Goal: Task Accomplishment & Management: Manage account settings

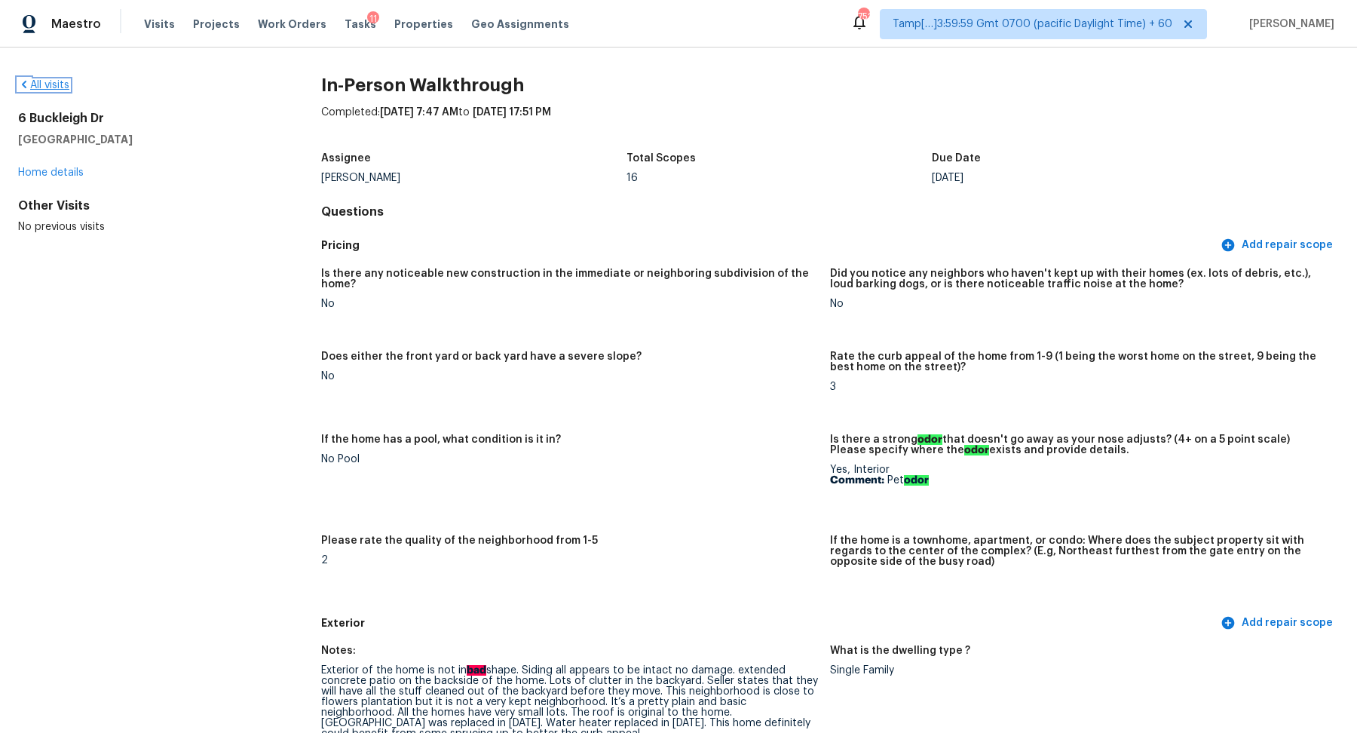
click at [54, 86] on link "All visits" at bounding box center [43, 85] width 51 height 11
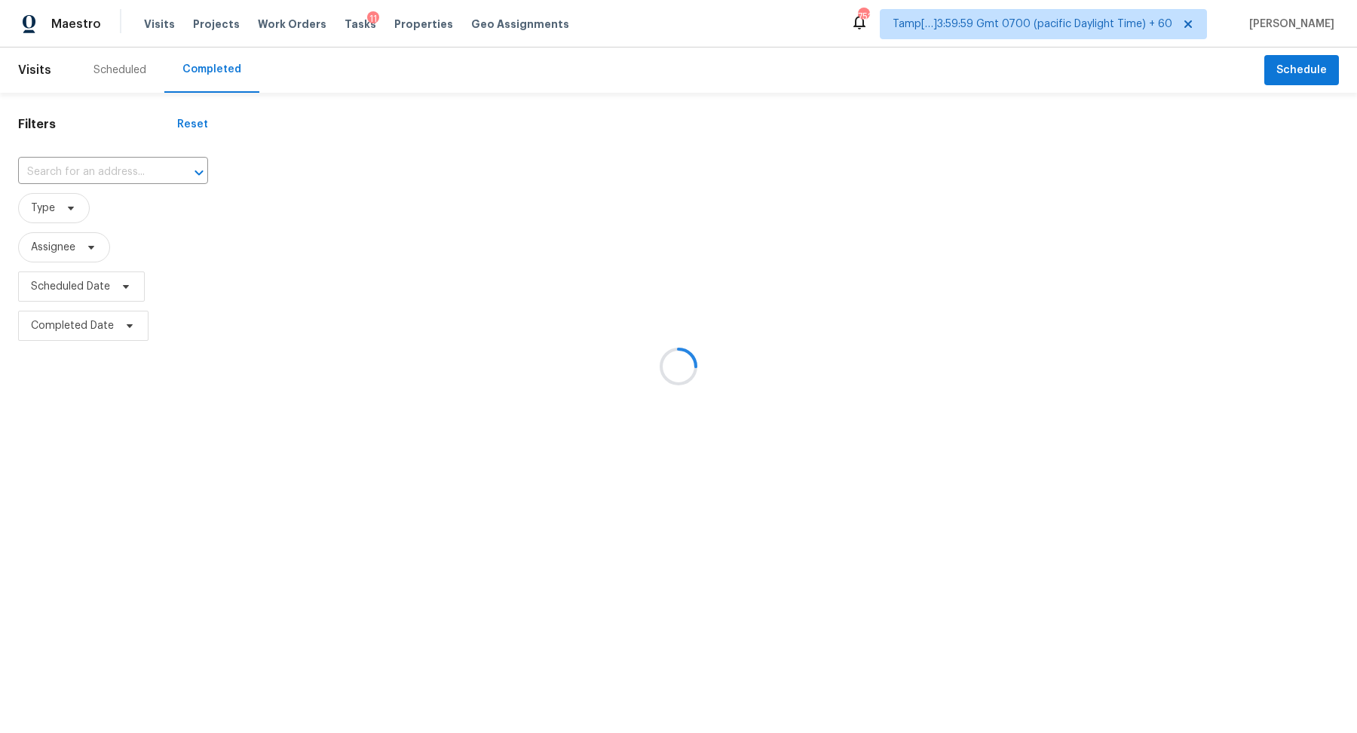
click at [109, 171] on div at bounding box center [678, 366] width 1357 height 733
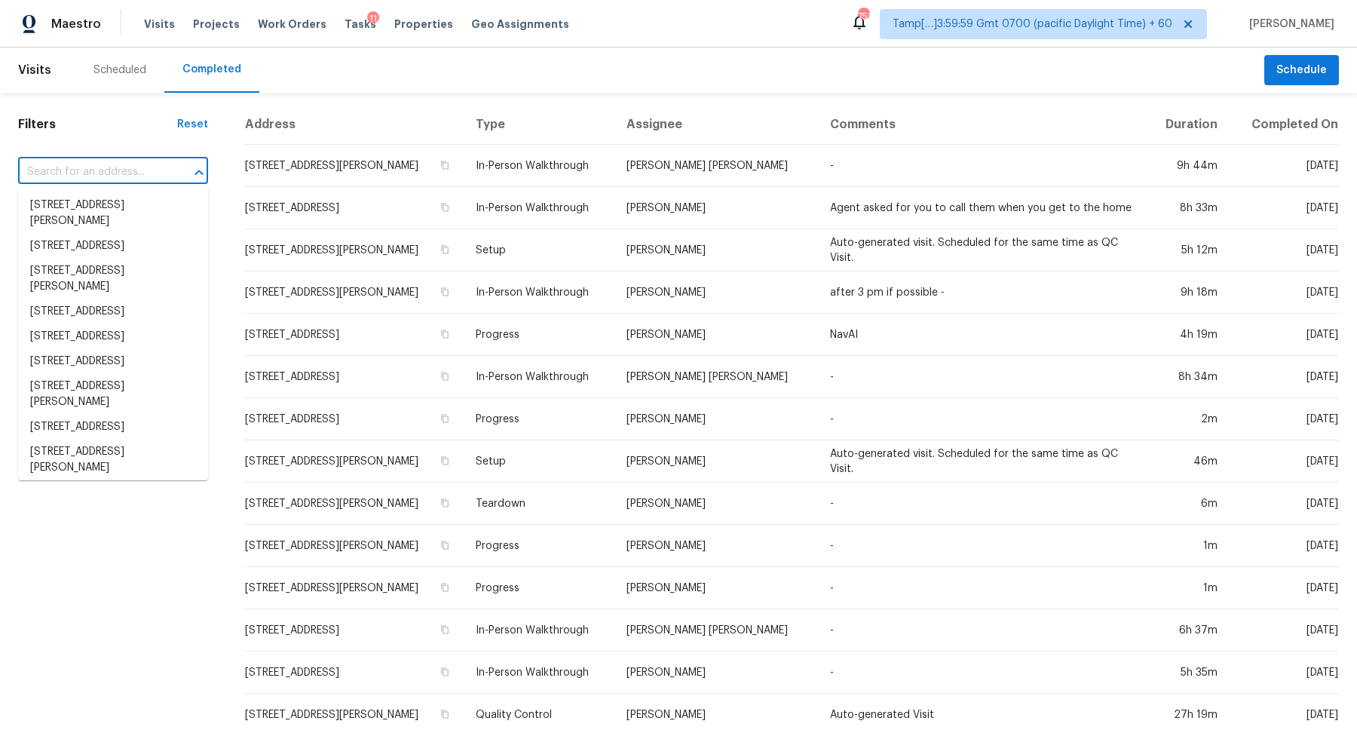
click at [94, 164] on input "text" at bounding box center [92, 172] width 148 height 23
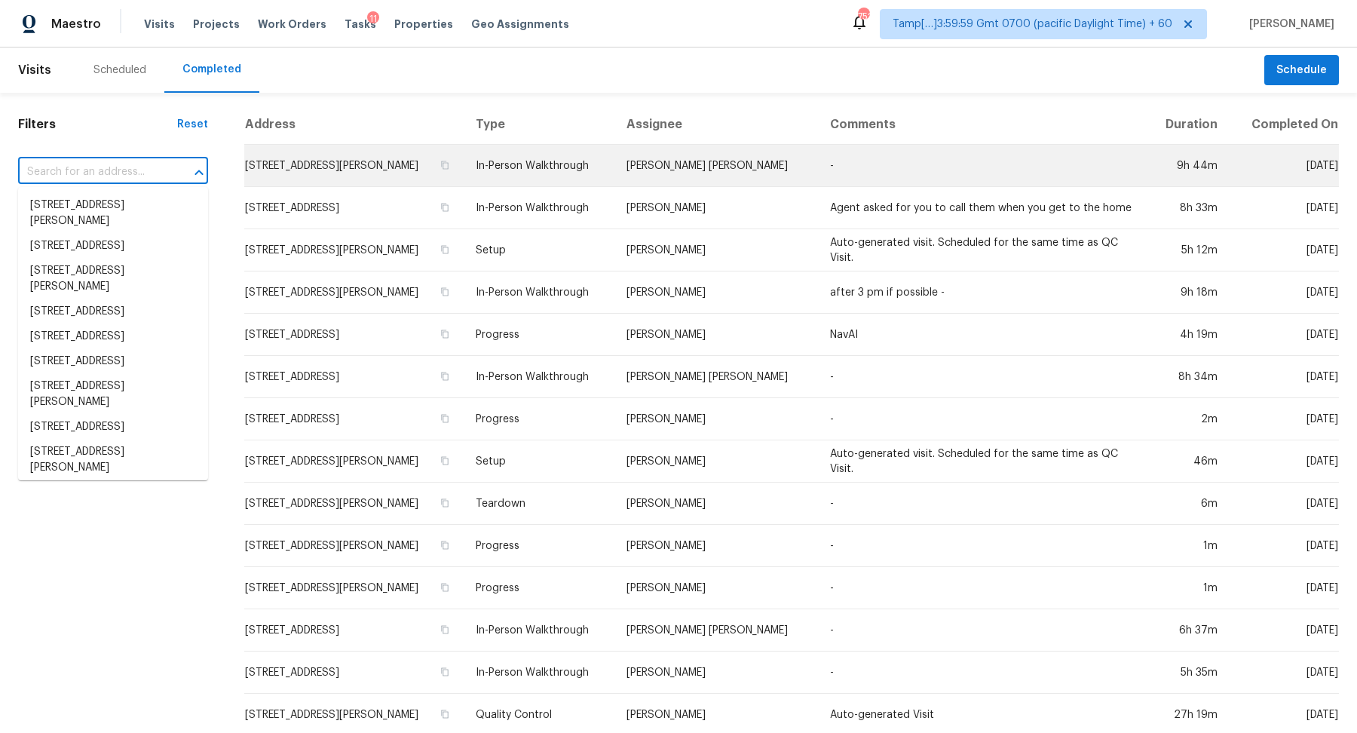
paste input "706 Jett Strm San Antonio, TX, 78260"
type input "706 Jett Strm San Antonio, TX, 78260"
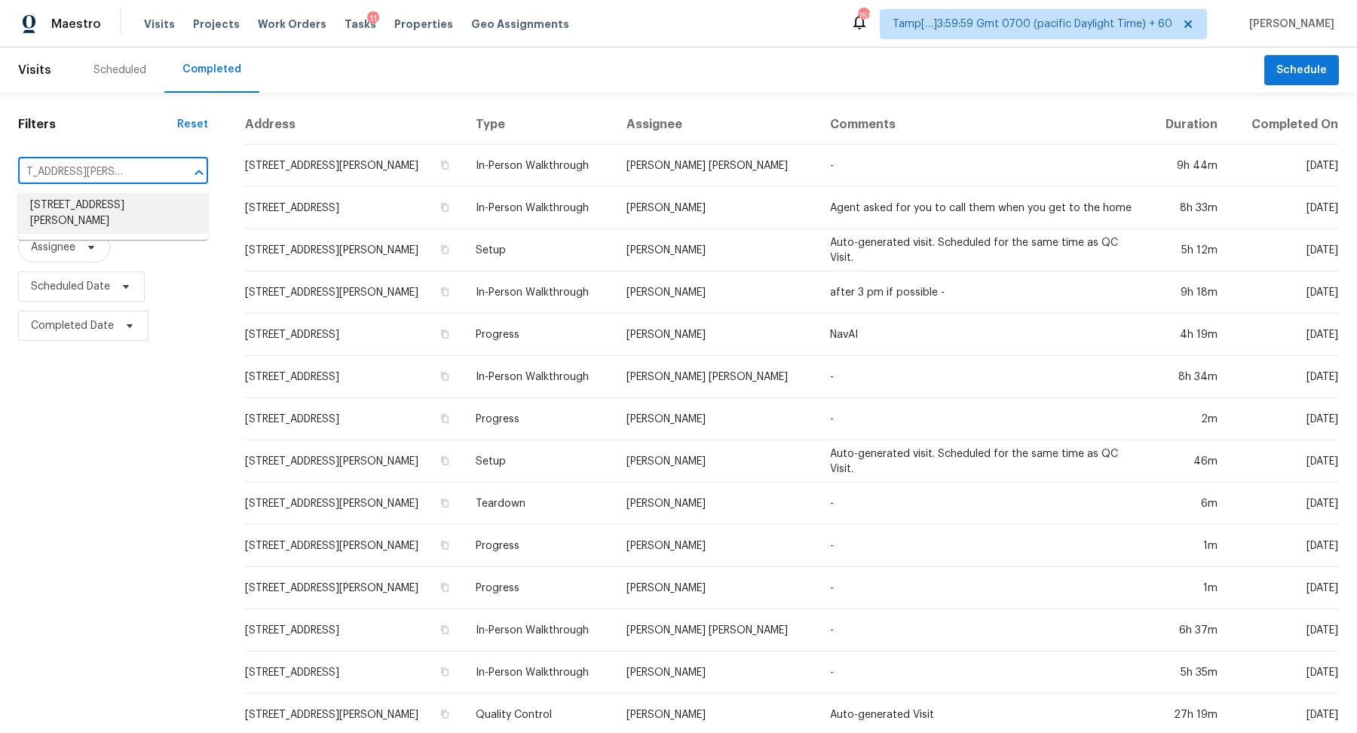
click at [156, 214] on li "706 Jett Strm, San Antonio, TX 78260" at bounding box center [113, 213] width 190 height 41
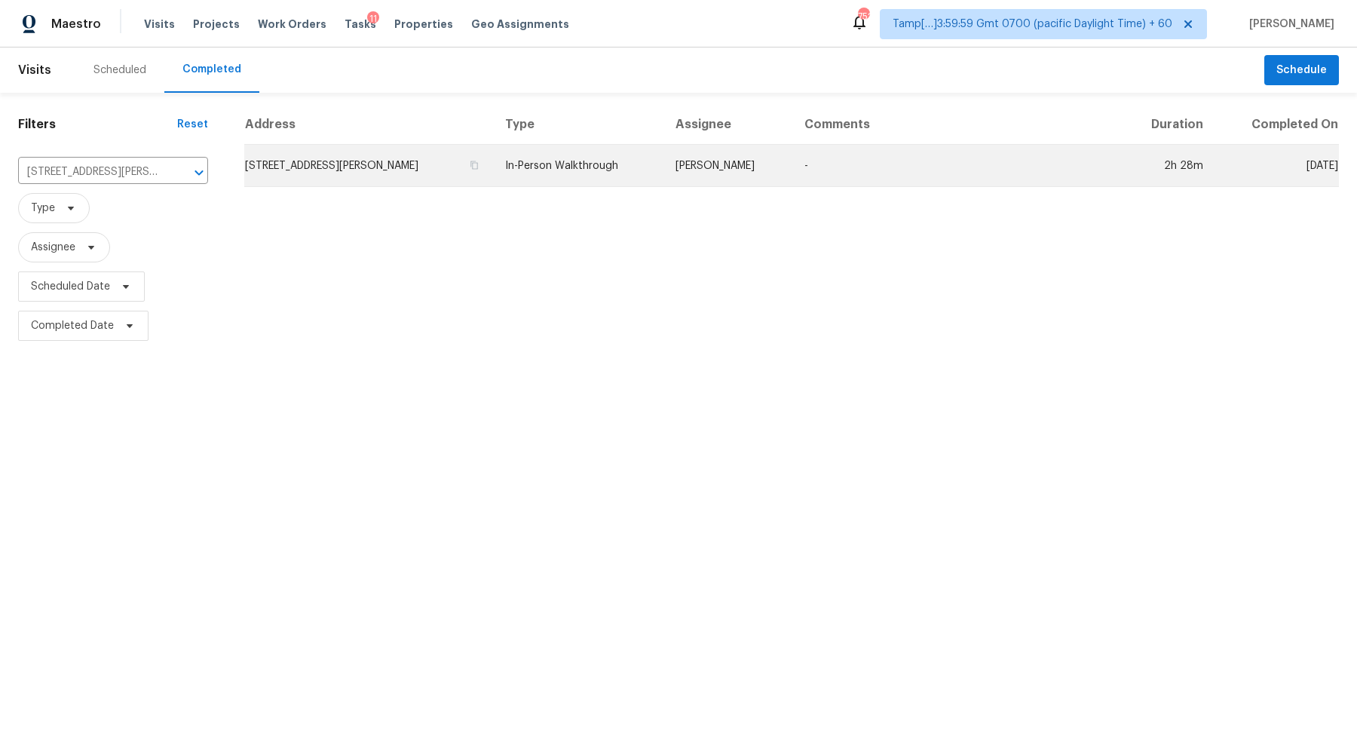
click at [363, 160] on td "706 Jett Strm, San Antonio, TX 78260" at bounding box center [368, 166] width 249 height 42
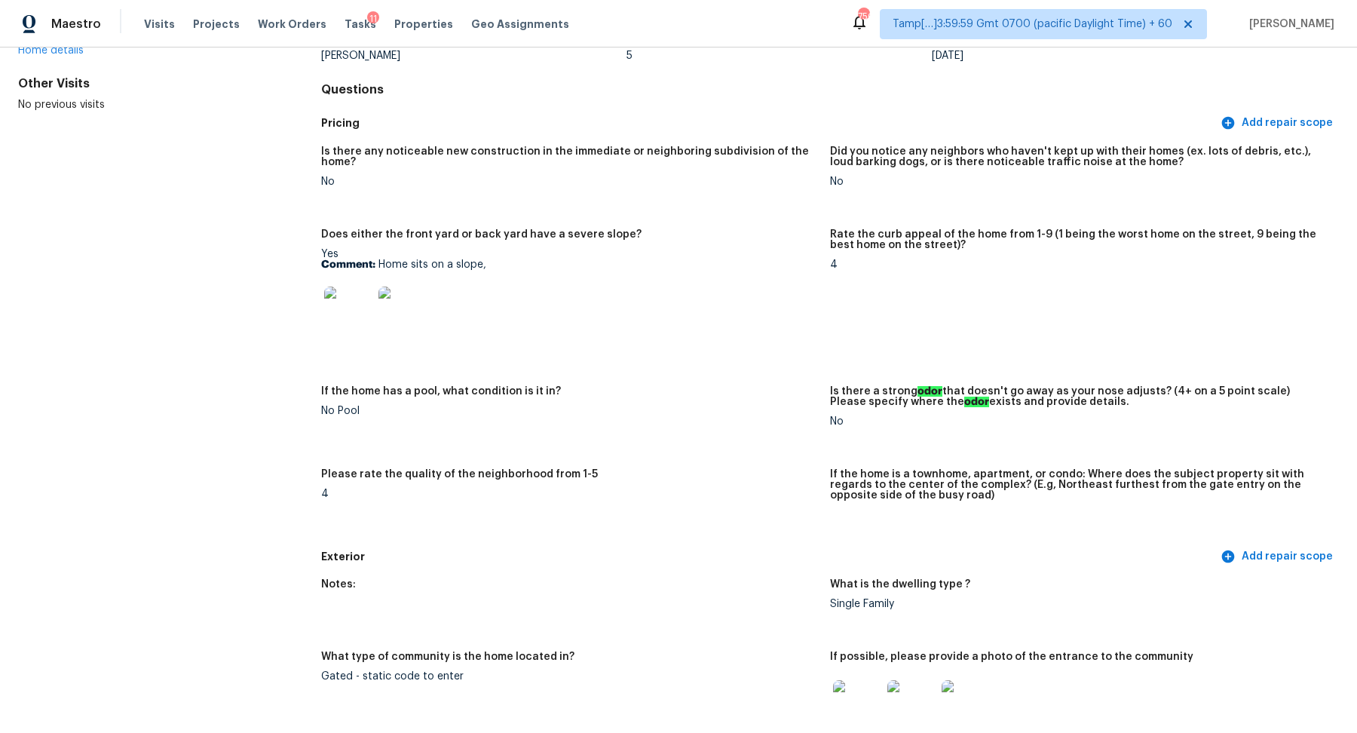
scroll to position [537, 0]
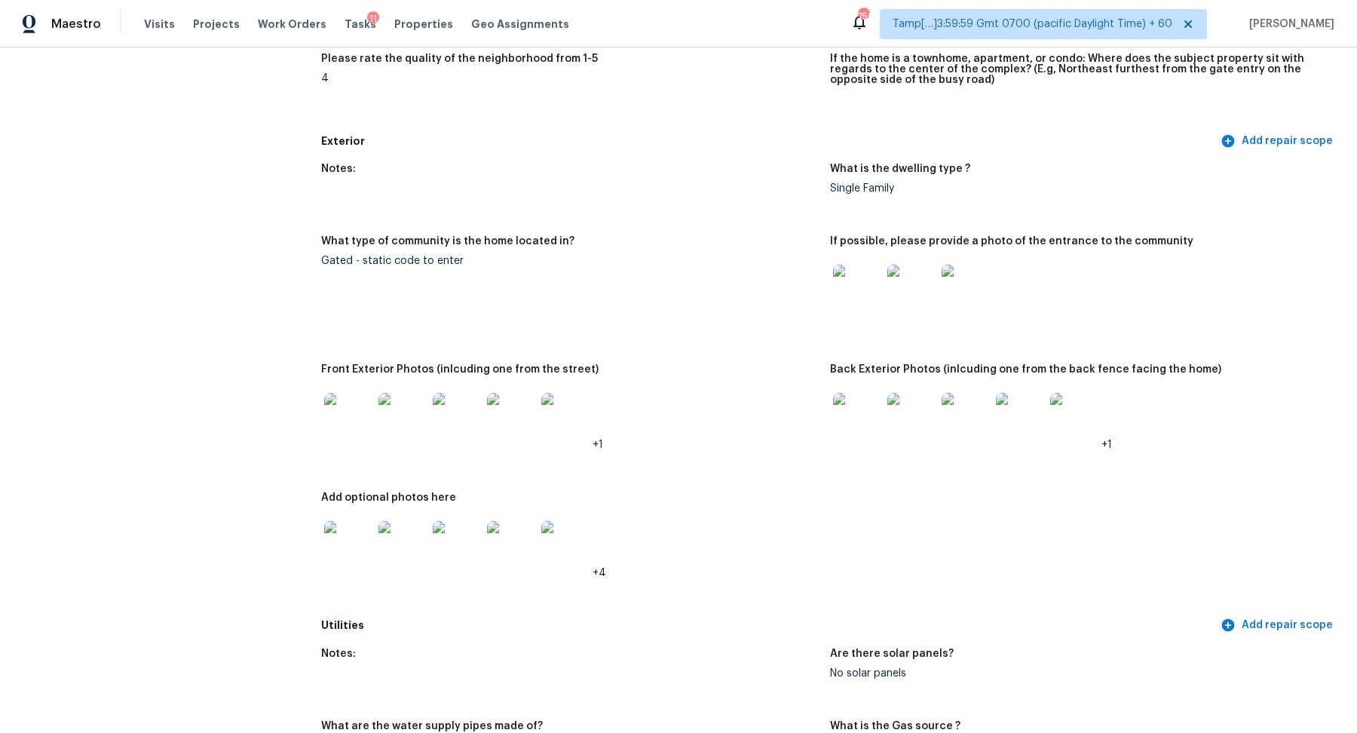
click at [866, 422] on img at bounding box center [857, 417] width 48 height 48
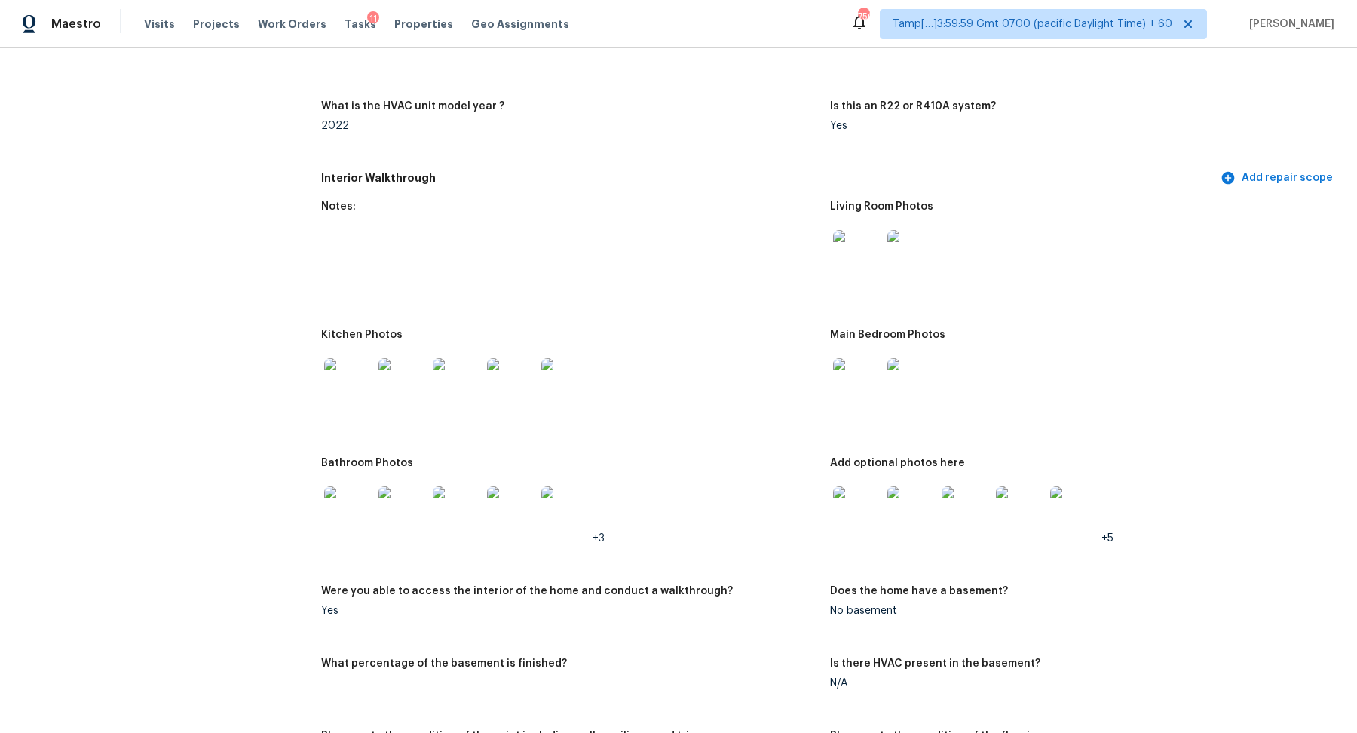
scroll to position [1678, 0]
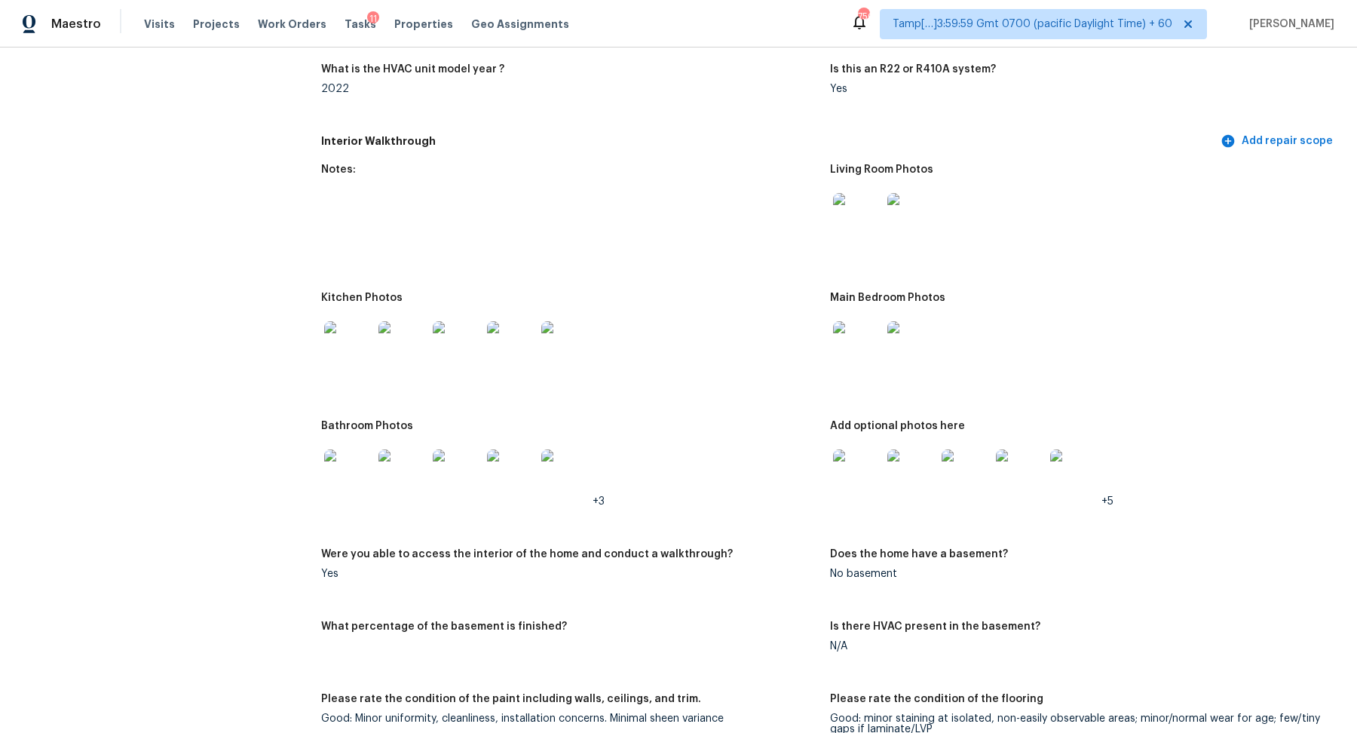
click at [457, 386] on figure "Kitchen Photos" at bounding box center [575, 347] width 509 height 110
click at [467, 356] on img at bounding box center [457, 345] width 48 height 48
click at [892, 485] on img at bounding box center [911, 473] width 48 height 48
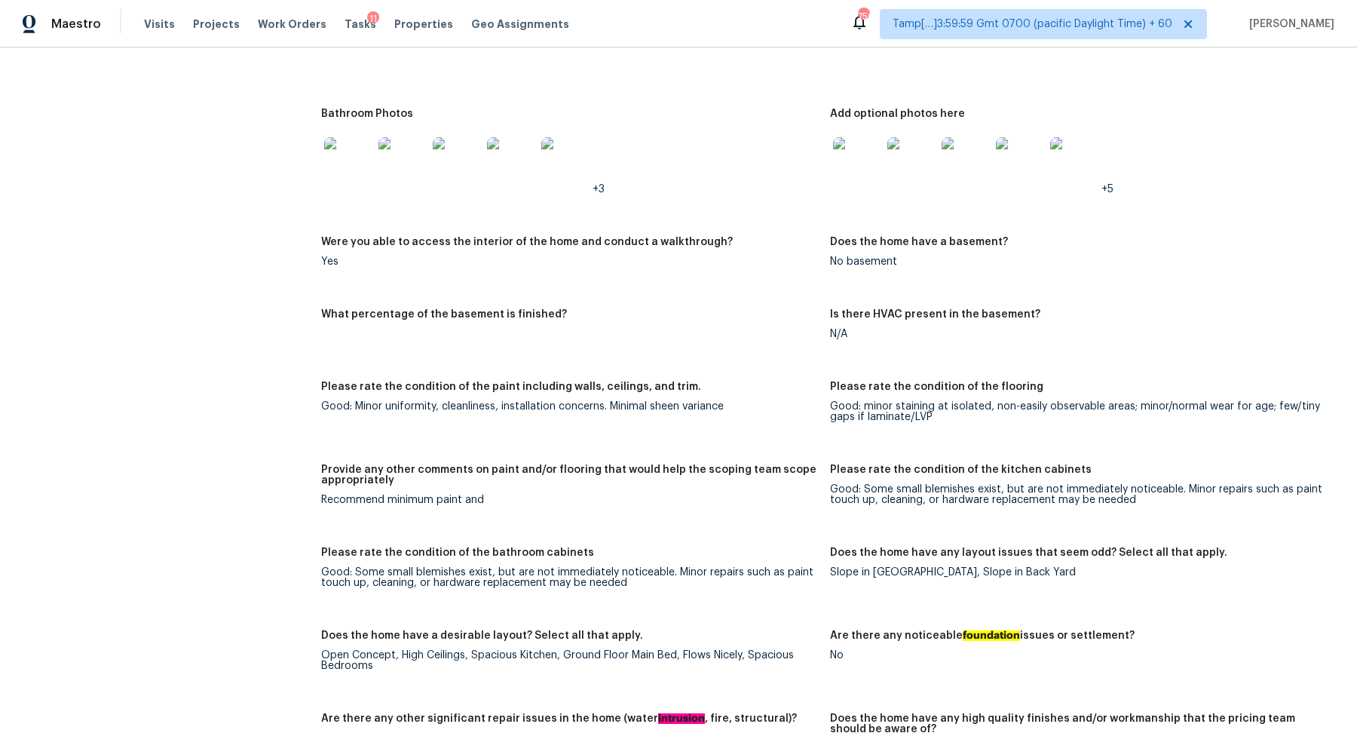
scroll to position [1921, 0]
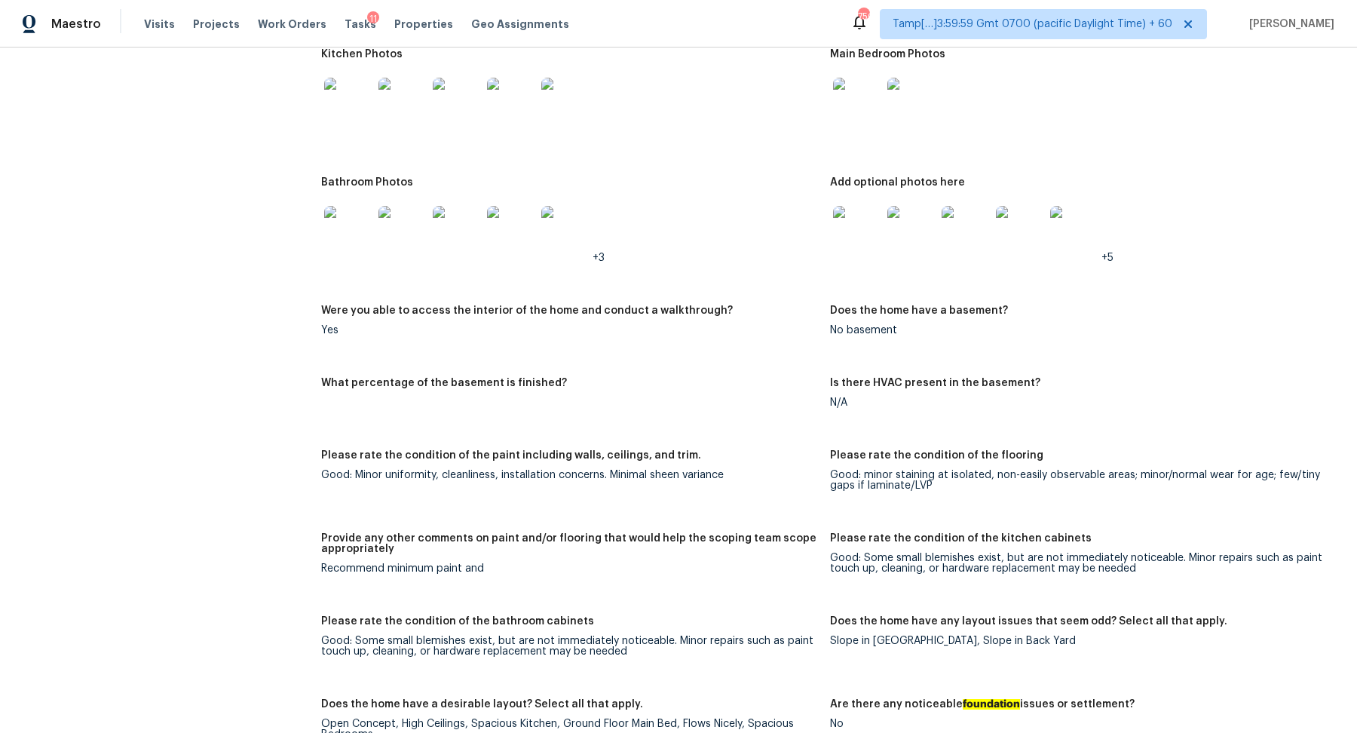
click at [347, 244] on img at bounding box center [348, 230] width 48 height 48
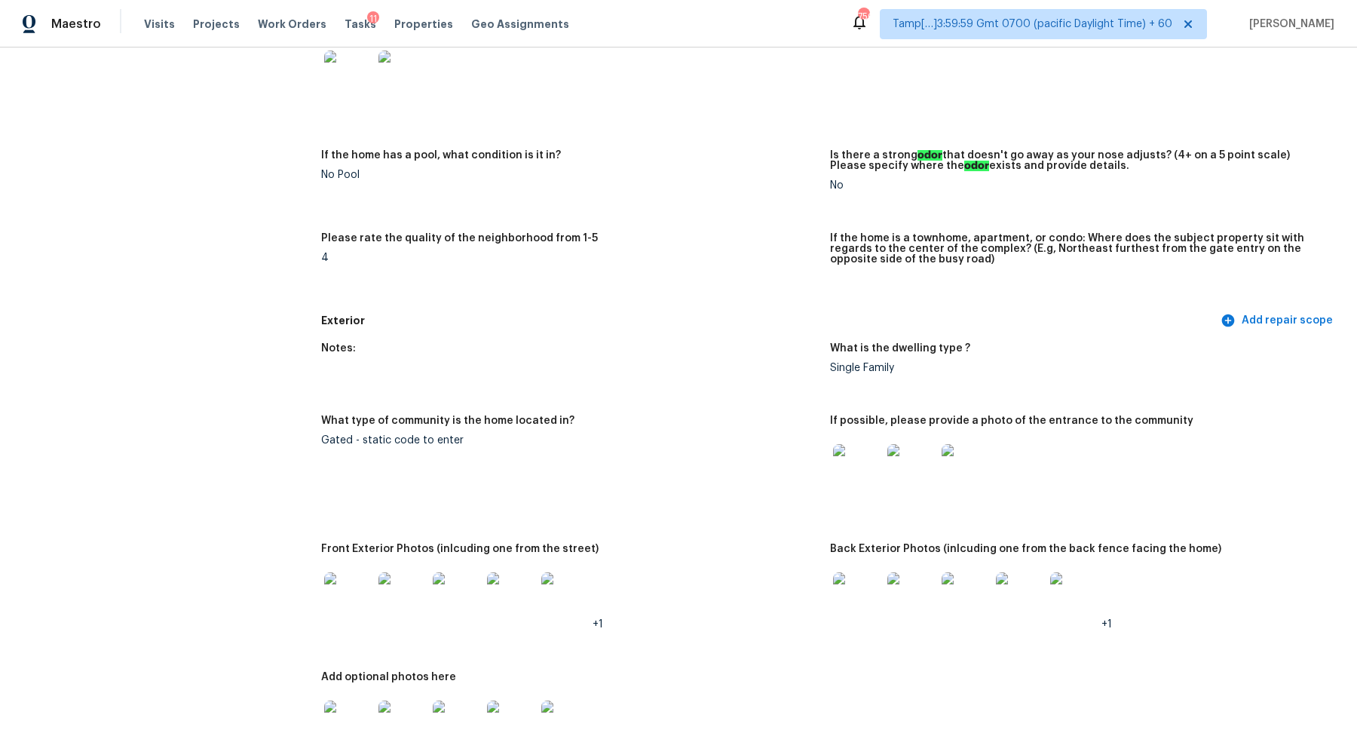
scroll to position [780, 0]
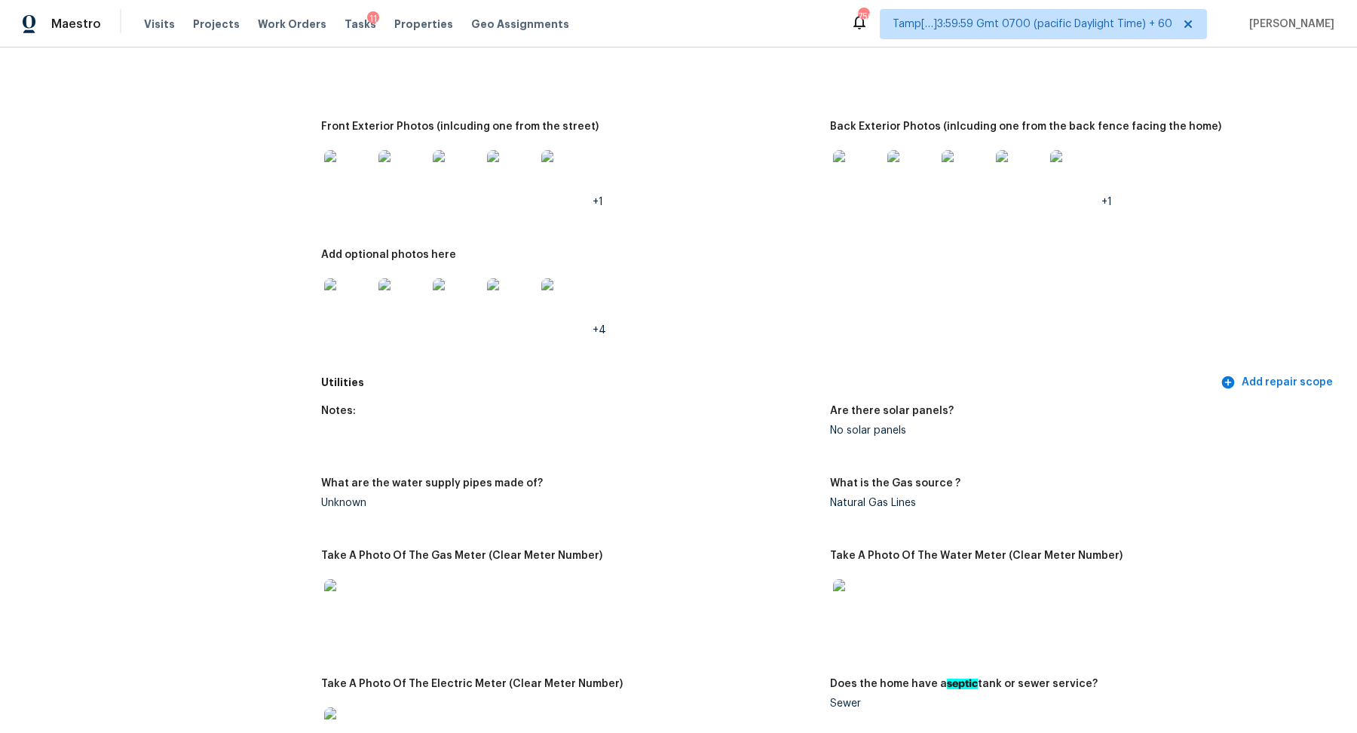
click at [433, 307] on img at bounding box center [457, 302] width 48 height 48
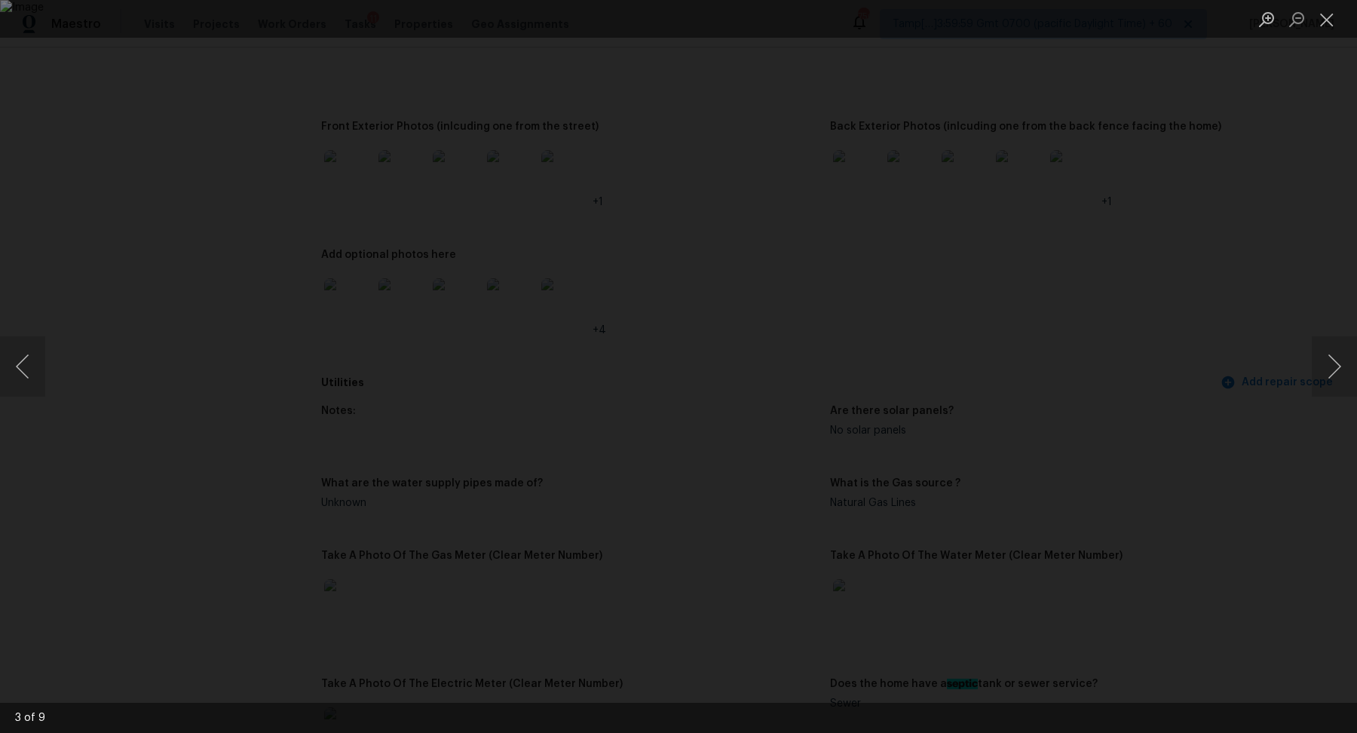
click at [222, 312] on div "Lightbox" at bounding box center [678, 366] width 1357 height 733
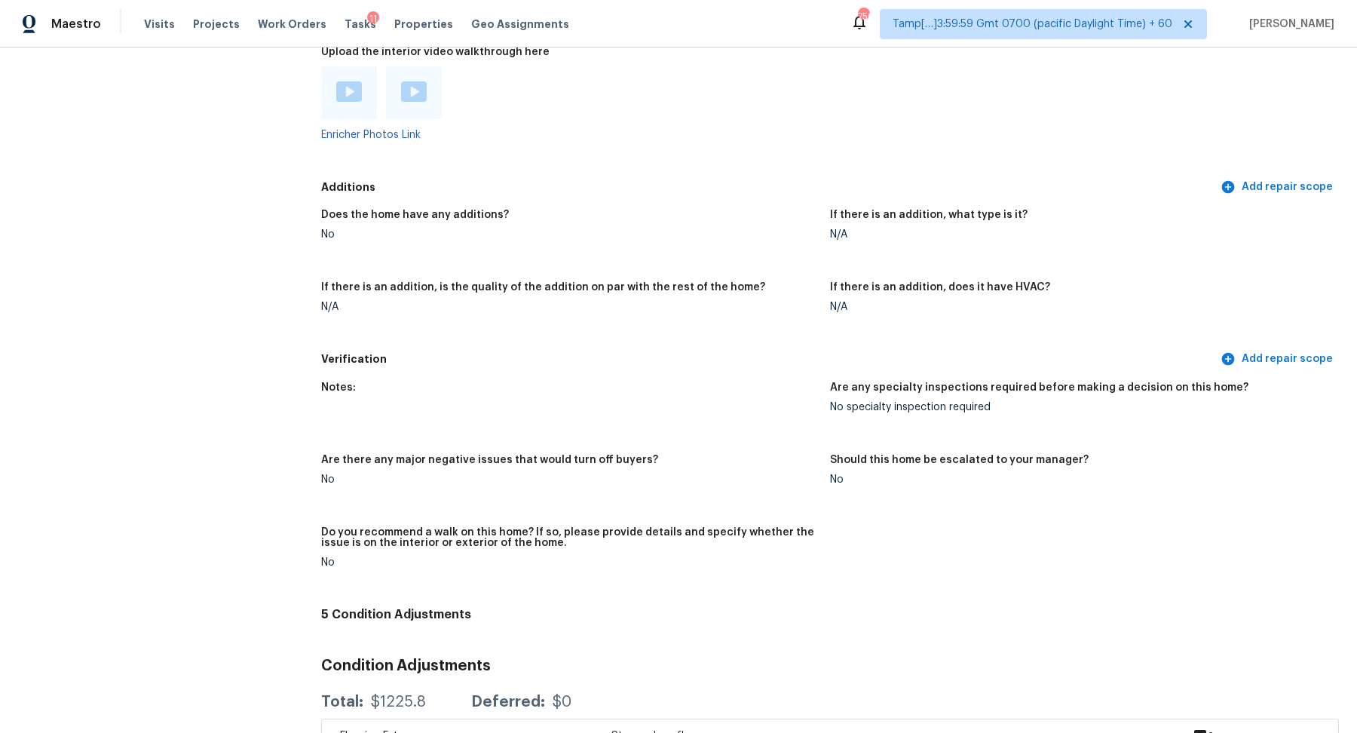
scroll to position [3840, 0]
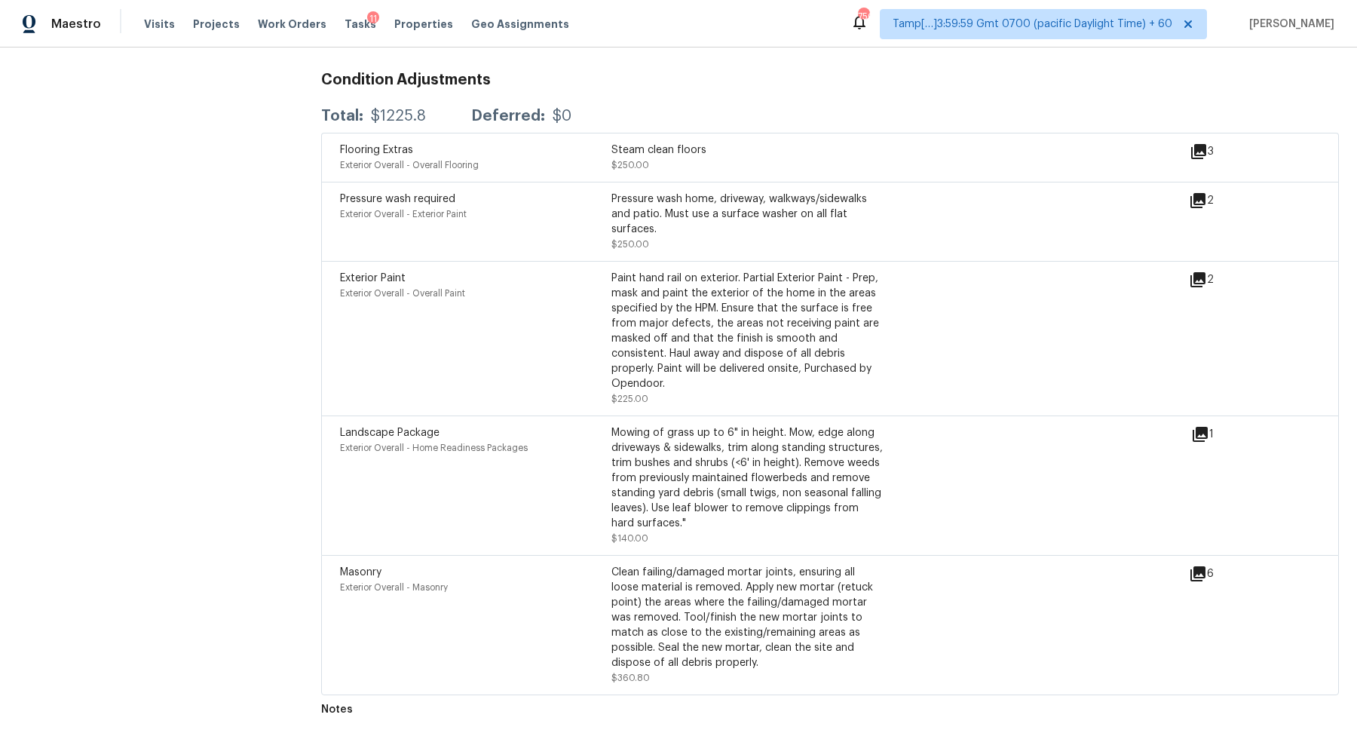
click at [1203, 571] on icon at bounding box center [1197, 573] width 15 height 15
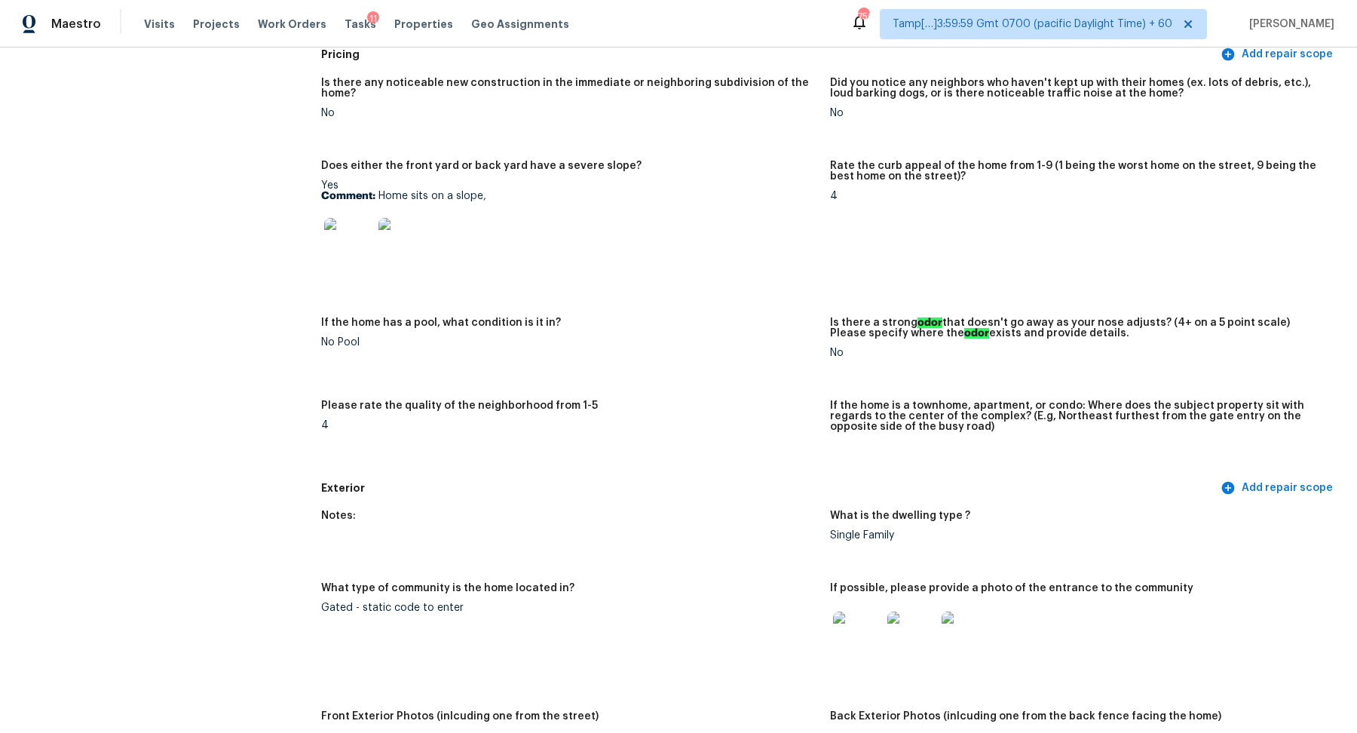
scroll to position [0, 0]
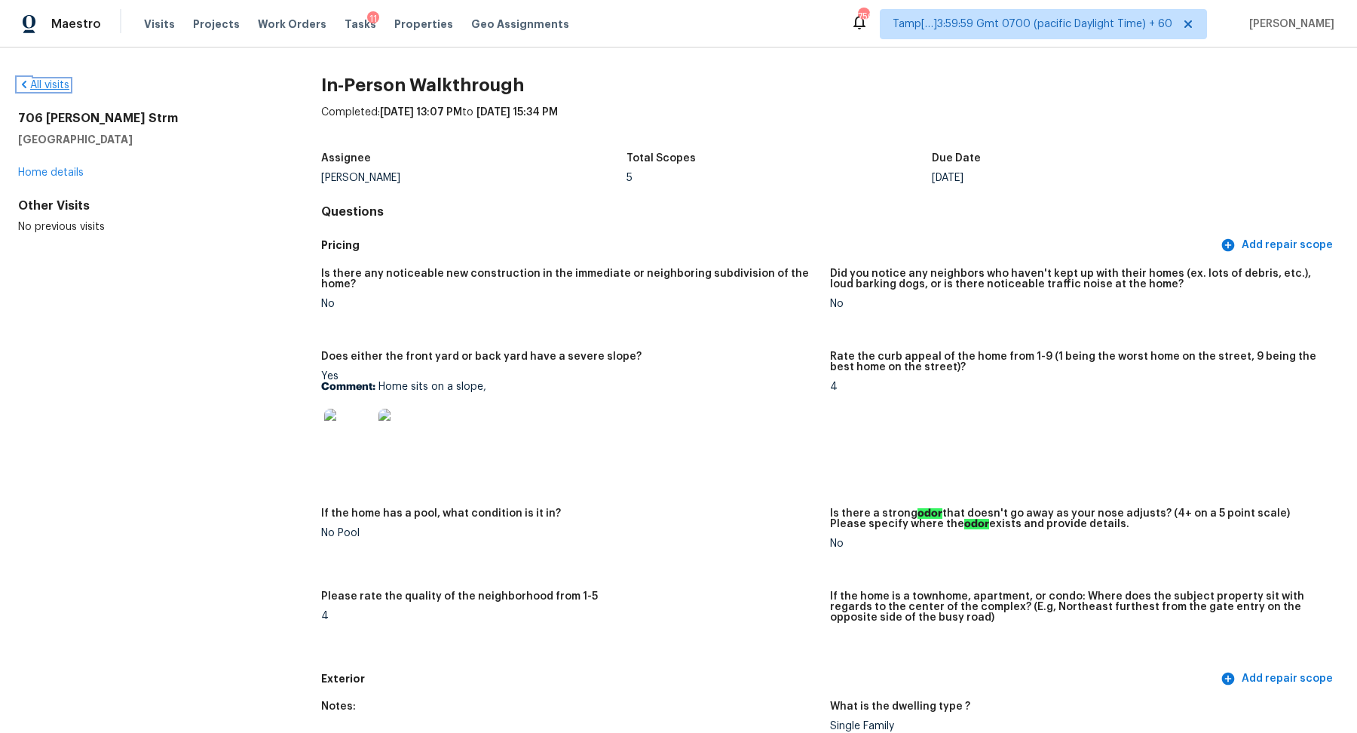
click at [33, 84] on link "All visits" at bounding box center [43, 85] width 51 height 11
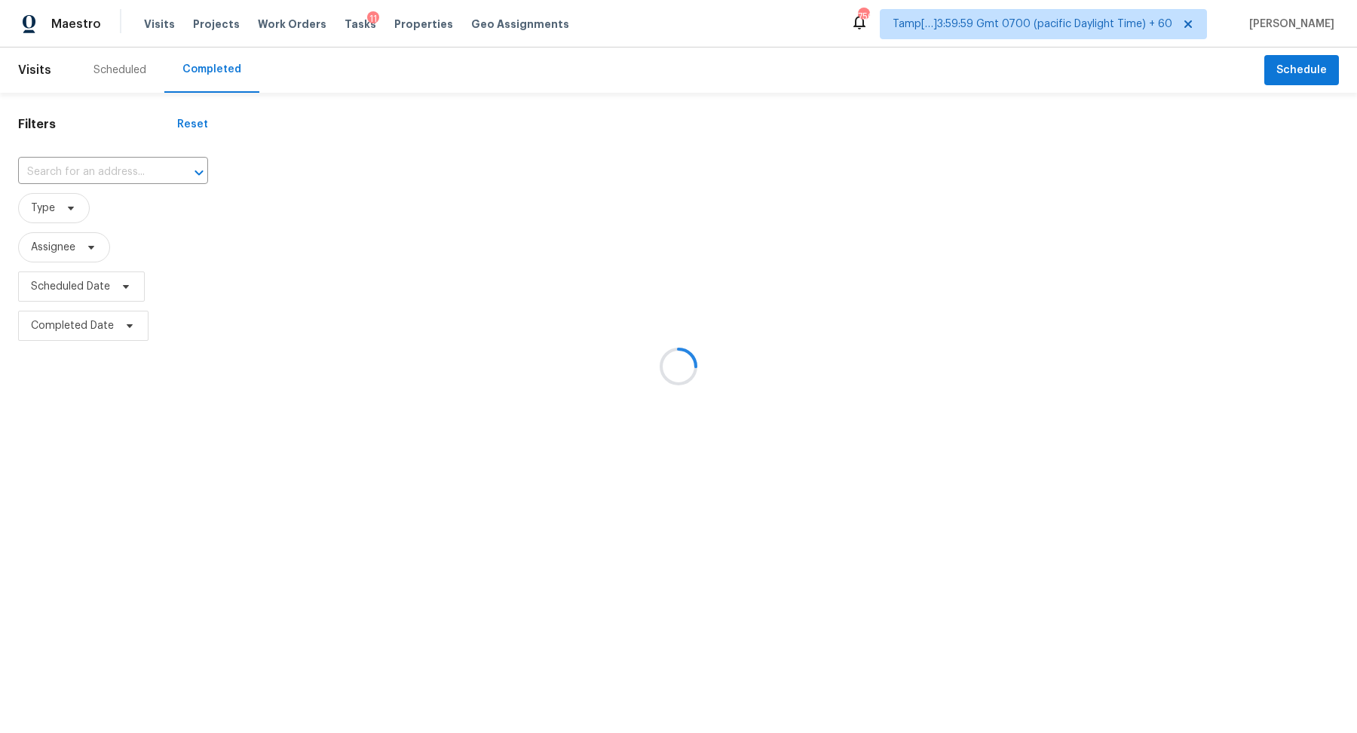
click at [78, 162] on div at bounding box center [678, 366] width 1357 height 733
click at [92, 164] on div at bounding box center [678, 366] width 1357 height 733
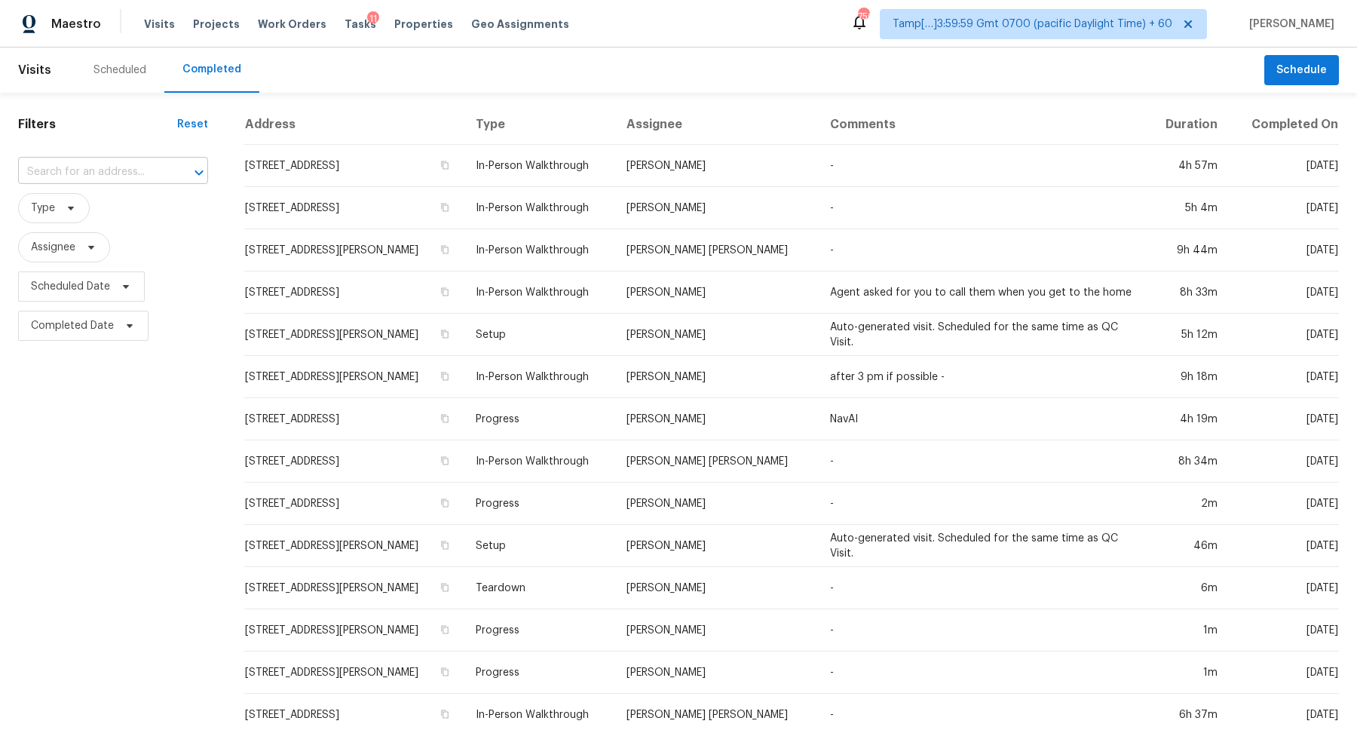
click at [113, 173] on input "text" at bounding box center [92, 172] width 148 height 23
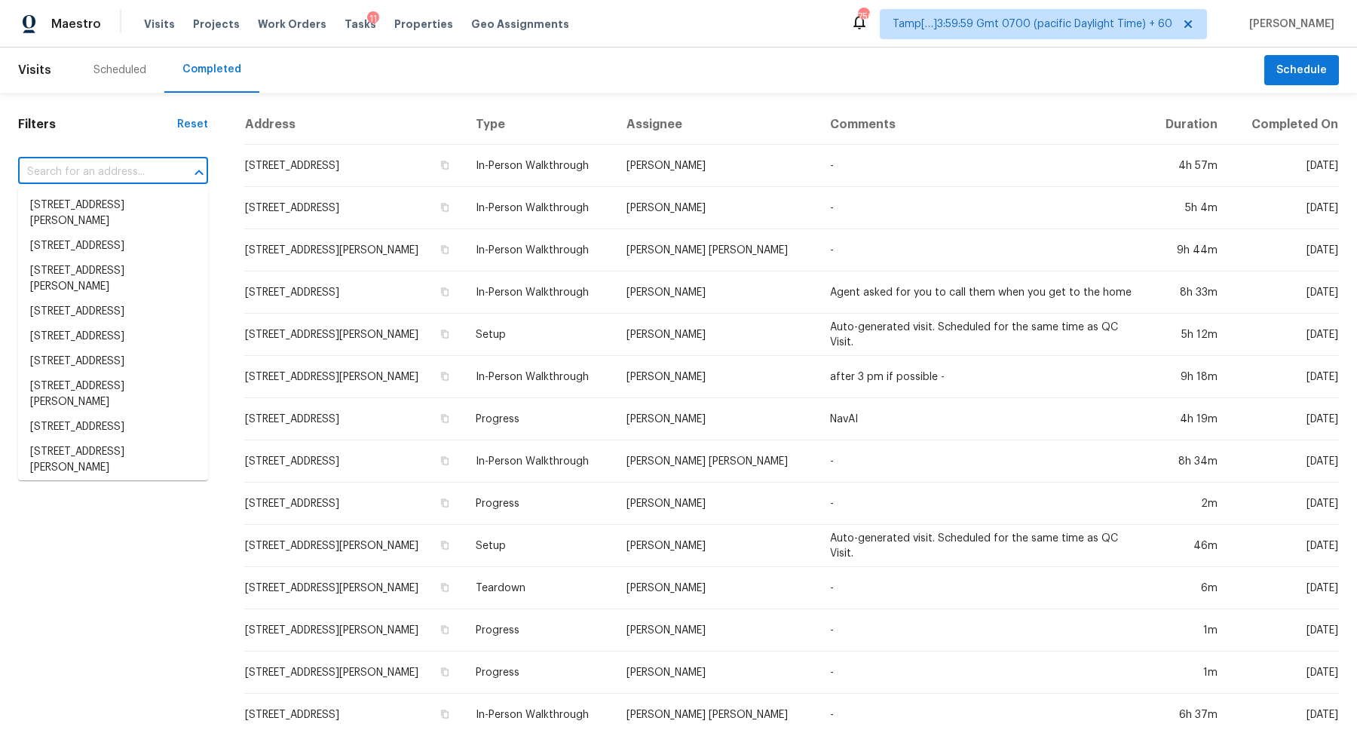
paste input "470 Dorchester Bend Ave # 3 North Las Vegas, NV, 89032"
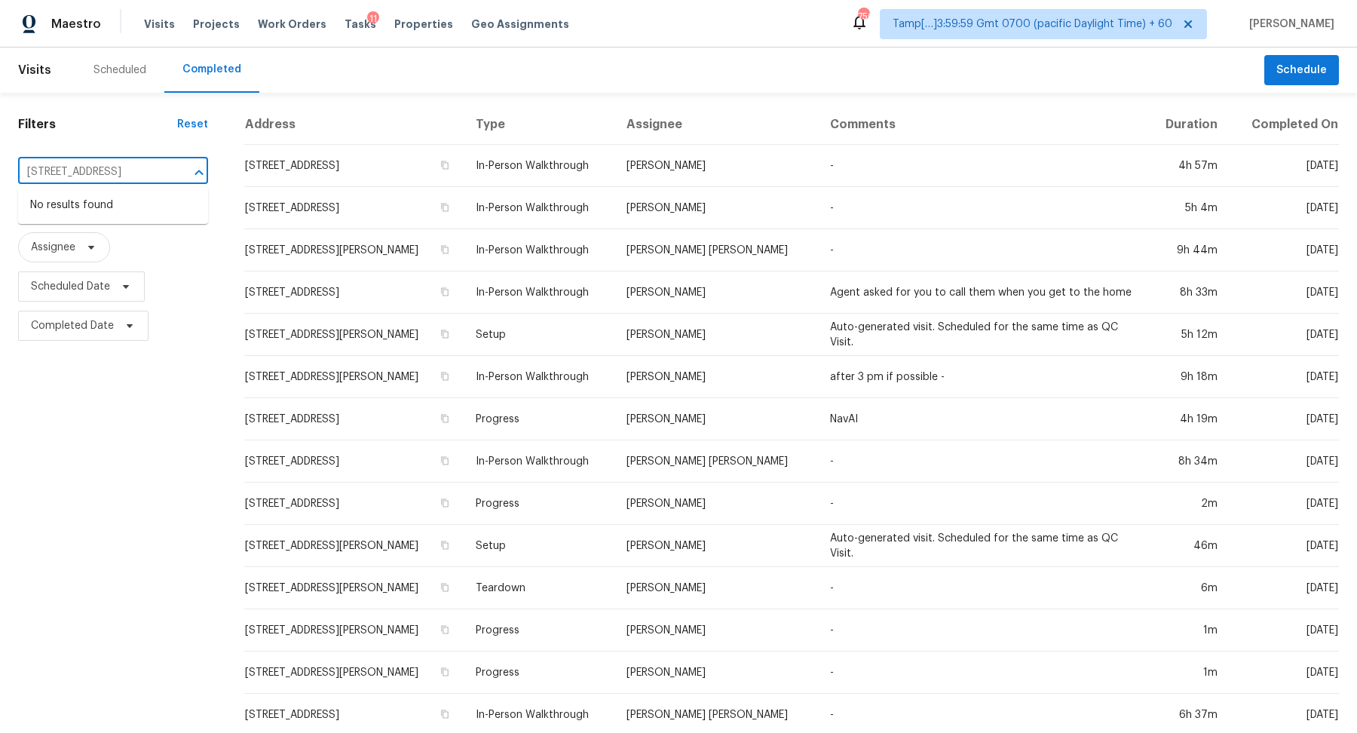
scroll to position [0, 70]
drag, startPoint x: 84, startPoint y: 171, endPoint x: 101, endPoint y: 172, distance: 16.6
click at [101, 172] on input "470 Dorchester Bend Ave # 3 North Las Vegas, NV, 89032" at bounding box center [92, 172] width 148 height 23
type input "470 Dorchester Bend Ave North Las Vegas, NV, 89032"
click at [101, 172] on input "470 Dorchester Bend Ave North Las Vegas, NV, 89032" at bounding box center [92, 172] width 148 height 23
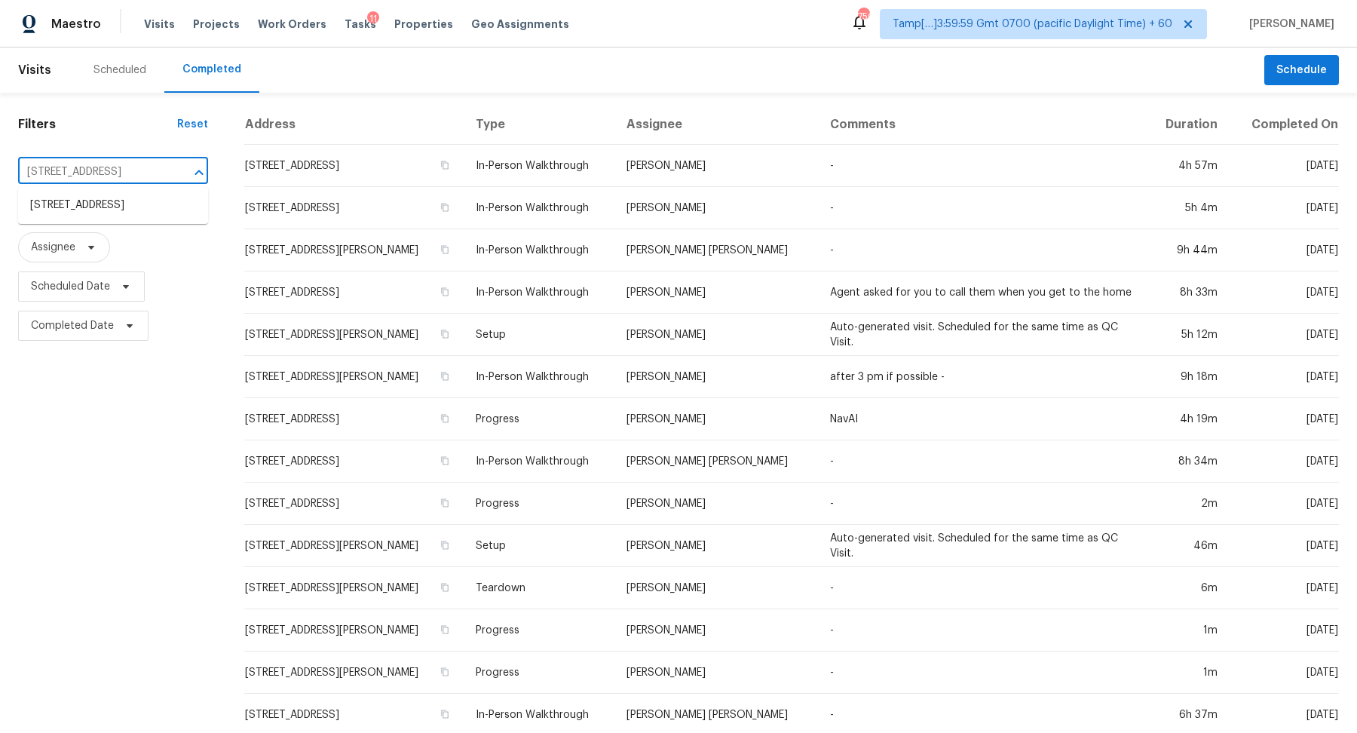
click at [101, 172] on input "470 Dorchester Bend Ave North Las Vegas, NV, 89032" at bounding box center [92, 172] width 148 height 23
click at [110, 203] on li "470 Dorchester Bend Ave # 3, North Las Vegas, NV 89032" at bounding box center [113, 205] width 190 height 25
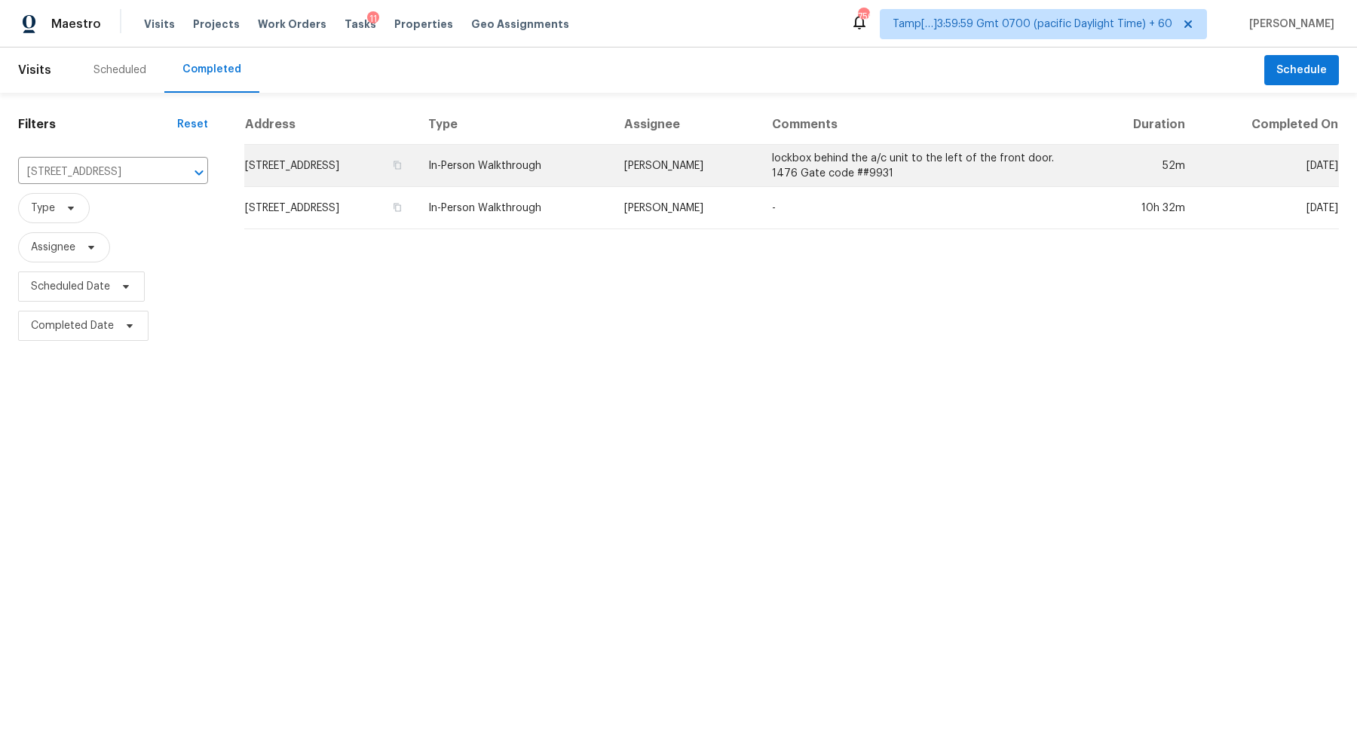
click at [416, 155] on td "470 Dorchester Bend Ave # 3, North Las Vegas, NV 89032" at bounding box center [330, 166] width 172 height 42
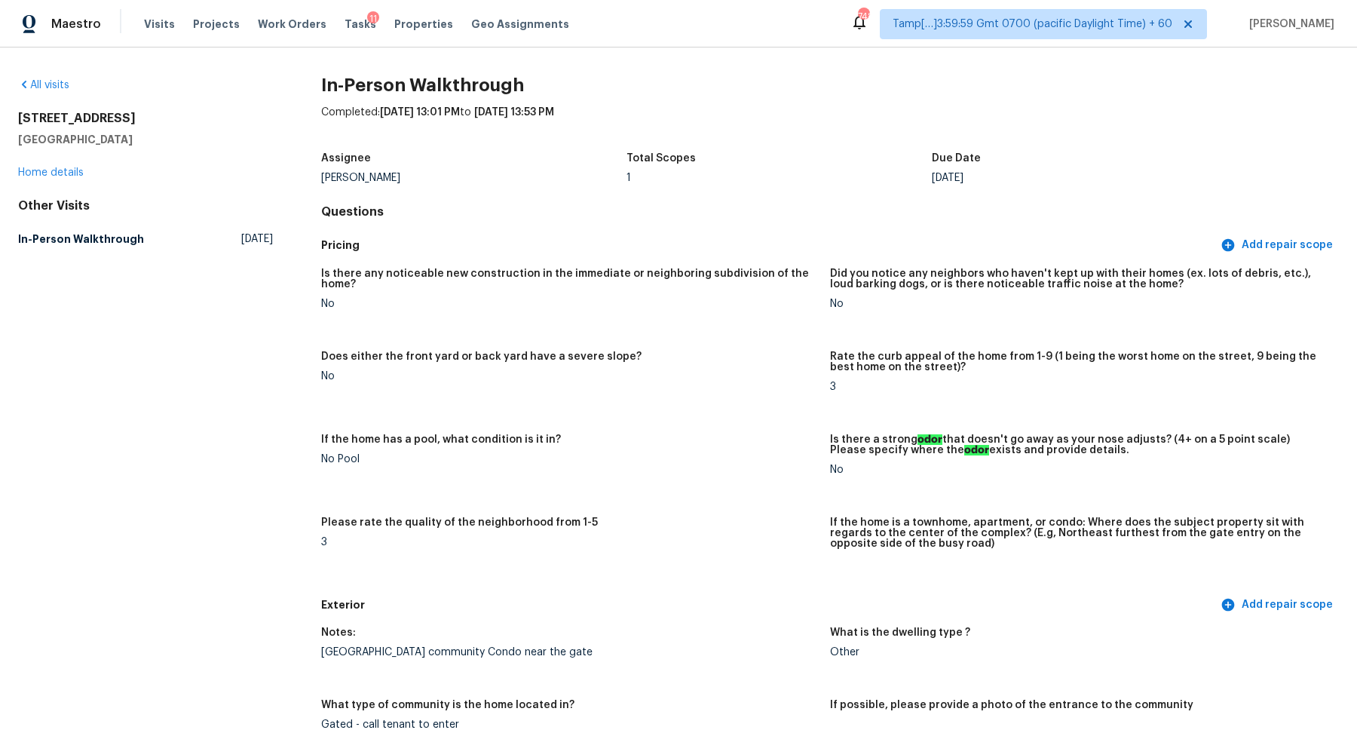
drag, startPoint x: 608, startPoint y: 329, endPoint x: 608, endPoint y: 301, distance: 27.9
click at [608, 311] on figure "Is there any noticeable new construction in the immediate or neighboring subdiv…" at bounding box center [575, 300] width 509 height 65
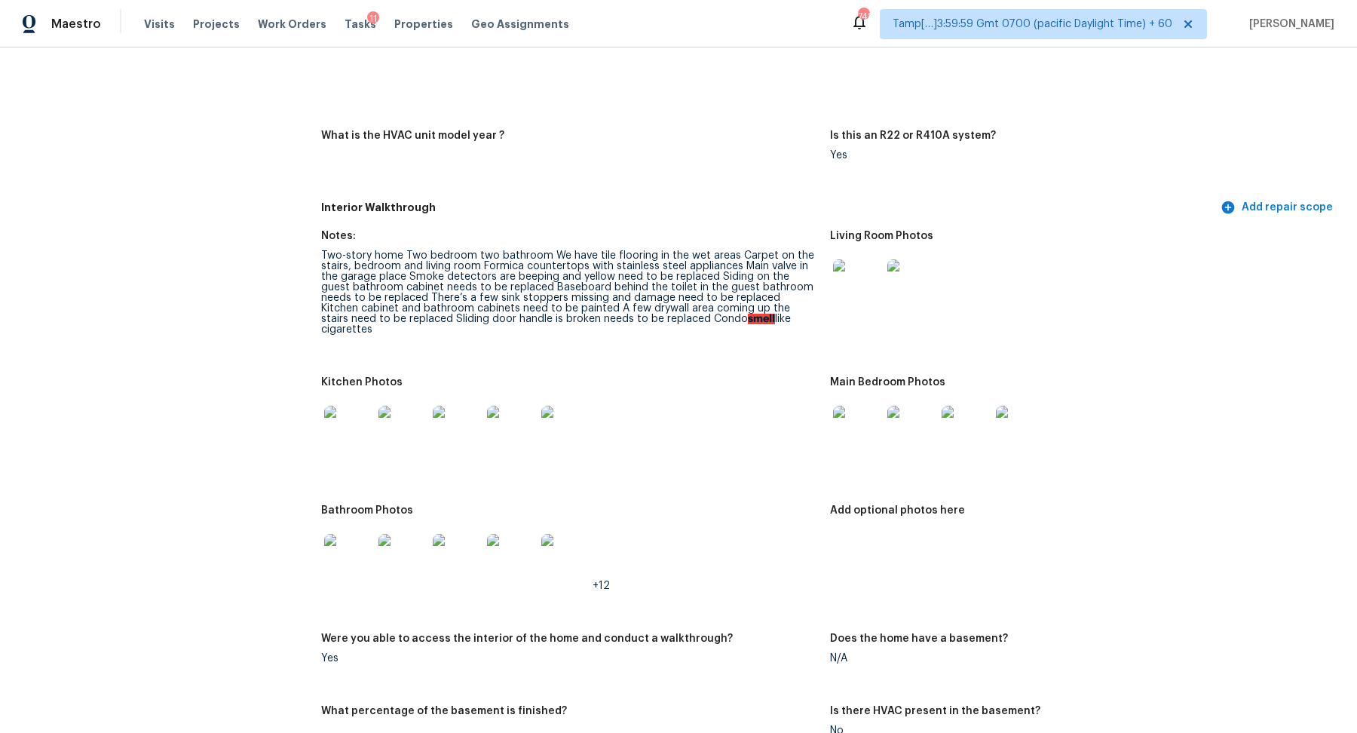
scroll to position [1232, 0]
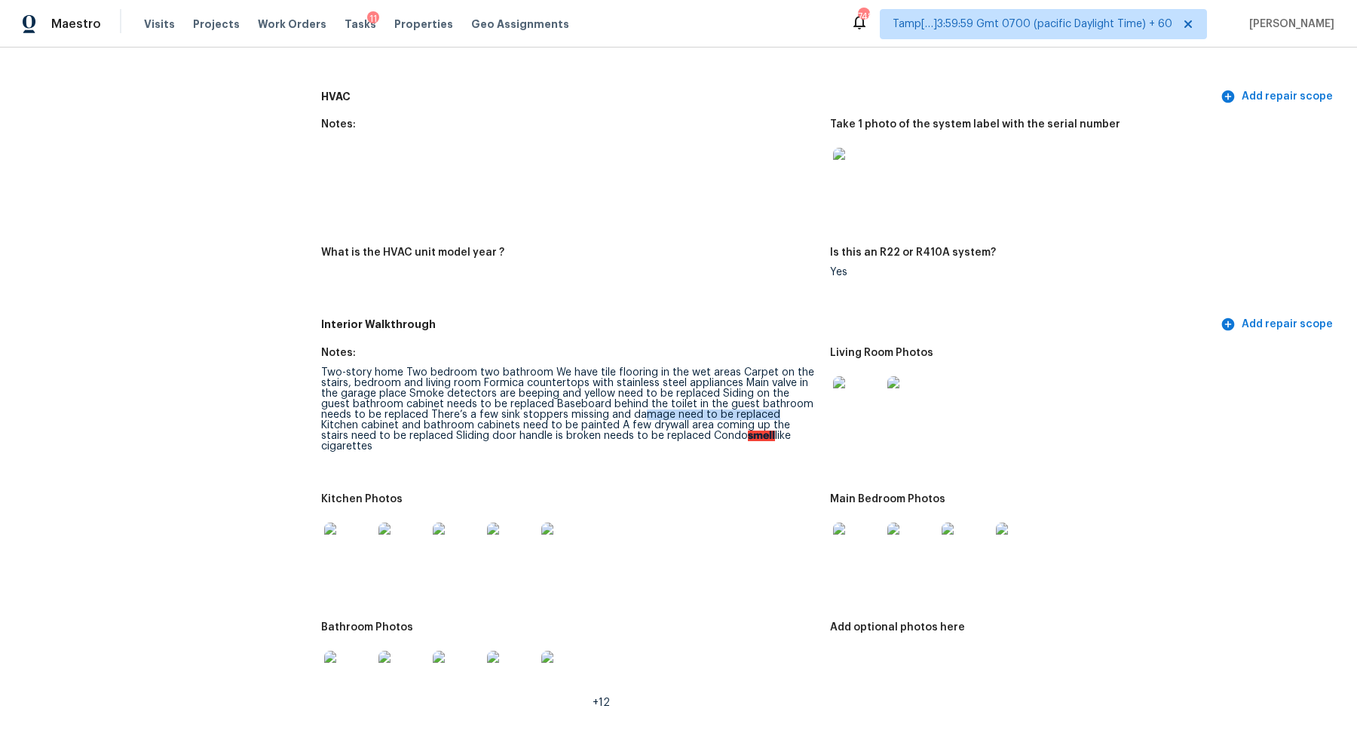
drag, startPoint x: 592, startPoint y: 415, endPoint x: 723, endPoint y: 415, distance: 130.4
click at [724, 415] on div "Two-story home Two bedroom two bathroom We have tile flooring in the wet areas …" at bounding box center [569, 409] width 497 height 84
drag, startPoint x: 535, startPoint y: 426, endPoint x: 653, endPoint y: 427, distance: 118.3
click at [654, 427] on div "Two-story home Two bedroom two bathroom We have tile flooring in the wet areas …" at bounding box center [569, 409] width 497 height 84
click at [553, 430] on div "Two-story home Two bedroom two bathroom We have tile flooring in the wet areas …" at bounding box center [569, 409] width 497 height 84
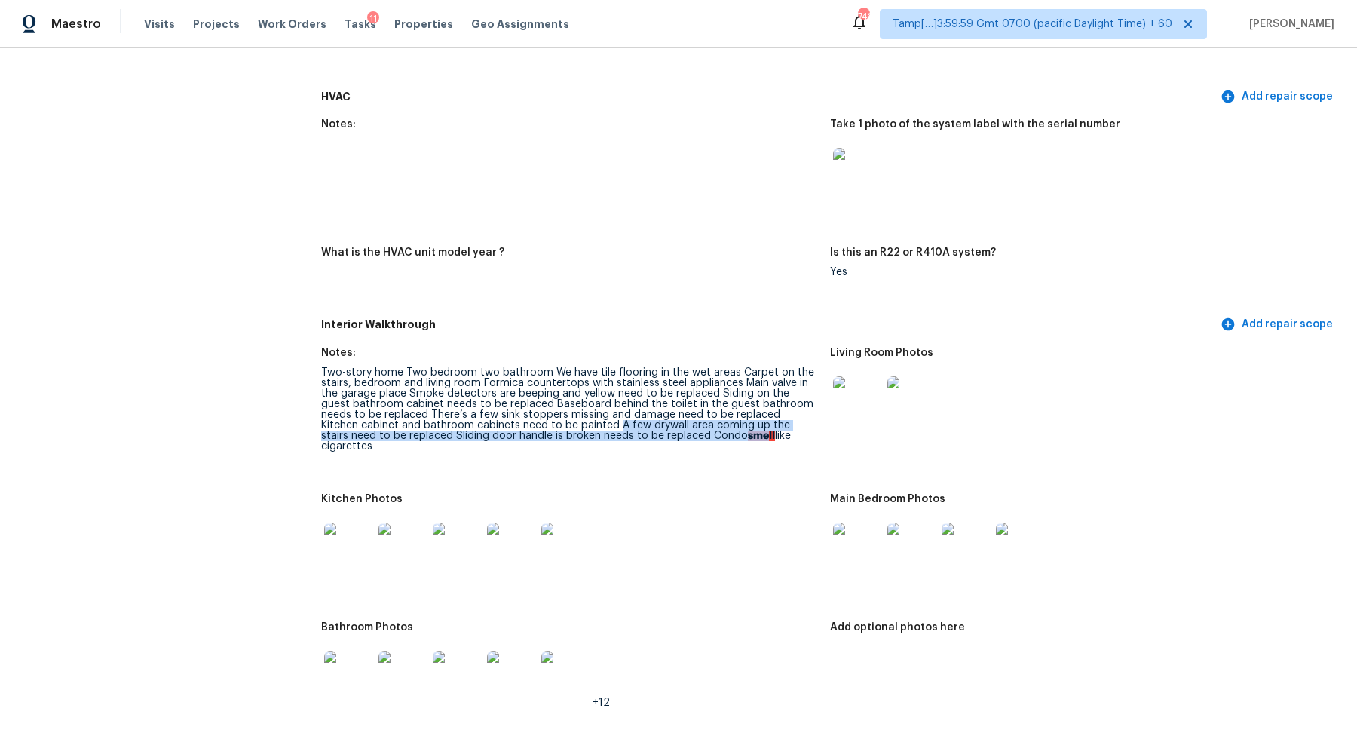
drag, startPoint x: 536, startPoint y: 426, endPoint x: 677, endPoint y: 434, distance: 141.2
click at [677, 434] on div "Two-story home Two bedroom two bathroom We have tile flooring in the wet areas …" at bounding box center [569, 409] width 497 height 84
click at [684, 455] on figure "Notes: Two-story home Two bedroom two bathroom We have tile flooring in the wet…" at bounding box center [575, 411] width 509 height 128
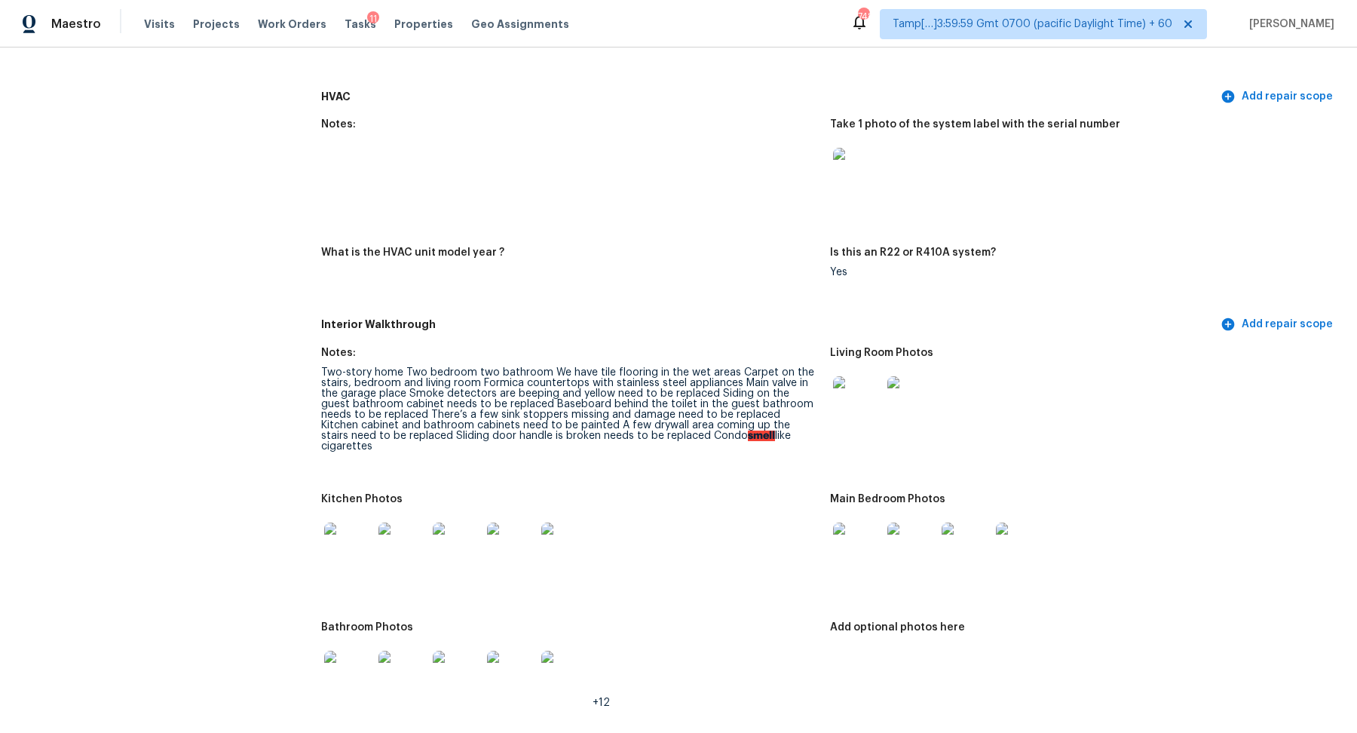
drag, startPoint x: 536, startPoint y: 427, endPoint x: 763, endPoint y: 438, distance: 227.9
click at [765, 439] on div "Two-story home Two bedroom two bathroom We have tile flooring in the wet areas …" at bounding box center [569, 409] width 497 height 84
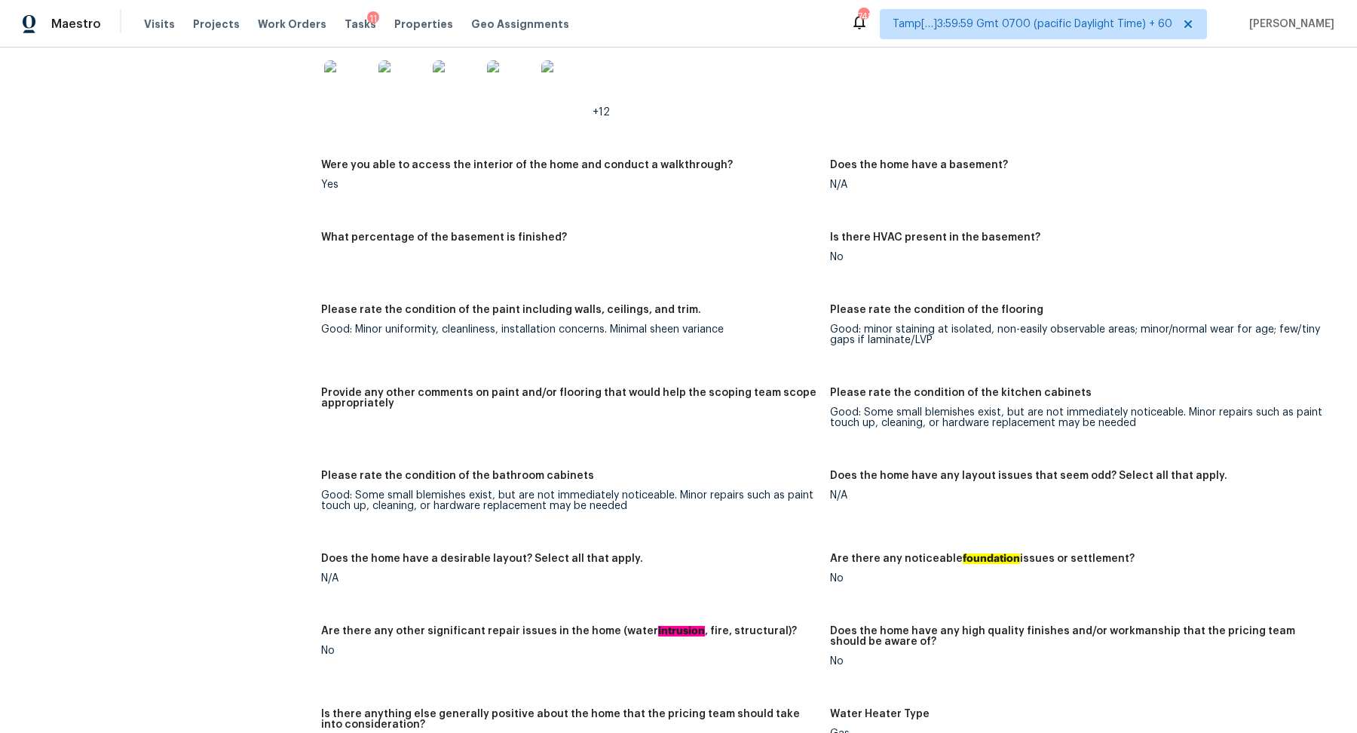
scroll to position [1516, 0]
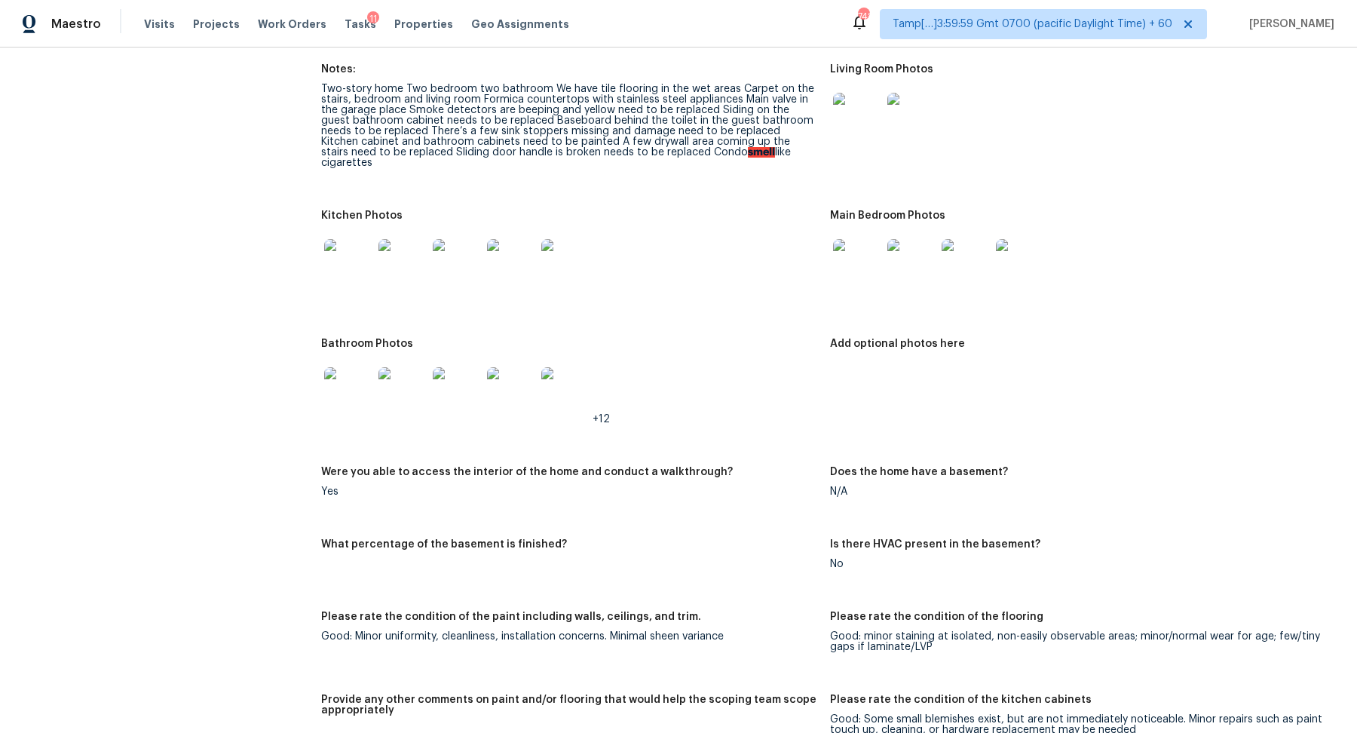
click at [366, 262] on img at bounding box center [348, 263] width 48 height 48
click at [859, 246] on img at bounding box center [857, 263] width 48 height 48
click at [352, 378] on img at bounding box center [348, 391] width 48 height 48
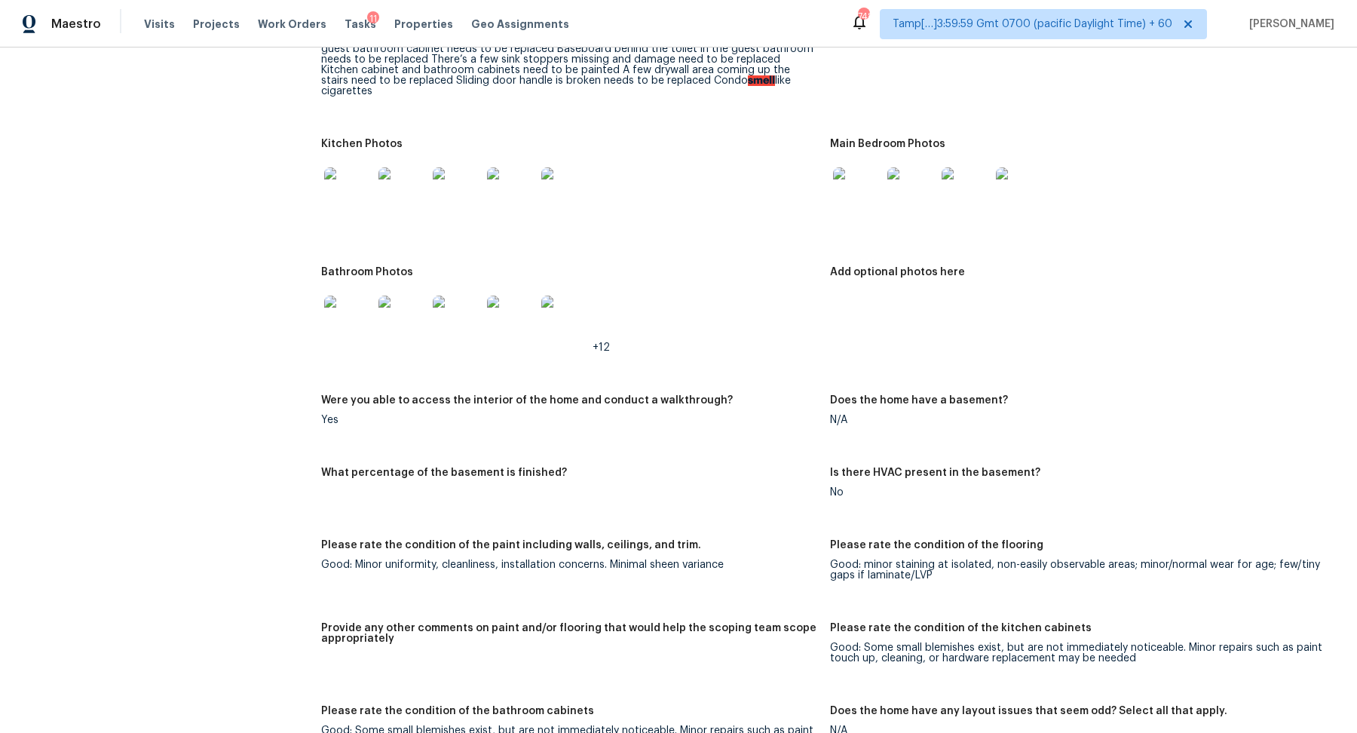
scroll to position [1546, 0]
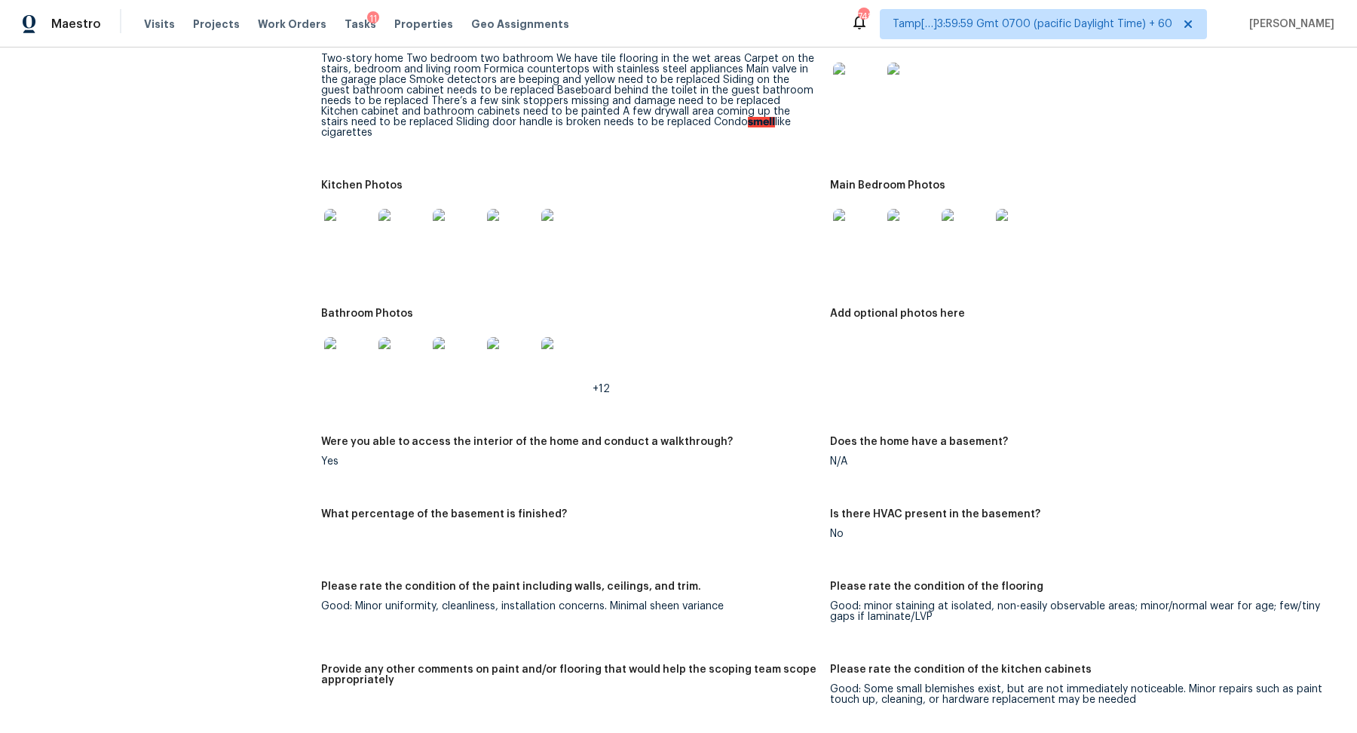
click at [355, 230] on img at bounding box center [348, 233] width 48 height 48
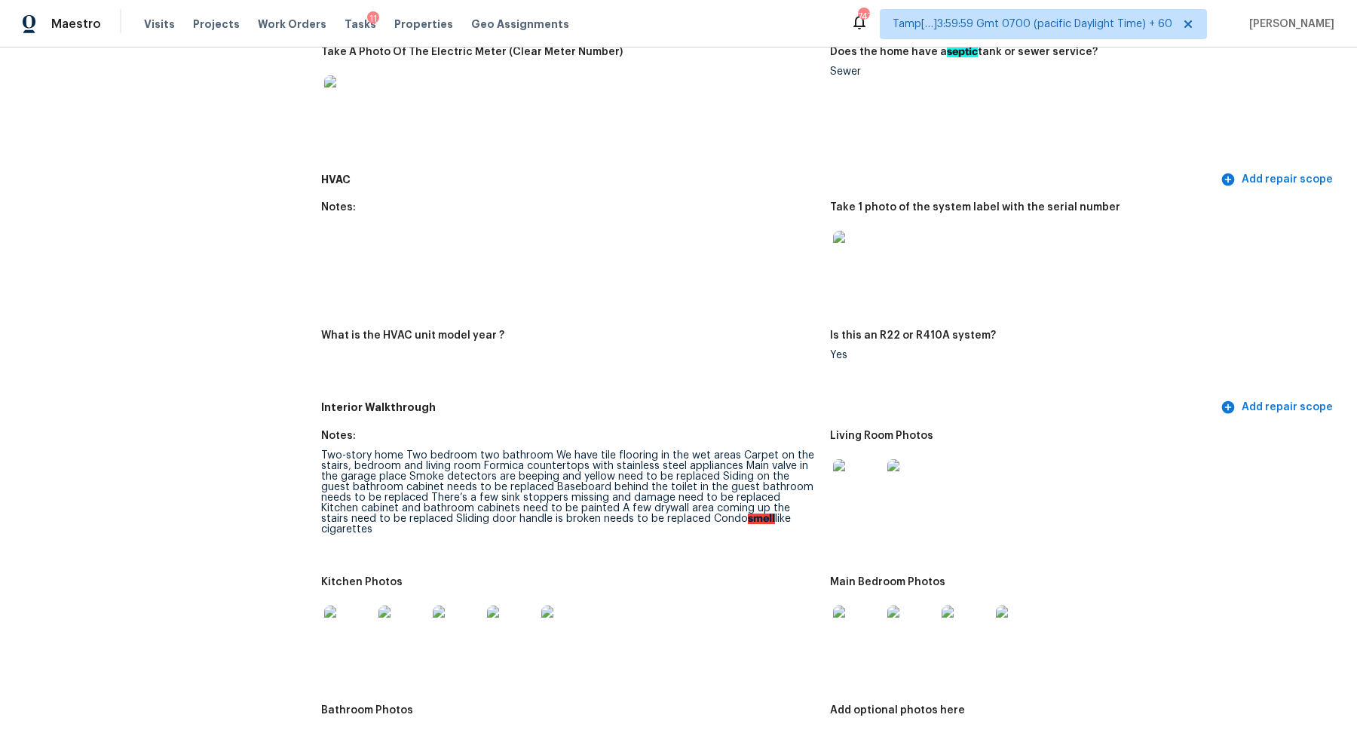
scroll to position [1408, 0]
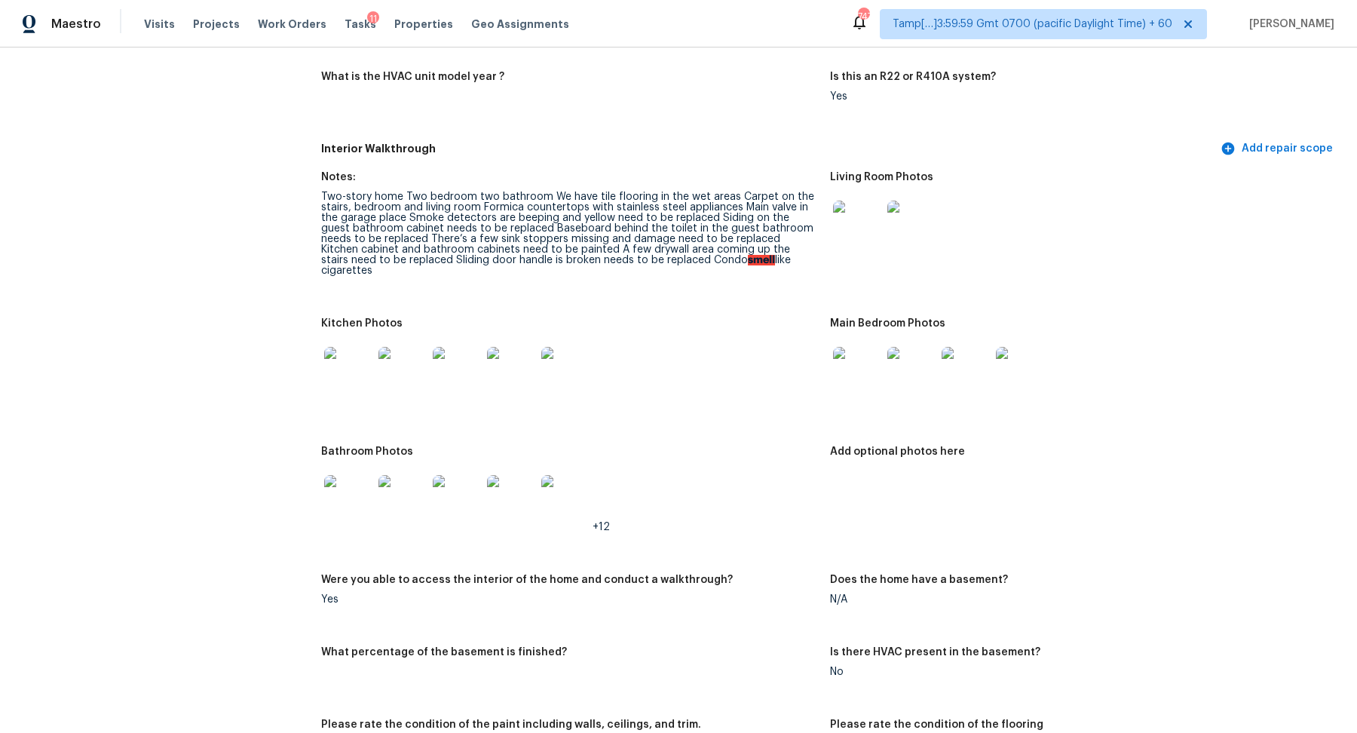
click at [356, 367] on img at bounding box center [348, 371] width 48 height 48
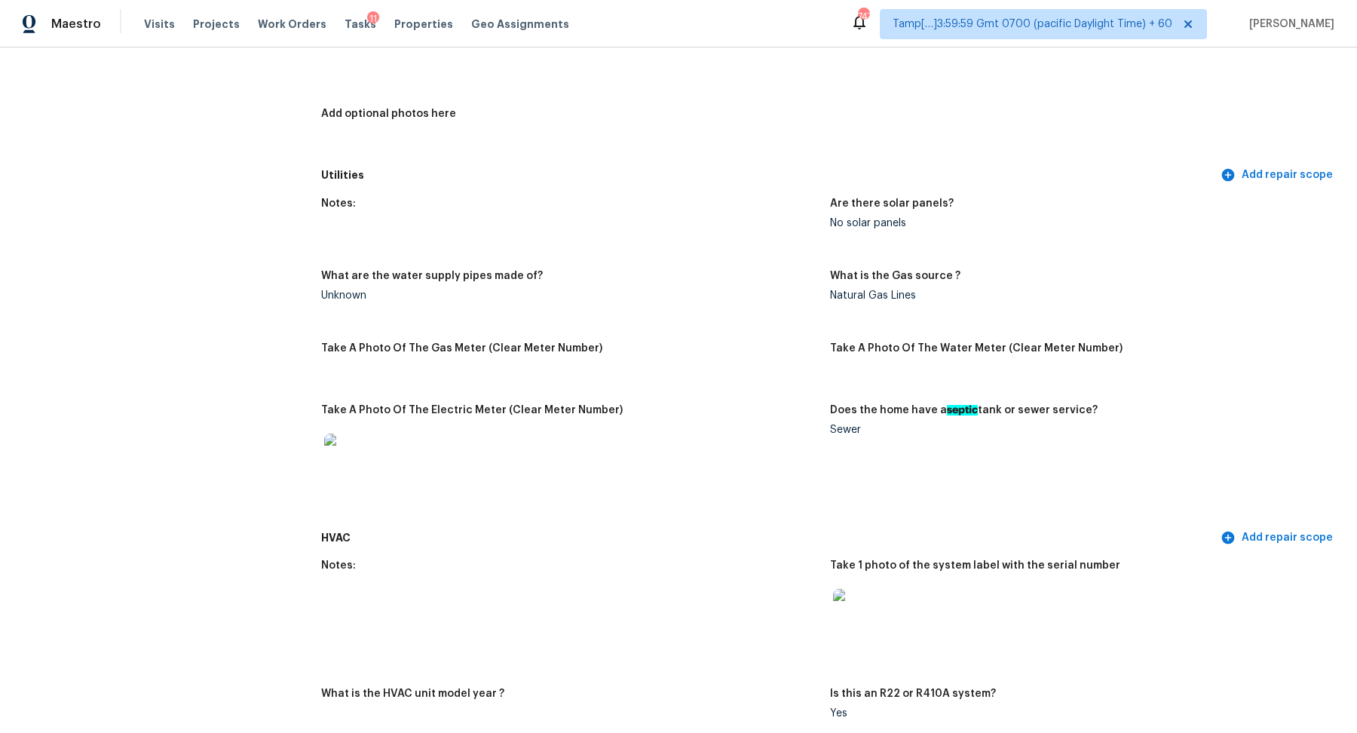
scroll to position [705, 0]
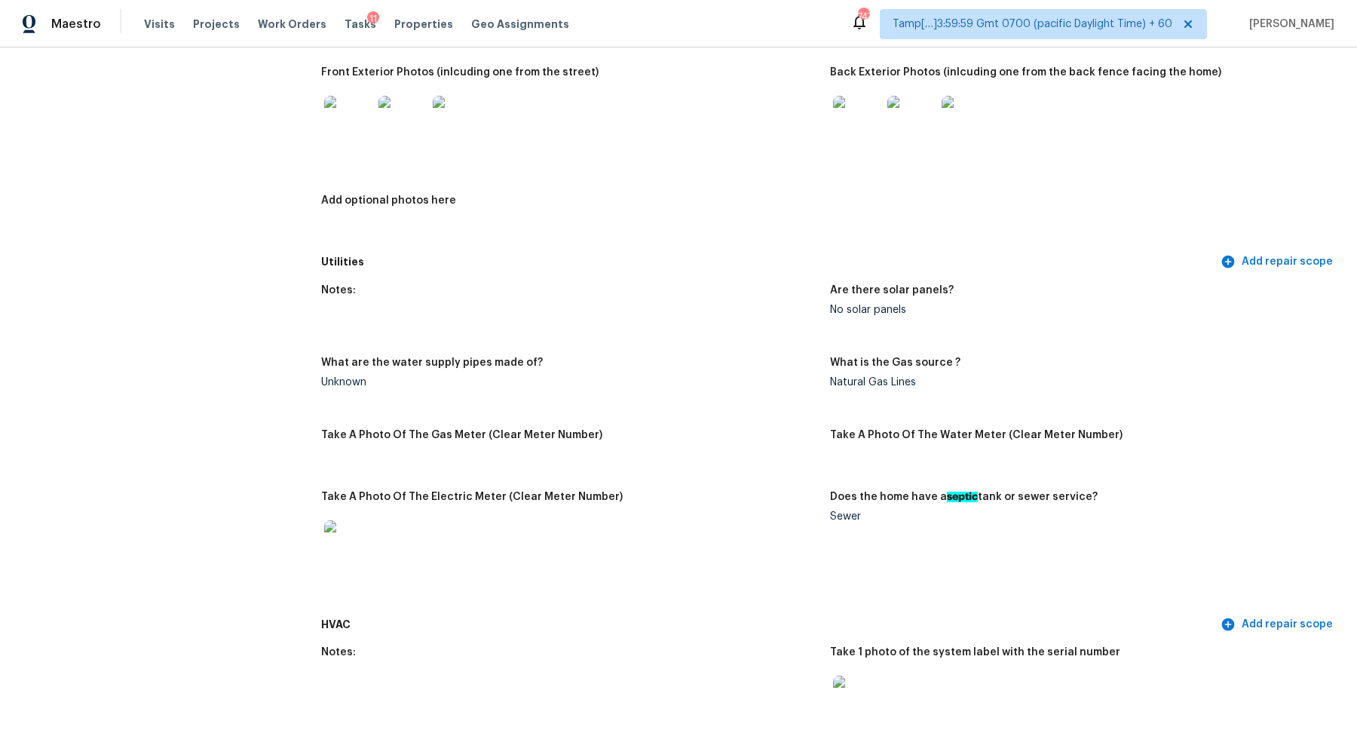
click at [335, 571] on div at bounding box center [348, 544] width 54 height 66
click at [333, 124] on img at bounding box center [348, 120] width 48 height 48
click at [846, 139] on img at bounding box center [857, 120] width 48 height 48
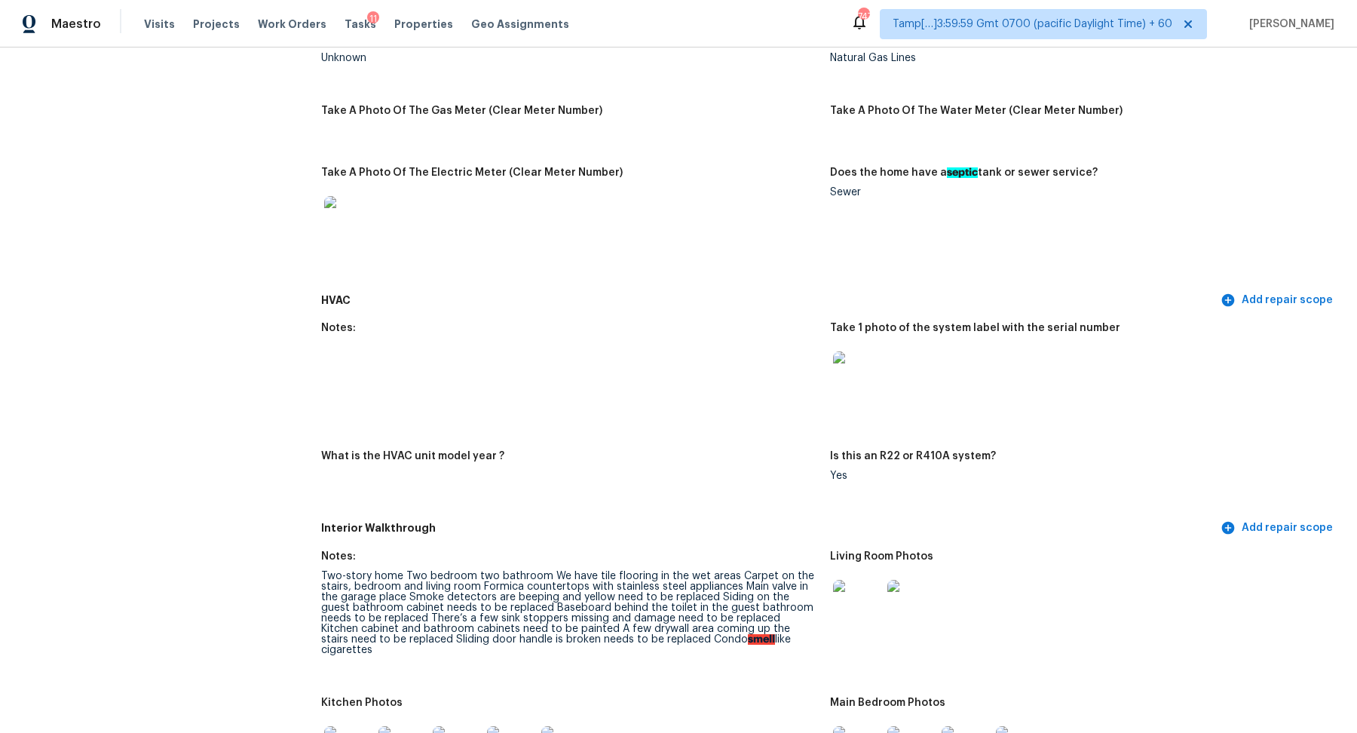
scroll to position [1259, 0]
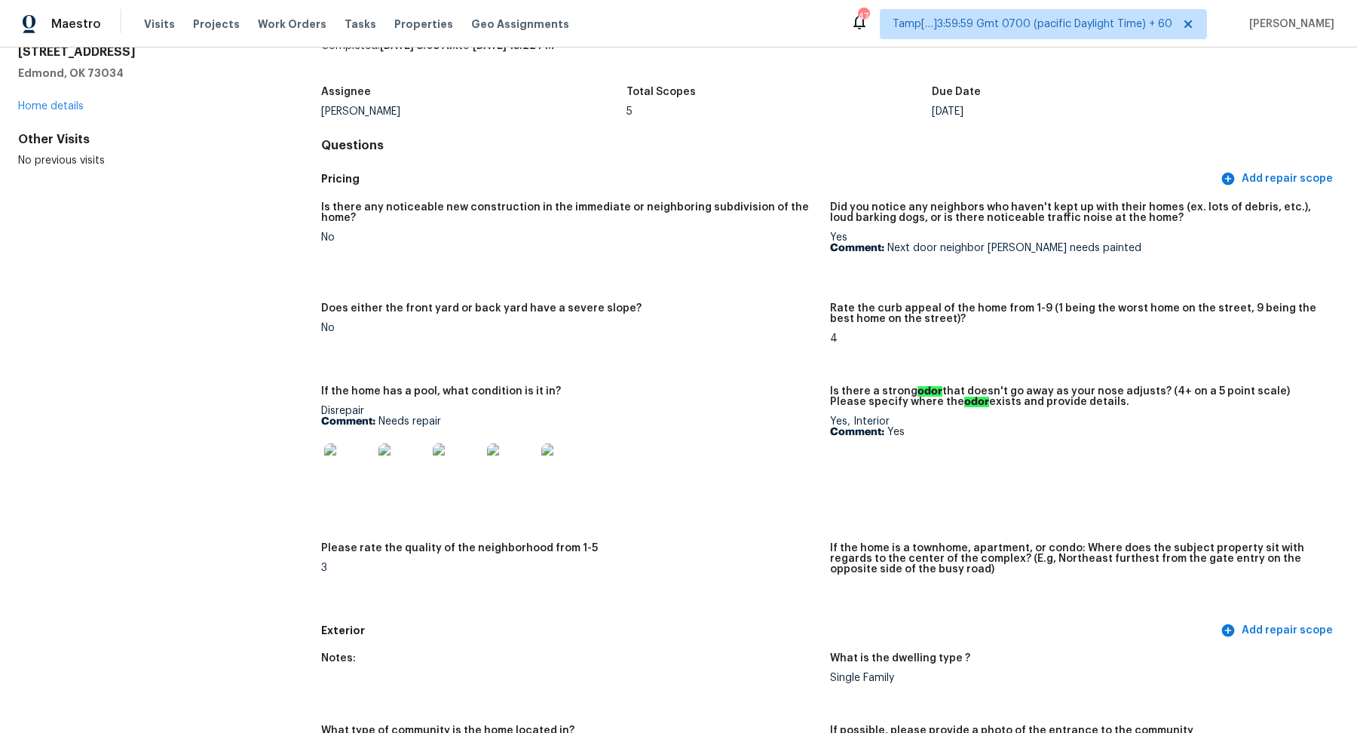
scroll to position [187, 0]
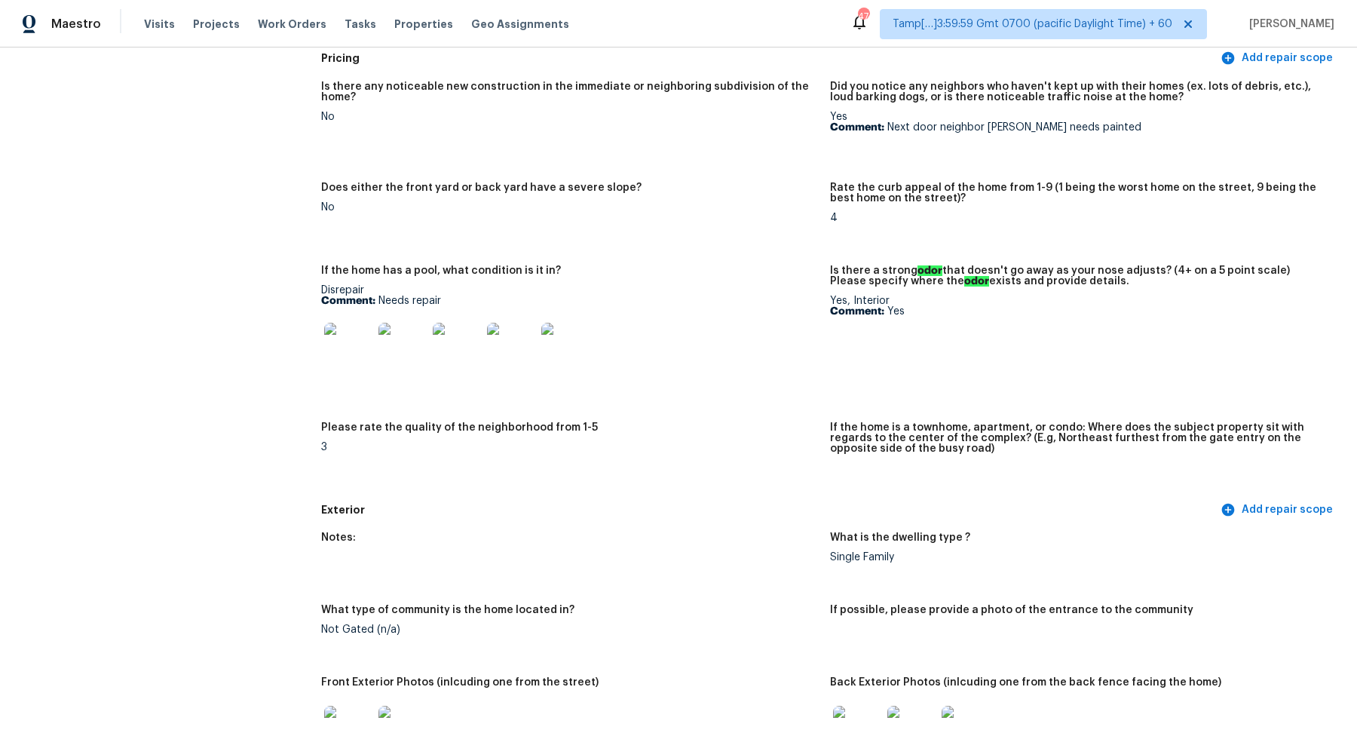
click at [321, 342] on div at bounding box center [348, 347] width 54 height 66
click at [372, 345] on div at bounding box center [348, 347] width 54 height 66
click at [348, 349] on img at bounding box center [348, 347] width 48 height 48
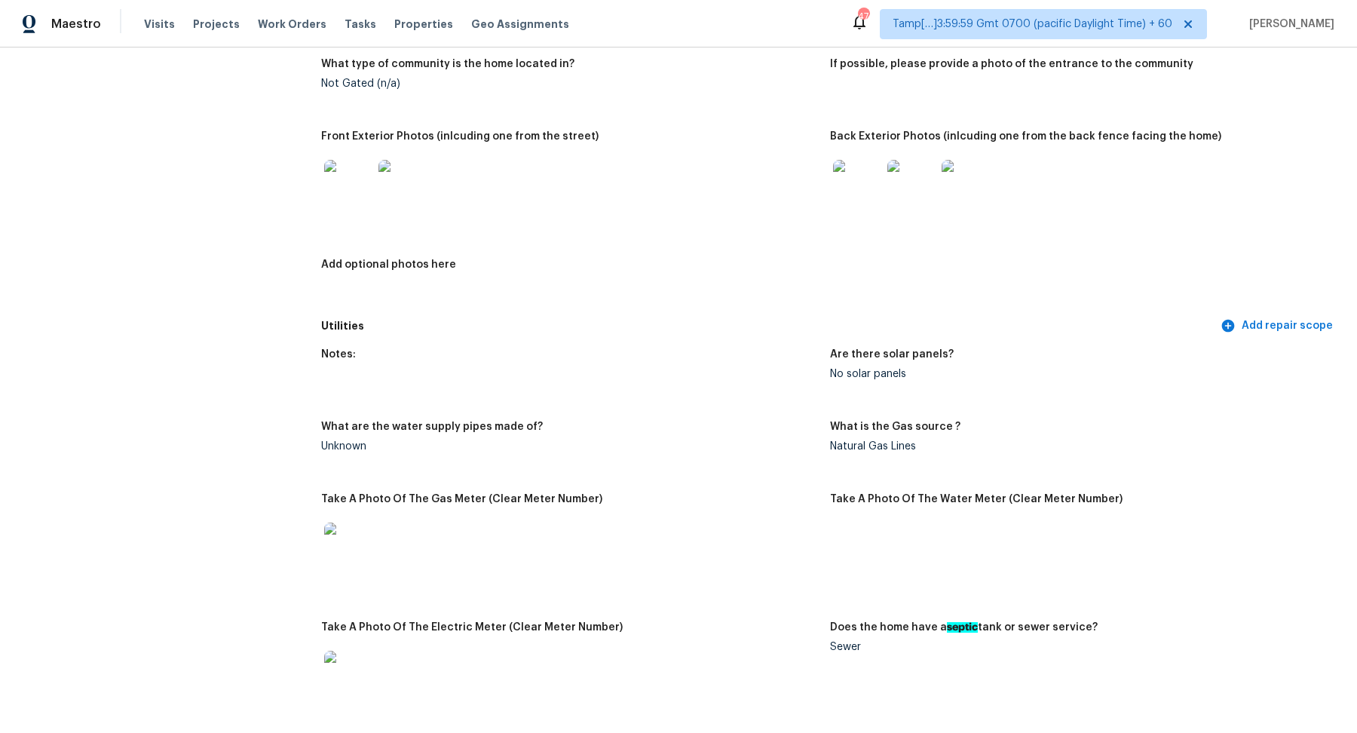
scroll to position [392, 0]
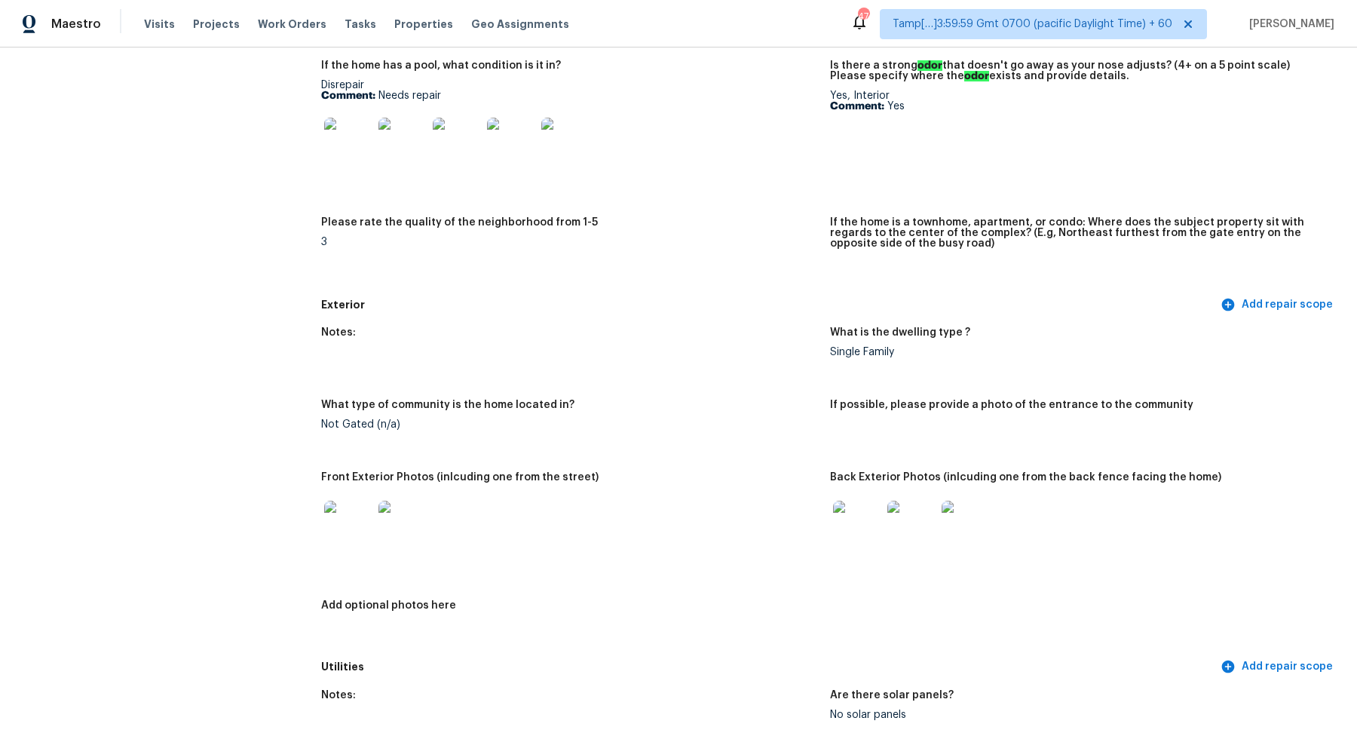
click at [360, 138] on img at bounding box center [348, 142] width 48 height 48
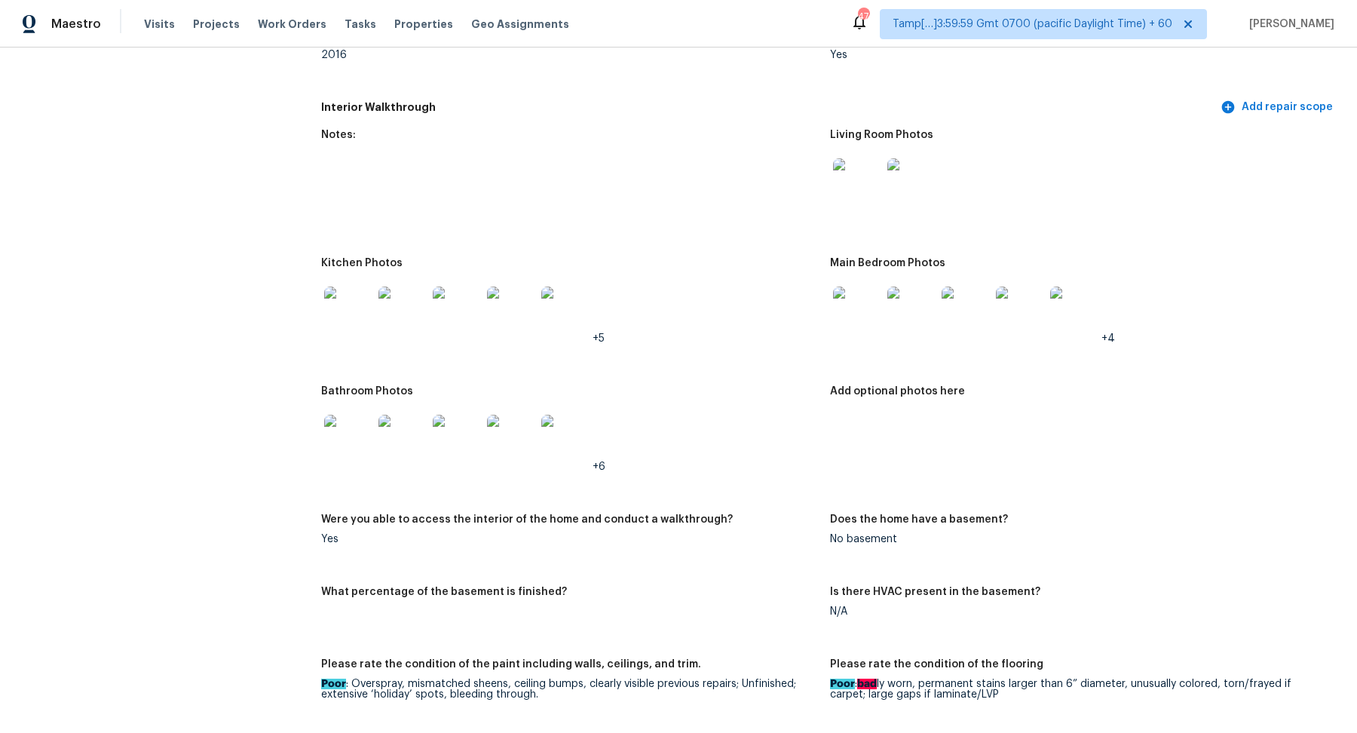
scroll to position [1885, 0]
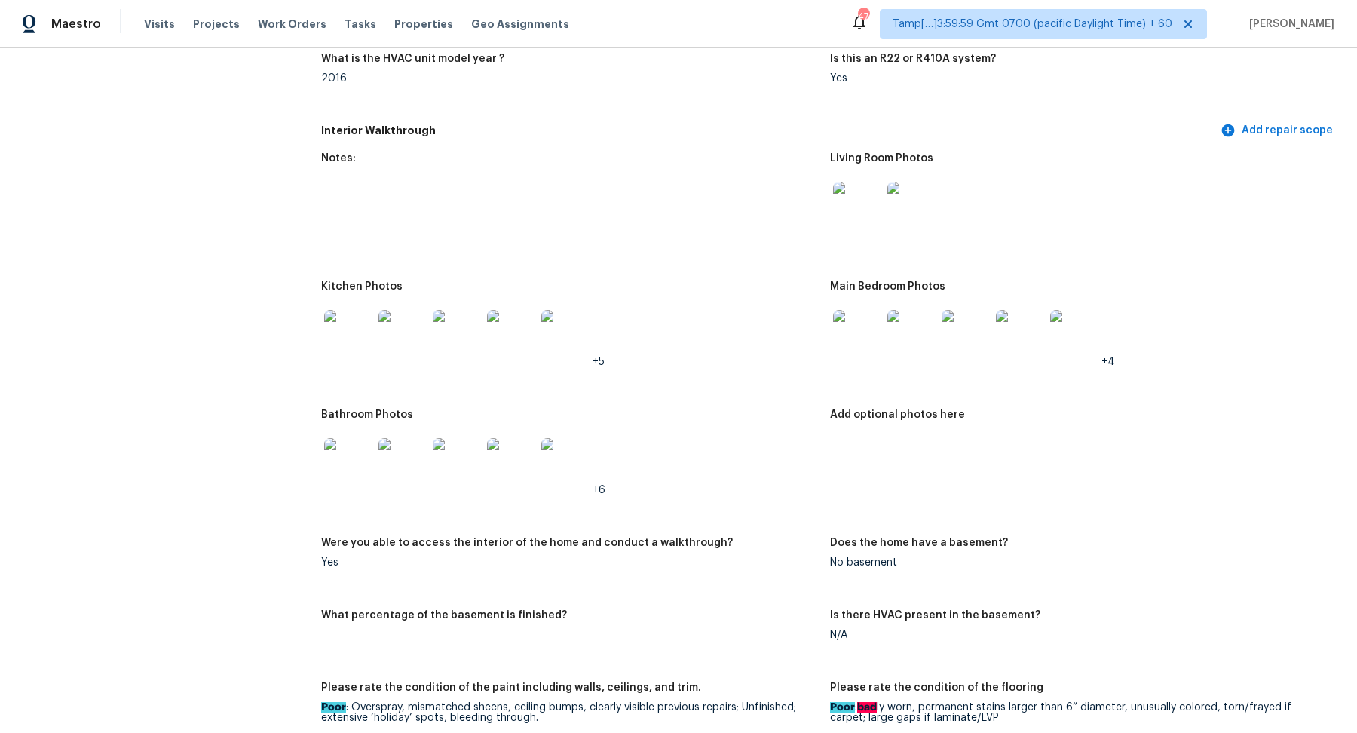
click at [341, 323] on img at bounding box center [348, 334] width 48 height 48
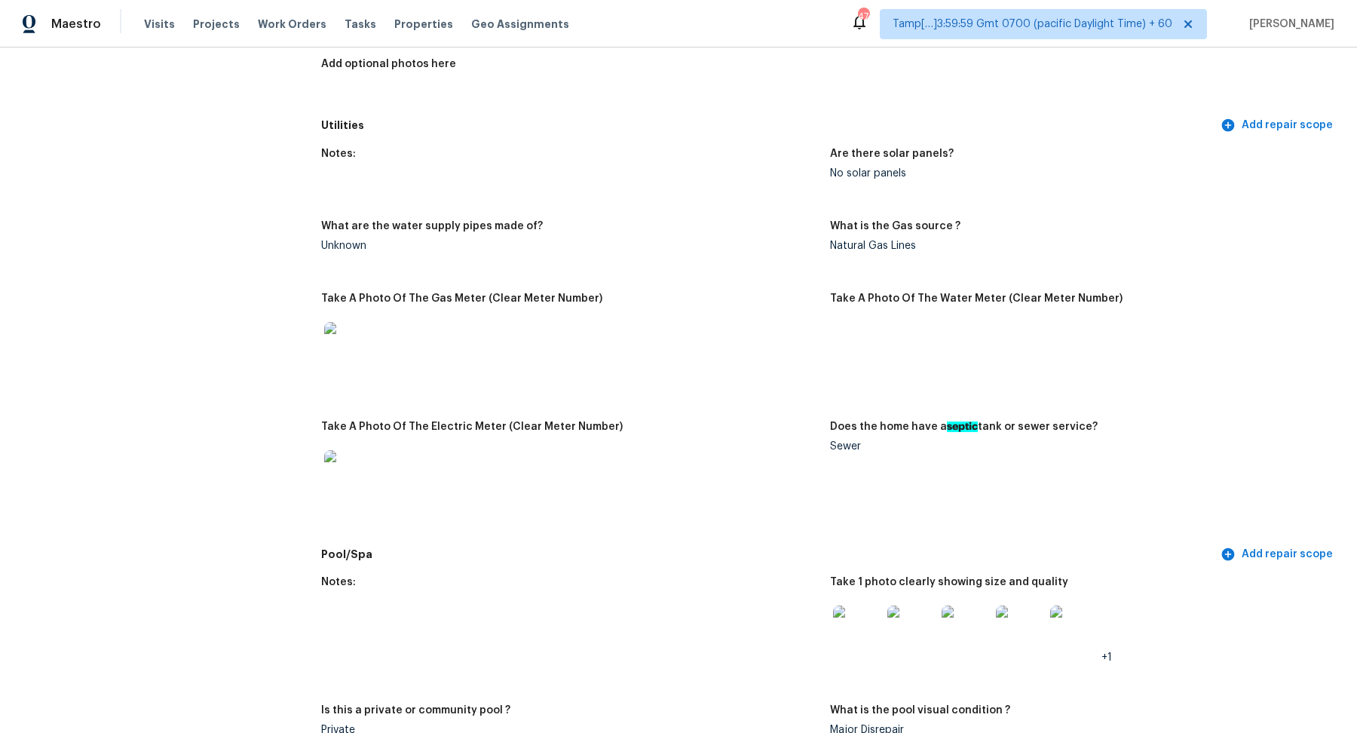
scroll to position [667, 0]
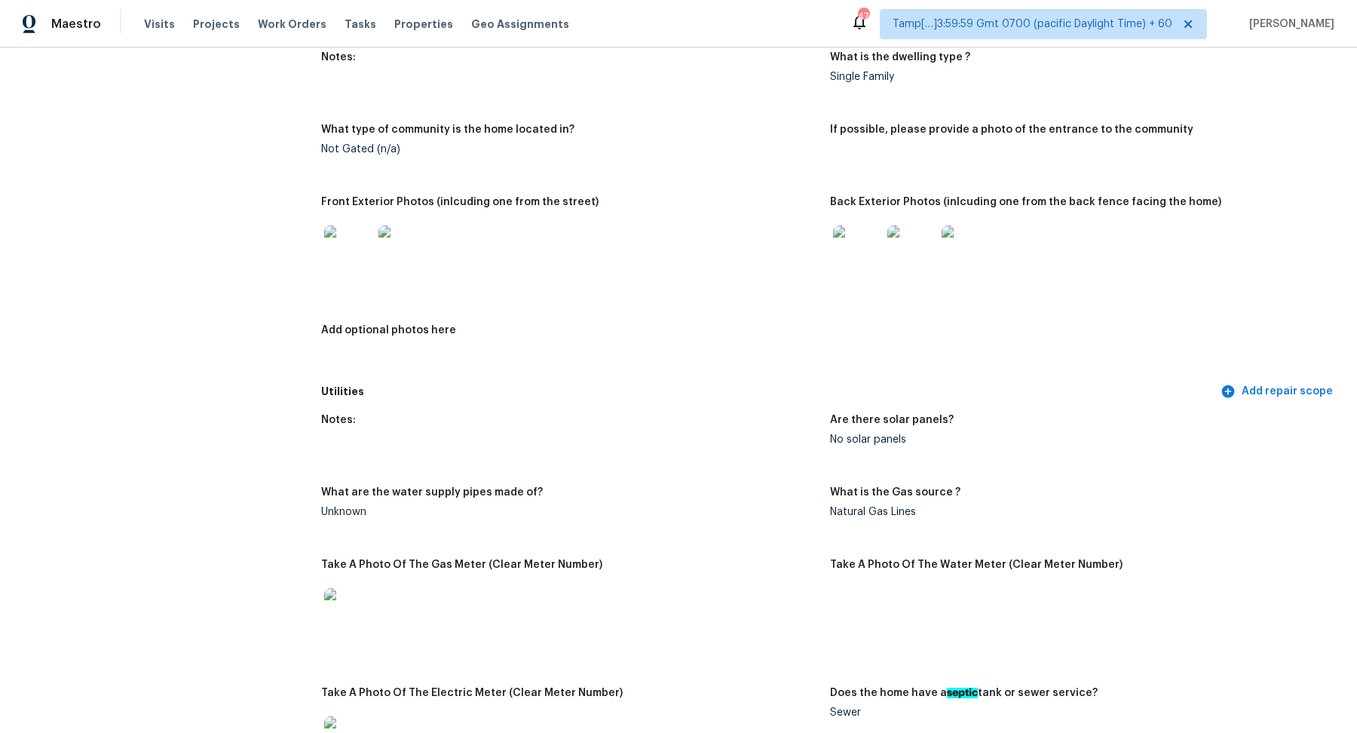
click at [870, 268] on img at bounding box center [857, 249] width 48 height 48
click at [343, 263] on img at bounding box center [348, 249] width 48 height 48
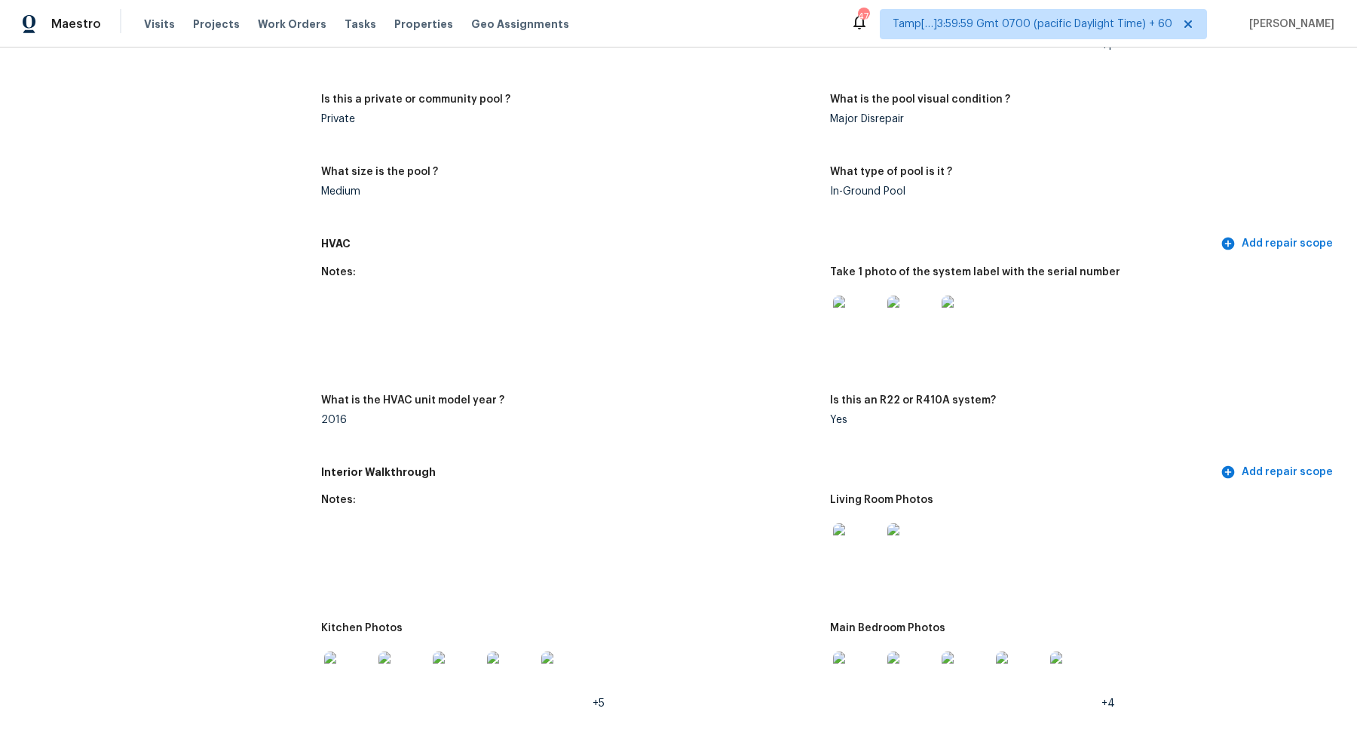
scroll to position [1885, 0]
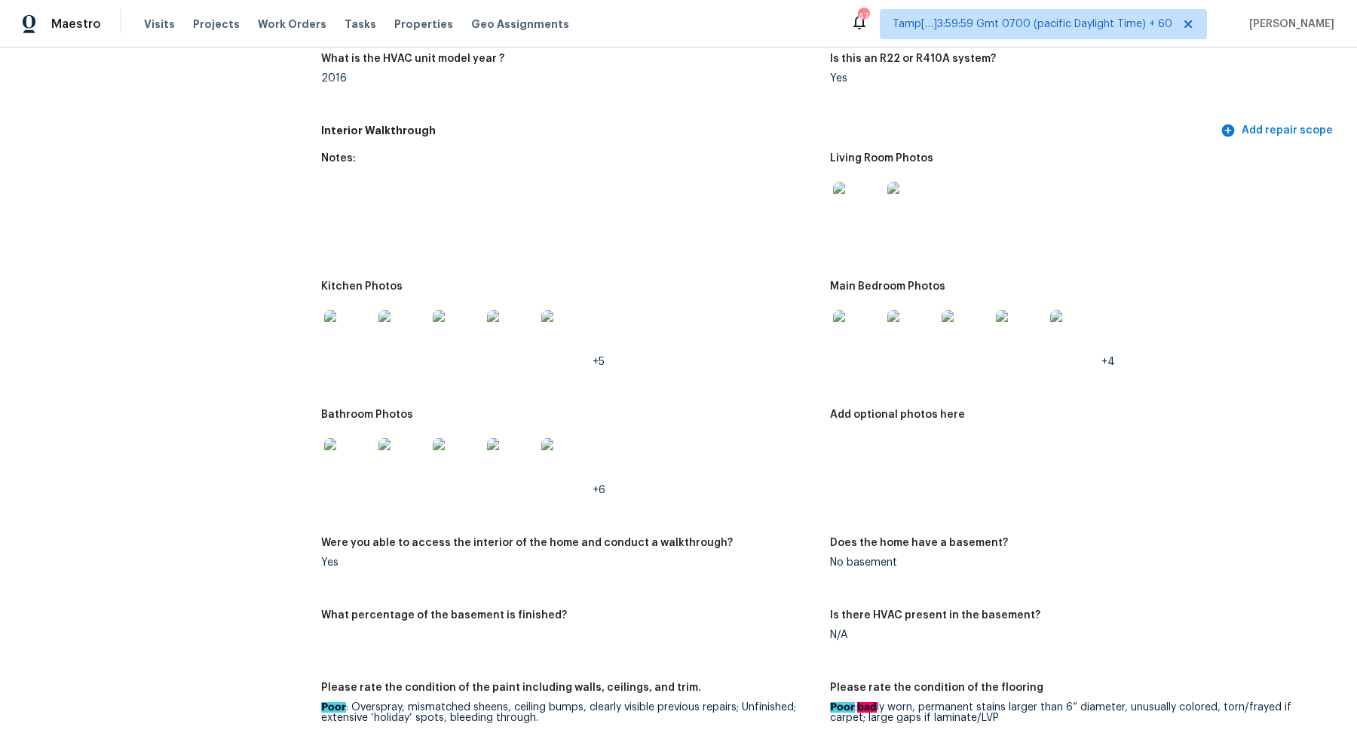
click at [843, 227] on img at bounding box center [857, 206] width 48 height 48
click at [350, 334] on img at bounding box center [348, 334] width 48 height 48
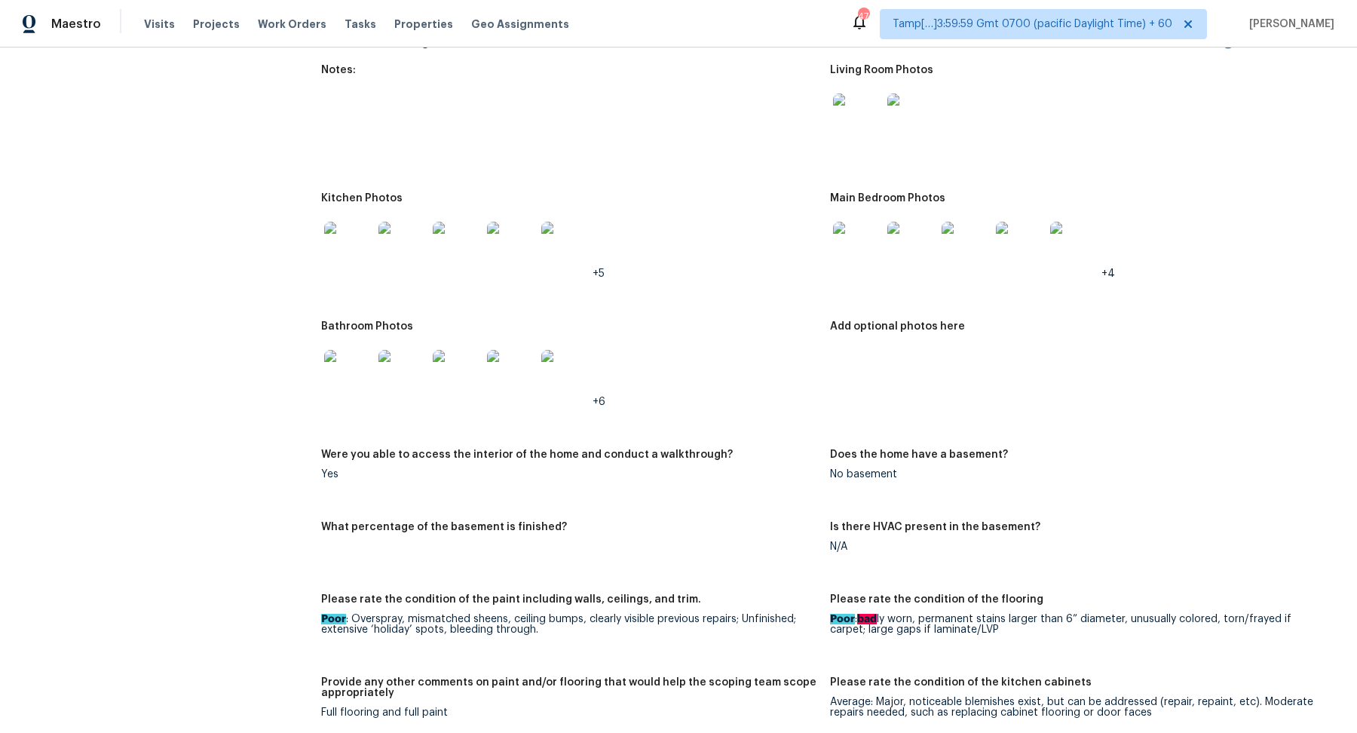
click at [846, 258] on img at bounding box center [857, 246] width 48 height 48
click at [360, 383] on img at bounding box center [348, 374] width 48 height 48
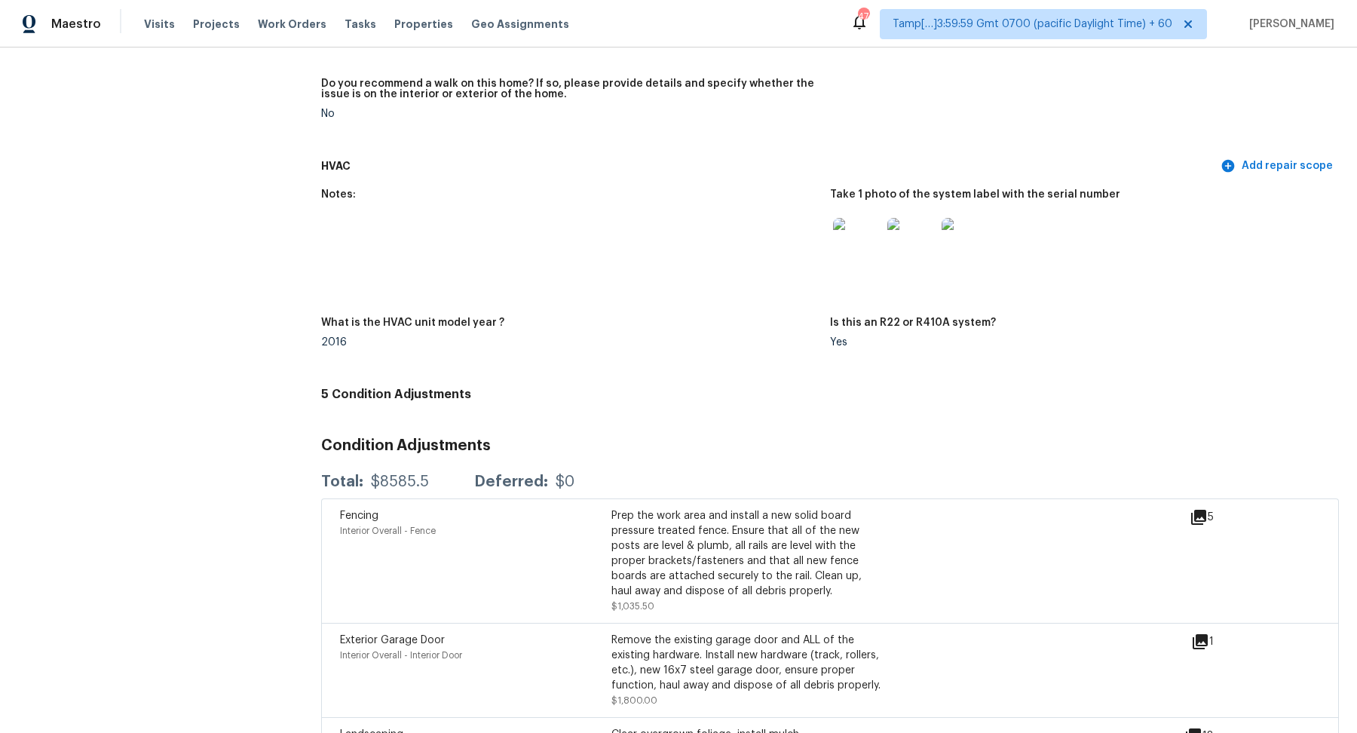
scroll to position [3505, 0]
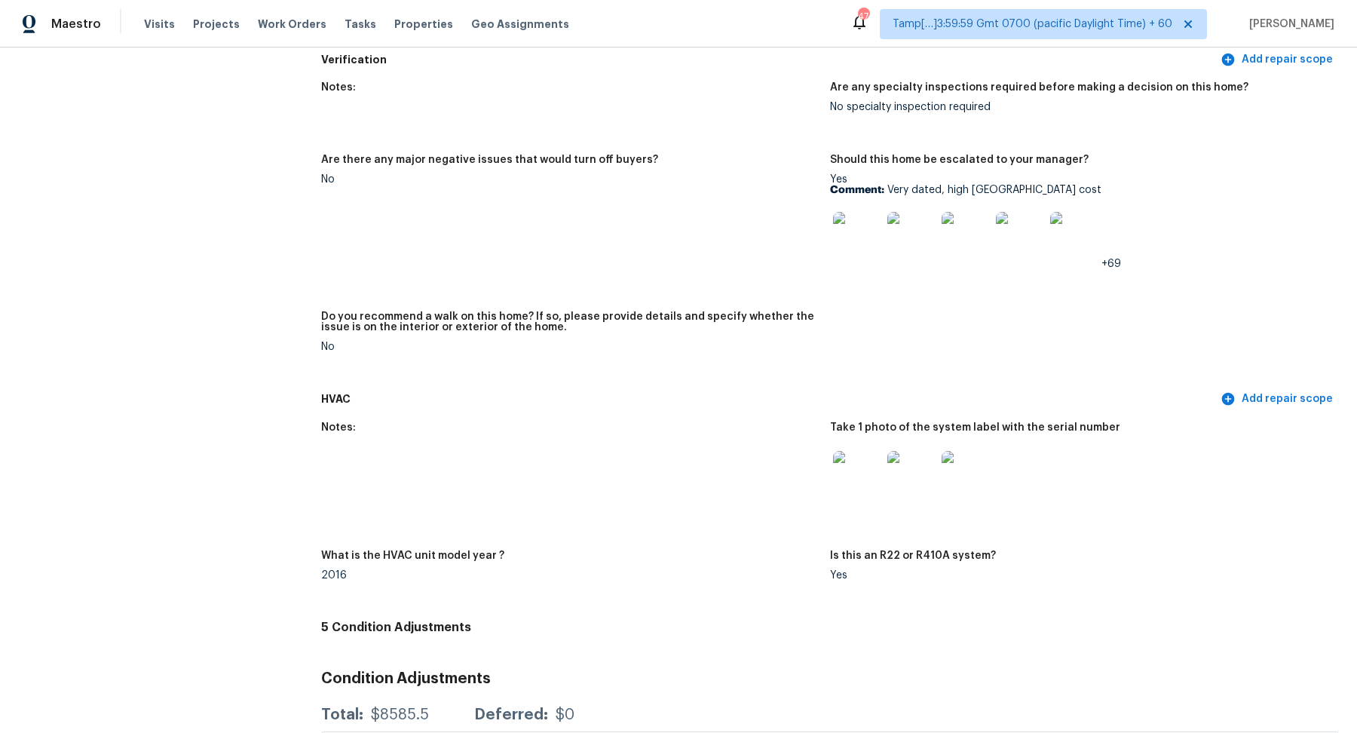
click at [861, 246] on img at bounding box center [857, 236] width 48 height 48
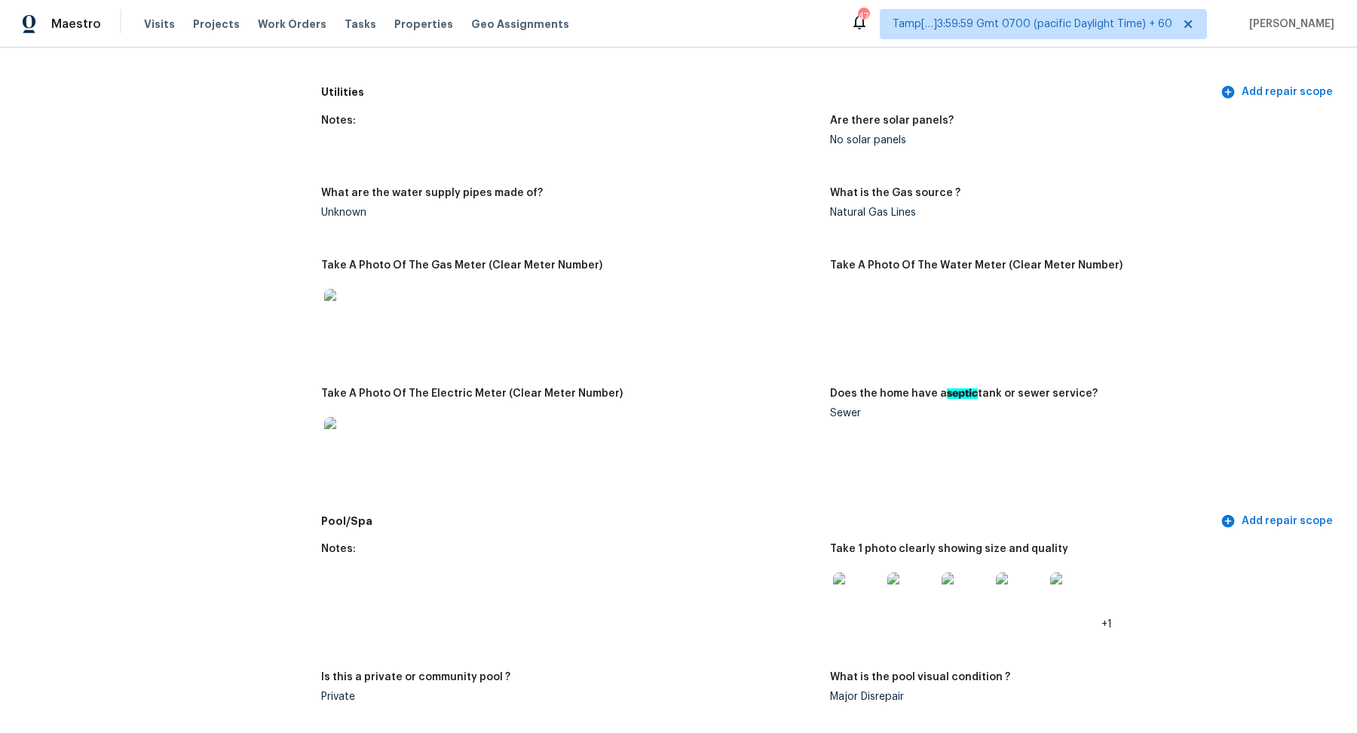
scroll to position [0, 0]
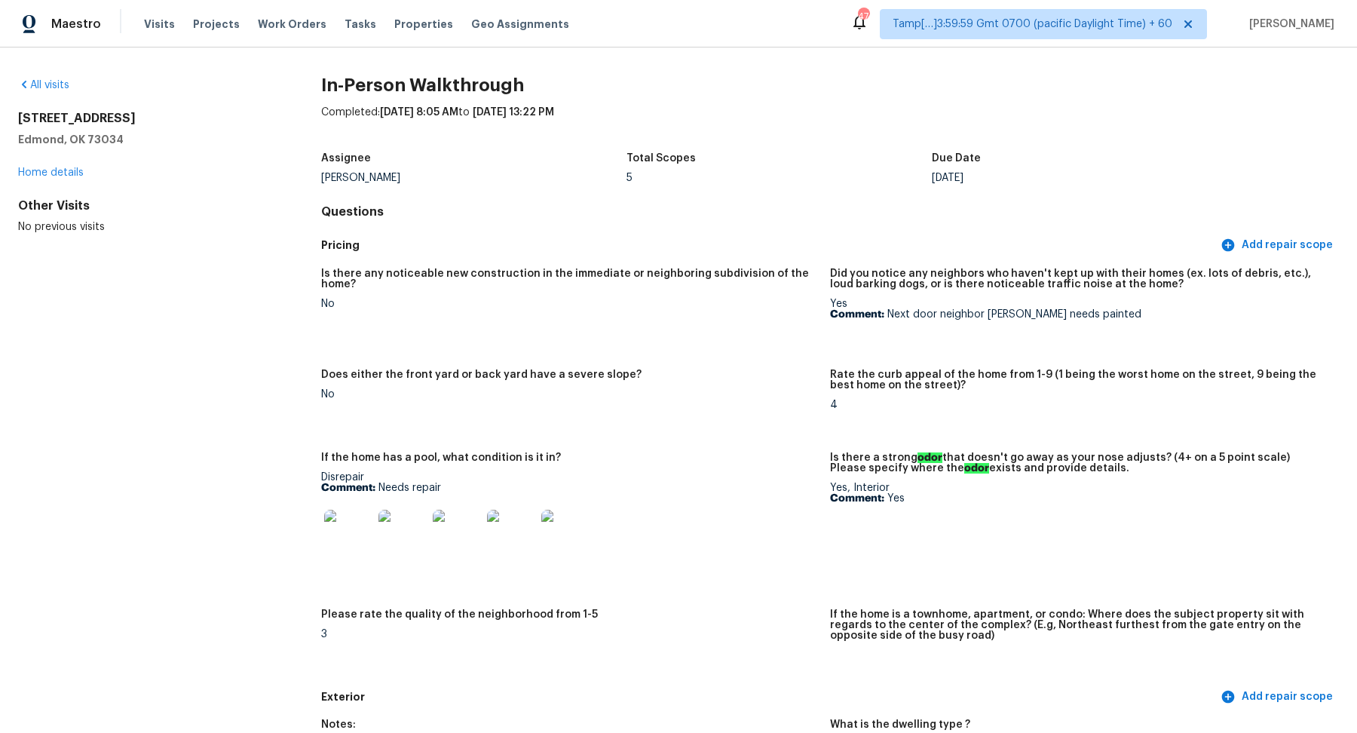
click at [66, 99] on div "All visits 1208 Pine Ridge Cir Edmond, OK 73034 Home details Other Visits No pr…" at bounding box center [145, 156] width 255 height 157
click at [49, 90] on div "All visits" at bounding box center [145, 85] width 255 height 15
click at [49, 88] on link "All visits" at bounding box center [43, 85] width 51 height 11
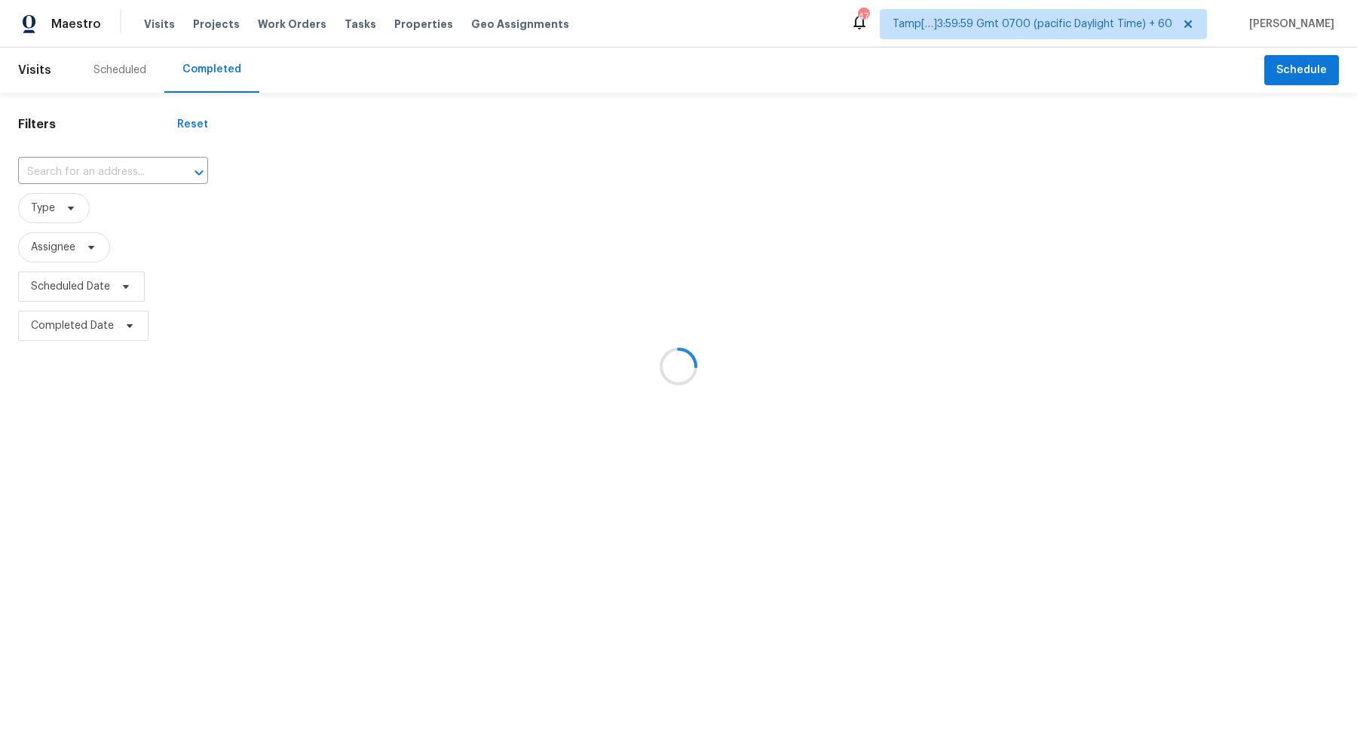
click at [106, 163] on div at bounding box center [678, 366] width 1357 height 733
click at [111, 165] on div at bounding box center [678, 366] width 1357 height 733
click at [121, 165] on div at bounding box center [678, 366] width 1357 height 733
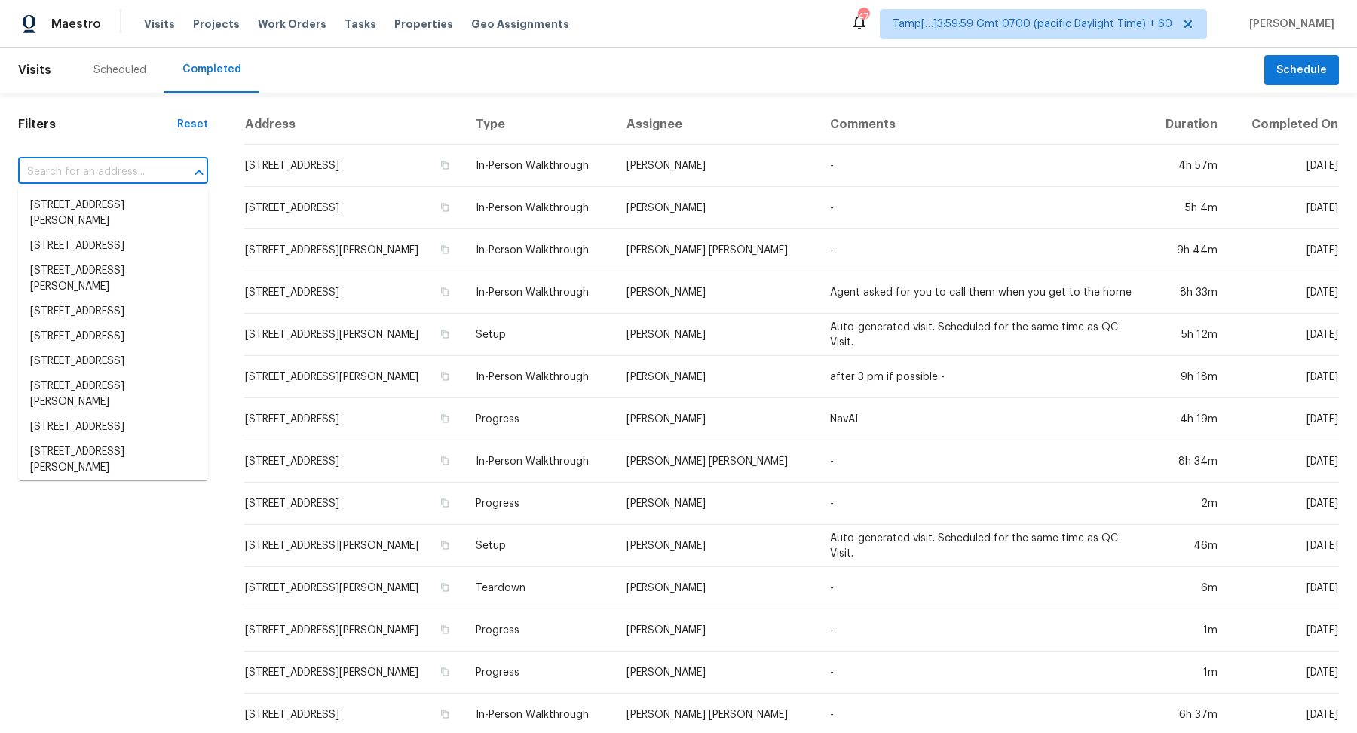
click at [121, 166] on input "text" at bounding box center [92, 172] width 148 height 23
paste input "4149 Citation Dr Olivehurst, CA, 95961"
type input "4149 Citation Dr Olivehurst, CA, 95961"
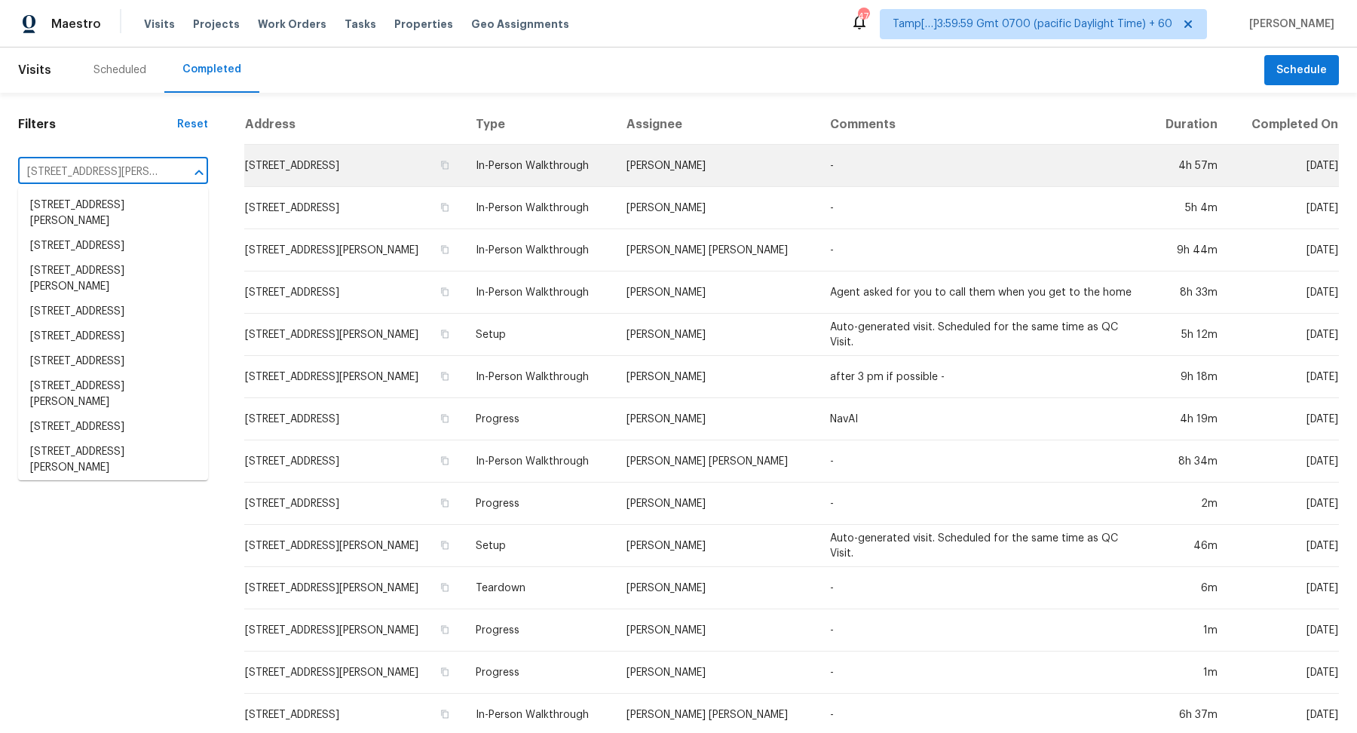
scroll to position [0, 50]
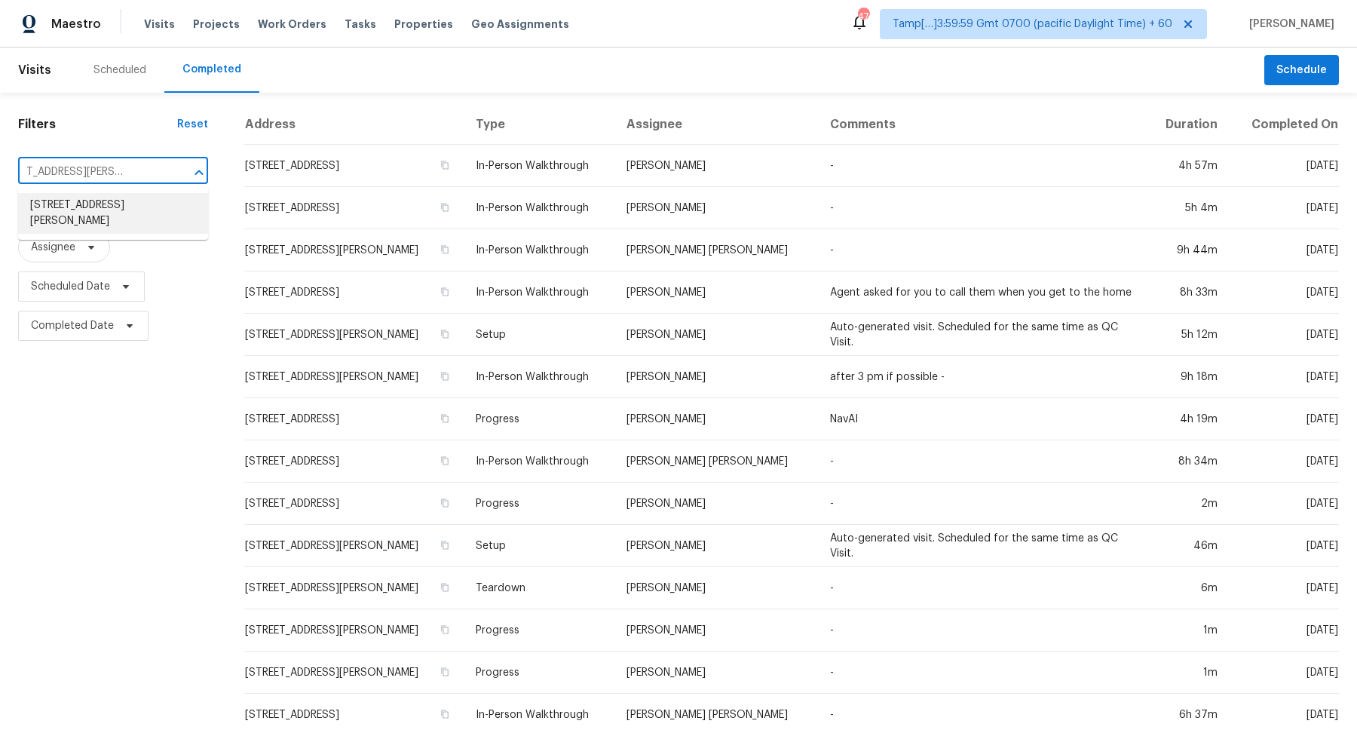
click at [127, 200] on li "4149 Citation Dr, Olivehurst, CA 95961" at bounding box center [113, 213] width 190 height 41
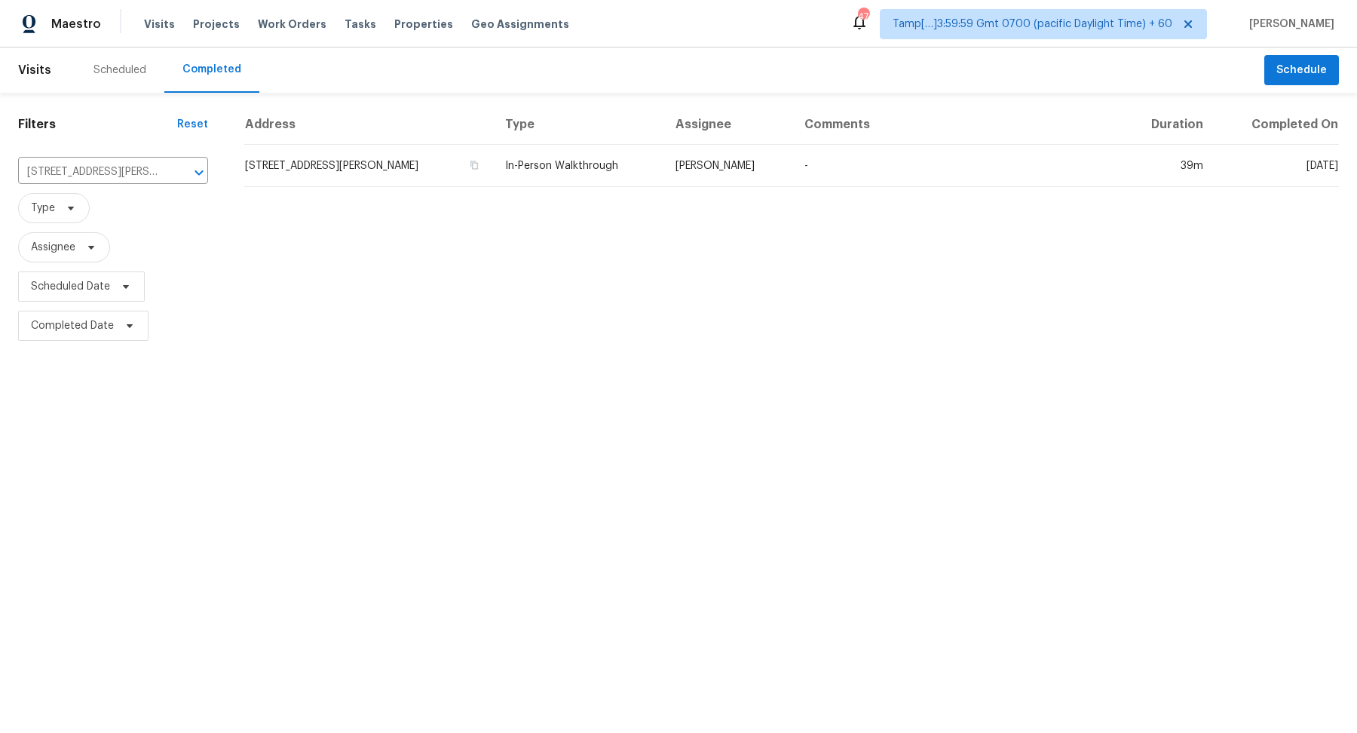
click at [412, 173] on td "4149 Citation Dr, Olivehurst, CA 95961" at bounding box center [368, 166] width 249 height 42
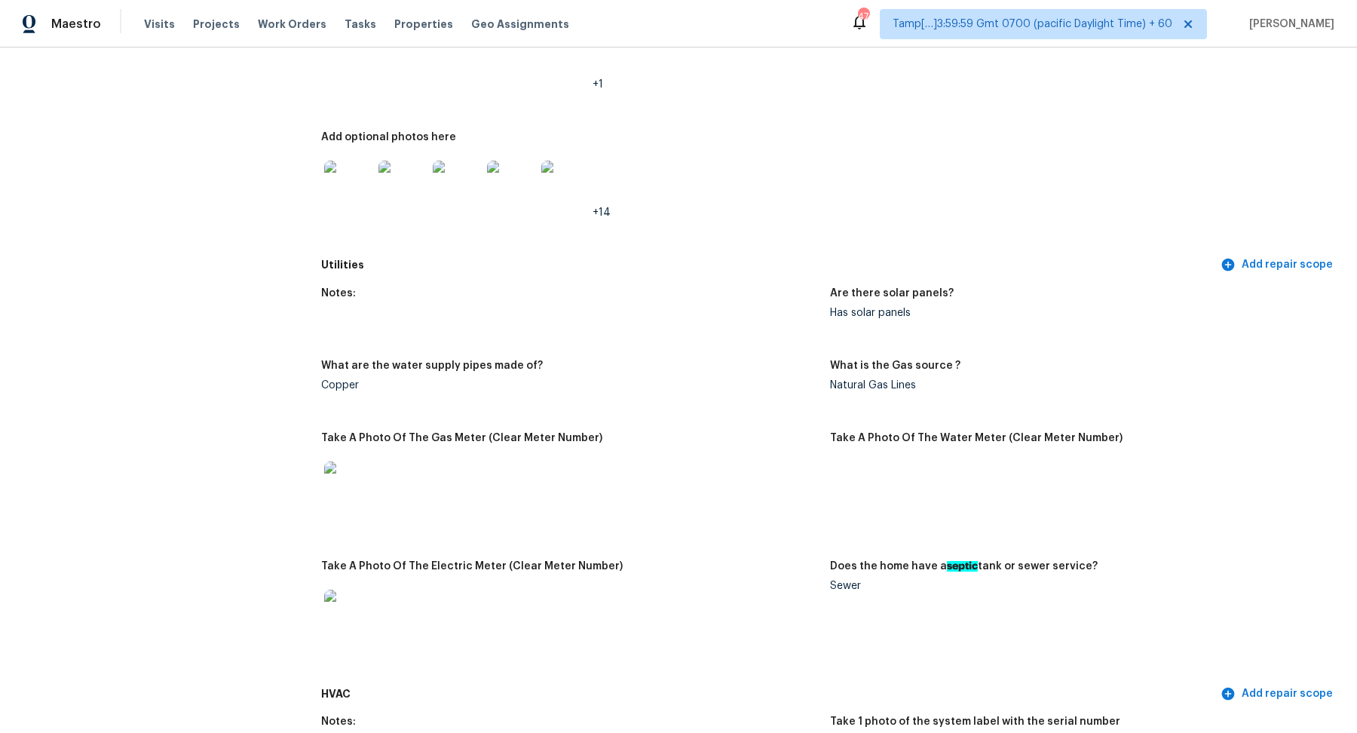
scroll to position [531, 0]
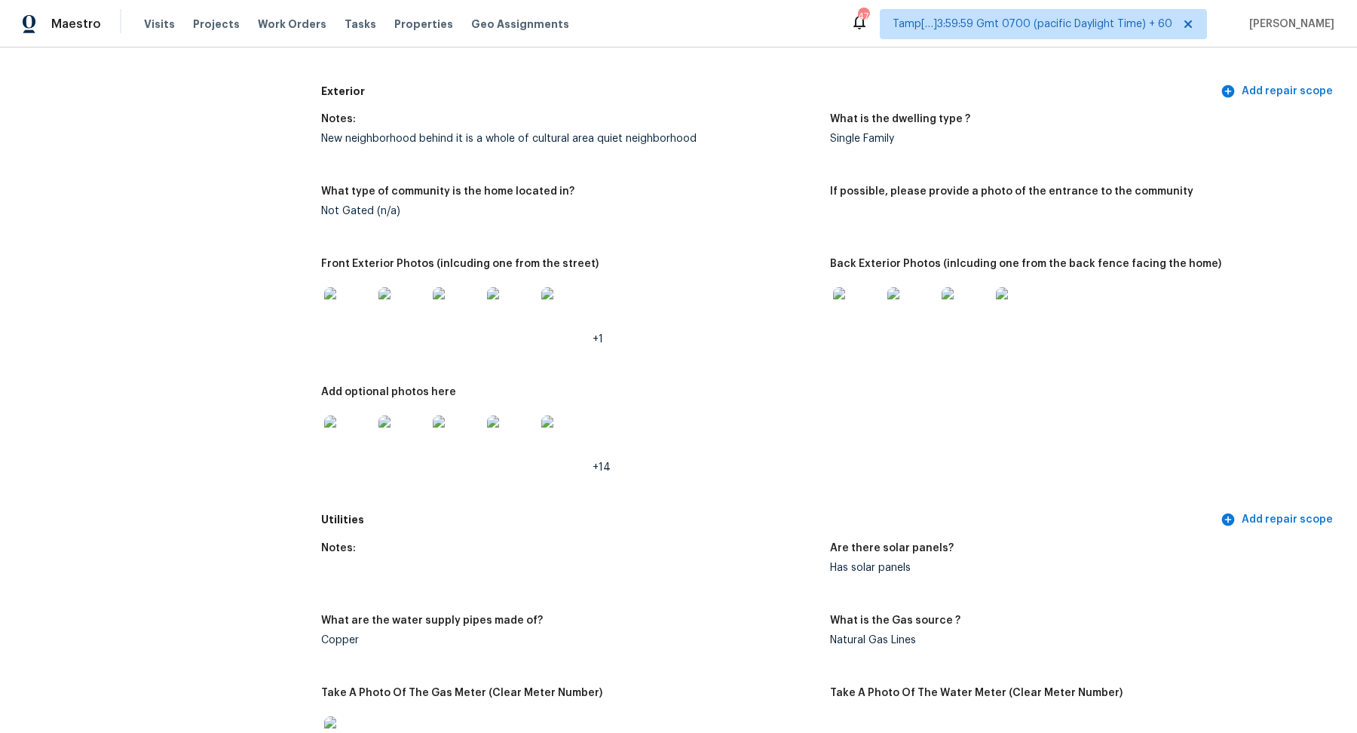
click at [846, 311] on img at bounding box center [857, 311] width 48 height 48
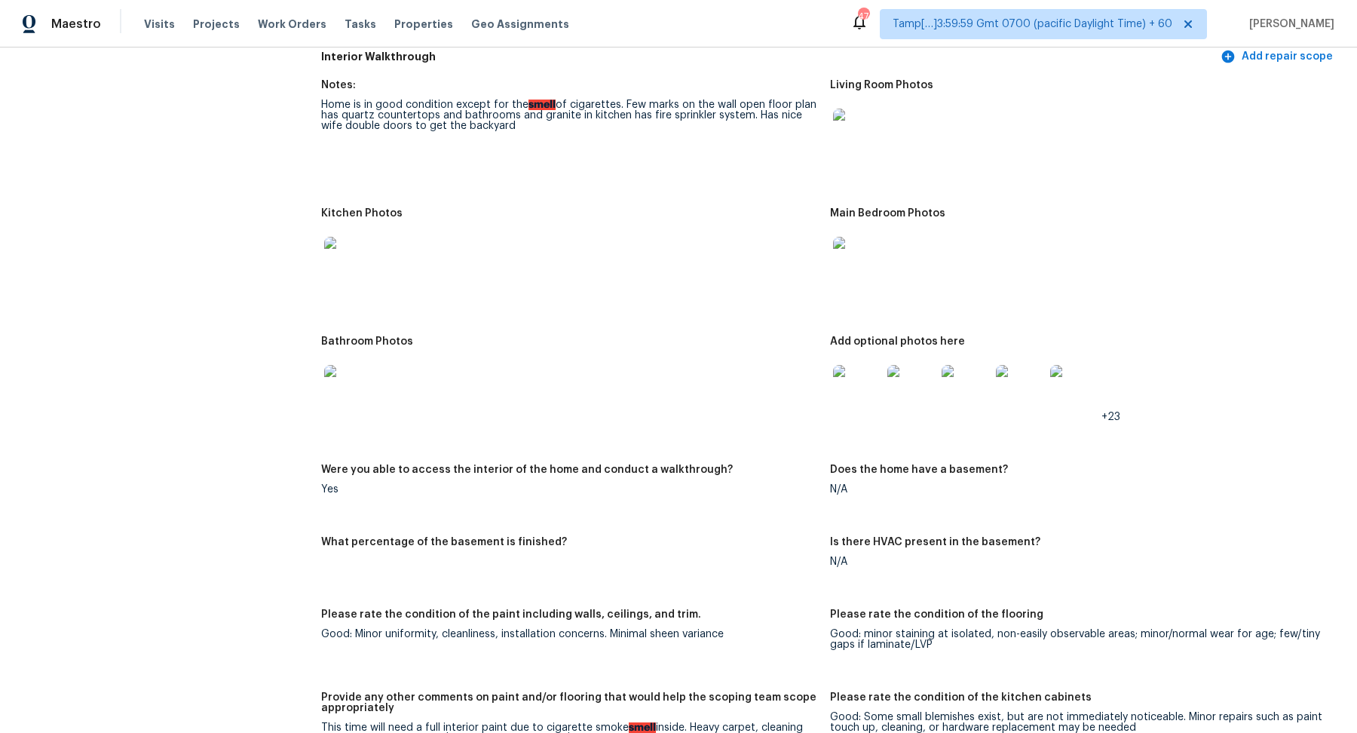
scroll to position [1527, 0]
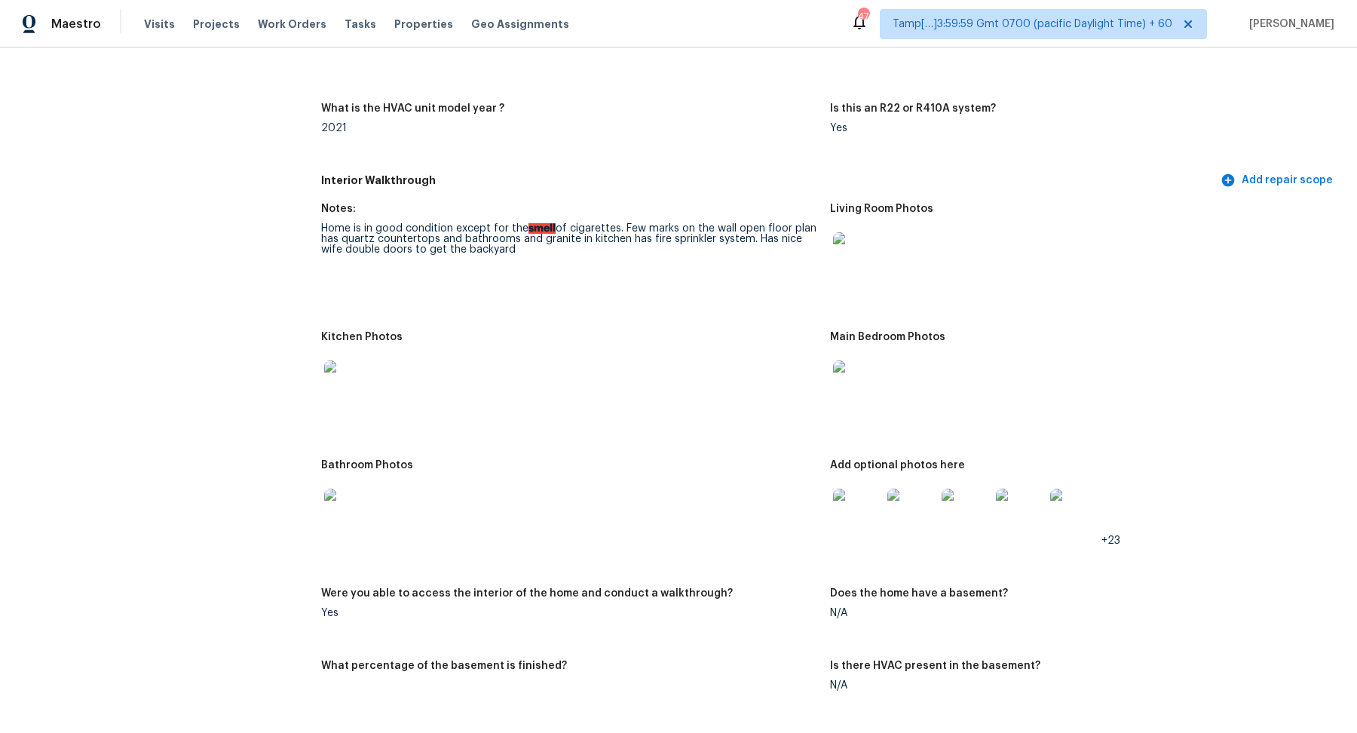
click at [874, 503] on img at bounding box center [857, 512] width 48 height 48
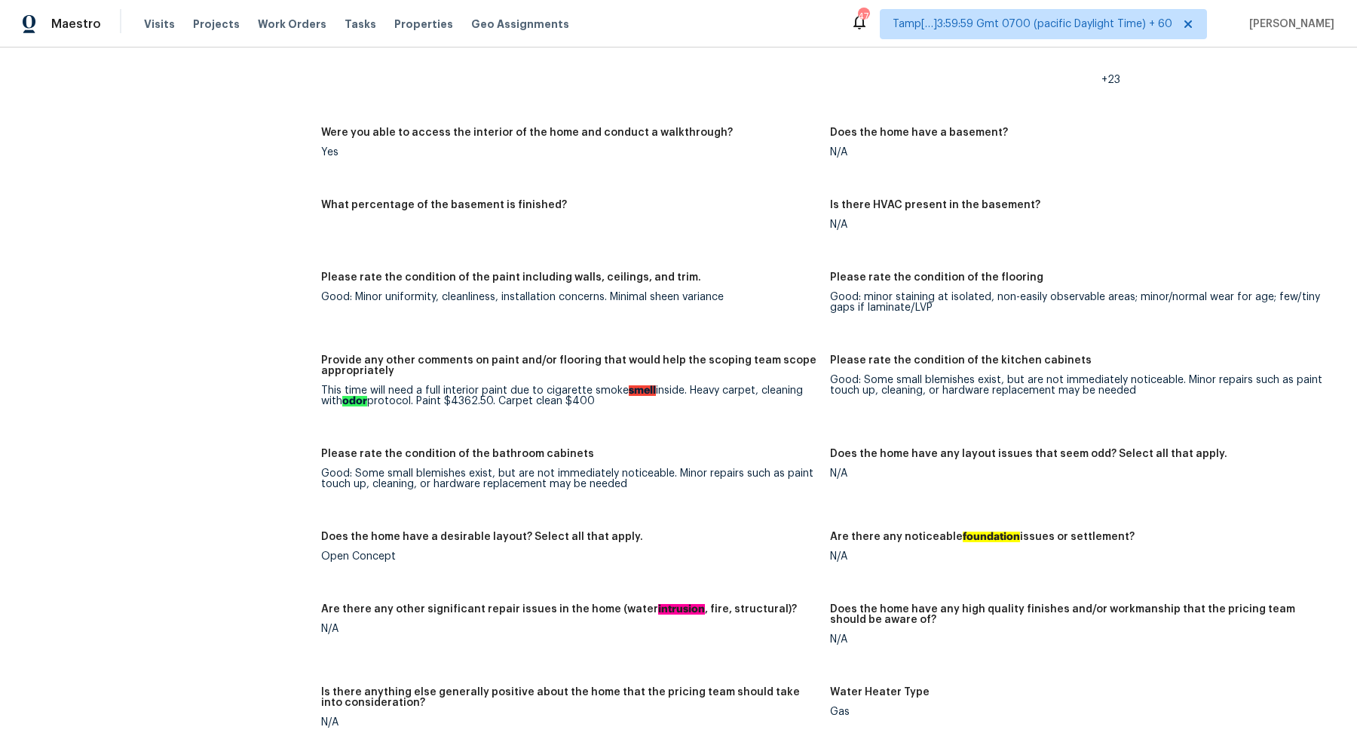
scroll to position [1990, 0]
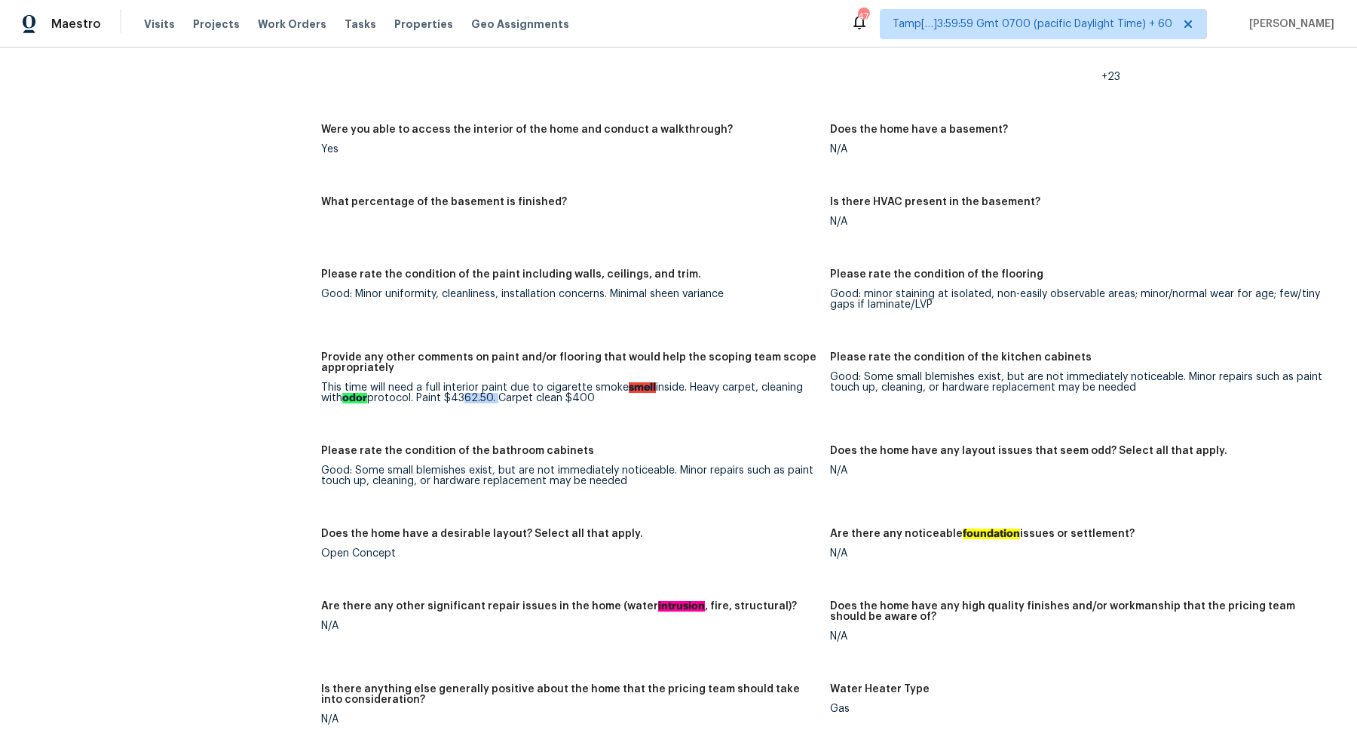
drag, startPoint x: 458, startPoint y: 400, endPoint x: 495, endPoint y: 401, distance: 36.9
click at [495, 401] on div "This time will need a full interior paint due to cigarette smoke smell inside. …" at bounding box center [569, 392] width 497 height 21
click at [484, 412] on figure "Provide any other comments on paint and/or flooring that would help the scoping…" at bounding box center [575, 389] width 509 height 75
drag, startPoint x: 457, startPoint y: 401, endPoint x: 492, endPoint y: 400, distance: 35.4
click at [492, 400] on div "This time will need a full interior paint due to cigarette smoke smell inside. …" at bounding box center [569, 392] width 497 height 21
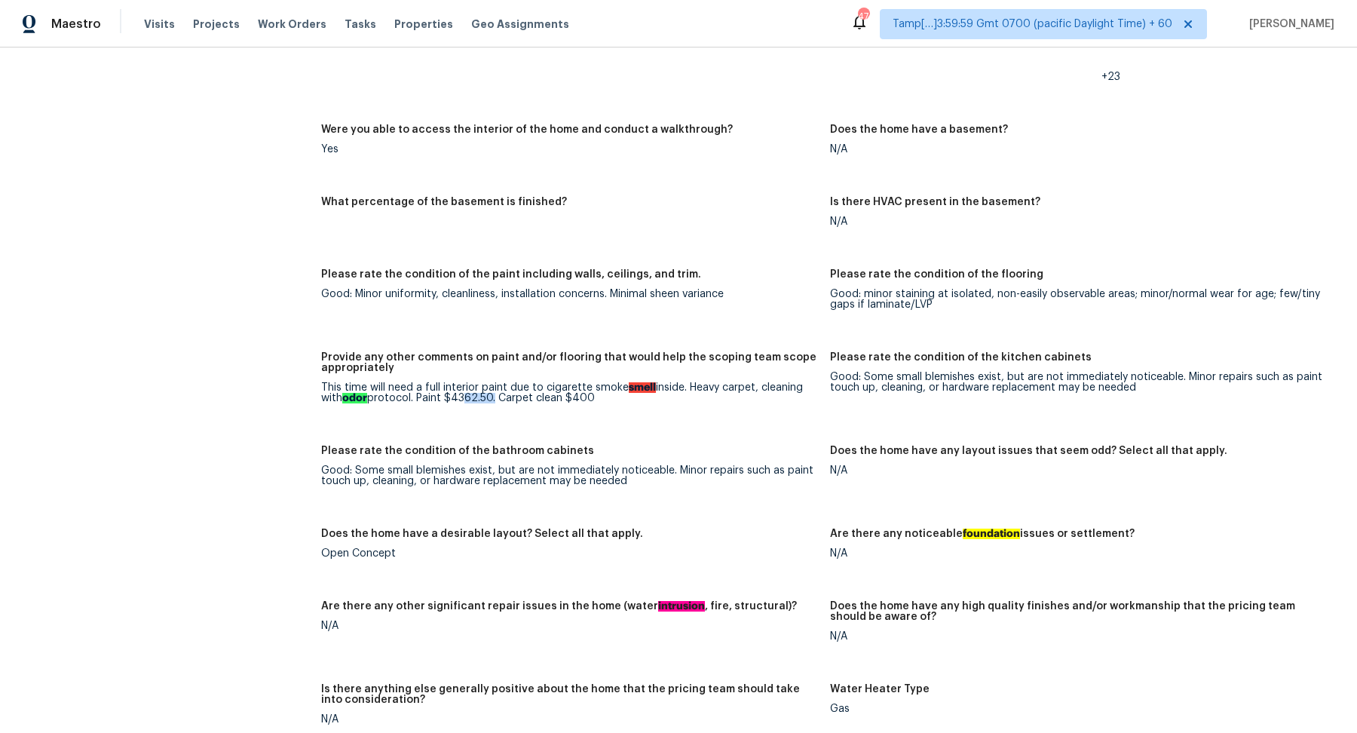
copy div "362.50"
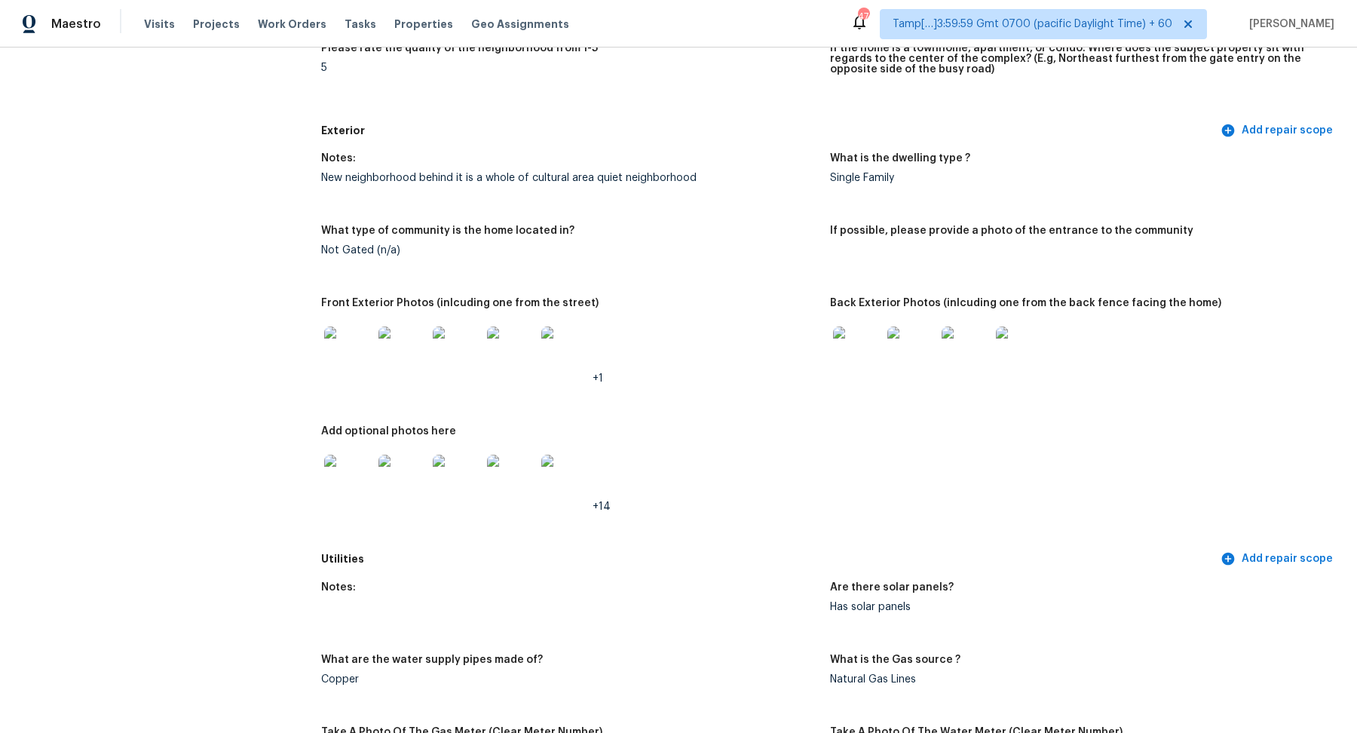
scroll to position [0, 0]
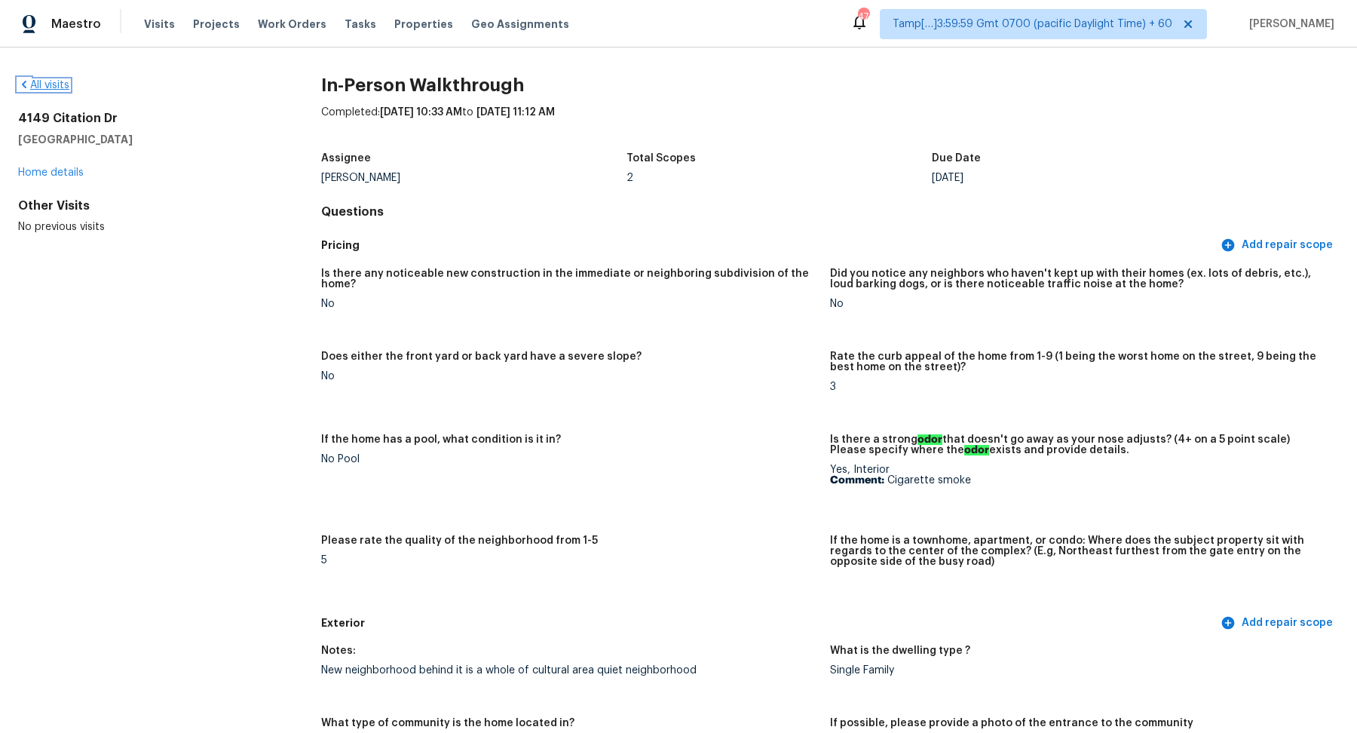
click at [63, 86] on link "All visits" at bounding box center [43, 85] width 51 height 11
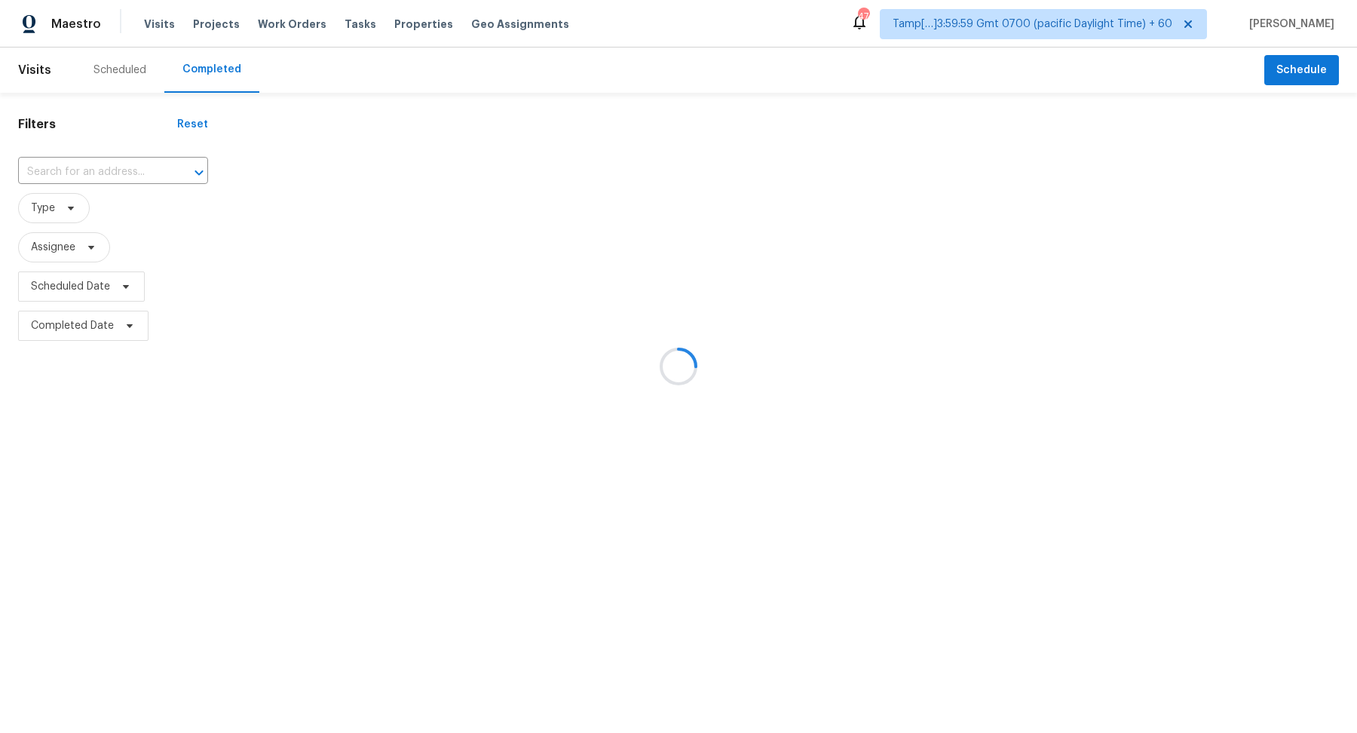
click at [135, 172] on div at bounding box center [678, 366] width 1357 height 733
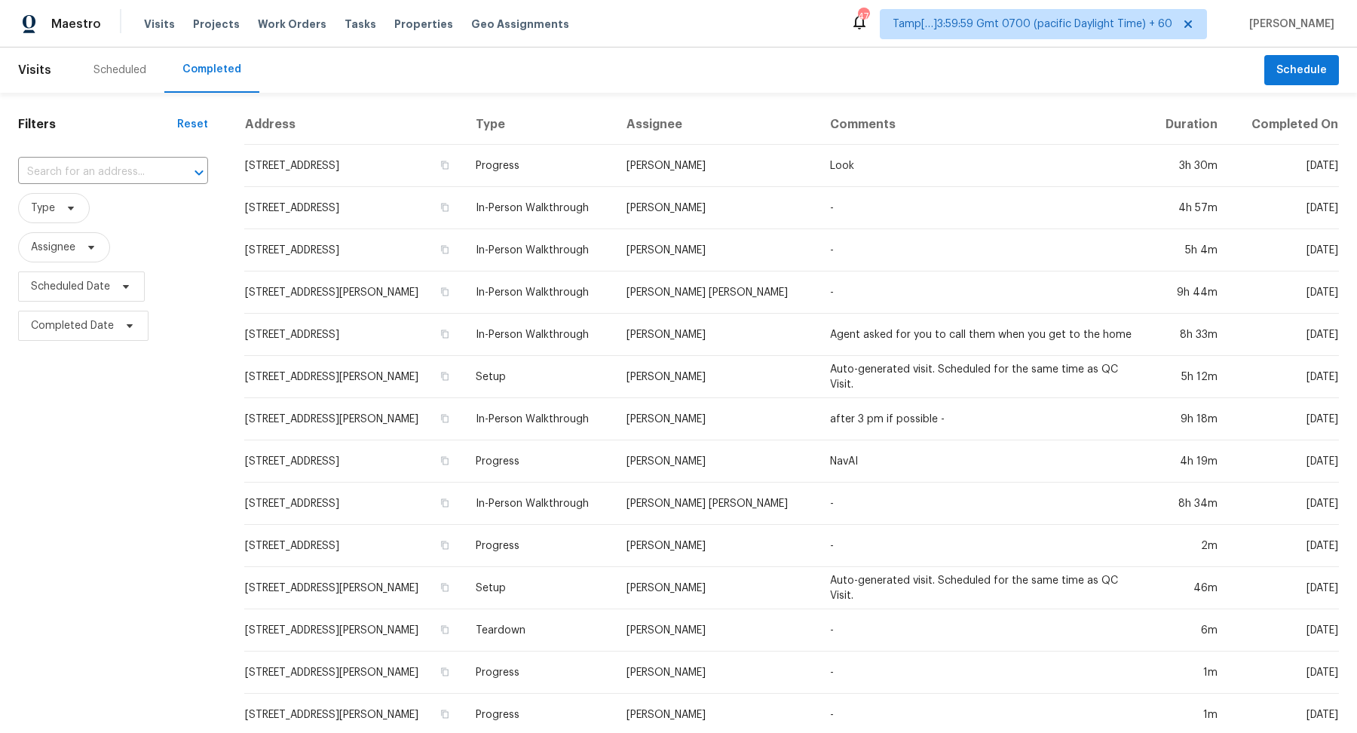
click at [124, 170] on input "text" at bounding box center [92, 172] width 148 height 23
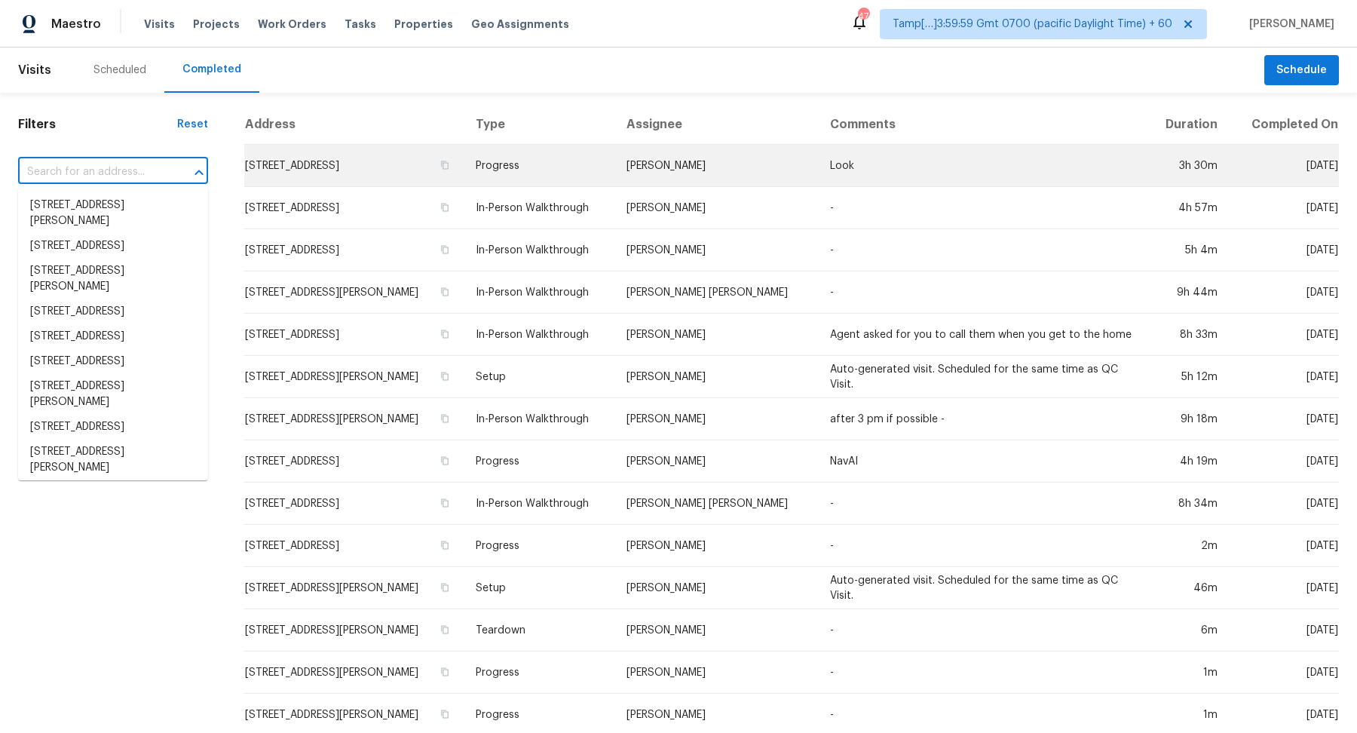
paste input "4009 Compass Pointe Ct, Thompsons Station, TN 37179"
type input "4009 Compass Pointe Ct, Thompsons Station, TN 37179"
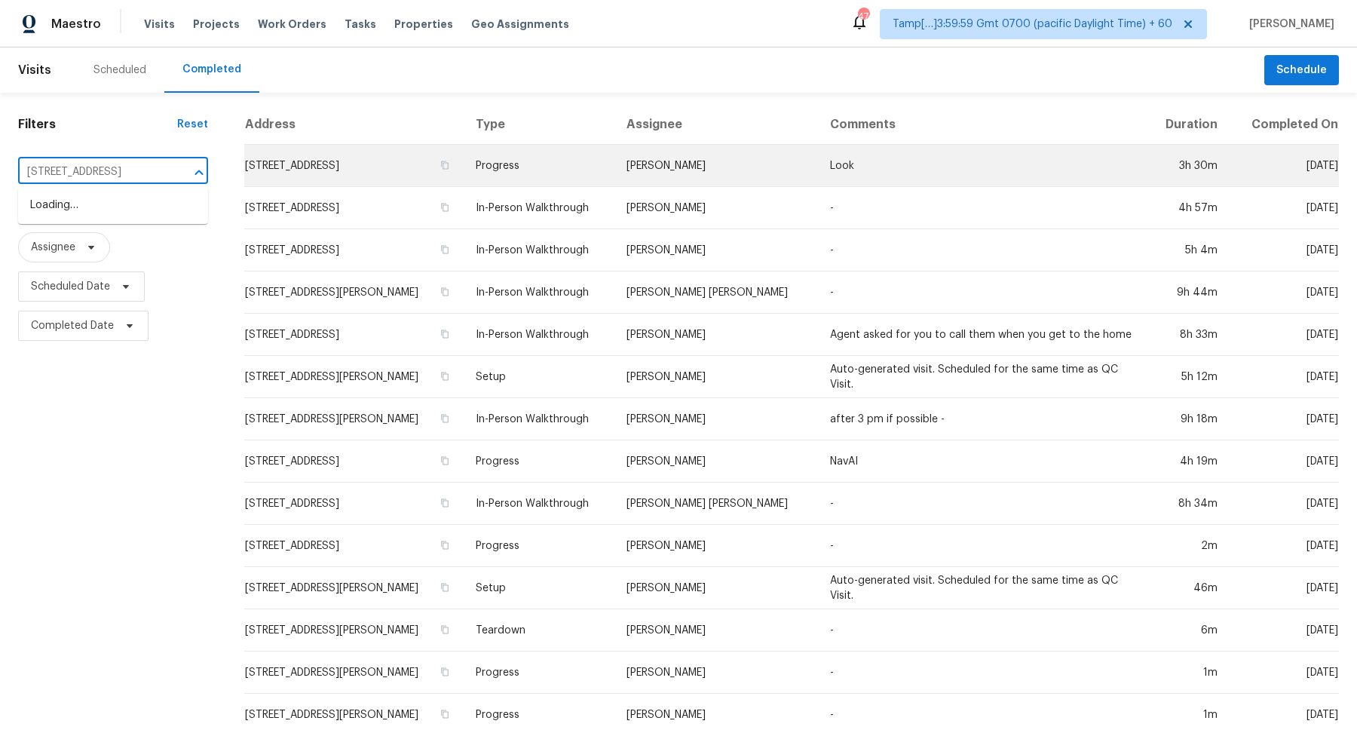
scroll to position [0, 136]
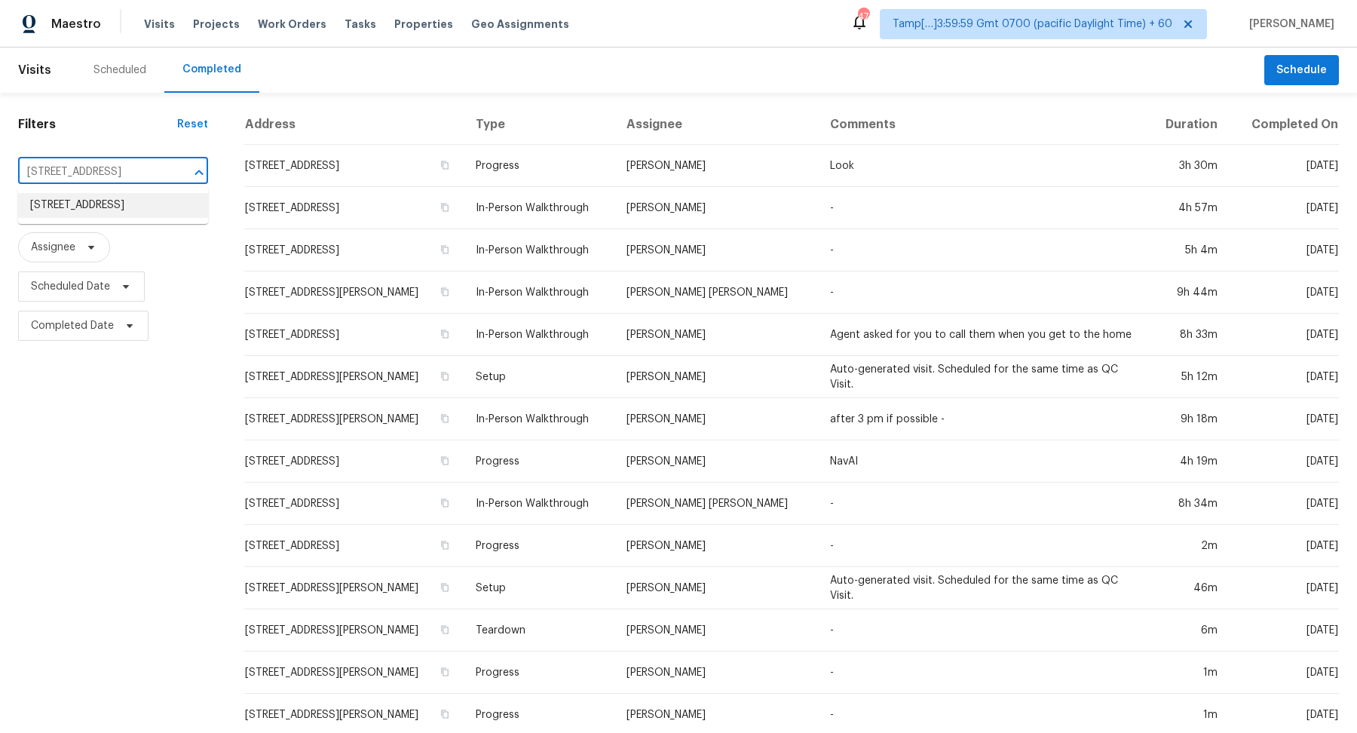
click at [129, 203] on li "4009 Compass Pointe Ct, Thompsons Station, TN 37179" at bounding box center [113, 205] width 190 height 25
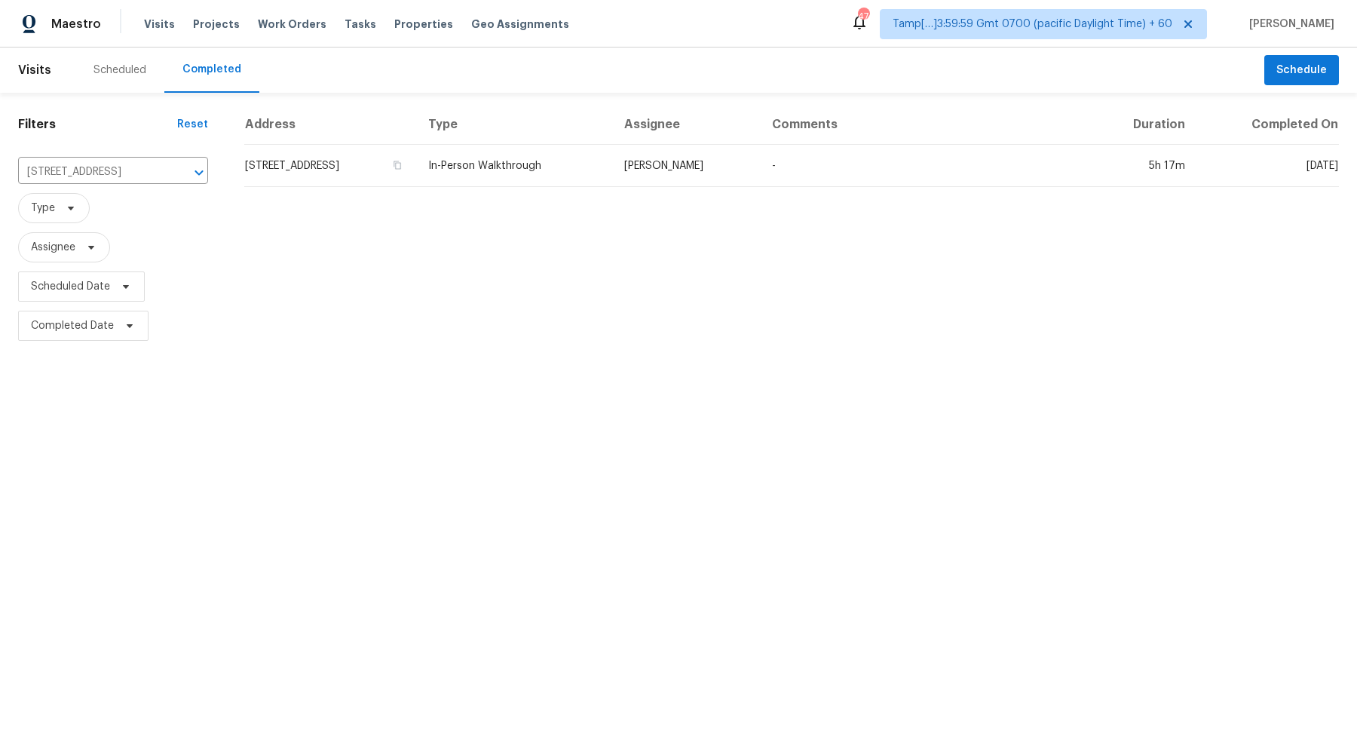
click at [348, 176] on td "4009 Compass Pointe Ct, Thompsons Station, TN 37179" at bounding box center [330, 166] width 172 height 42
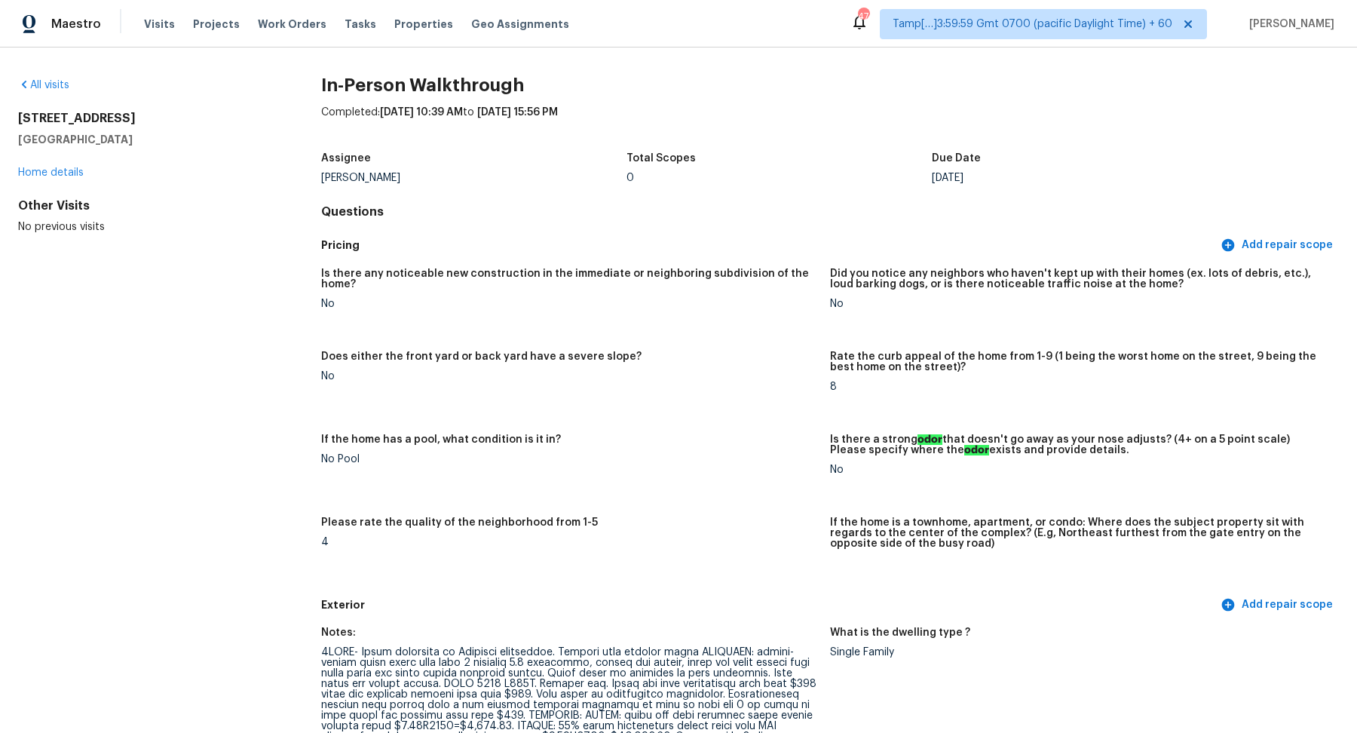
click at [757, 483] on figure "If the home has a pool, what condition is it in? No Pool" at bounding box center [575, 466] width 509 height 65
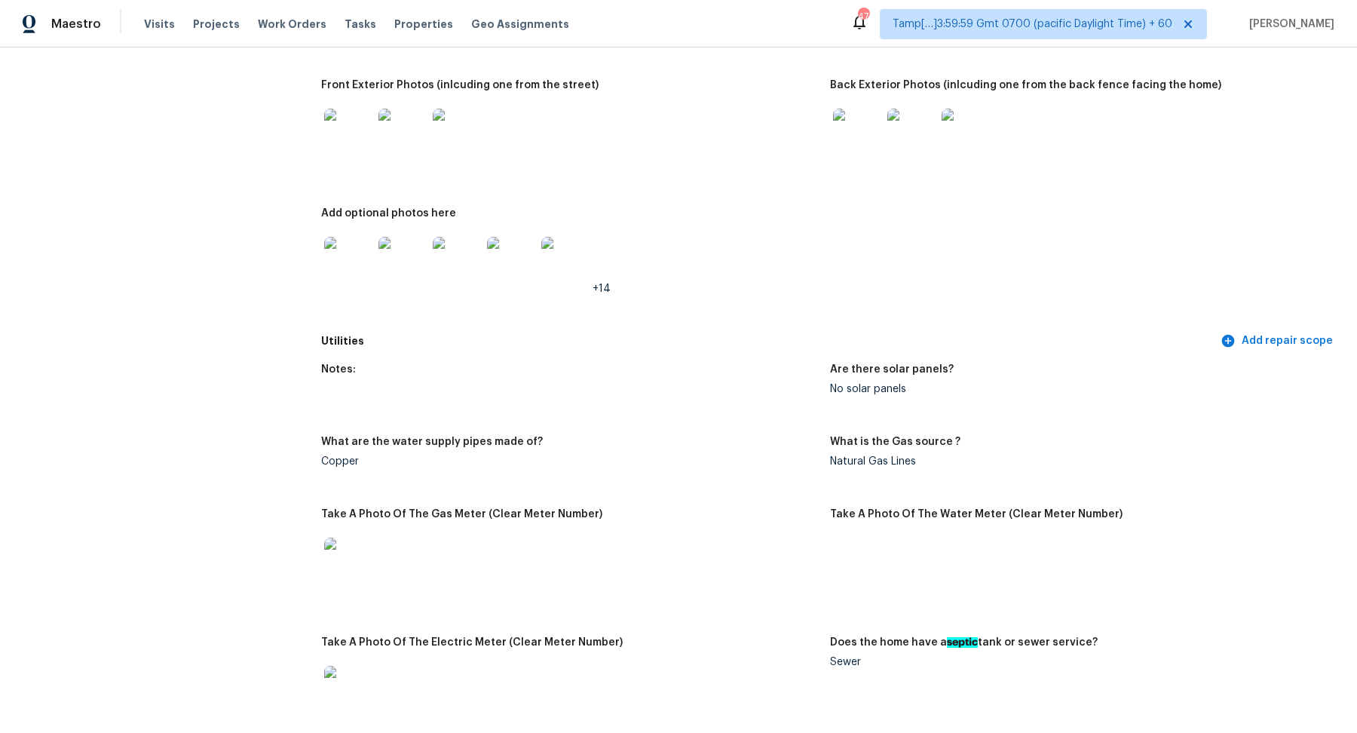
scroll to position [816, 0]
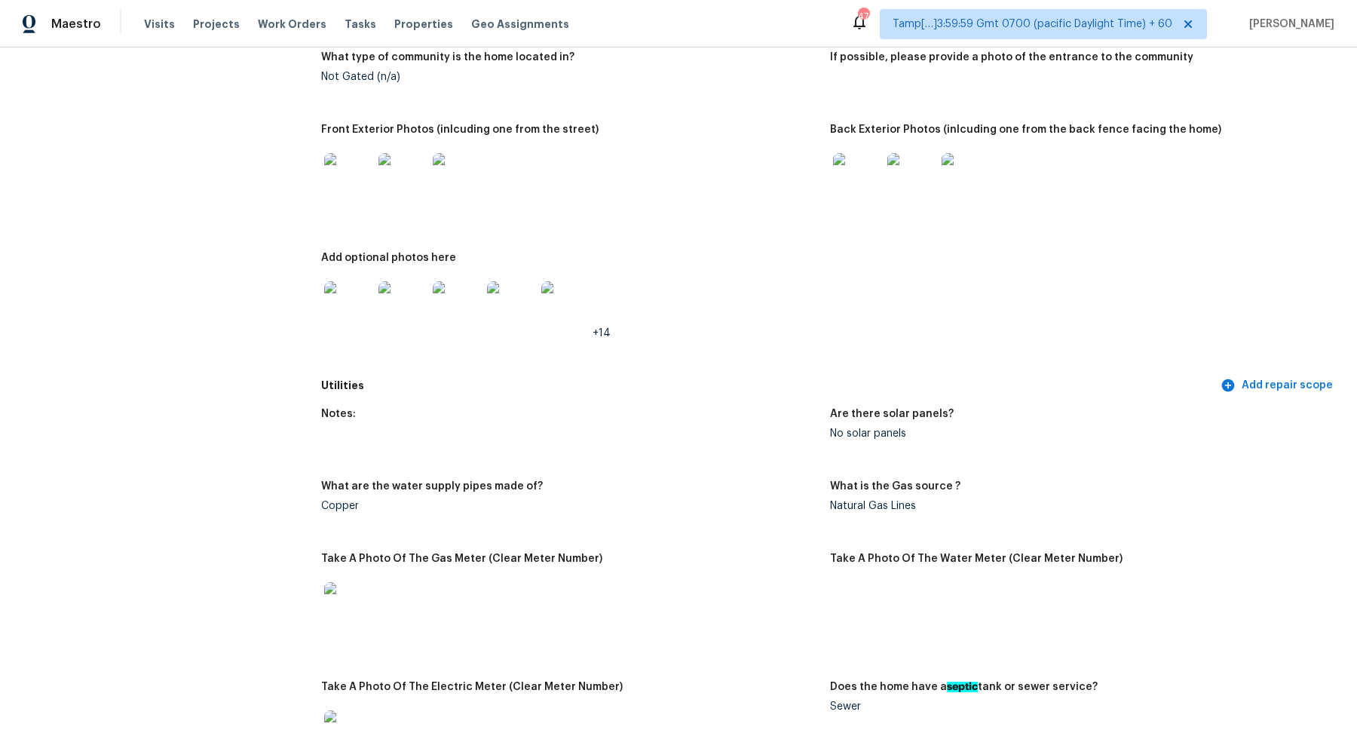
click at [873, 164] on img at bounding box center [857, 177] width 48 height 48
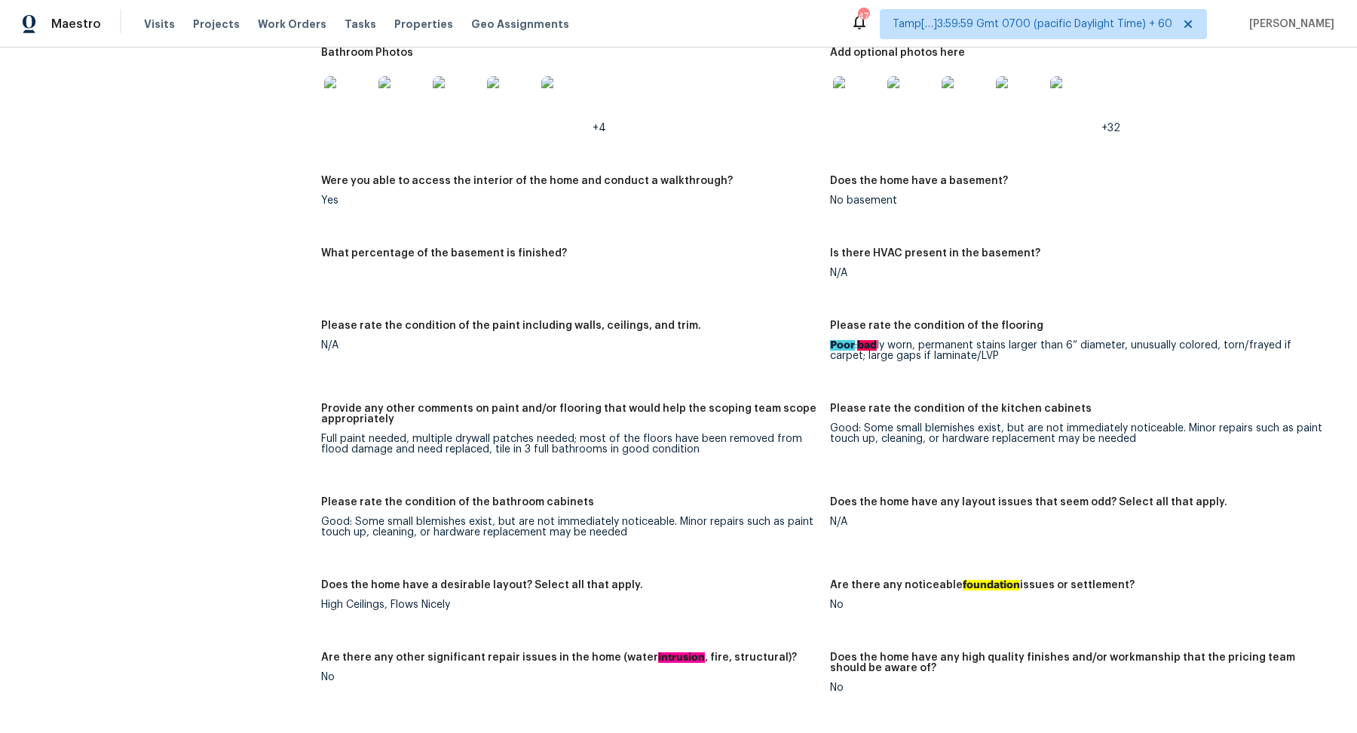
scroll to position [1960, 0]
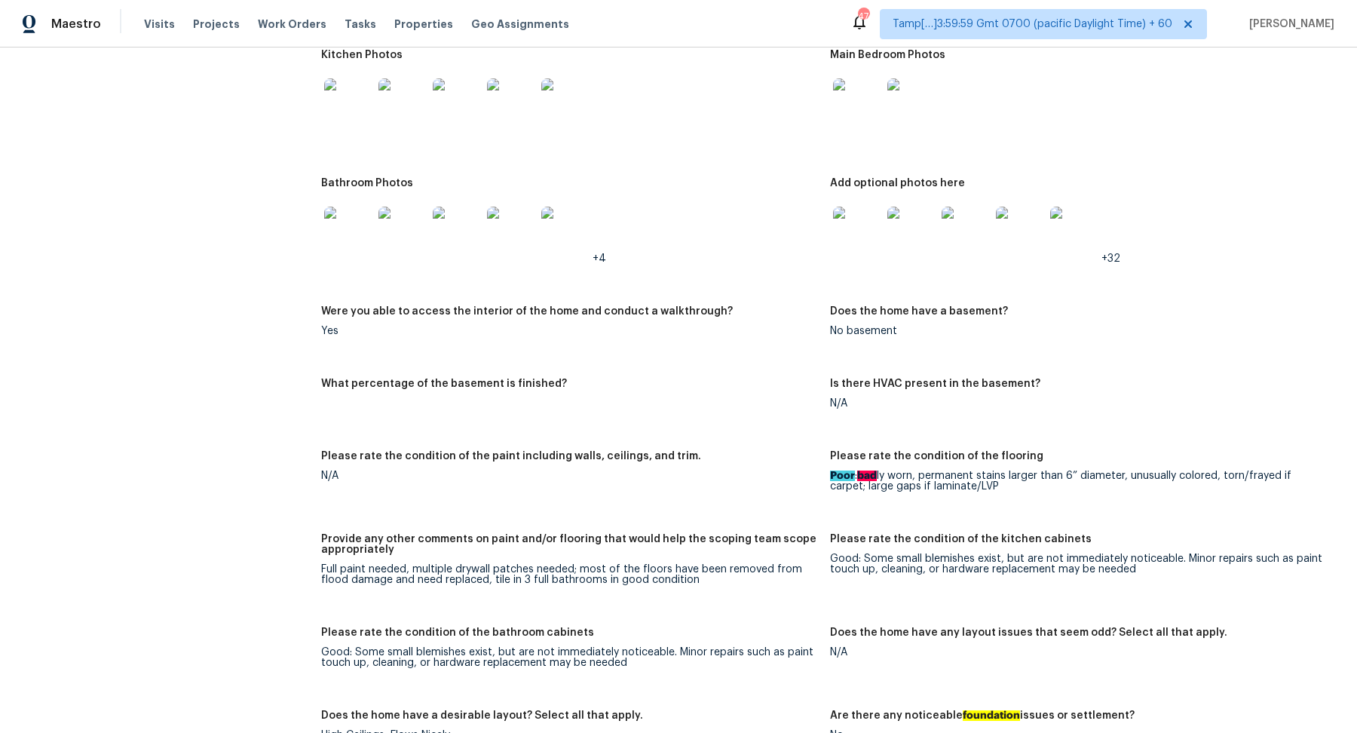
click at [406, 240] on img at bounding box center [402, 231] width 48 height 48
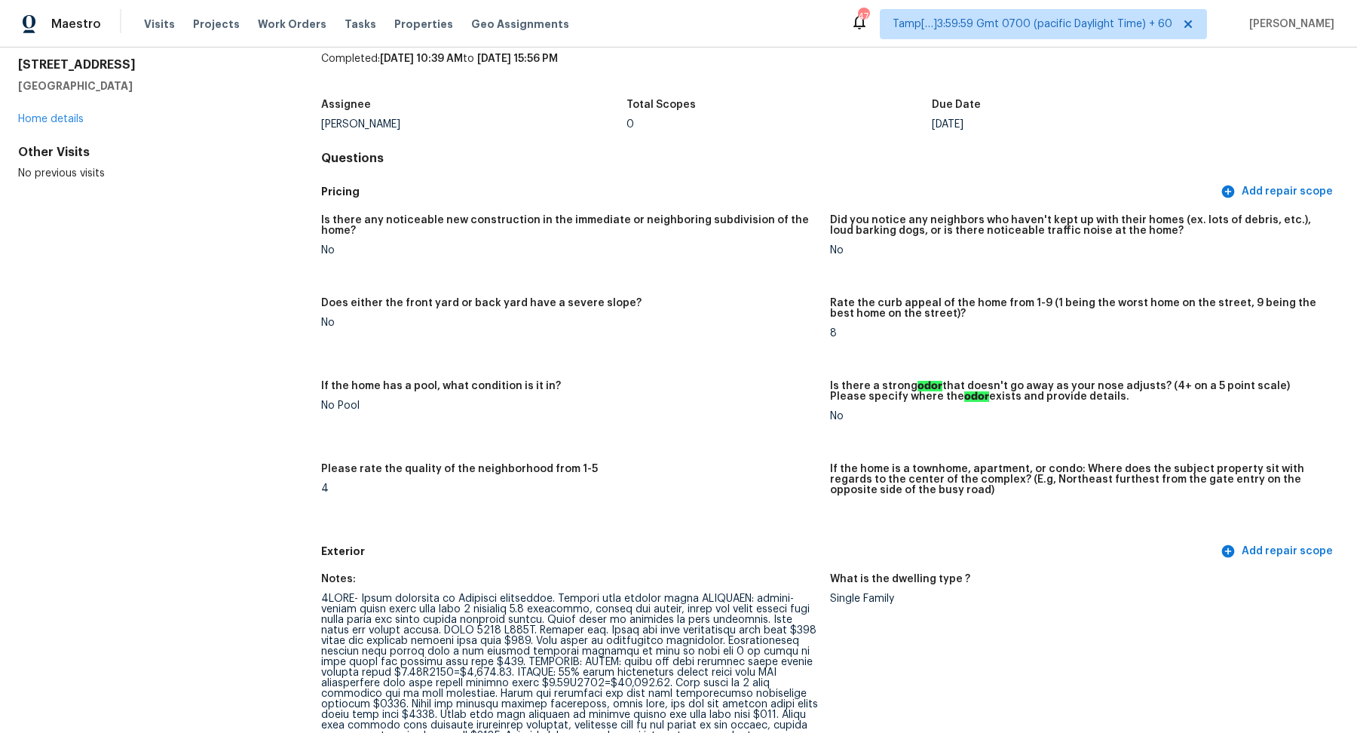
scroll to position [0, 0]
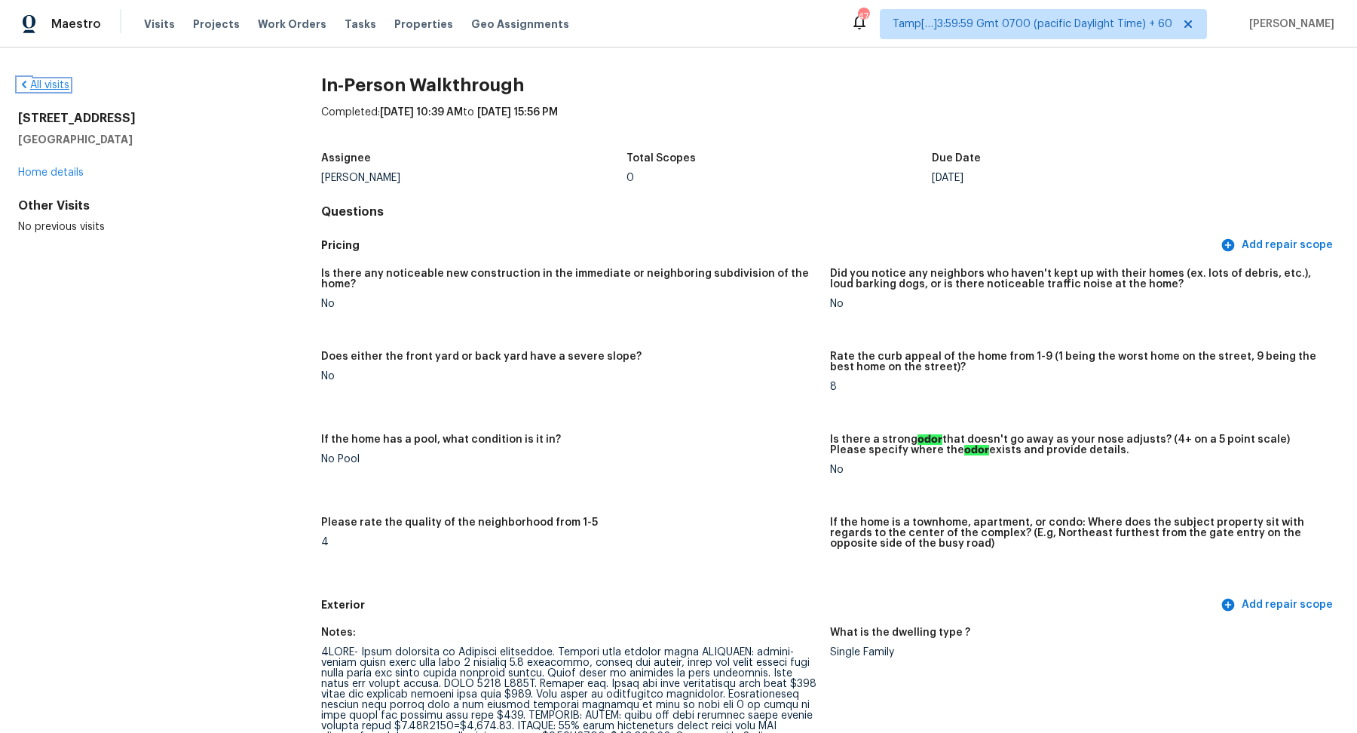
click at [62, 85] on link "All visits" at bounding box center [43, 85] width 51 height 11
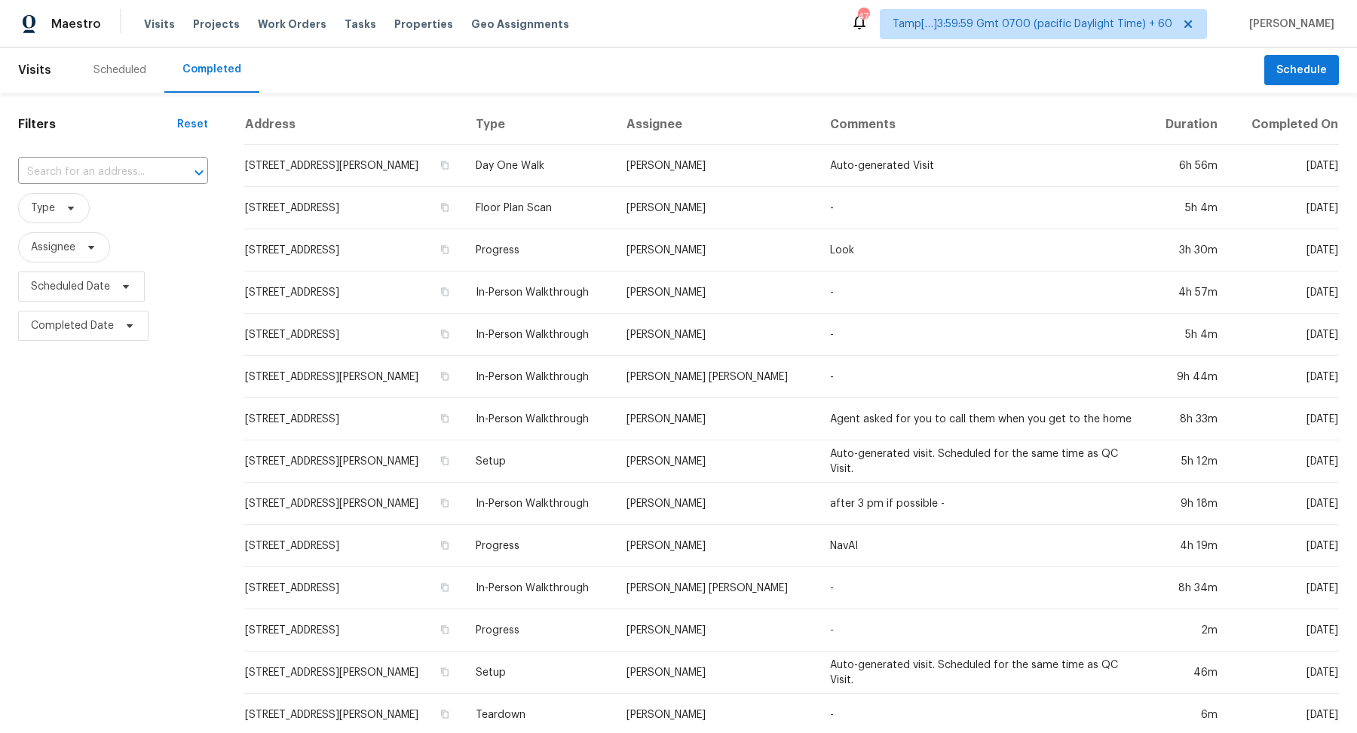
click at [97, 156] on div "​" at bounding box center [113, 172] width 190 height 32
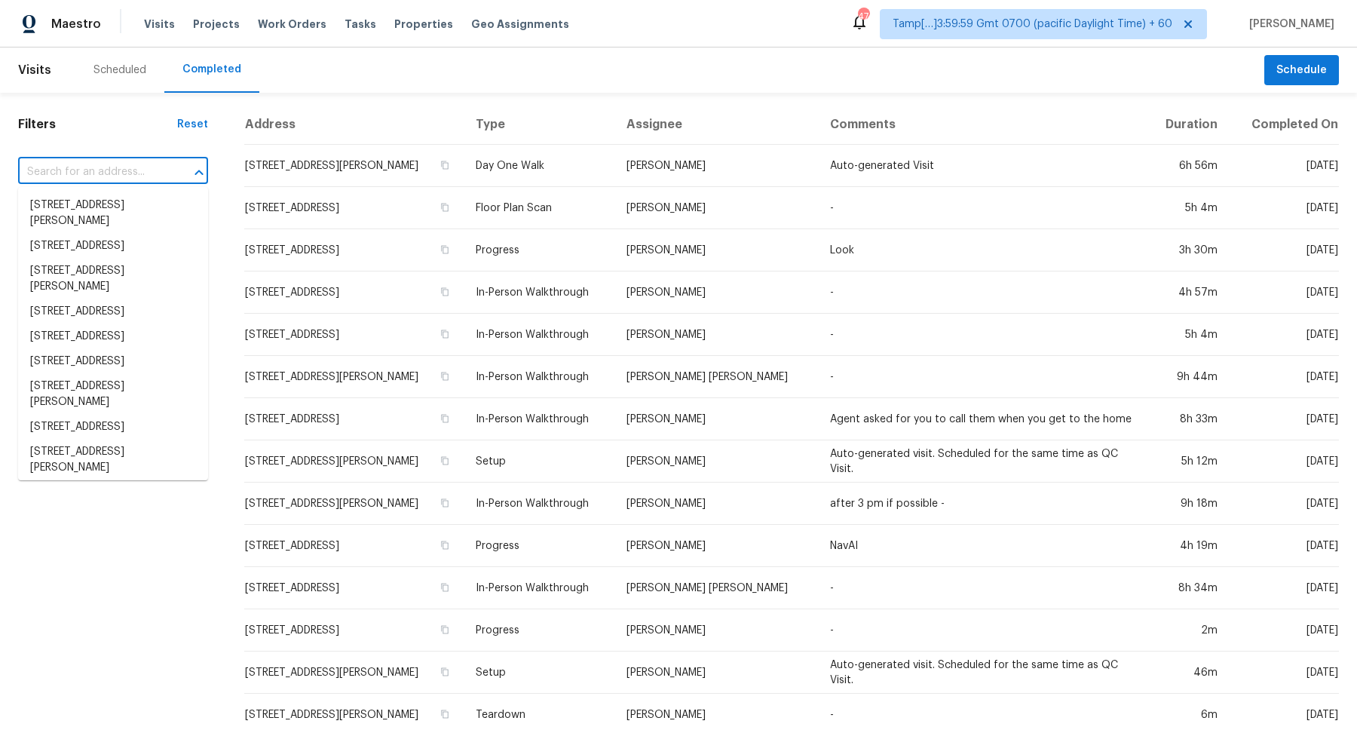
click at [97, 161] on input "text" at bounding box center [92, 172] width 148 height 23
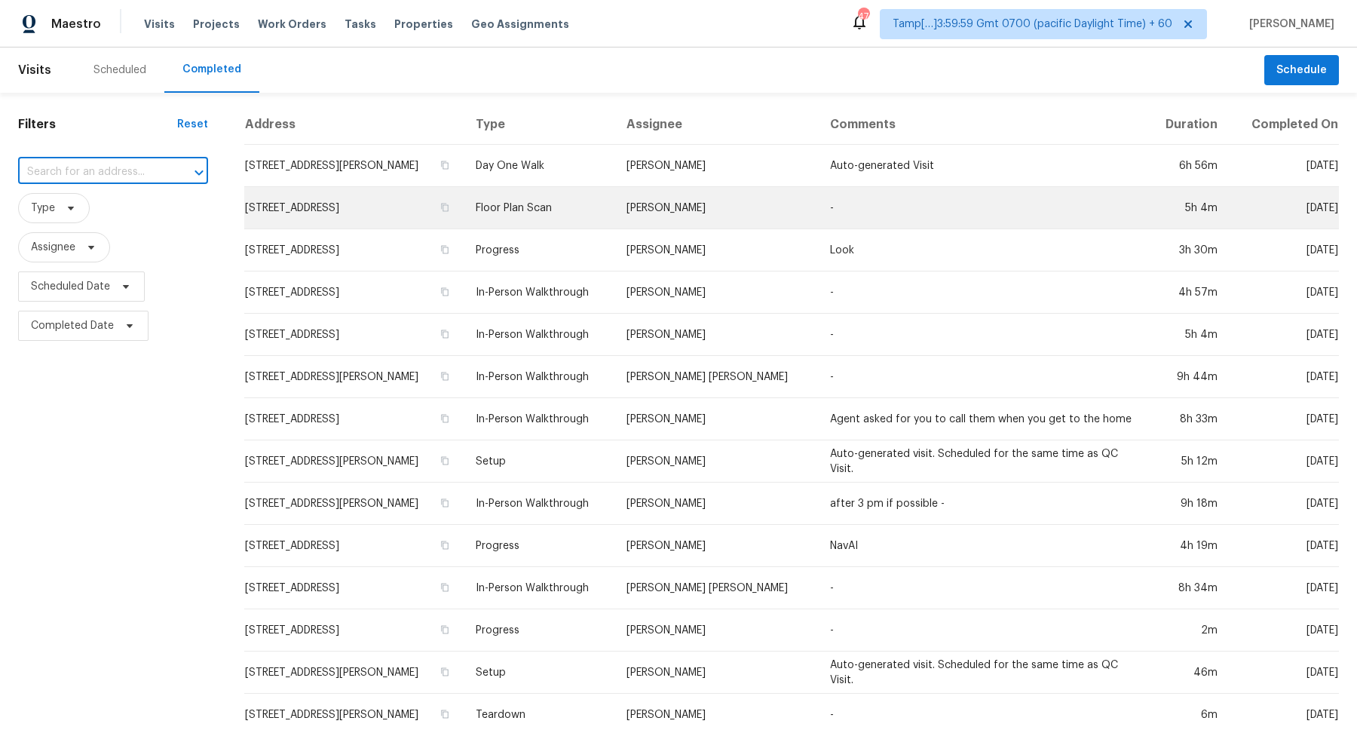
paste input "352 Sesame Ave, Apopka, FL 32703"
type input "352 Sesame Ave, Apopka, FL 32703"
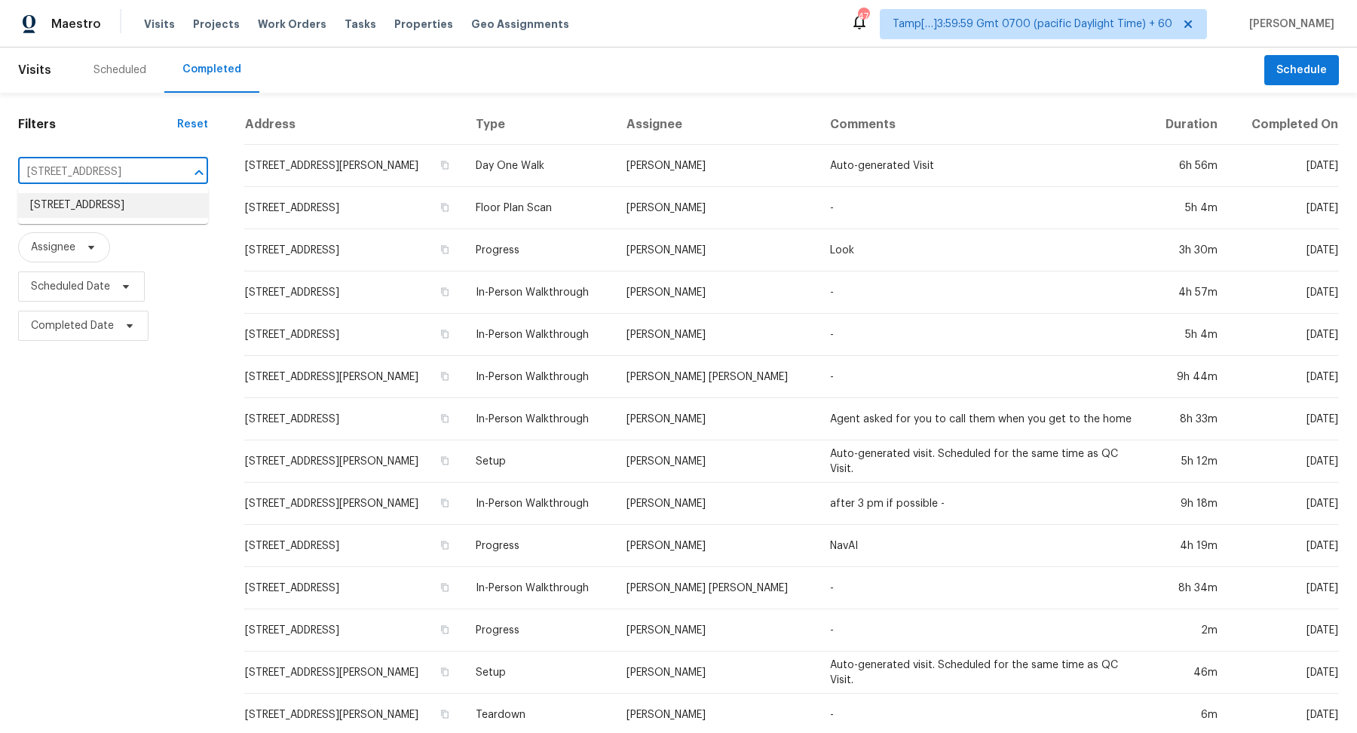
click at [114, 218] on li "352 Sesame Ave, Apopka, FL 32703" at bounding box center [113, 205] width 190 height 25
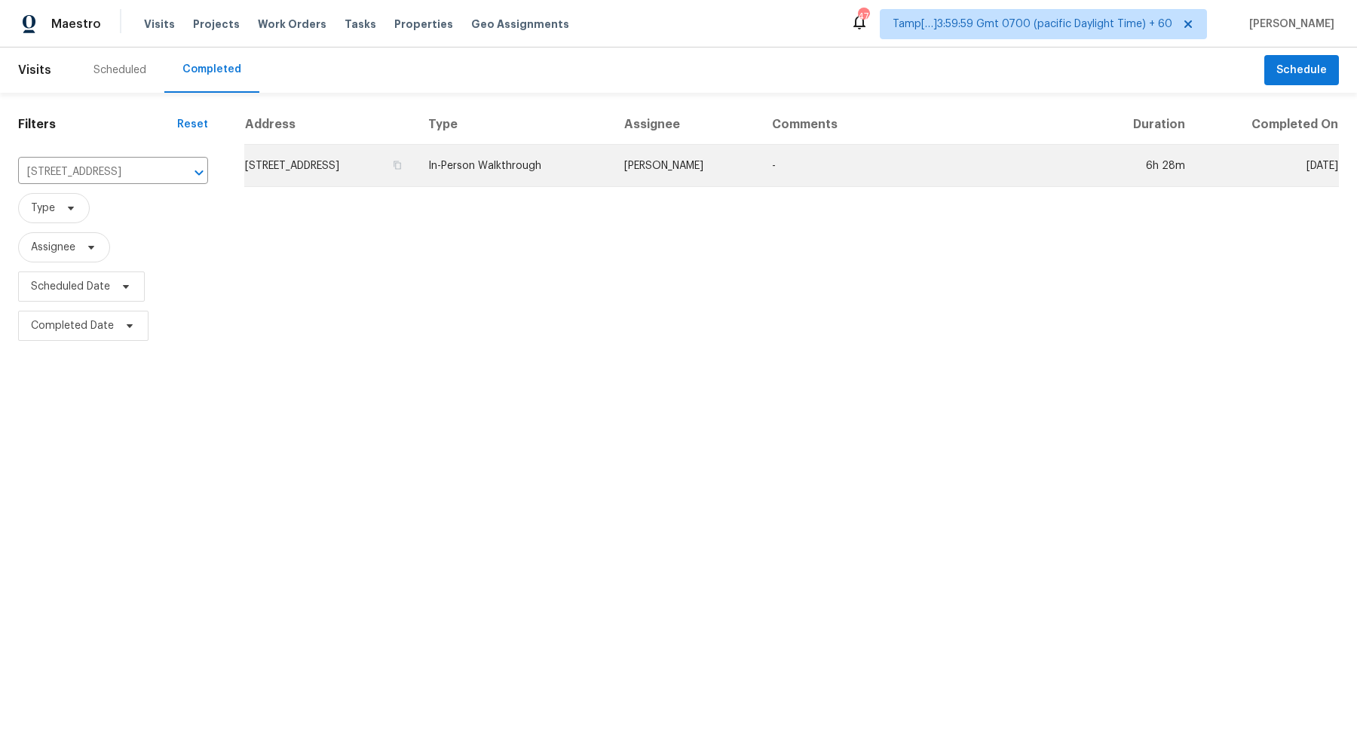
click at [370, 179] on td "352 Sesame Ave, Apopka, FL 32703" at bounding box center [330, 166] width 172 height 42
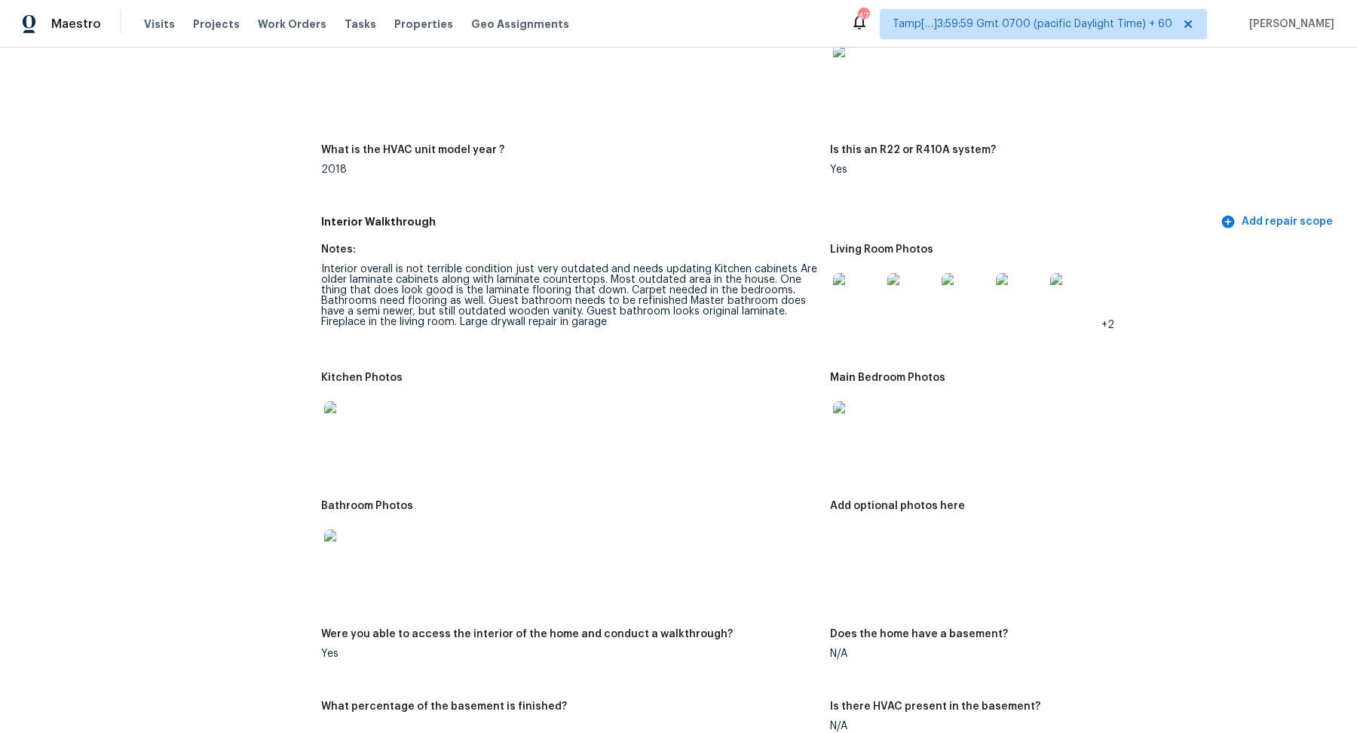
scroll to position [1715, 0]
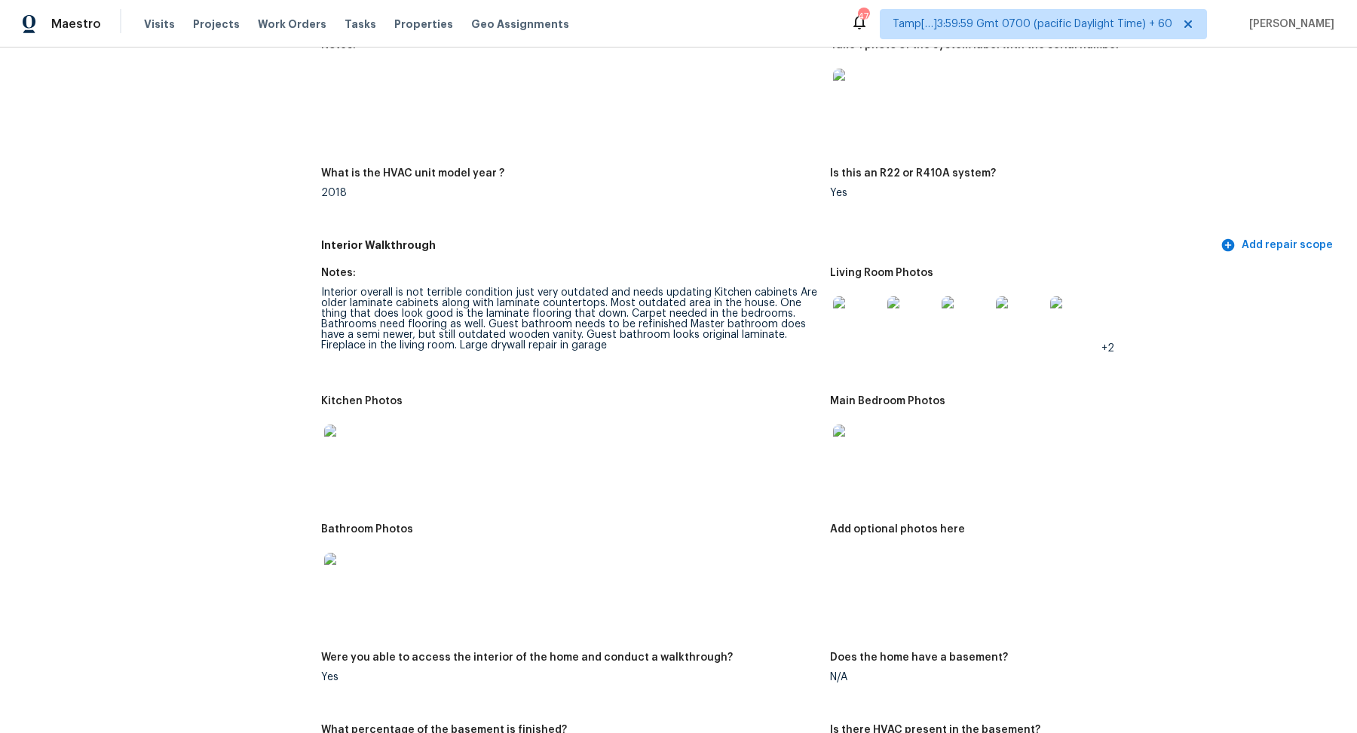
click at [858, 332] on img at bounding box center [857, 320] width 48 height 48
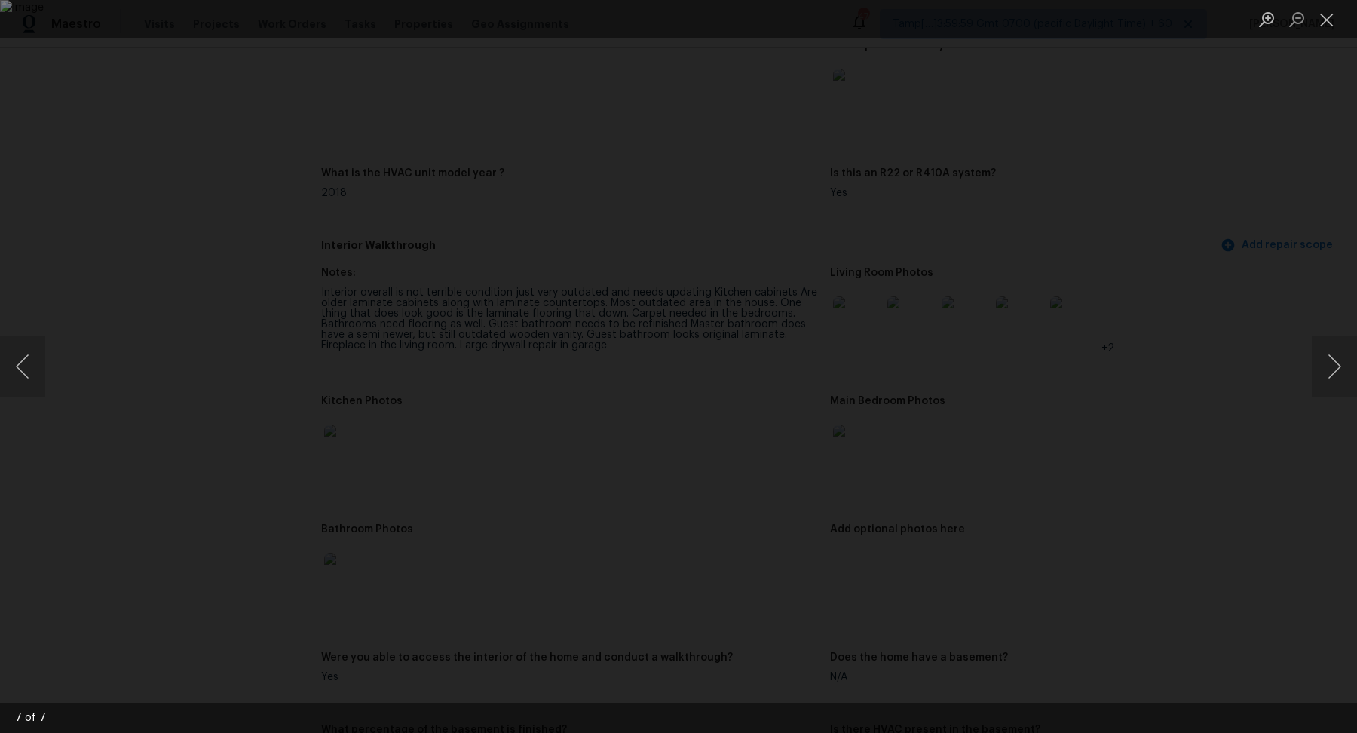
click at [1244, 216] on div "Lightbox" at bounding box center [678, 366] width 1357 height 733
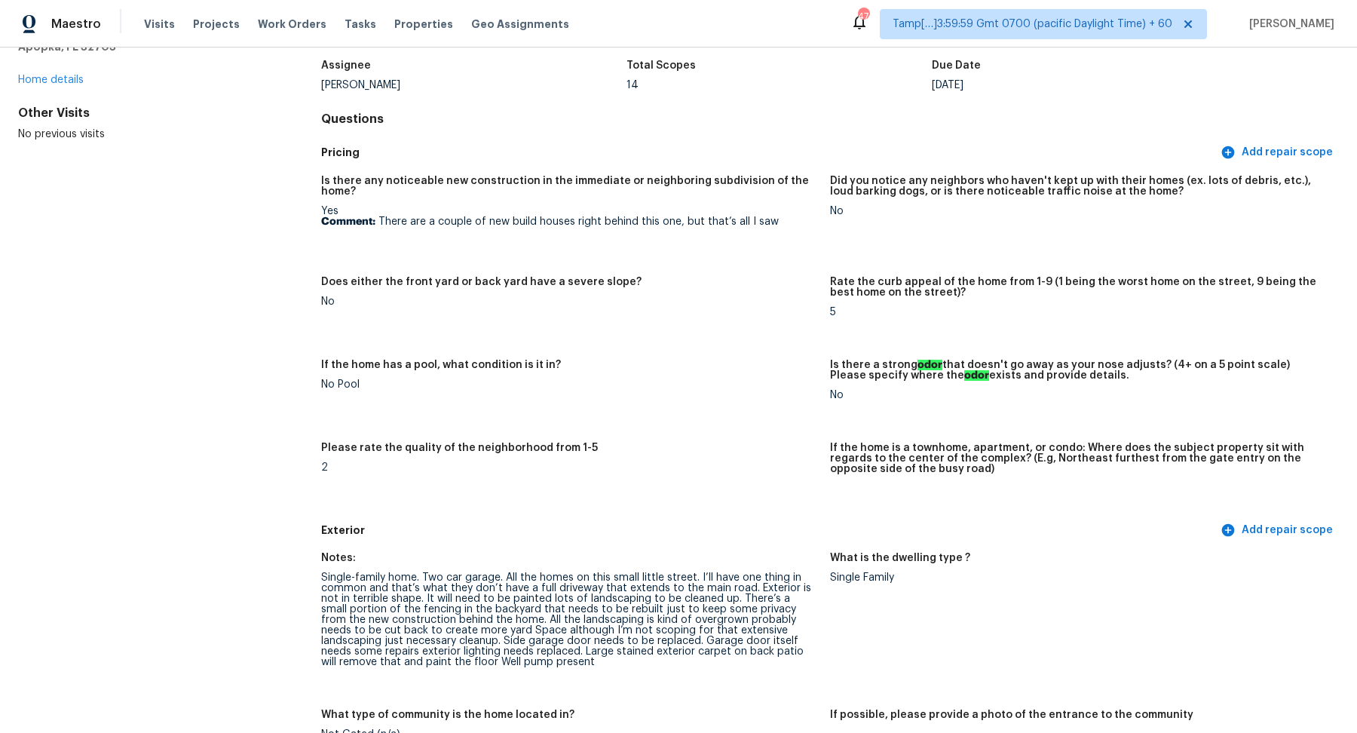
scroll to position [0, 0]
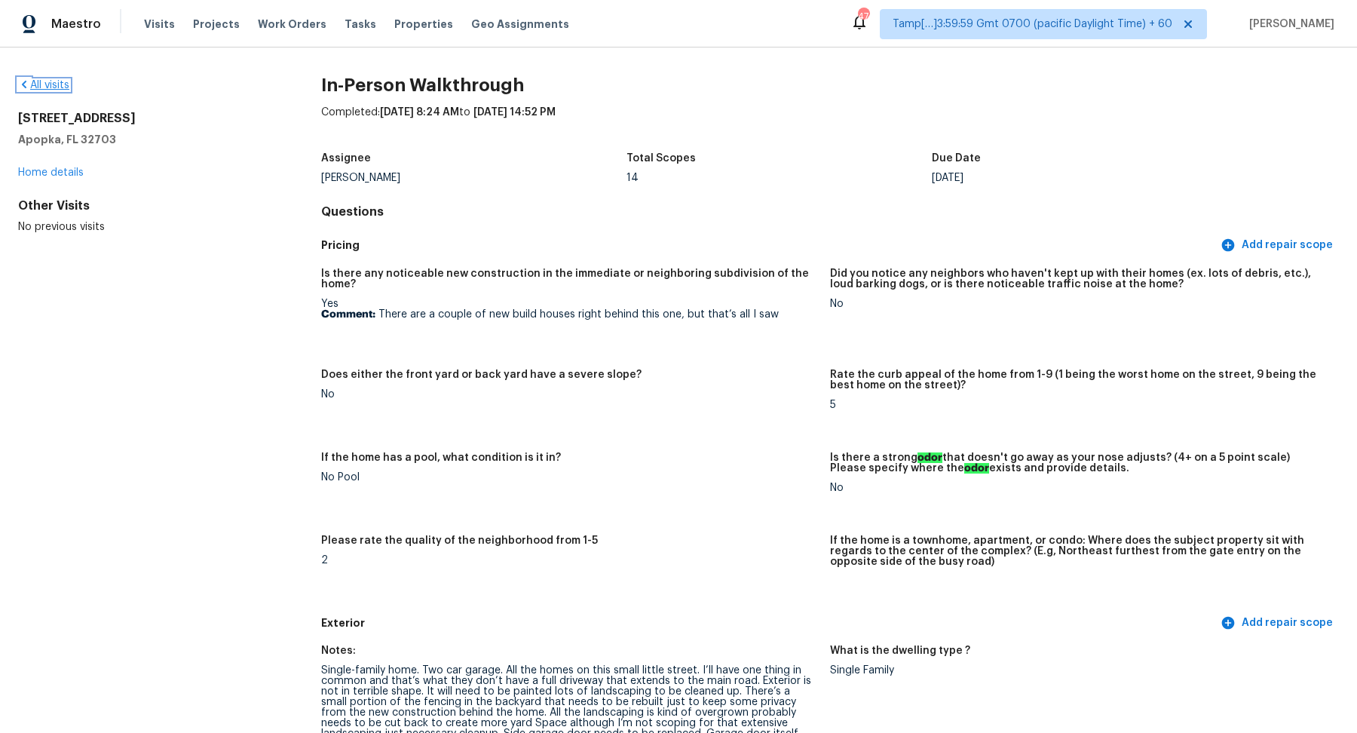
click at [51, 85] on link "All visits" at bounding box center [43, 85] width 51 height 11
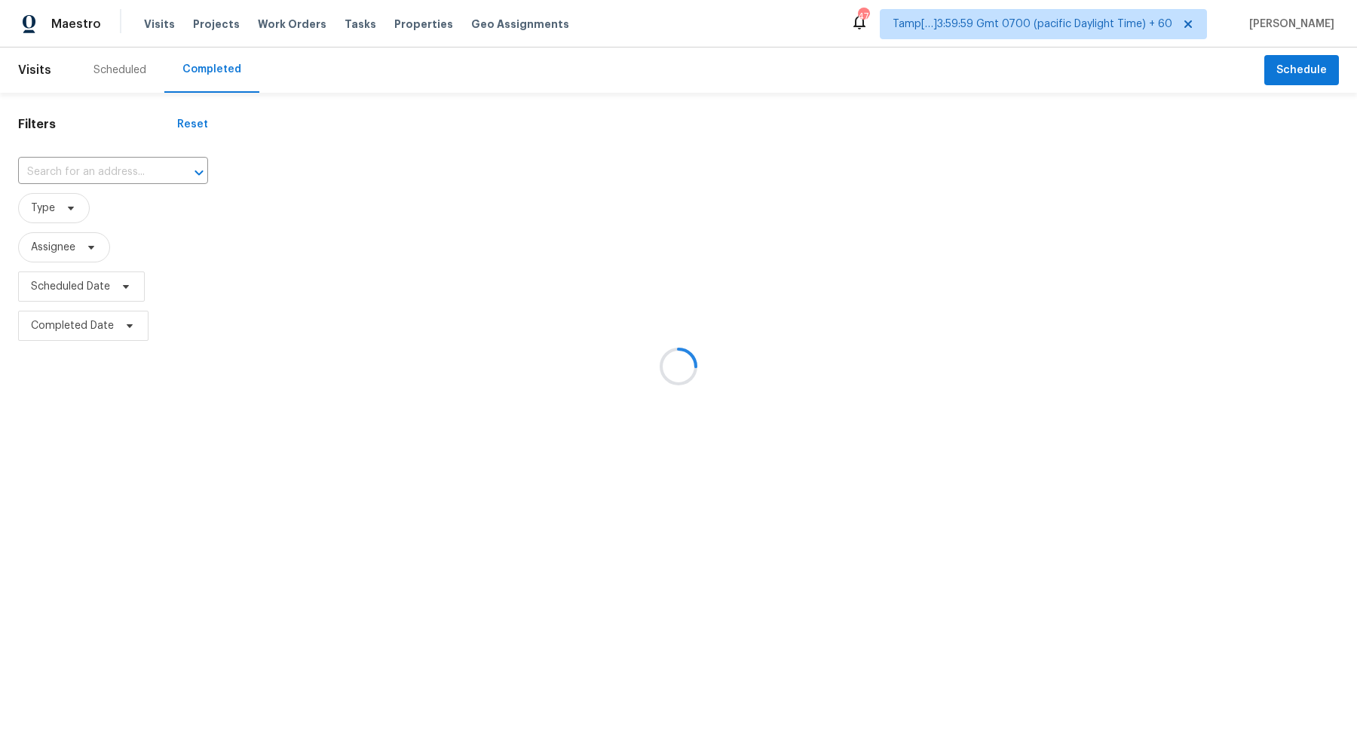
click at [130, 140] on div at bounding box center [678, 366] width 1357 height 733
click at [130, 155] on div at bounding box center [678, 366] width 1357 height 733
click at [145, 176] on div at bounding box center [678, 366] width 1357 height 733
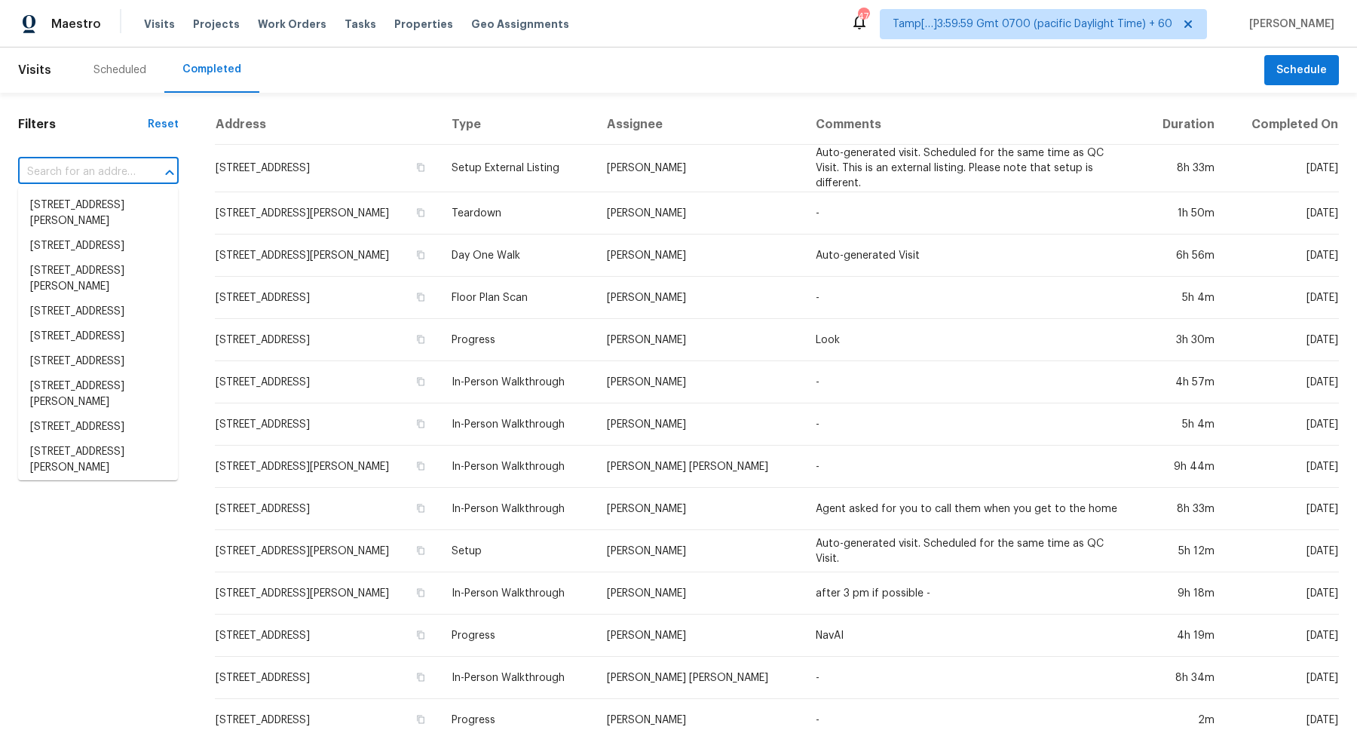
click at [113, 174] on input "text" at bounding box center [77, 172] width 118 height 23
paste input "5286 Lakefront Dr, Cincinnati, OH 45247"
type input "5286 Lakefront Dr, Cincinnati, OH 45247"
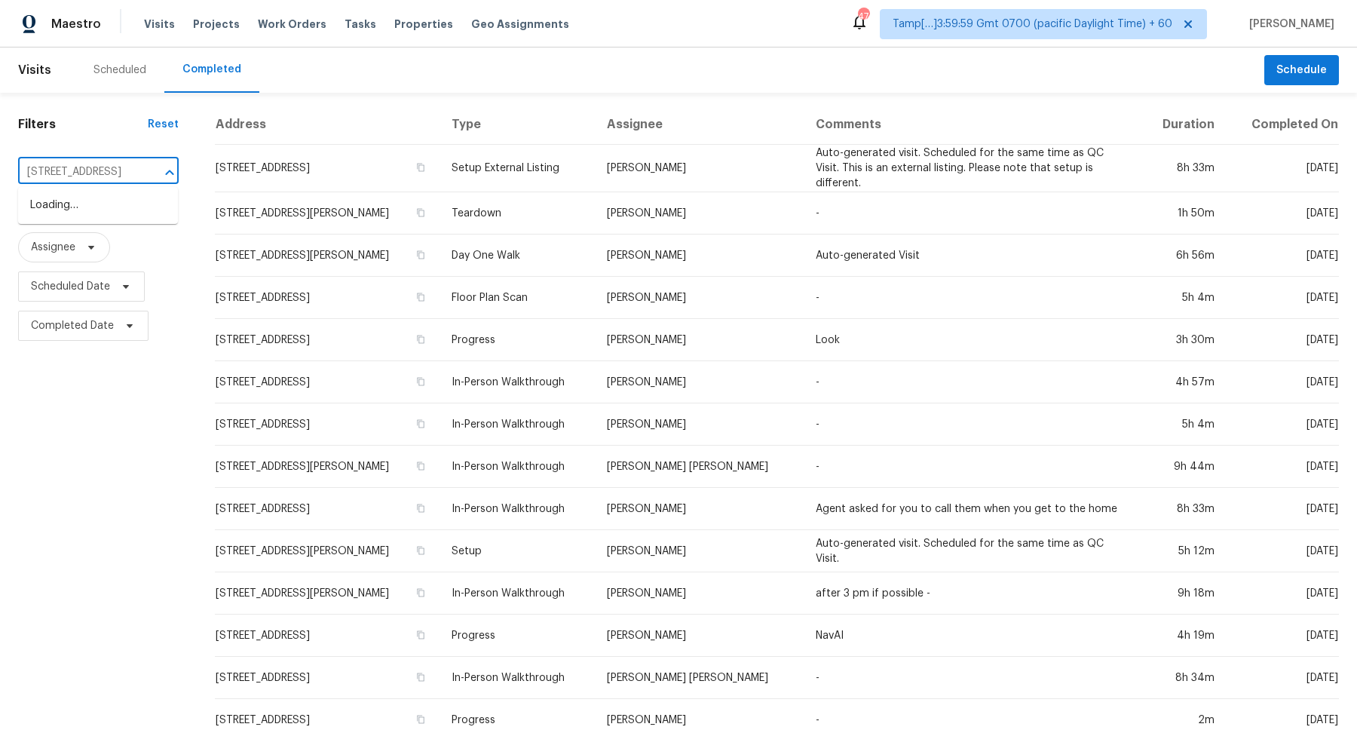
scroll to position [0, 89]
click at [106, 218] on li "5286 Lakefront Dr, Cincinnati, OH 45247" at bounding box center [98, 205] width 160 height 25
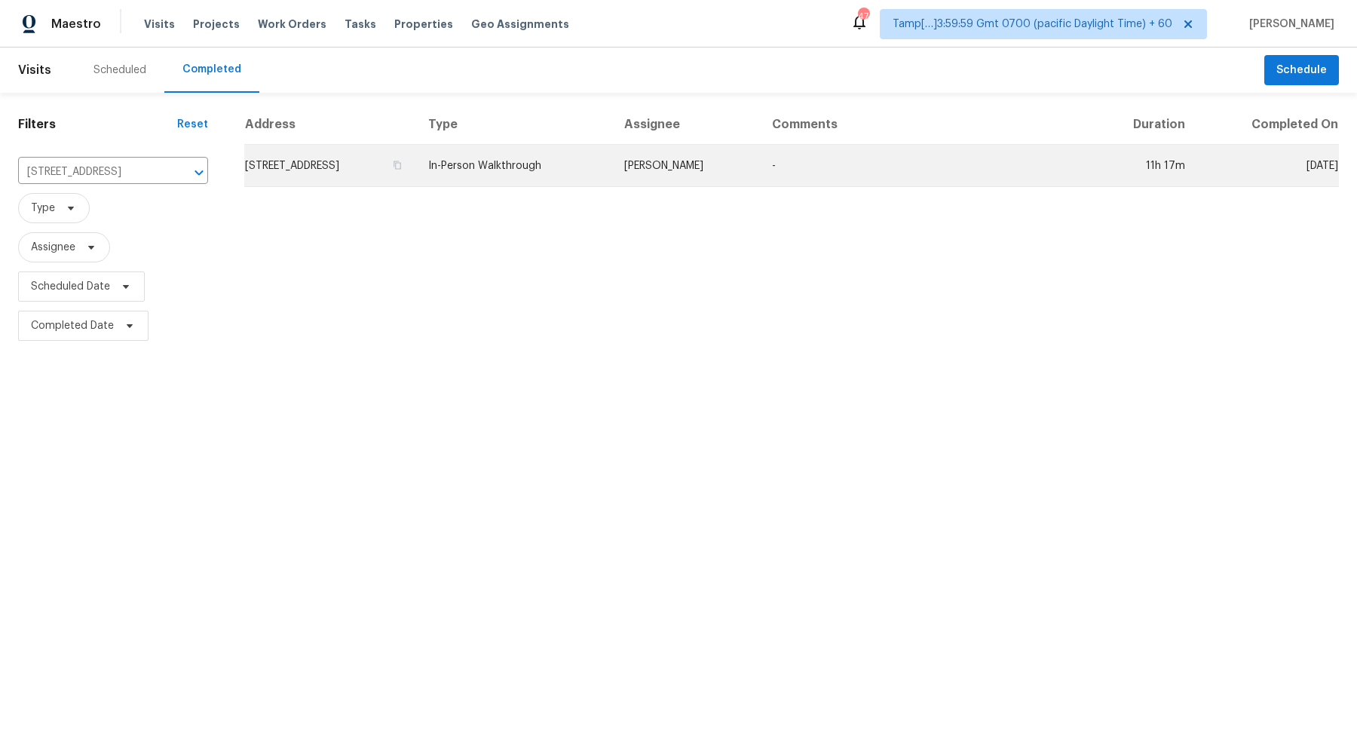
click at [301, 177] on td "5286 Lakefront Dr, Cincinnati, OH 45247" at bounding box center [330, 166] width 172 height 42
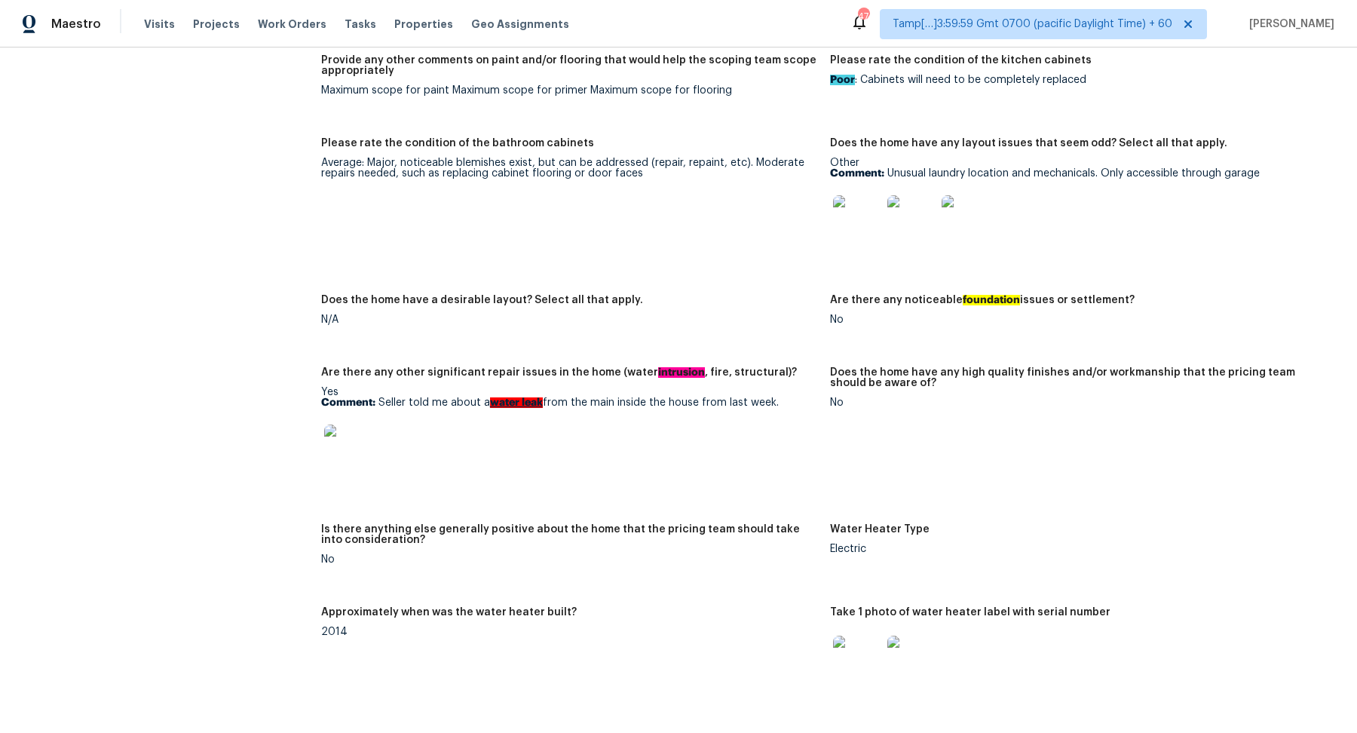
scroll to position [2584, 0]
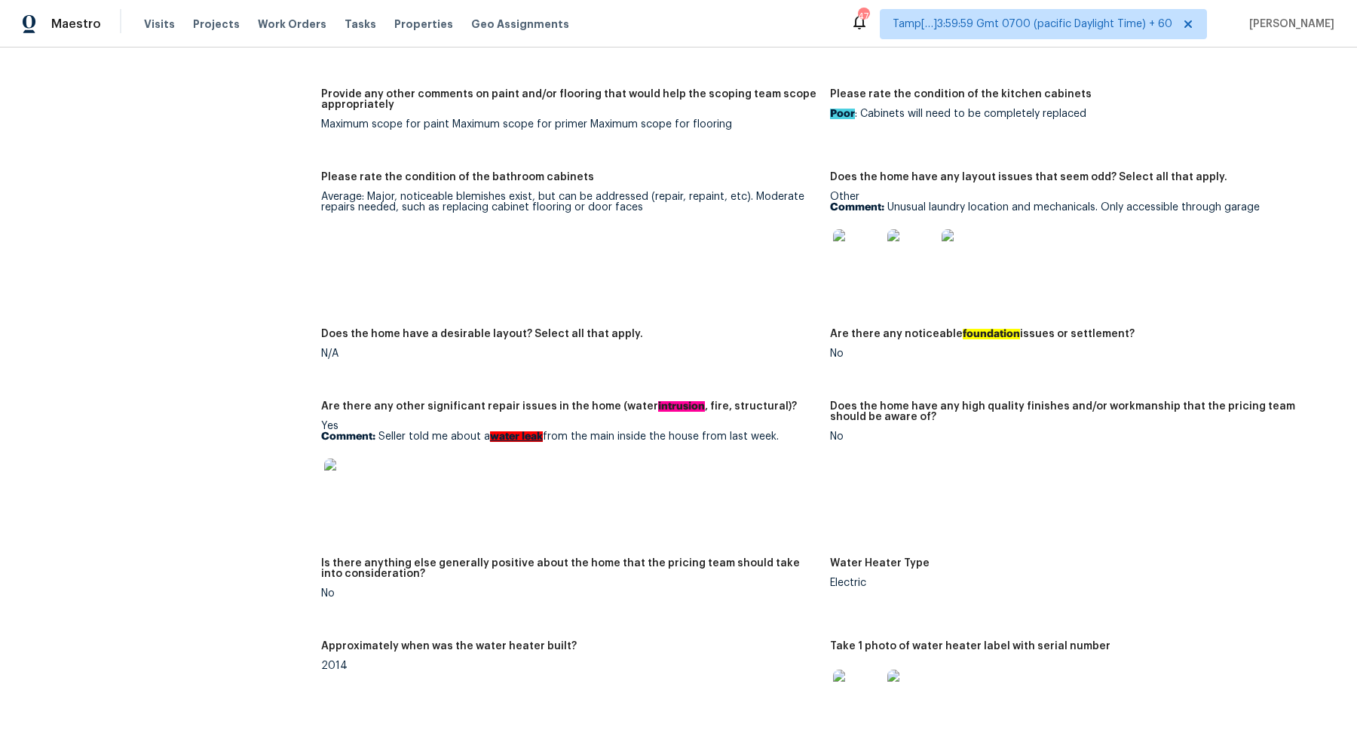
click at [335, 482] on img at bounding box center [348, 482] width 48 height 48
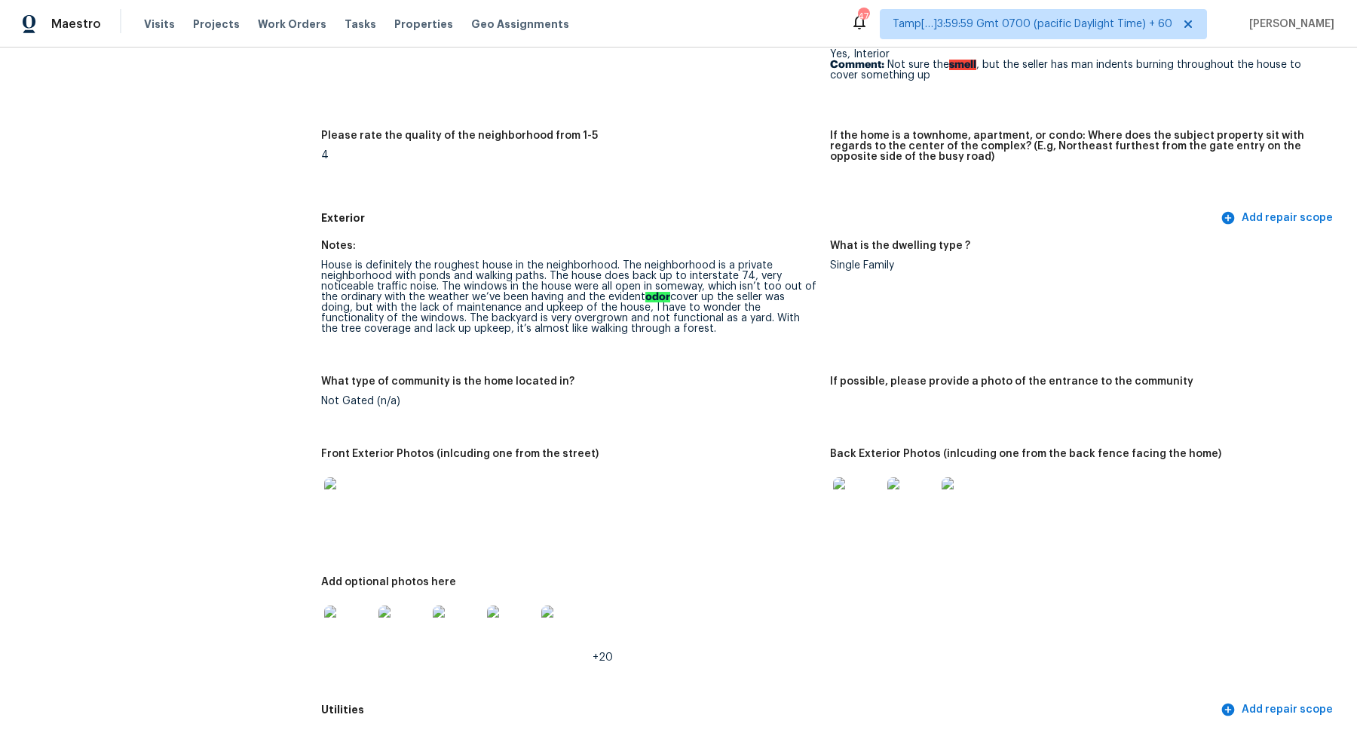
scroll to position [0, 0]
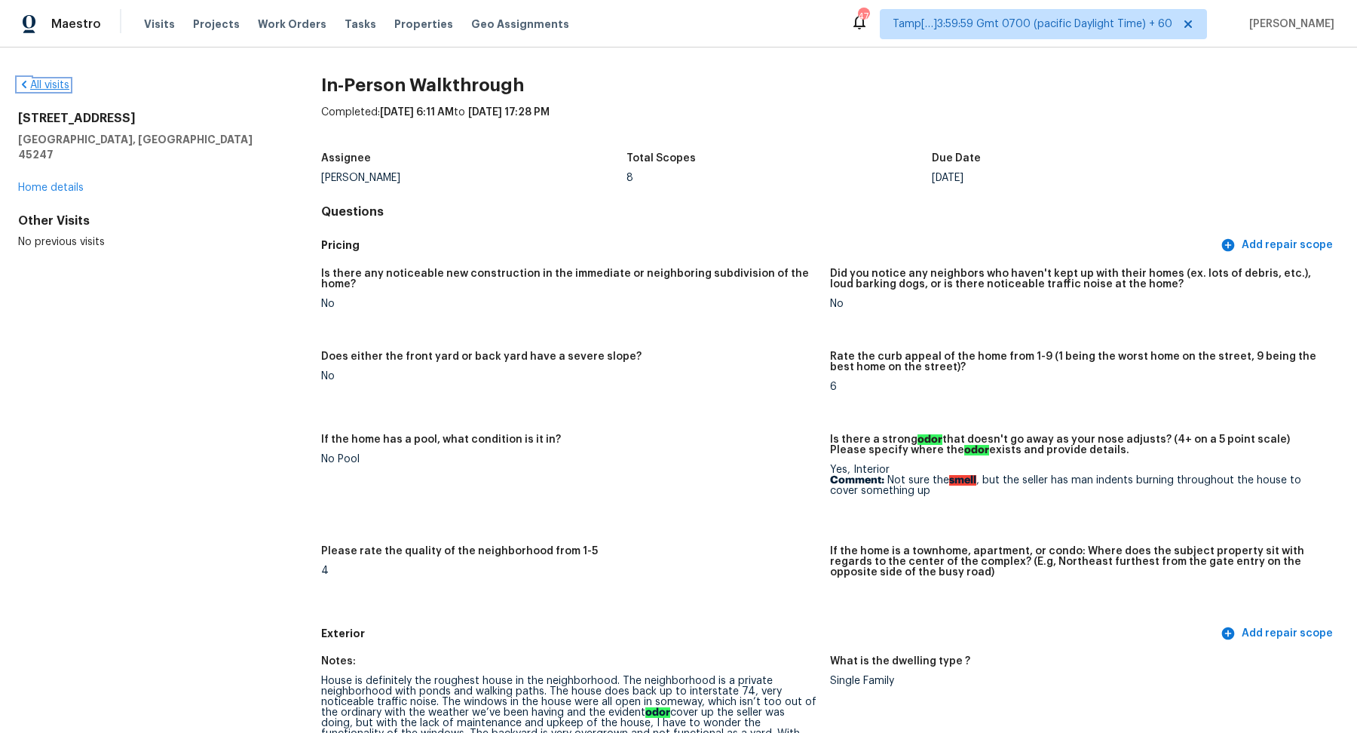
click at [61, 87] on link "All visits" at bounding box center [43, 85] width 51 height 11
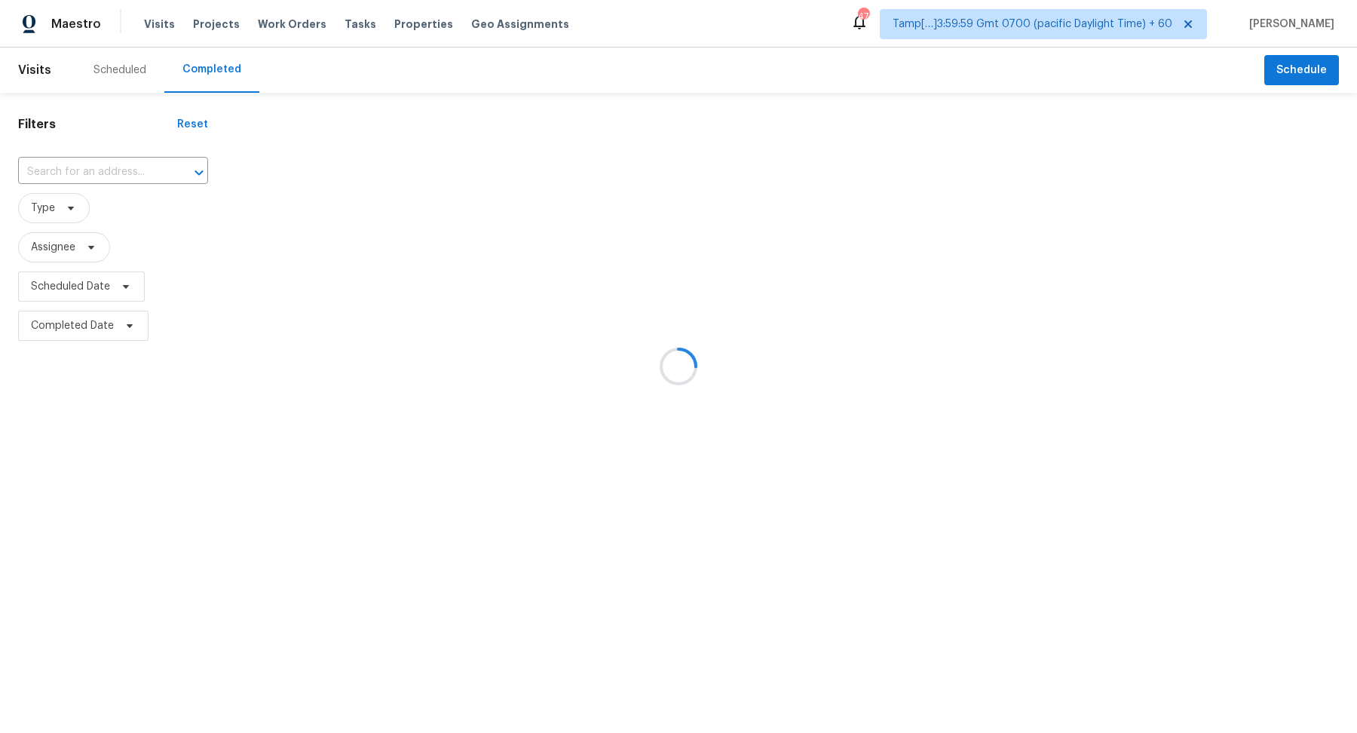
click at [93, 158] on div at bounding box center [678, 366] width 1357 height 733
click at [104, 171] on div at bounding box center [678, 366] width 1357 height 733
click at [120, 162] on div at bounding box center [678, 366] width 1357 height 733
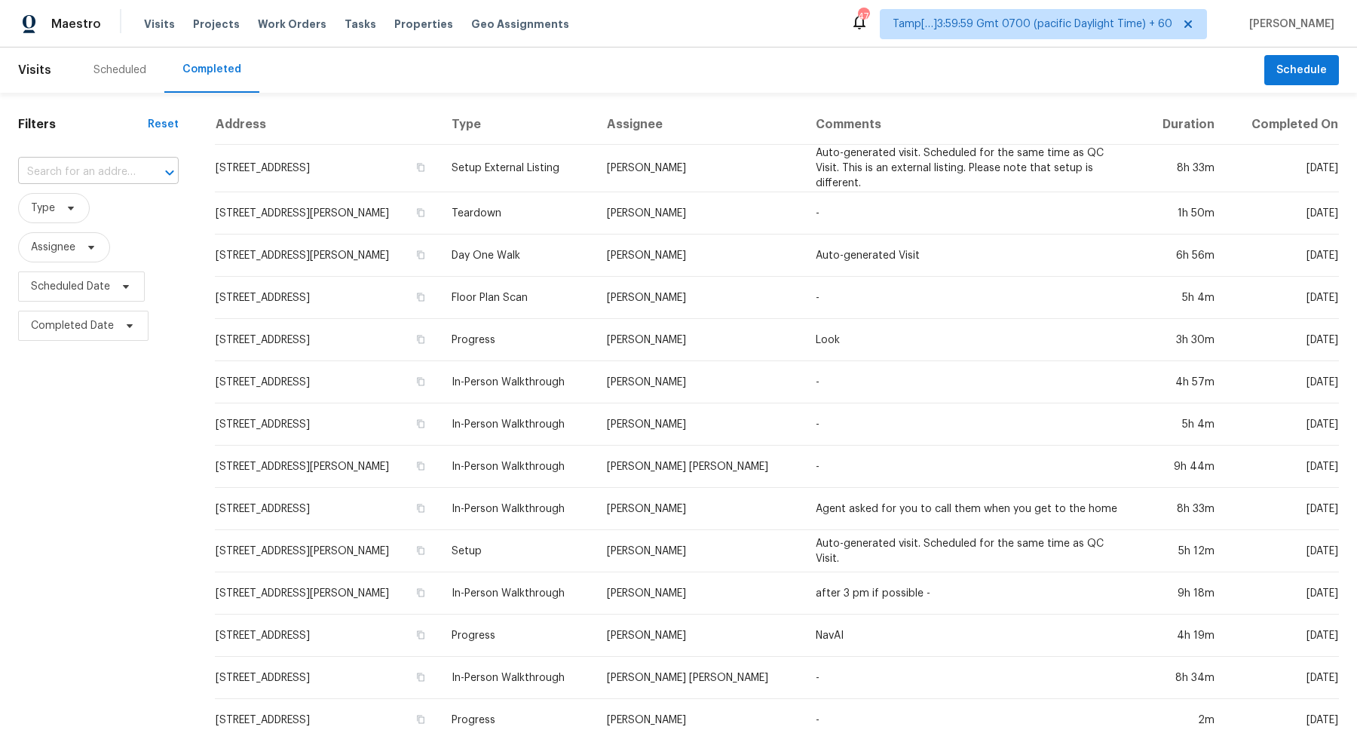
click at [93, 167] on input "text" at bounding box center [77, 172] width 118 height 23
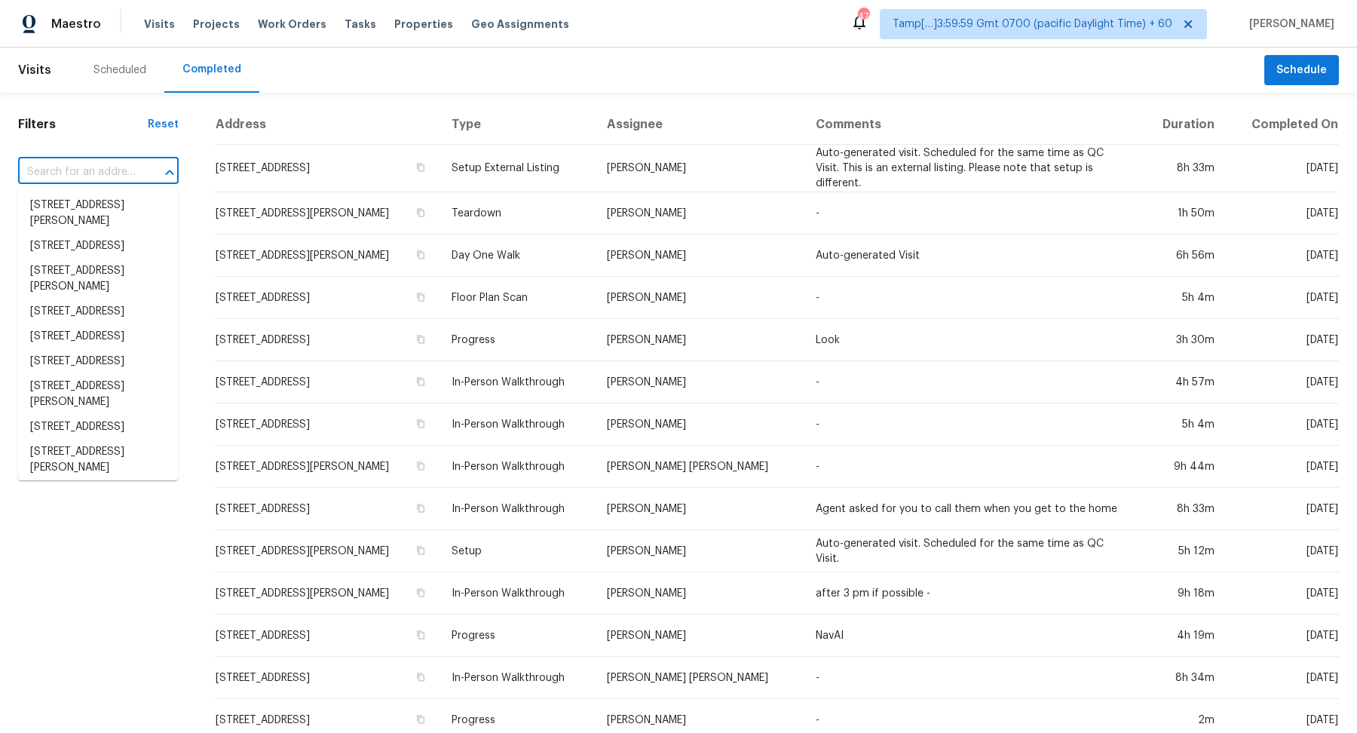
paste input "2706 Gilead Ln, Waxhaw, NC 28173"
type input "2706 Gilead Ln, Waxhaw, NC 28173"
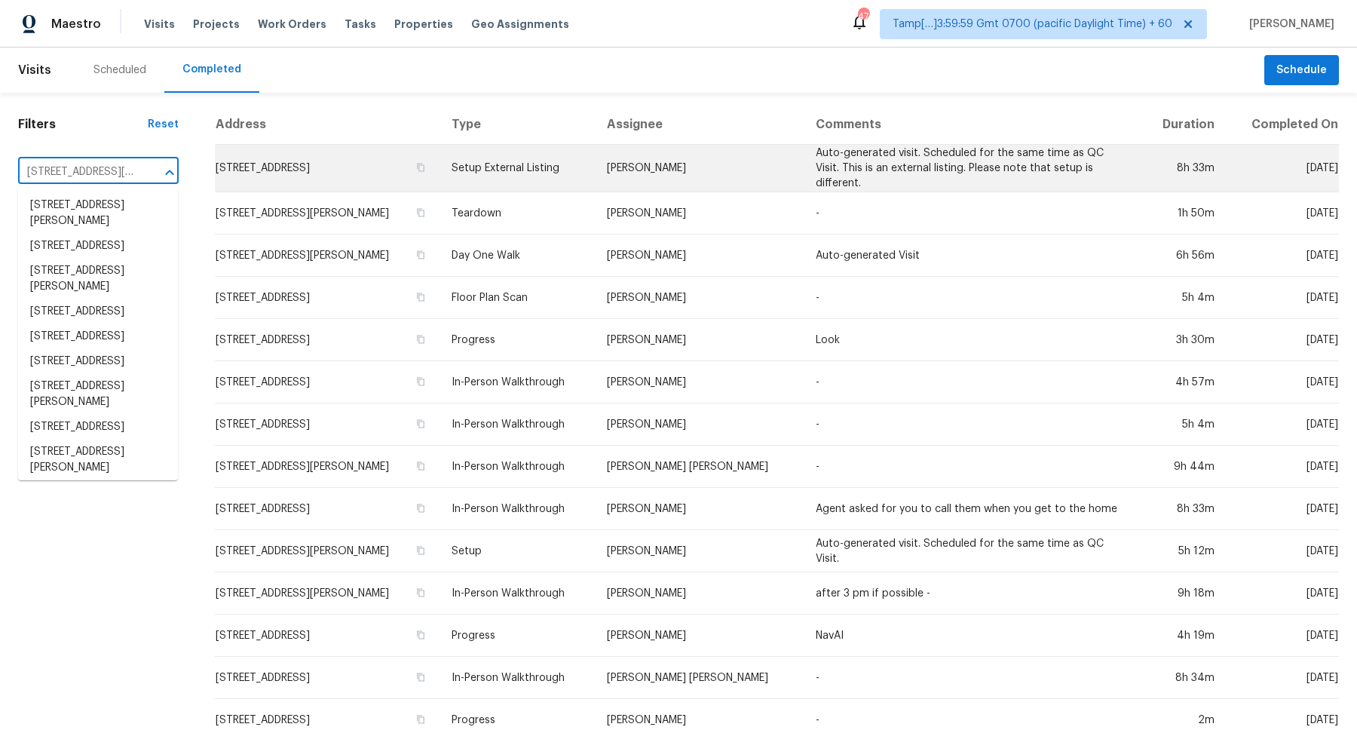
scroll to position [0, 63]
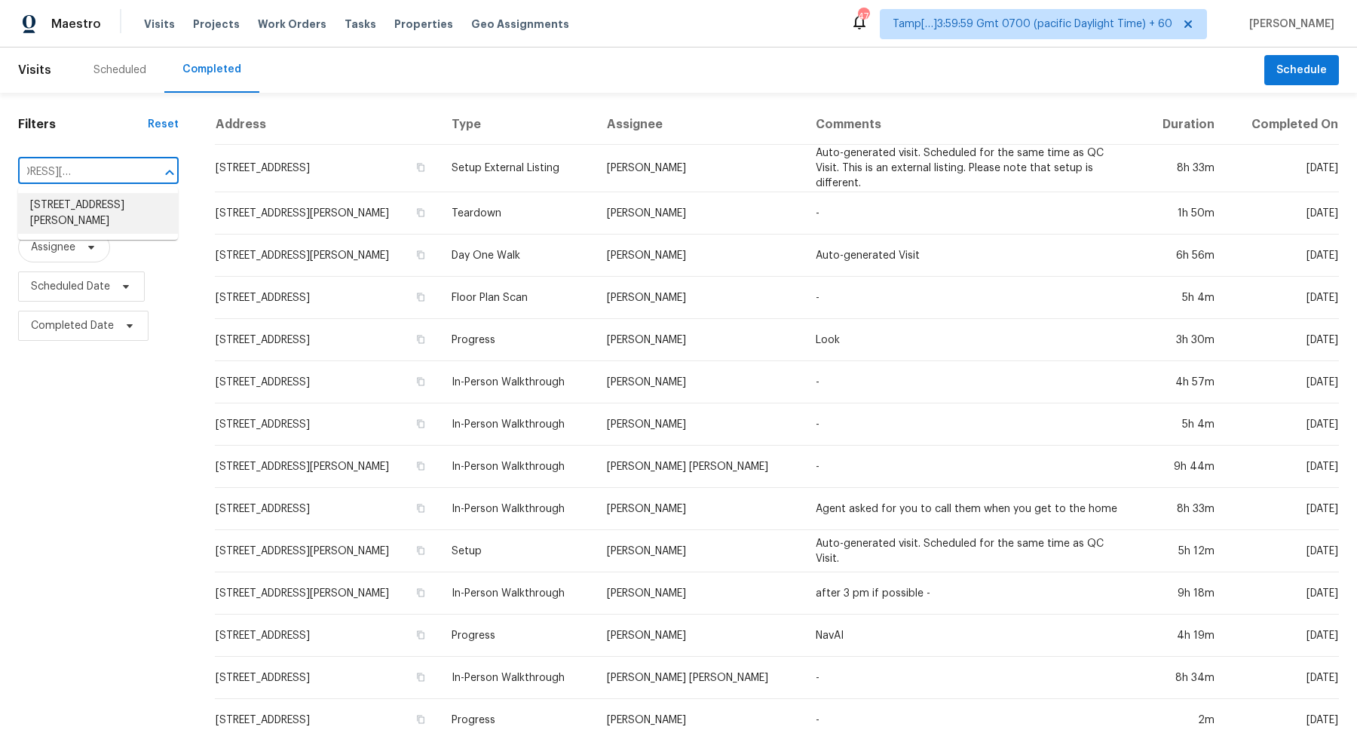
click at [66, 214] on li "2706 Gilead Ln, Waxhaw, NC 28173" at bounding box center [98, 213] width 160 height 41
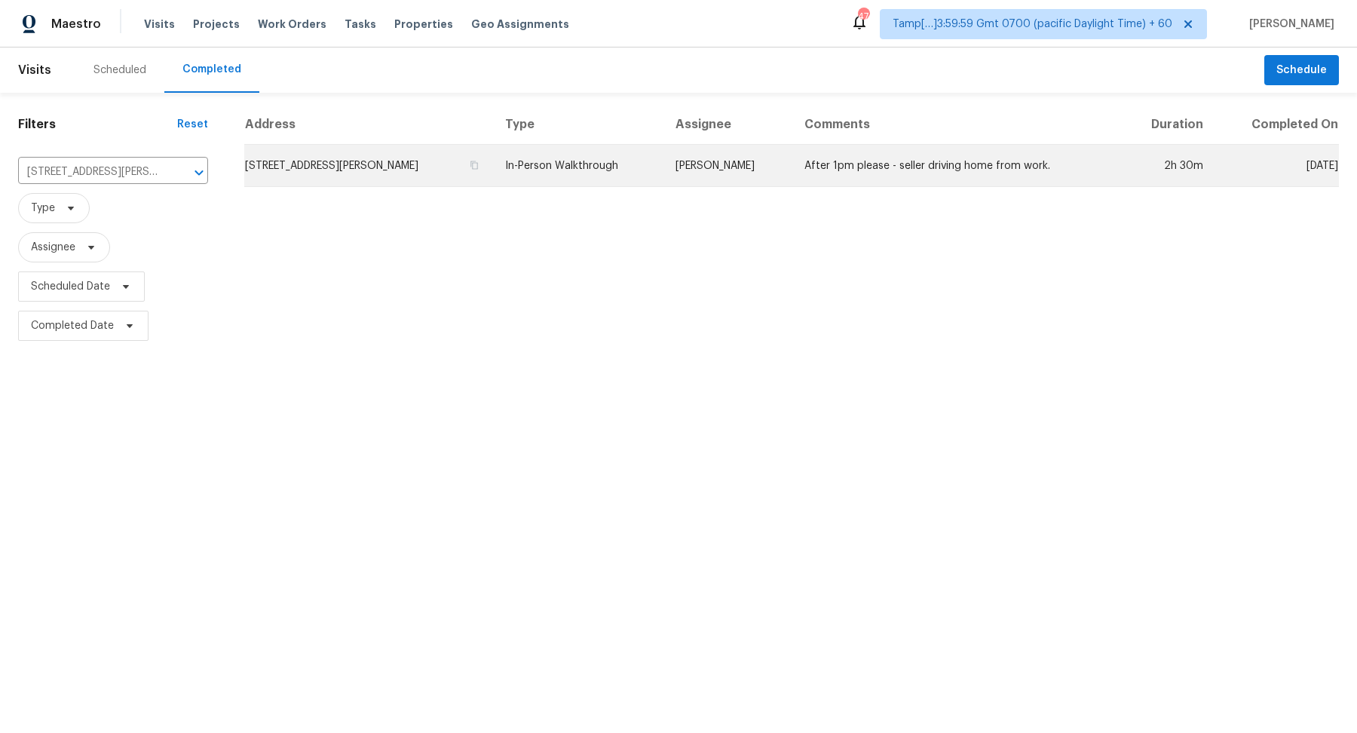
click at [344, 178] on td "2706 Gilead Ln, Waxhaw, NC 28173" at bounding box center [368, 166] width 249 height 42
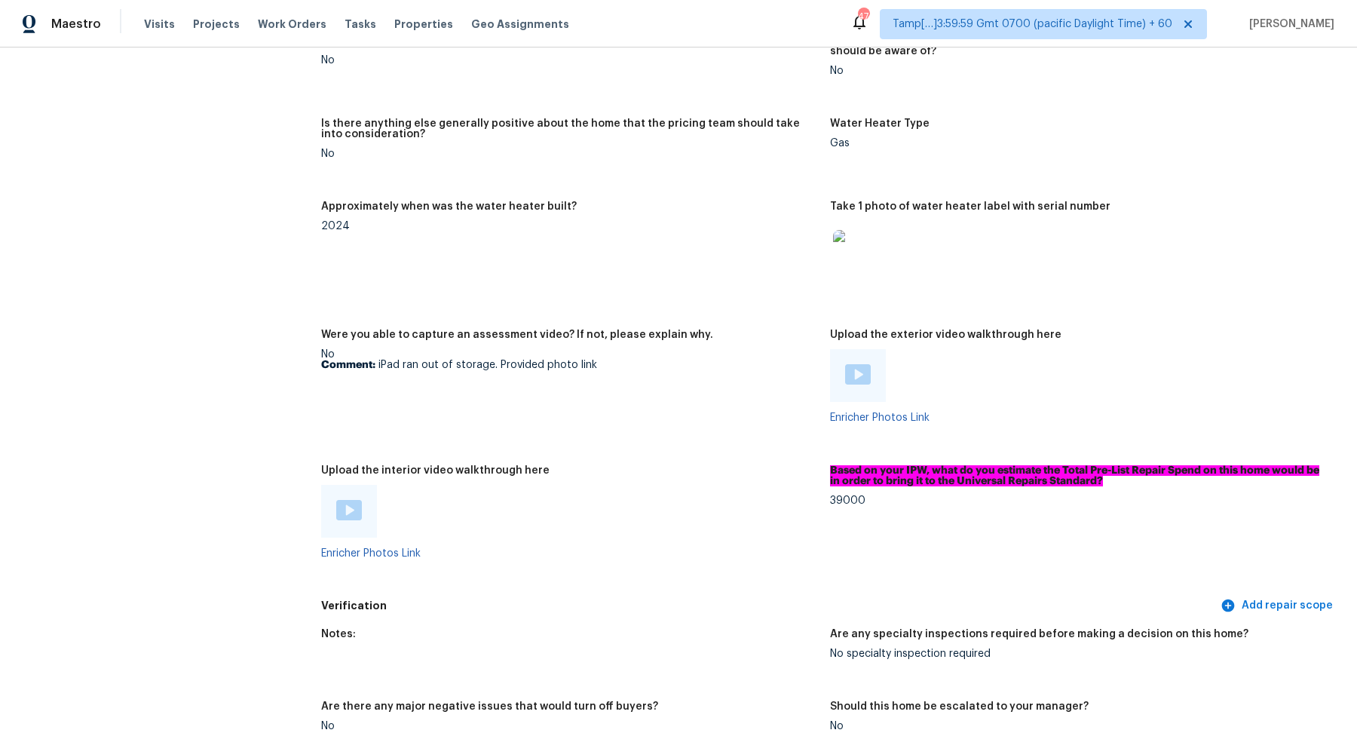
scroll to position [2688, 0]
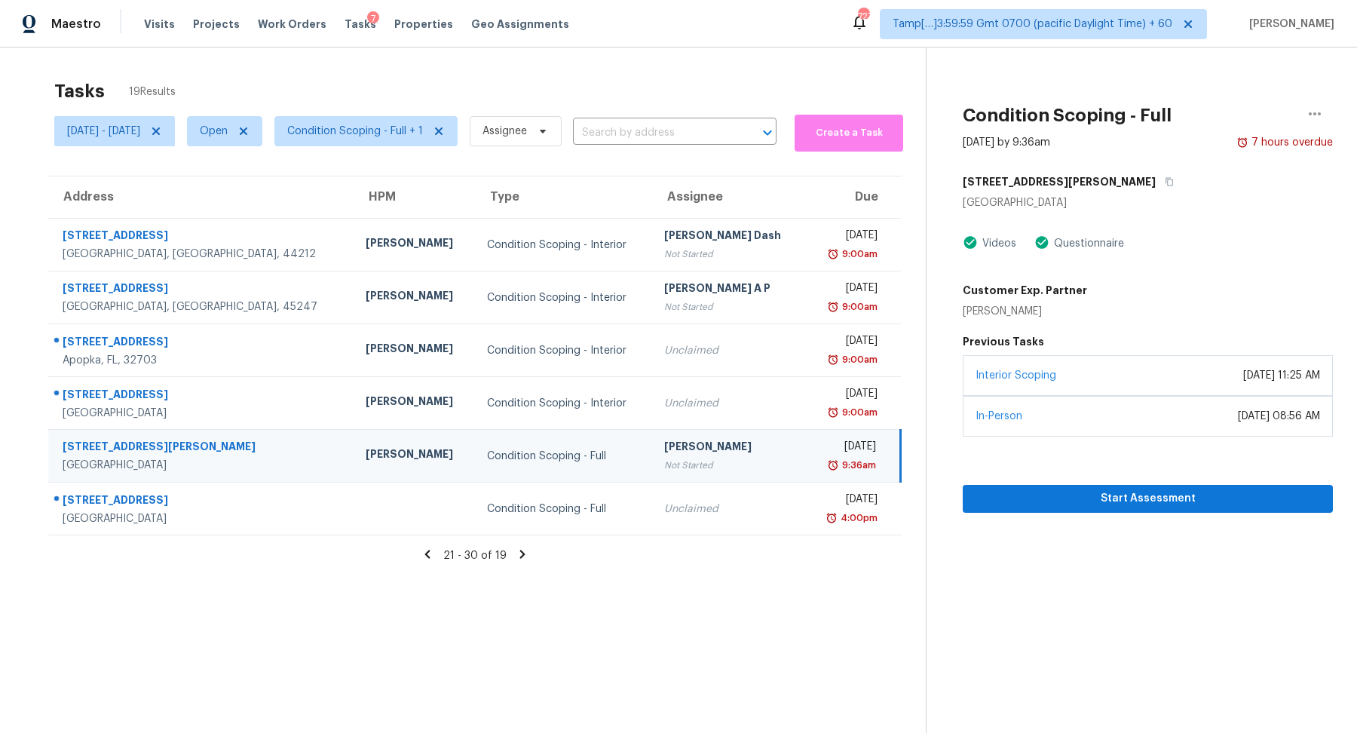
scroll to position [47, 0]
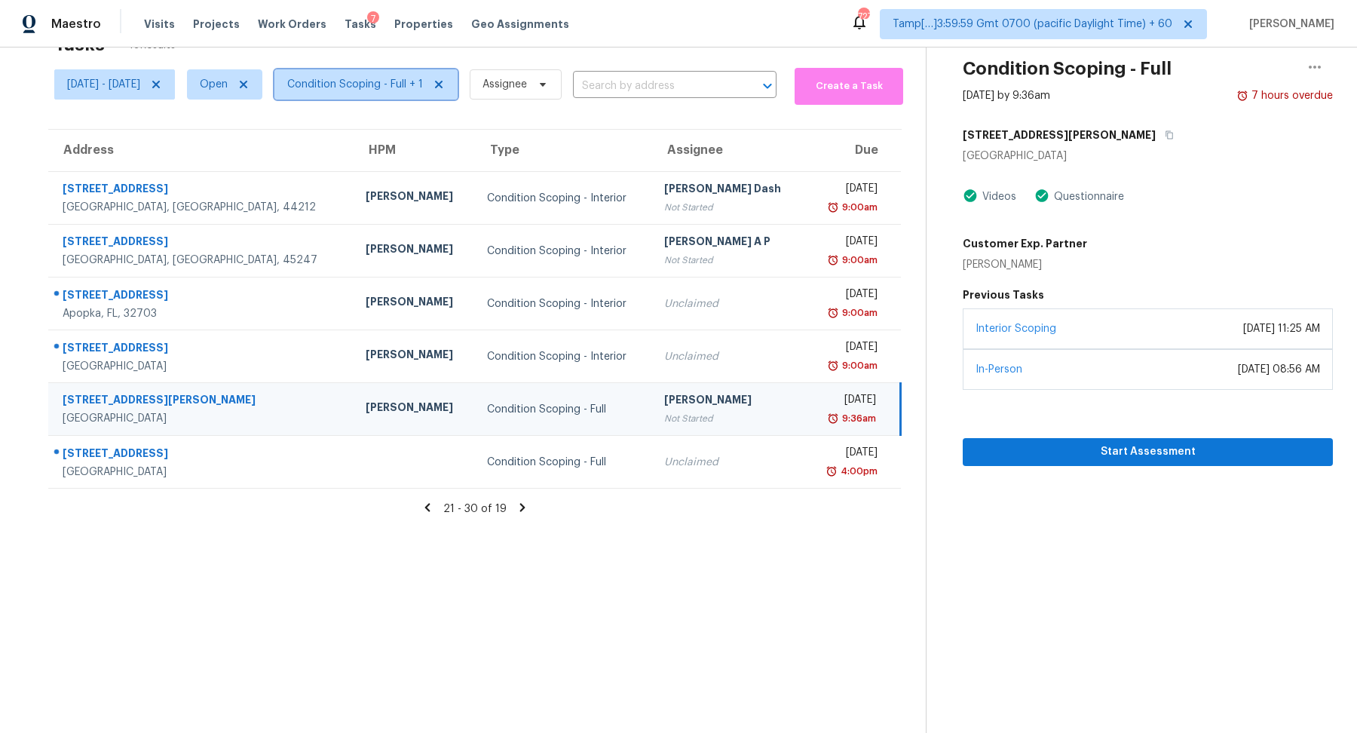
click at [364, 90] on span "Condition Scoping - Full + 1" at bounding box center [355, 84] width 136 height 15
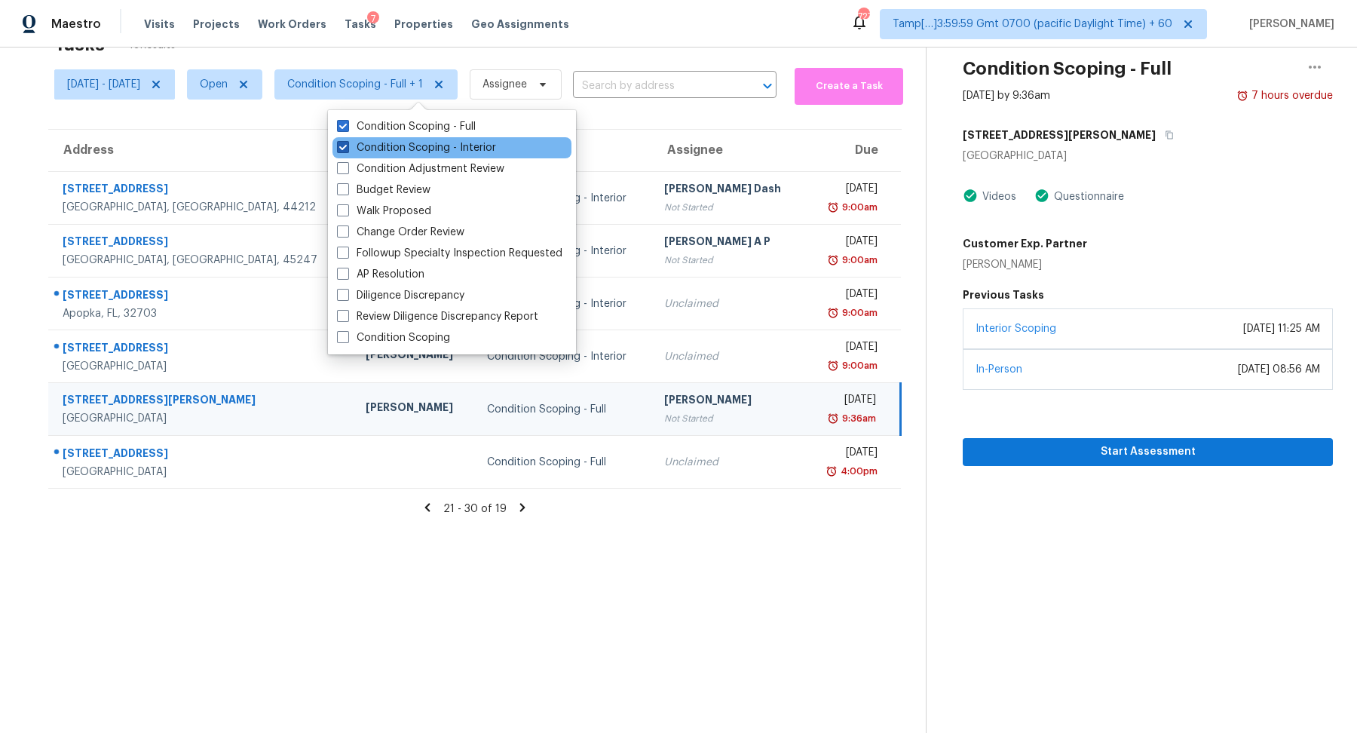
click at [394, 148] on label "Condition Scoping - Interior" at bounding box center [416, 147] width 159 height 15
click at [347, 148] on input "Condition Scoping - Interior" at bounding box center [342, 145] width 10 height 10
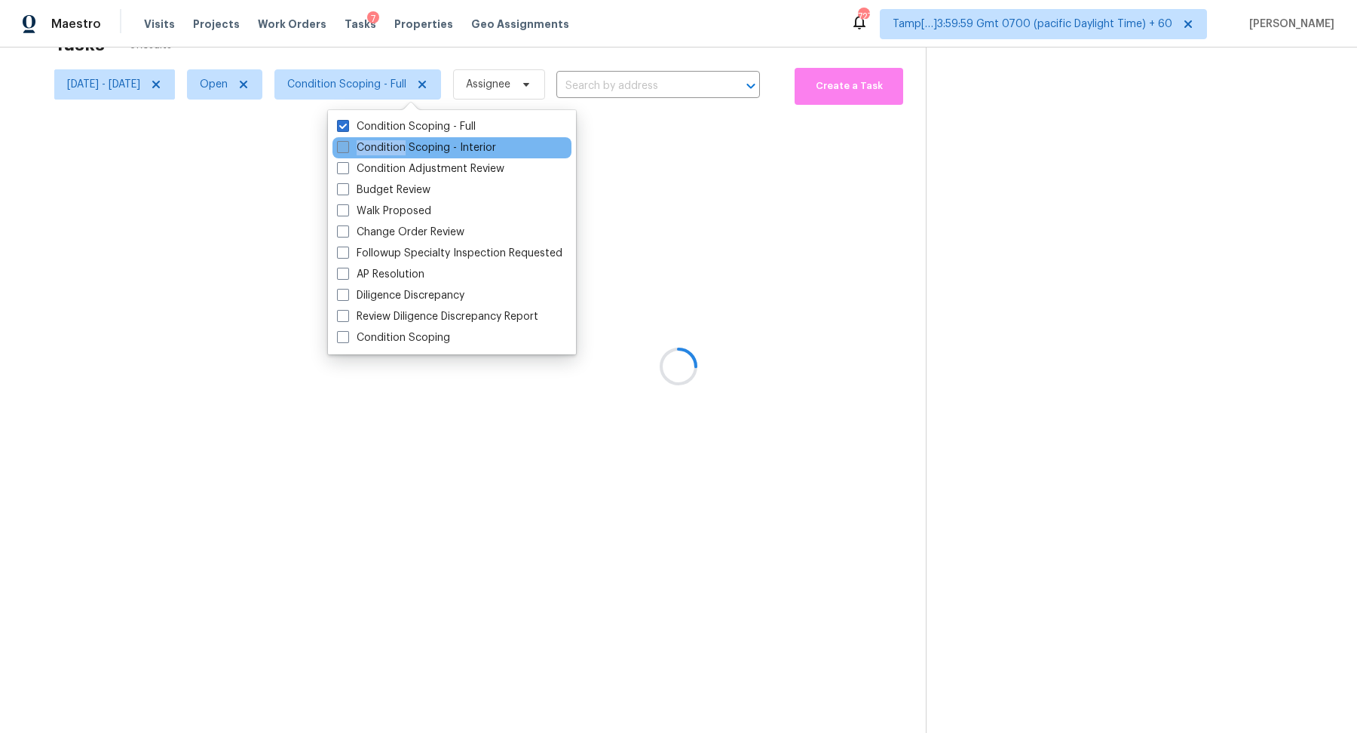
click at [394, 148] on label "Condition Scoping - Interior" at bounding box center [416, 147] width 159 height 15
click at [347, 148] on input "Condition Scoping - Interior" at bounding box center [342, 145] width 10 height 10
checkbox input "true"
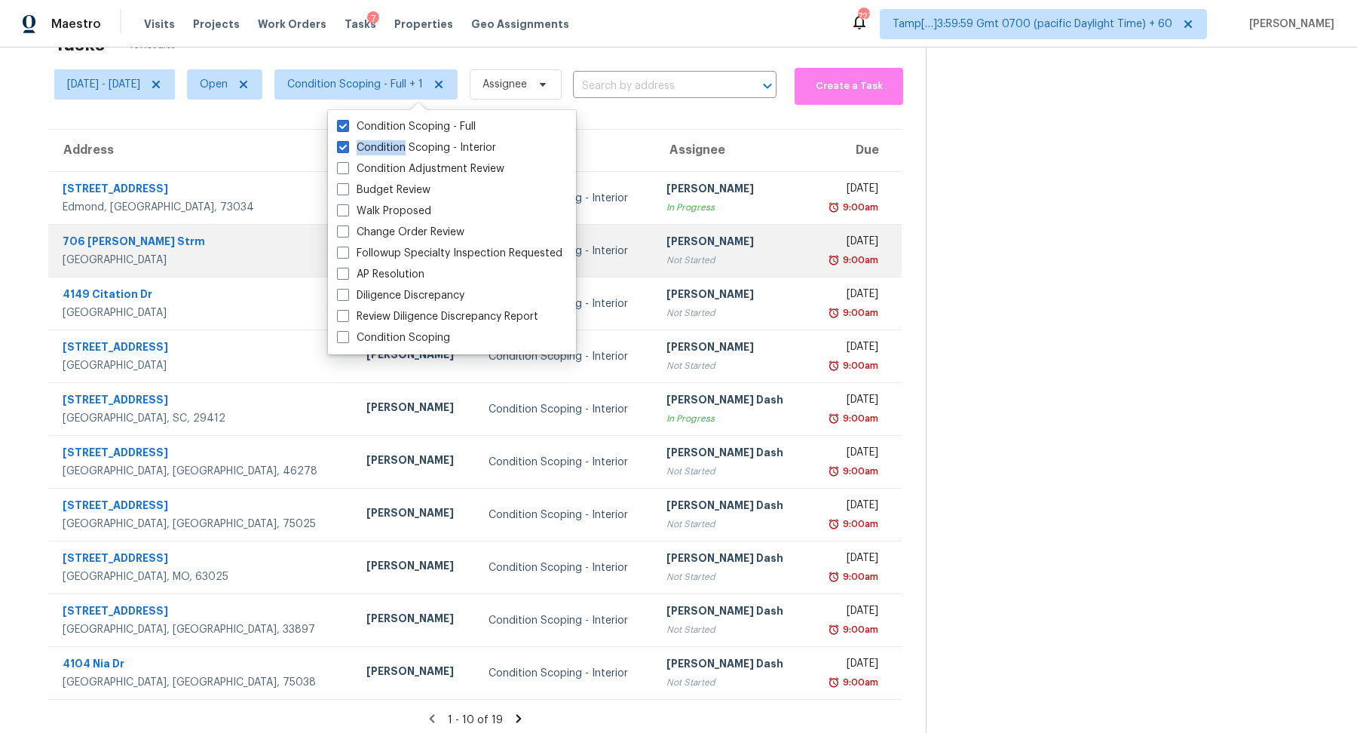
scroll to position [52, 0]
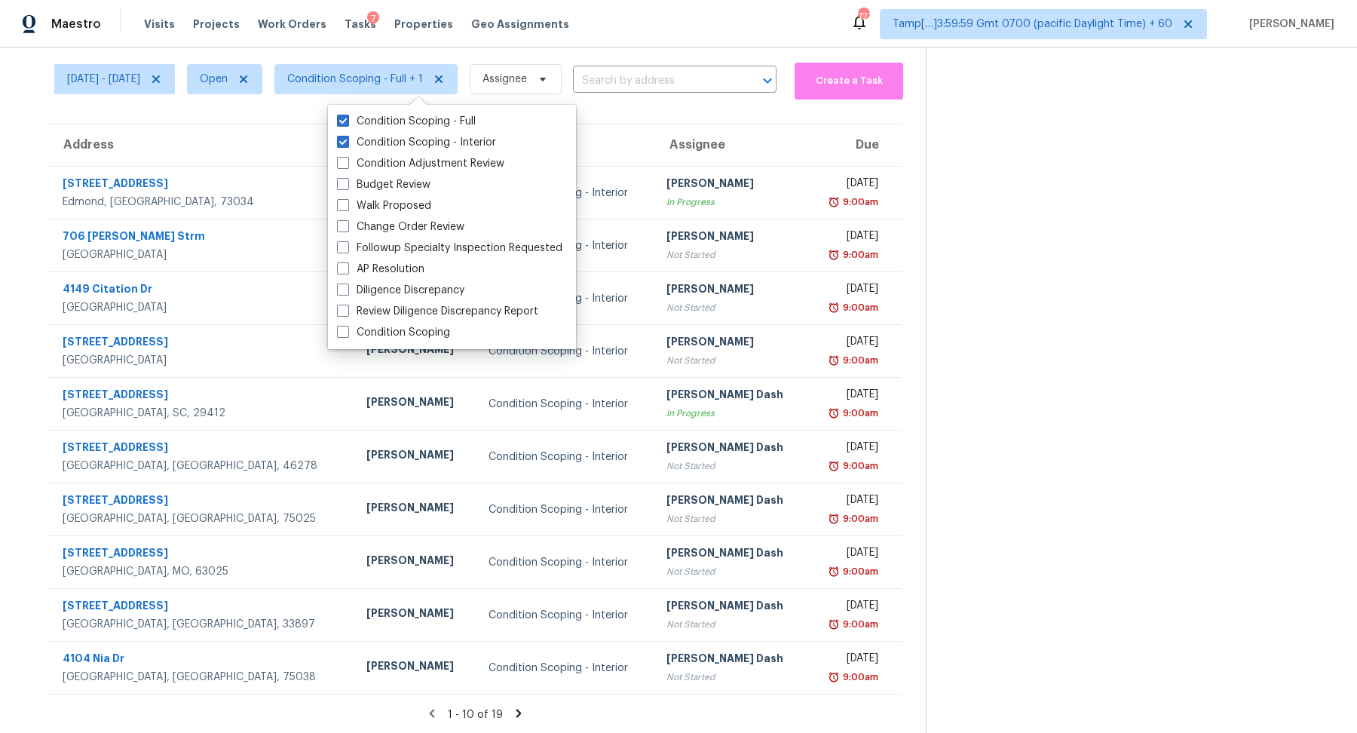
click at [521, 713] on icon at bounding box center [518, 712] width 5 height 8
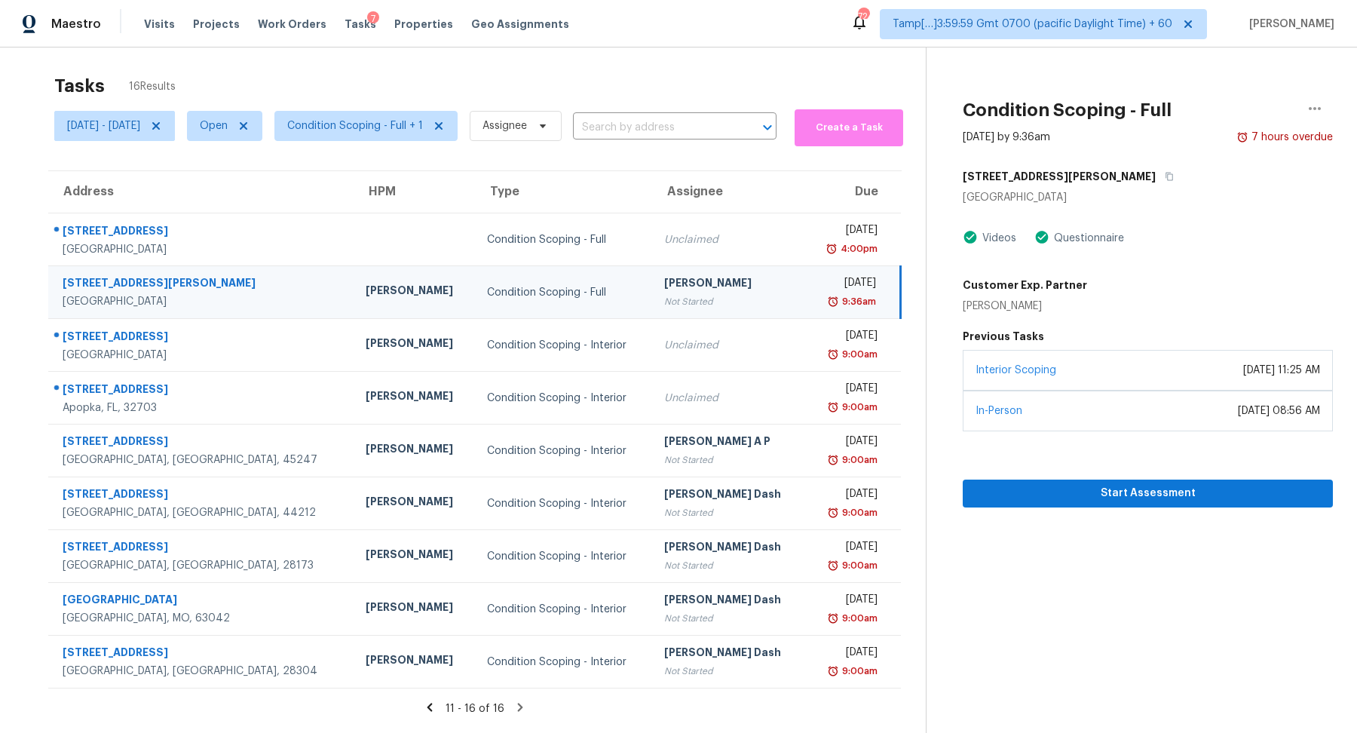
scroll to position [0, 0]
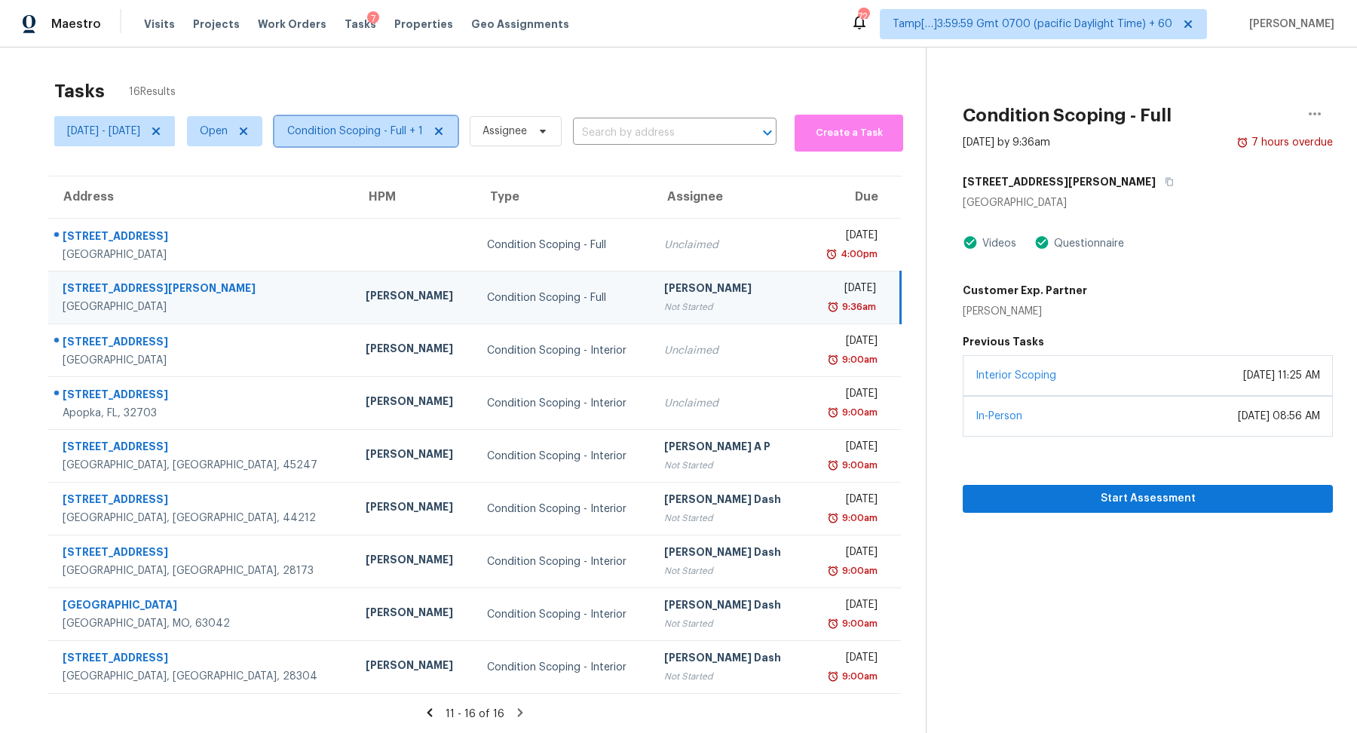
click at [391, 127] on span "Condition Scoping - Full + 1" at bounding box center [355, 131] width 136 height 15
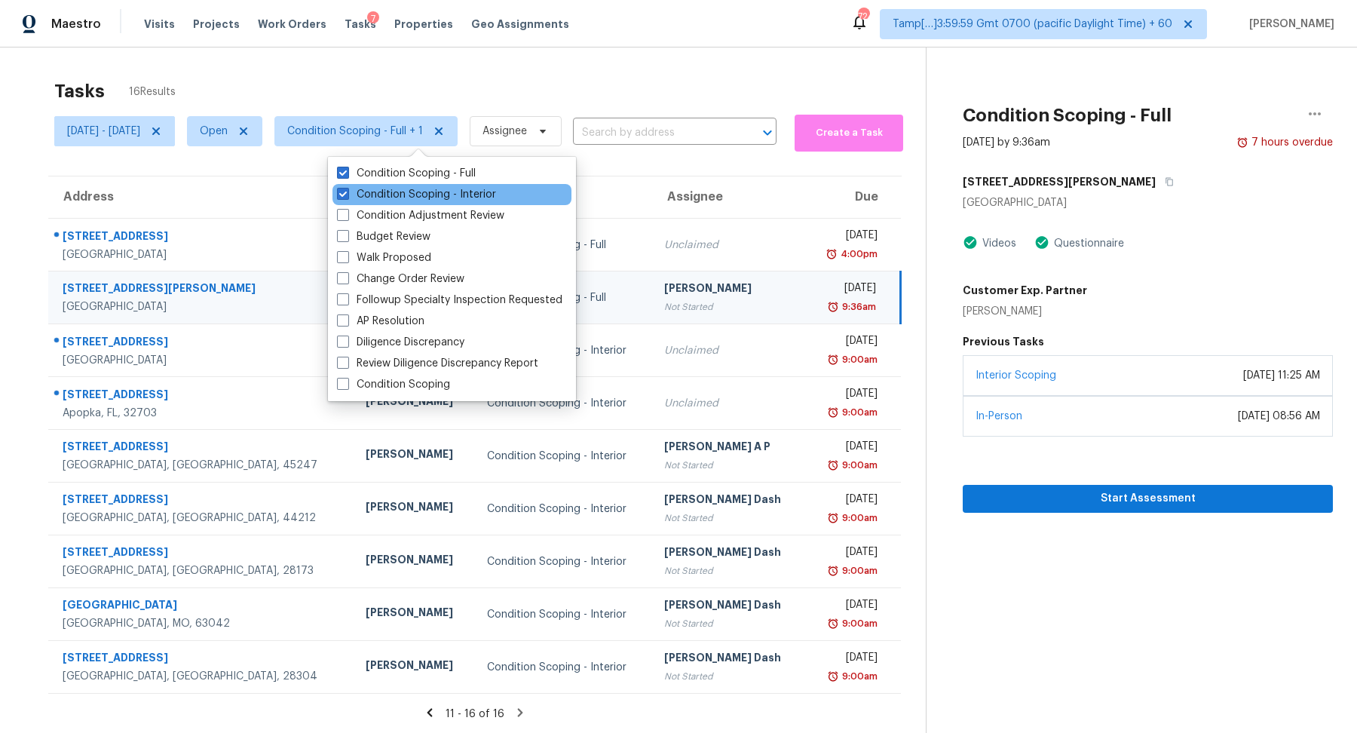
click at [406, 185] on div "Condition Scoping - Interior" at bounding box center [451, 194] width 239 height 21
click at [408, 194] on label "Condition Scoping - Interior" at bounding box center [416, 194] width 159 height 15
click at [347, 194] on input "Condition Scoping - Interior" at bounding box center [342, 192] width 10 height 10
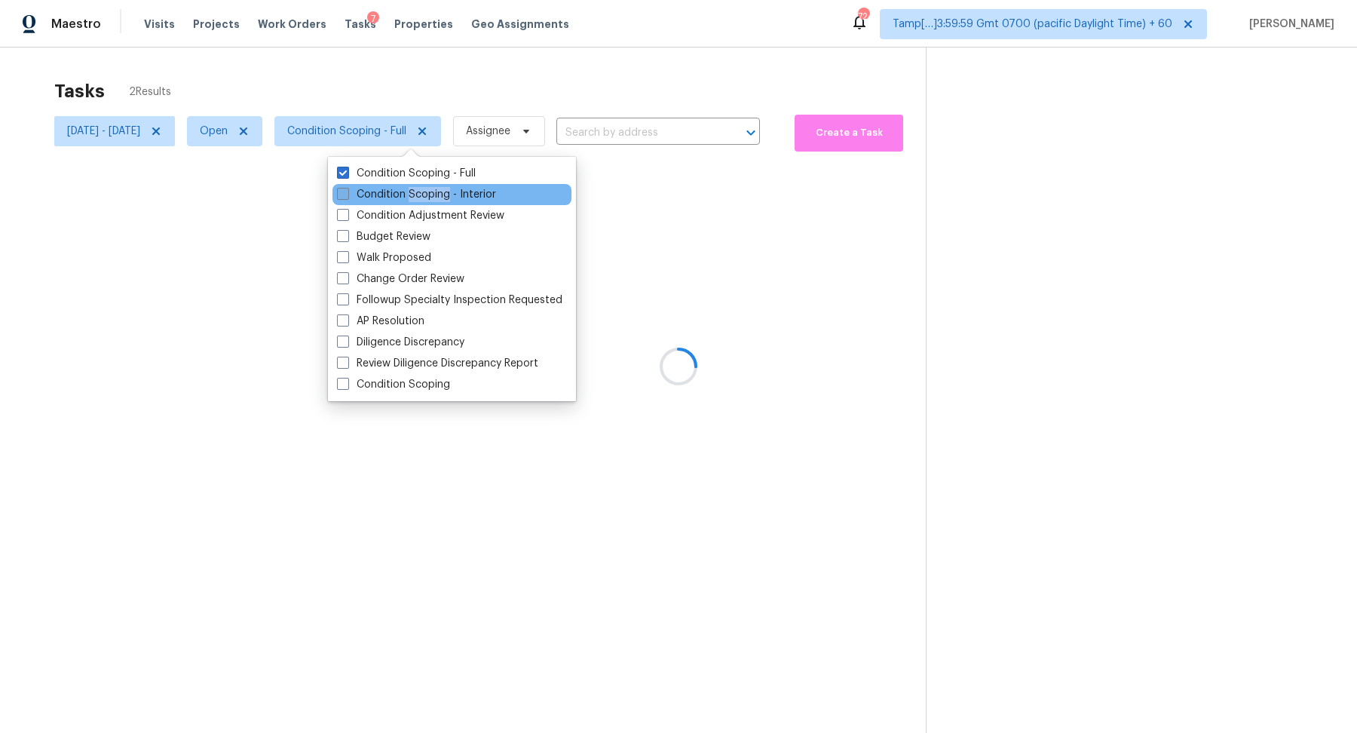
click at [408, 194] on label "Condition Scoping - Interior" at bounding box center [416, 194] width 159 height 15
click at [347, 194] on input "Condition Scoping - Interior" at bounding box center [342, 192] width 10 height 10
checkbox input "true"
click at [577, 102] on div at bounding box center [678, 366] width 1357 height 733
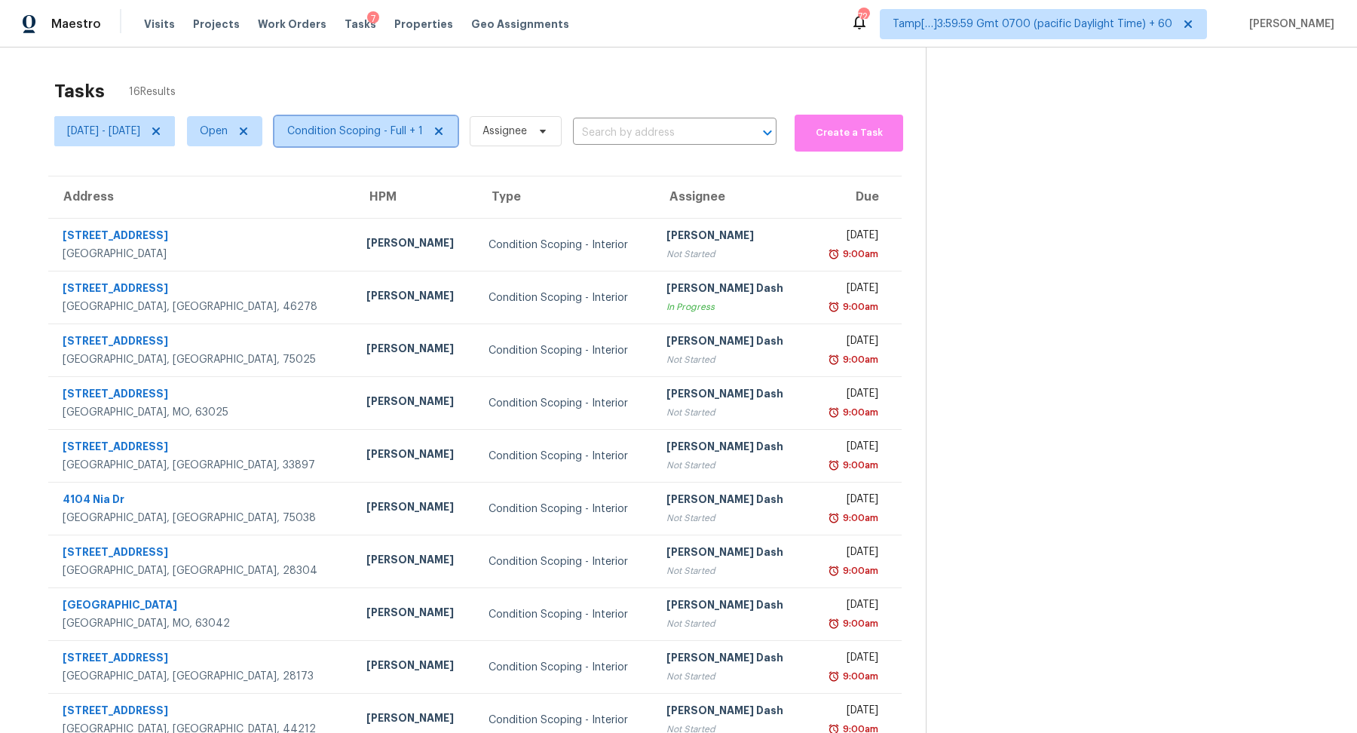
click at [379, 139] on span "Condition Scoping - Full + 1" at bounding box center [365, 131] width 183 height 30
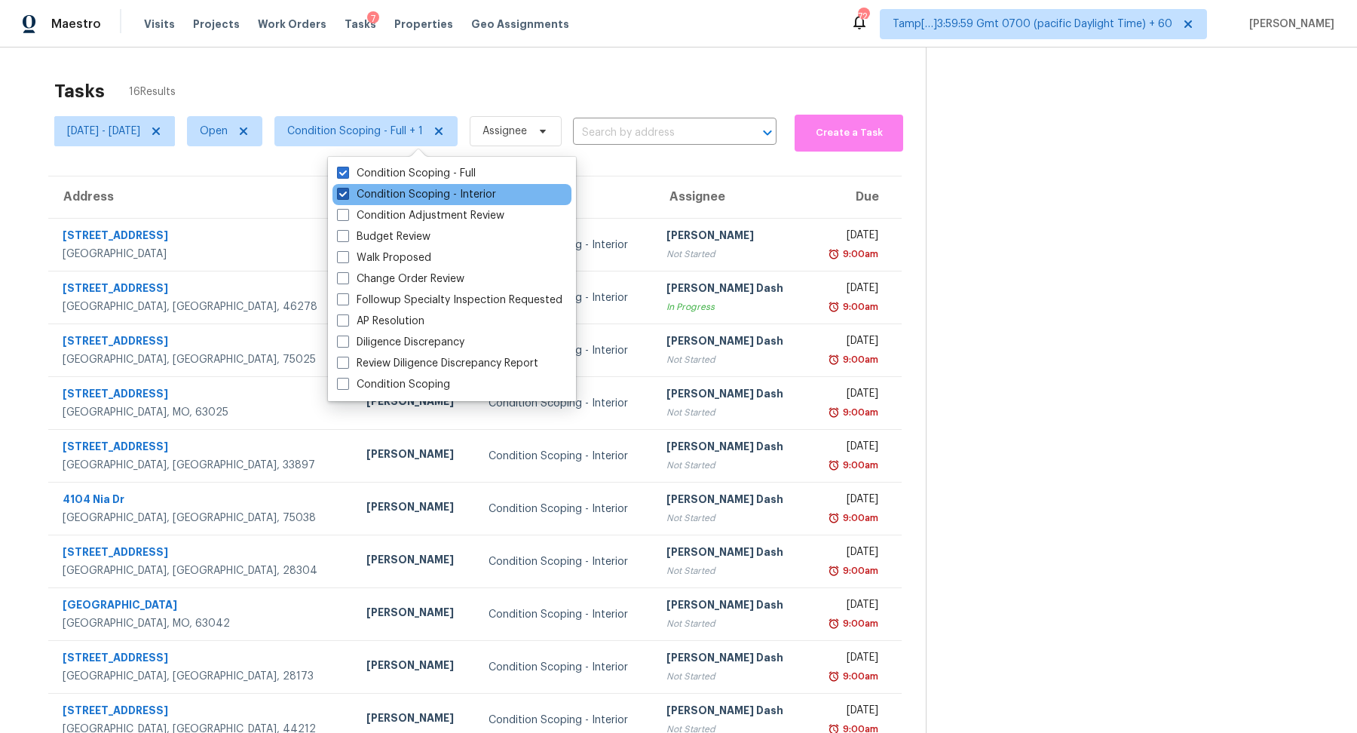
click at [414, 191] on label "Condition Scoping - Interior" at bounding box center [416, 194] width 159 height 15
click at [347, 191] on input "Condition Scoping - Interior" at bounding box center [342, 192] width 10 height 10
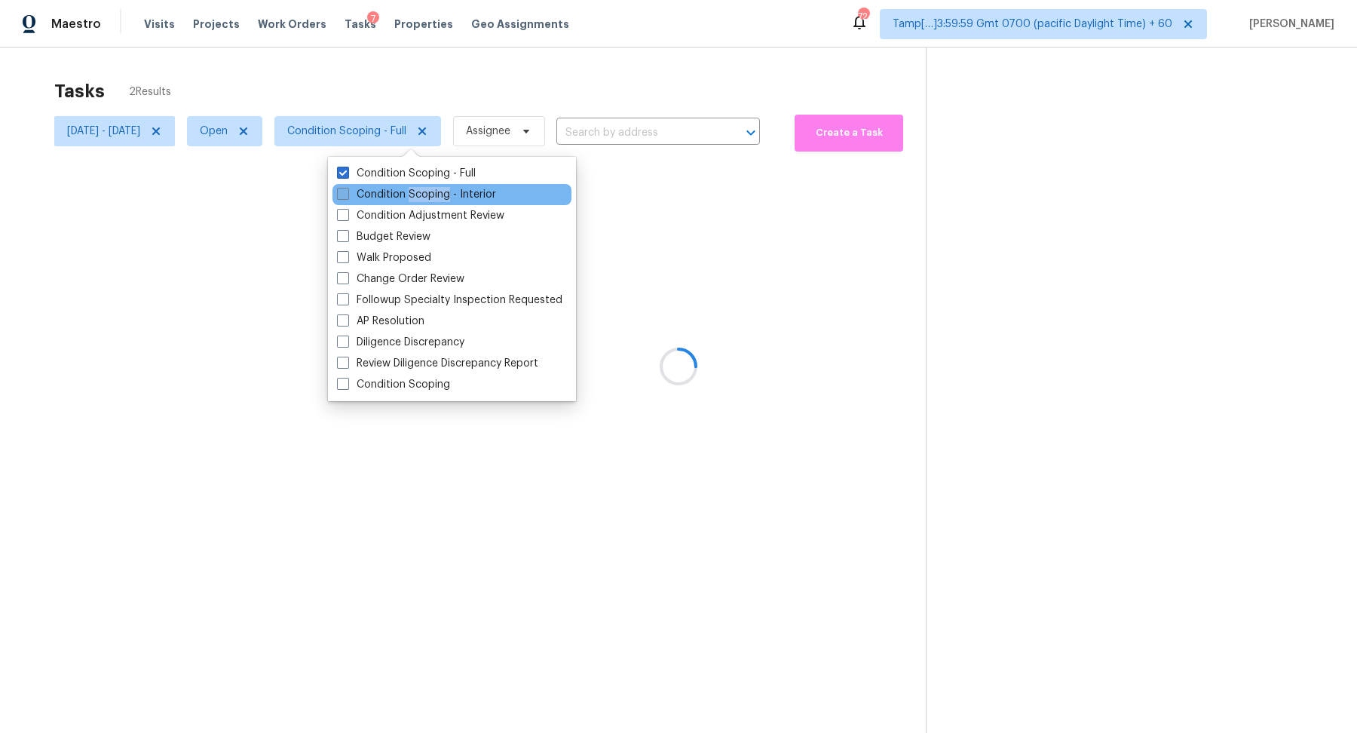
click at [414, 191] on label "Condition Scoping - Interior" at bounding box center [416, 194] width 159 height 15
click at [347, 191] on input "Condition Scoping - Interior" at bounding box center [342, 192] width 10 height 10
checkbox input "true"
click at [626, 75] on div "Tasks 16 Results" at bounding box center [489, 91] width 871 height 39
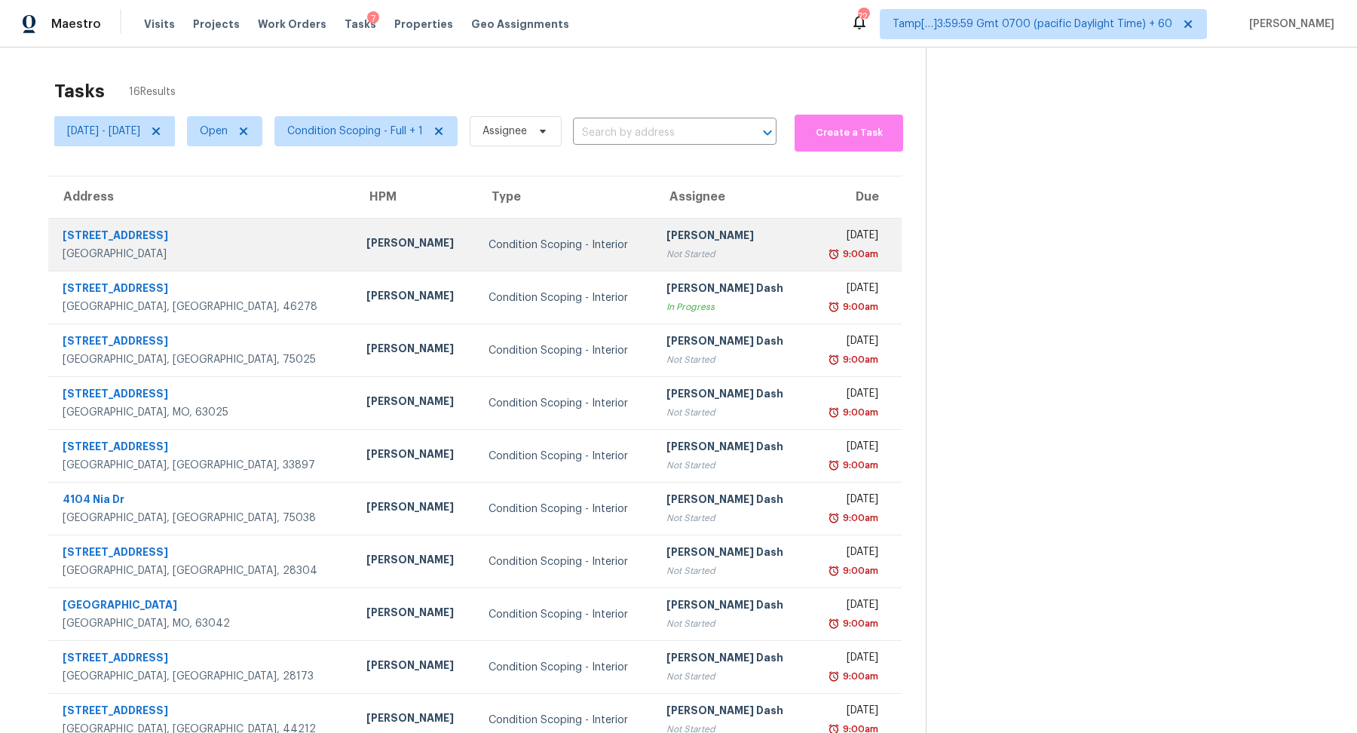
scroll to position [52, 0]
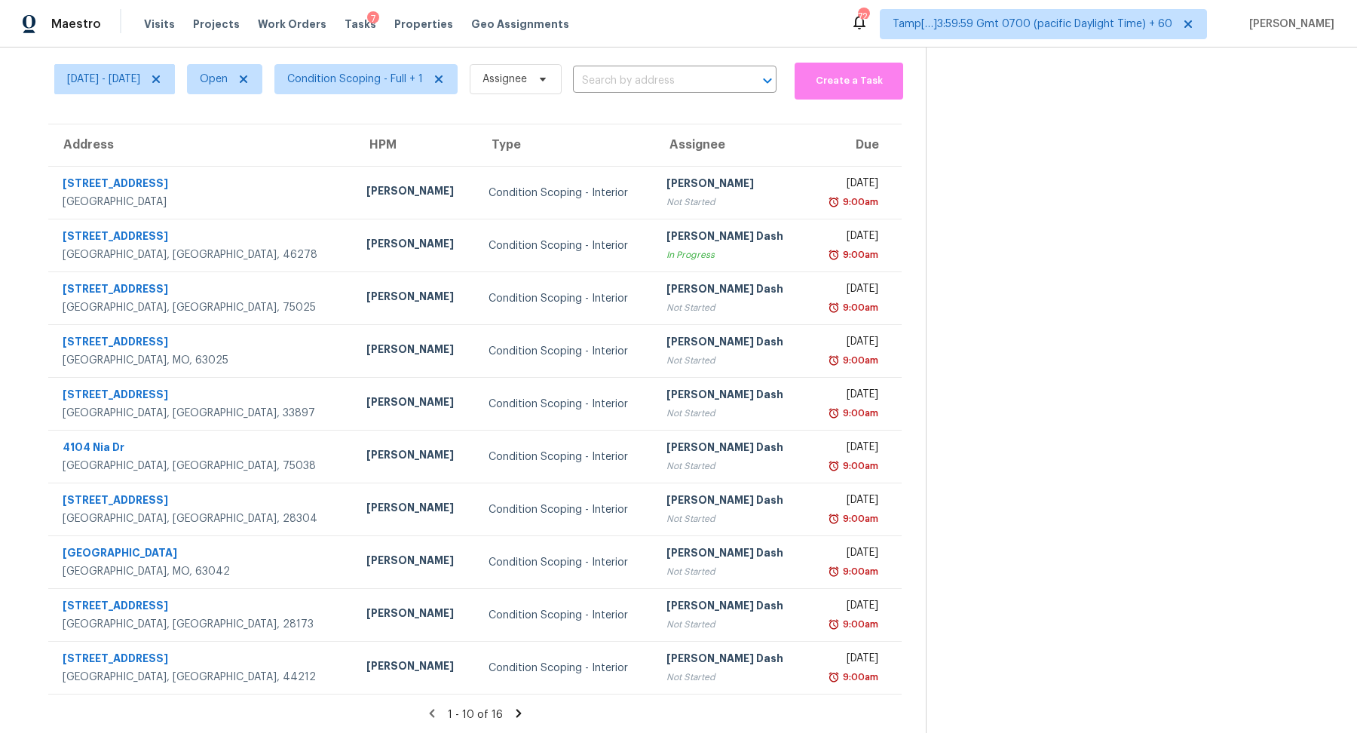
click at [516, 709] on icon at bounding box center [519, 713] width 14 height 14
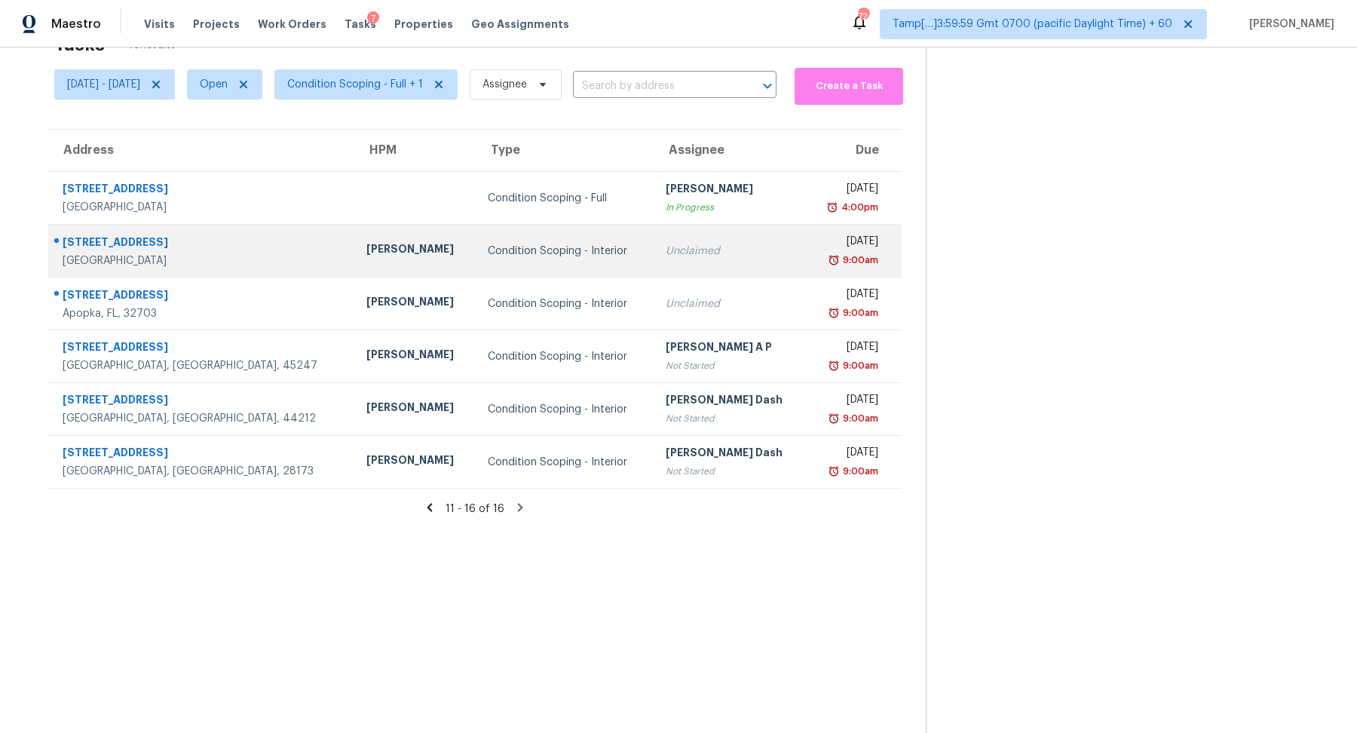
click at [717, 249] on div "Unclaimed" at bounding box center [729, 250] width 129 height 15
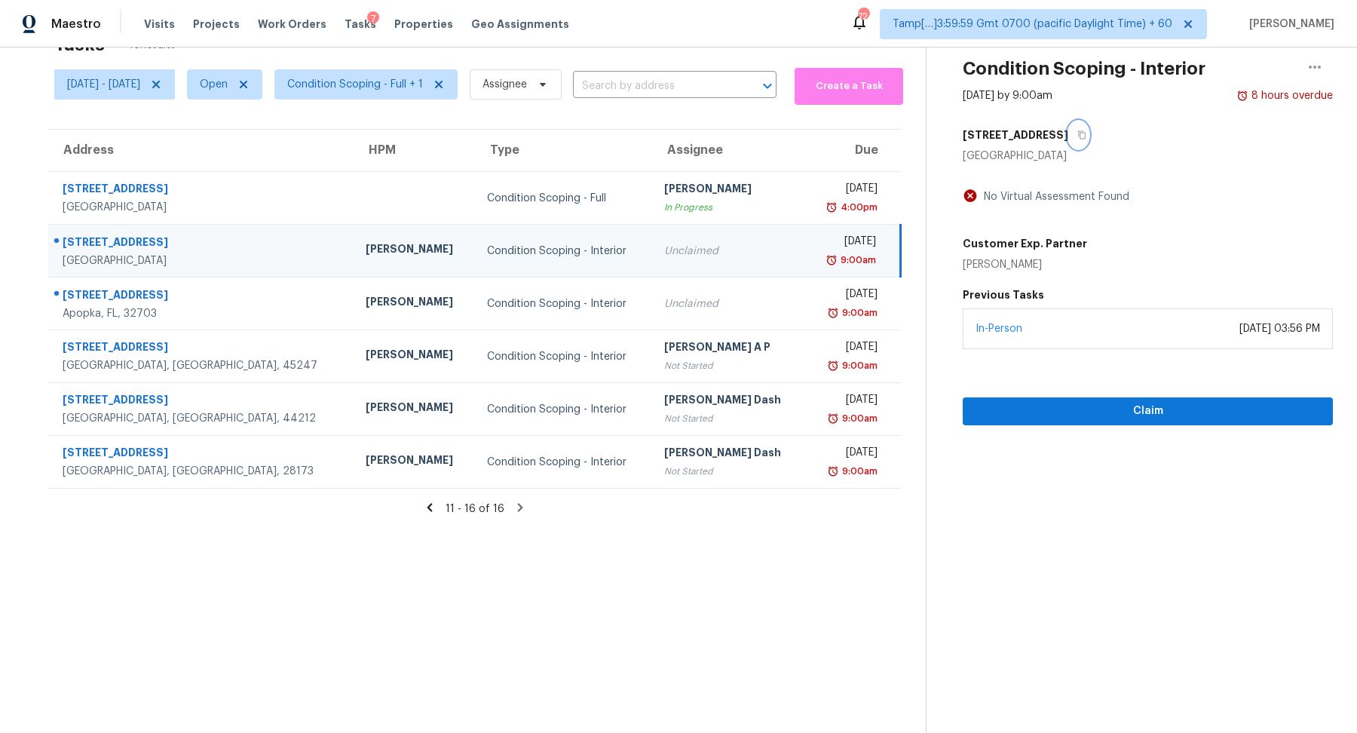
click at [1088, 134] on button "button" at bounding box center [1078, 134] width 20 height 27
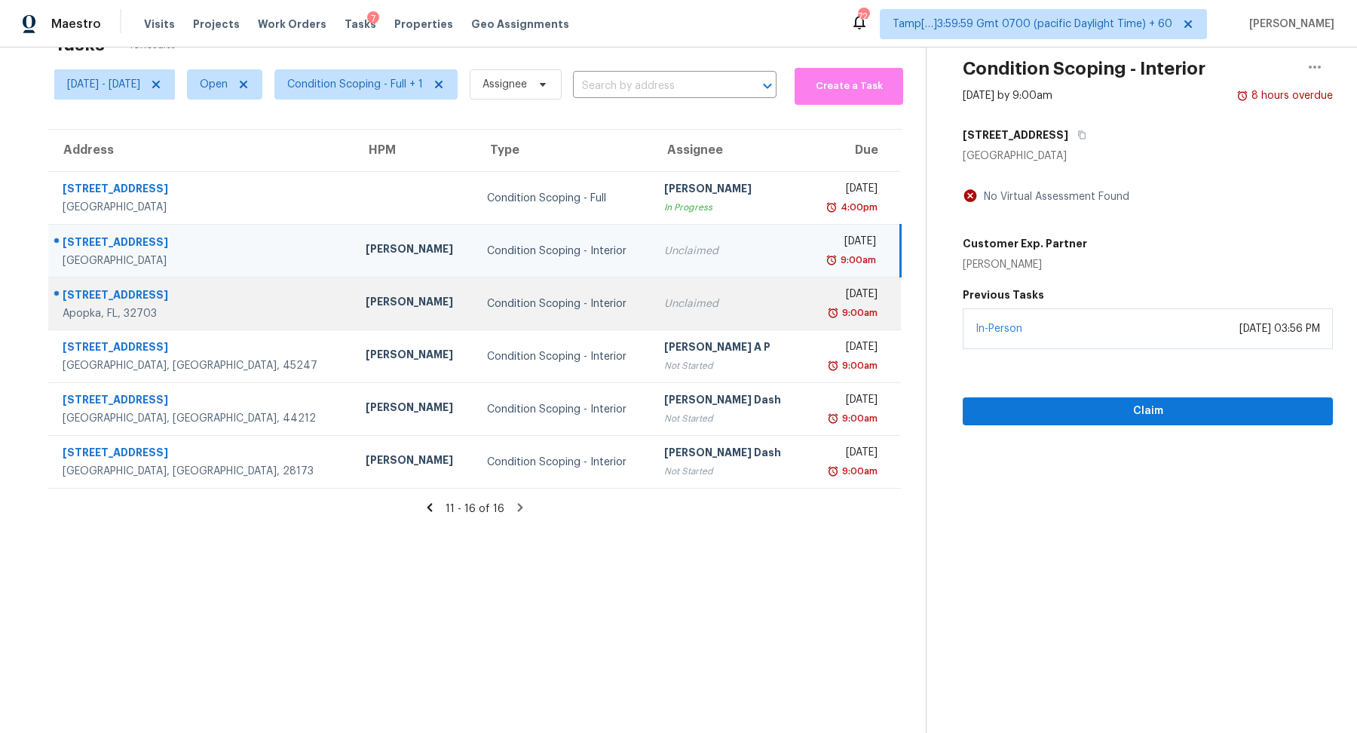
click at [678, 299] on div "Unclaimed" at bounding box center [728, 303] width 129 height 15
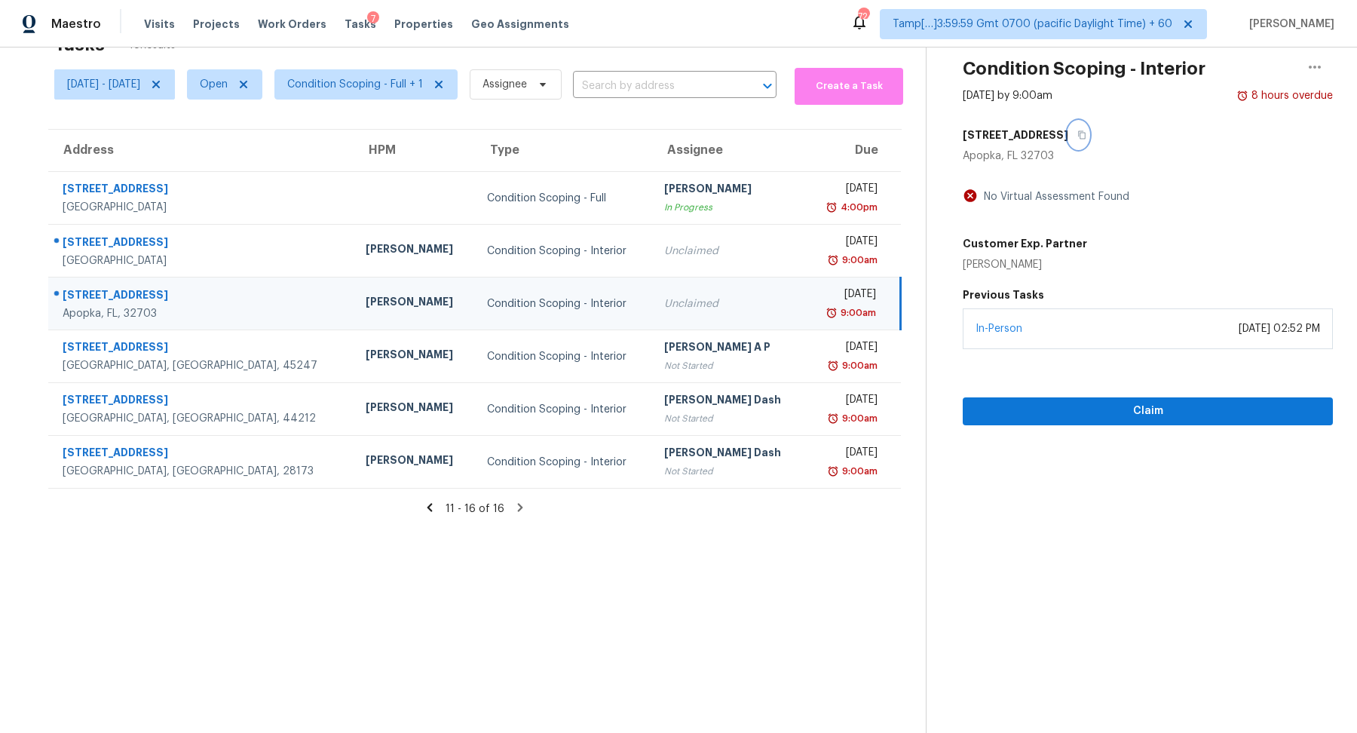
click at [1068, 139] on button "button" at bounding box center [1078, 134] width 20 height 27
click at [384, 77] on span "Condition Scoping - Full + 1" at bounding box center [355, 84] width 136 height 15
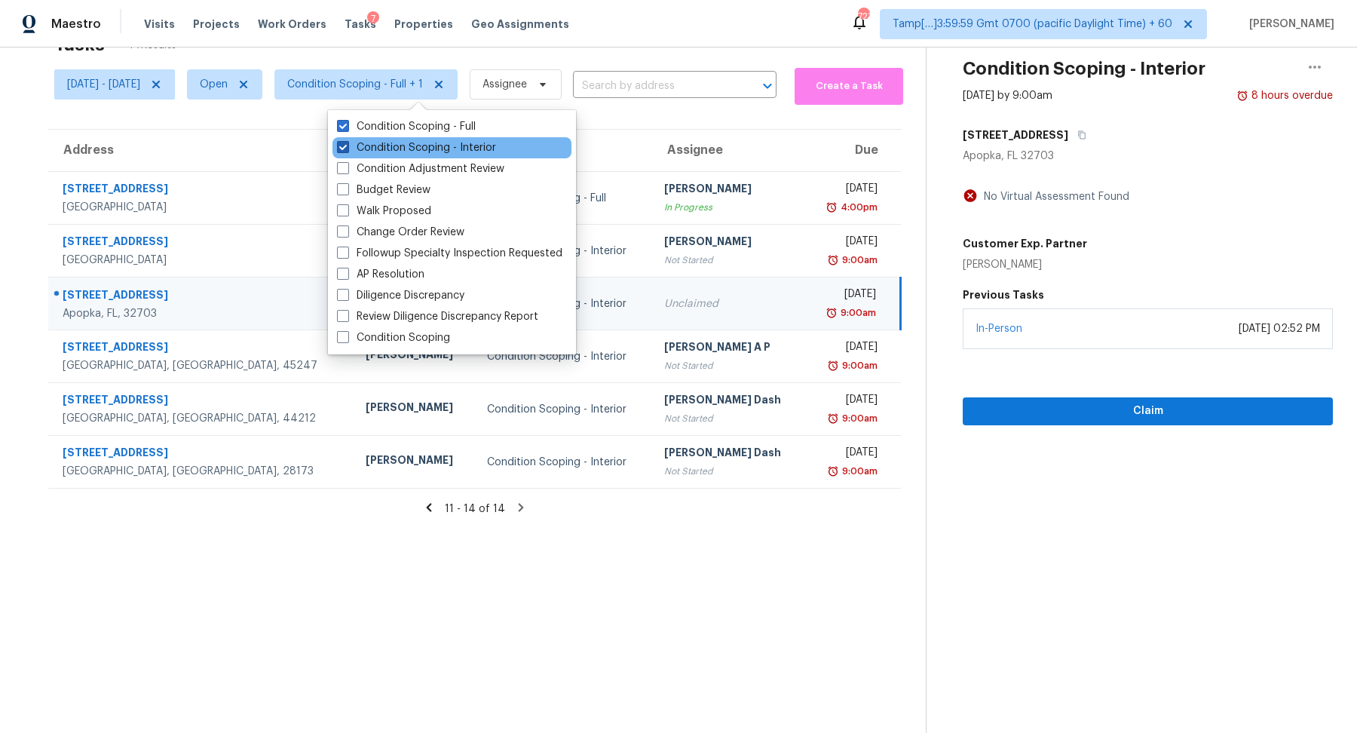
click at [427, 144] on label "Condition Scoping - Interior" at bounding box center [416, 147] width 159 height 15
click at [347, 144] on input "Condition Scoping - Interior" at bounding box center [342, 145] width 10 height 10
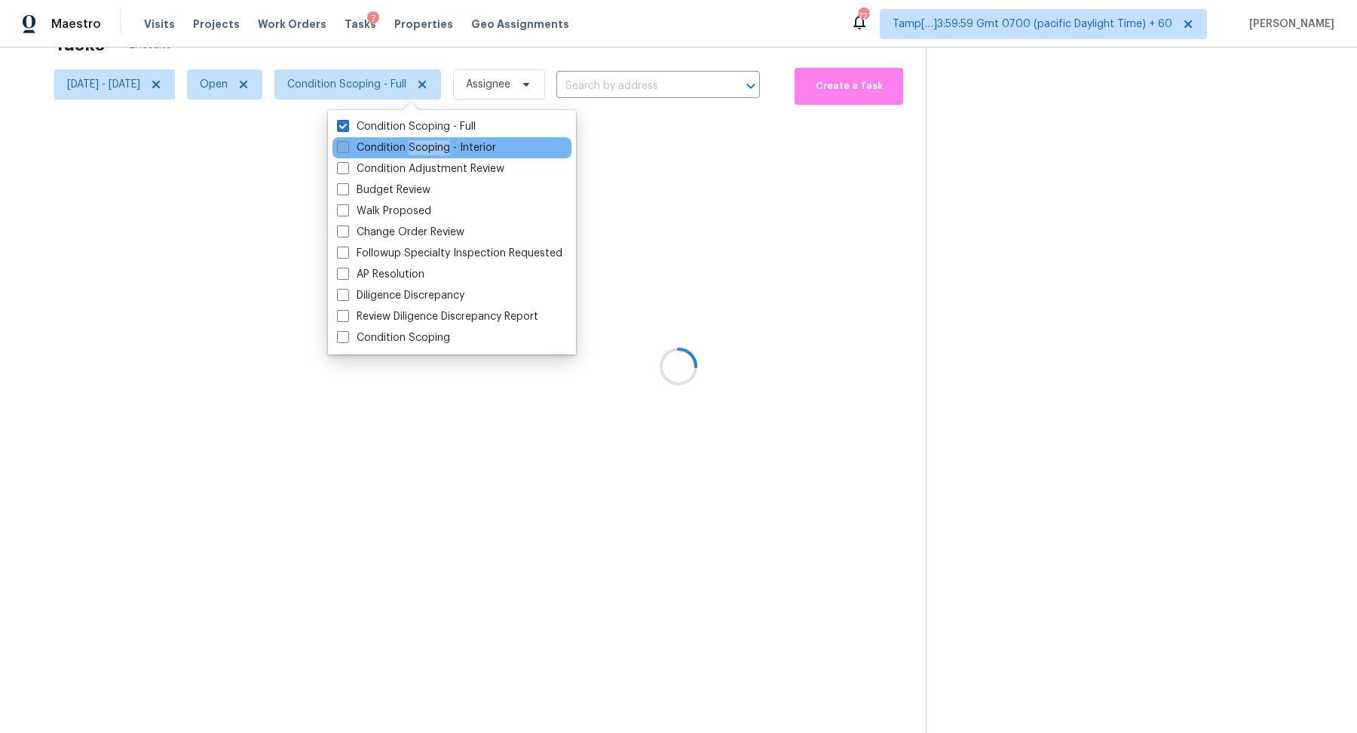
click at [427, 144] on label "Condition Scoping - Interior" at bounding box center [416, 147] width 159 height 15
click at [347, 144] on input "Condition Scoping - Interior" at bounding box center [342, 145] width 10 height 10
checkbox input "true"
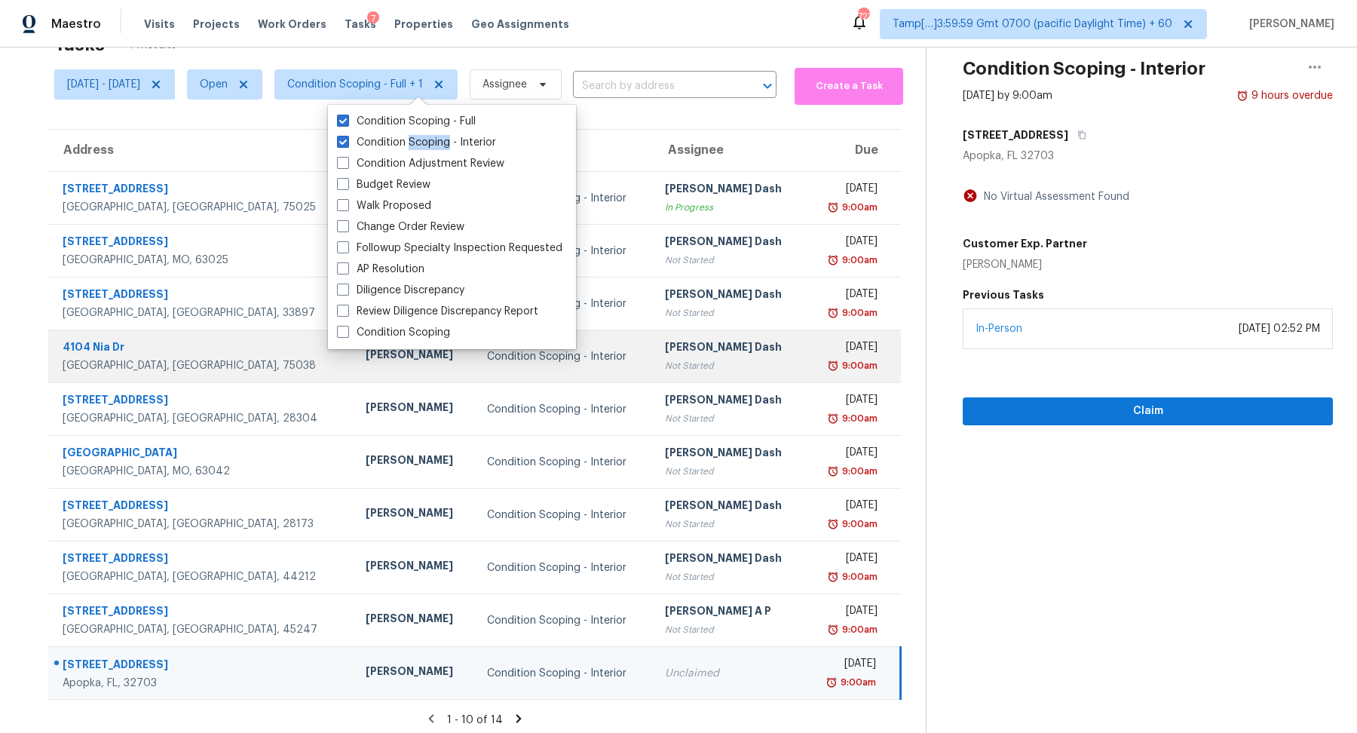
scroll to position [52, 0]
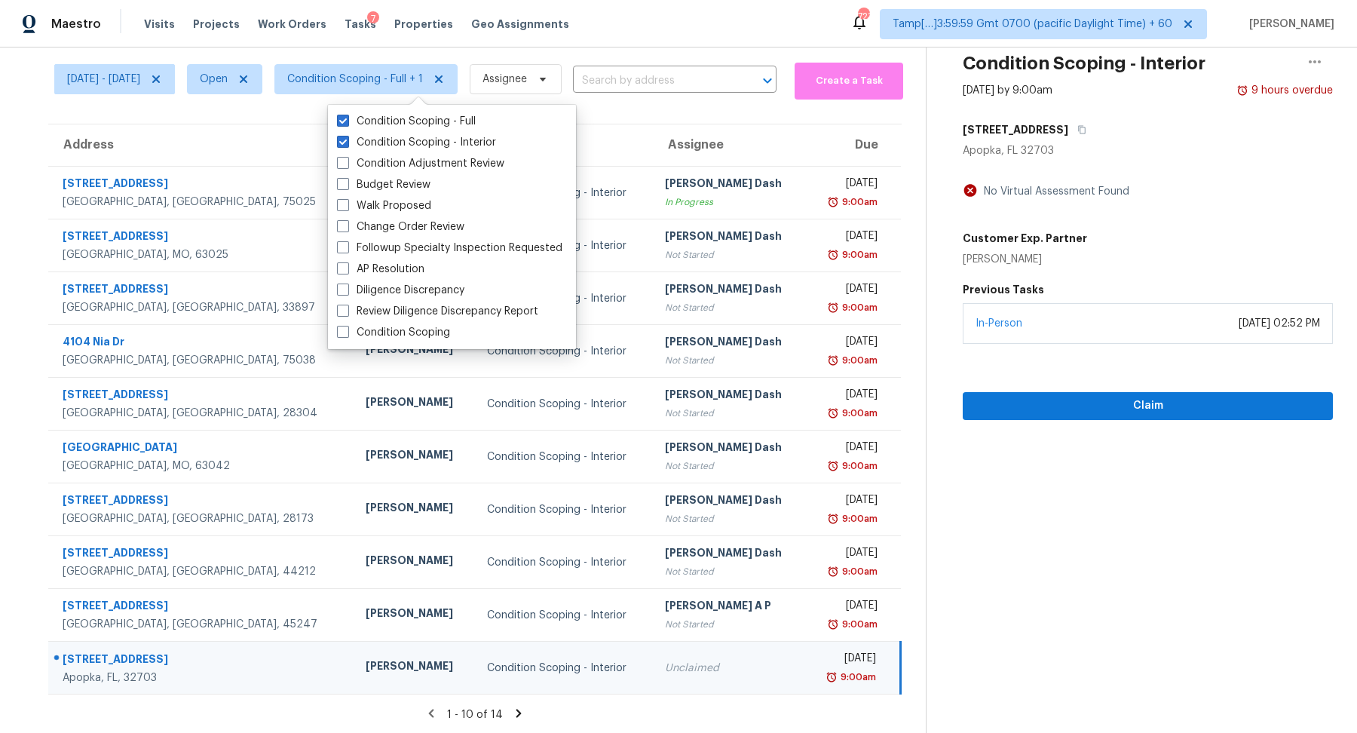
click at [520, 710] on icon at bounding box center [518, 712] width 5 height 8
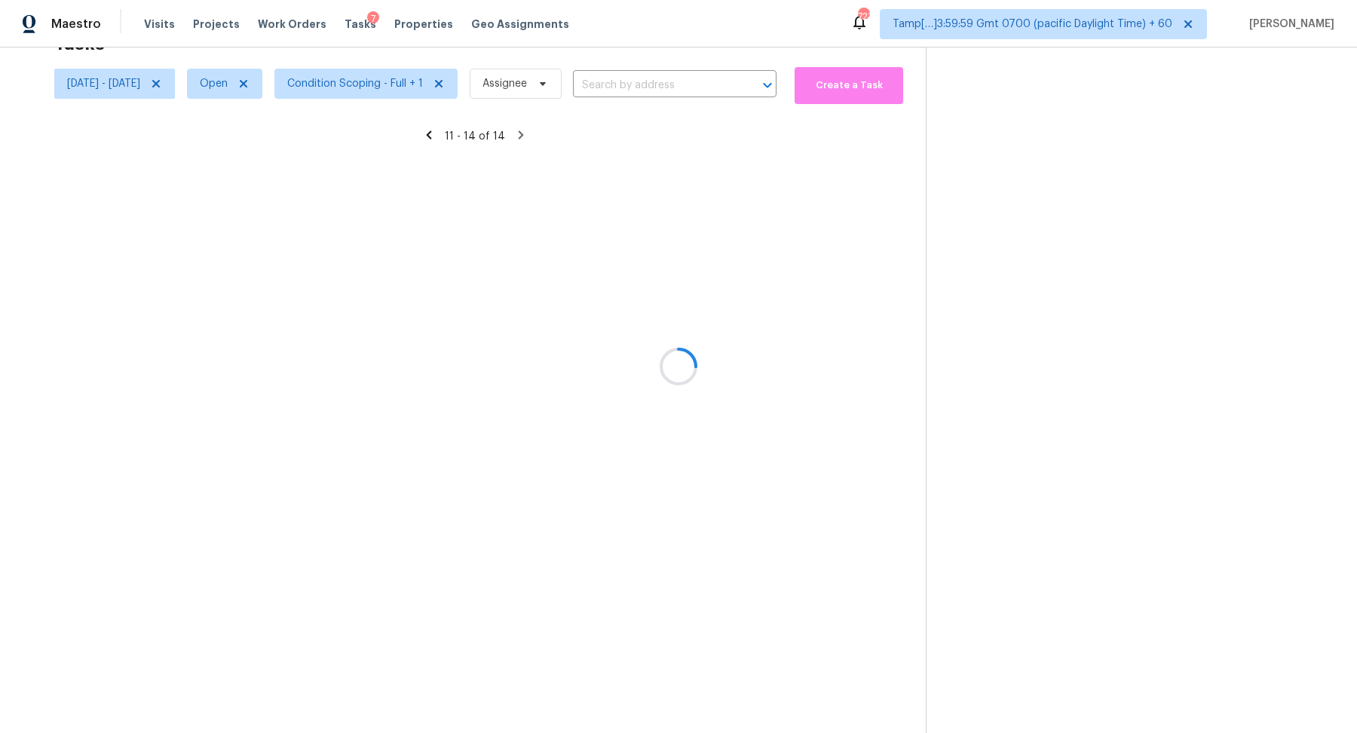
scroll to position [47, 0]
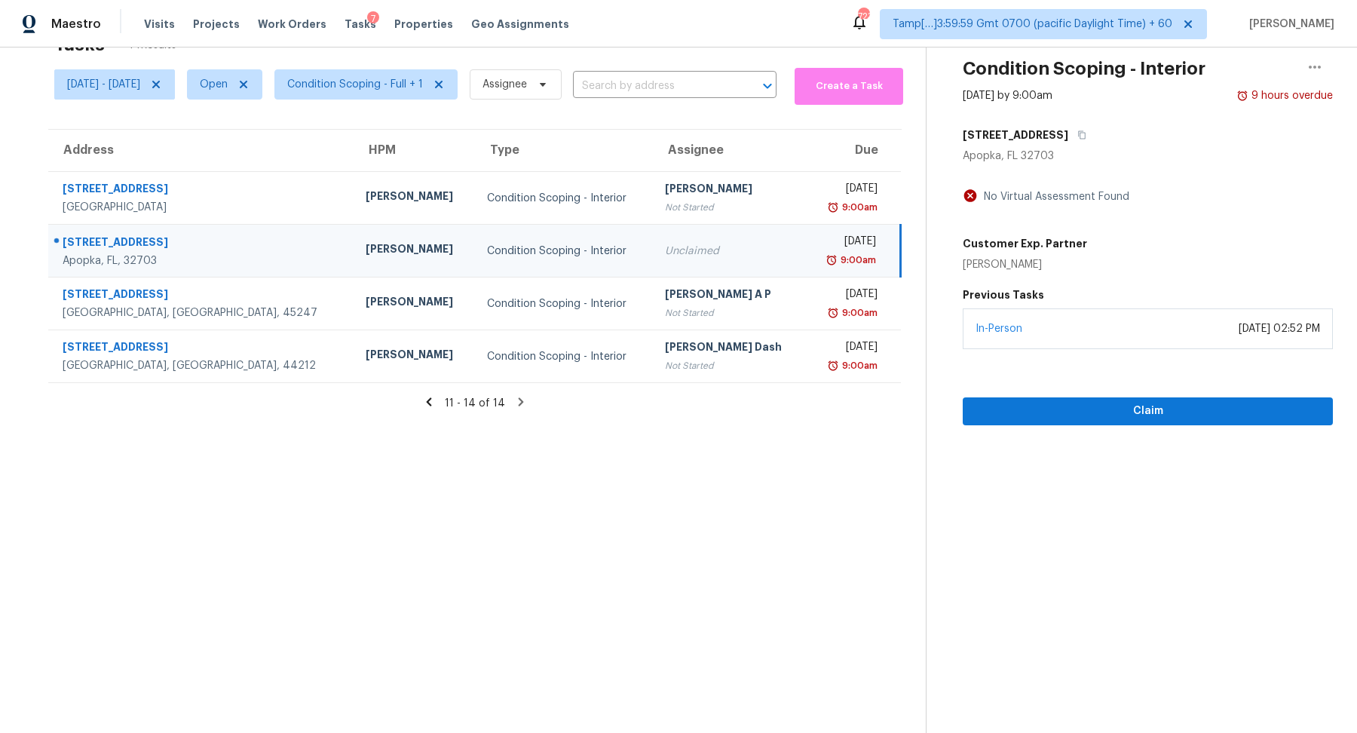
click at [448, 395] on div "11 - 14 of 14" at bounding box center [474, 403] width 901 height 16
click at [436, 396] on icon at bounding box center [429, 402] width 14 height 14
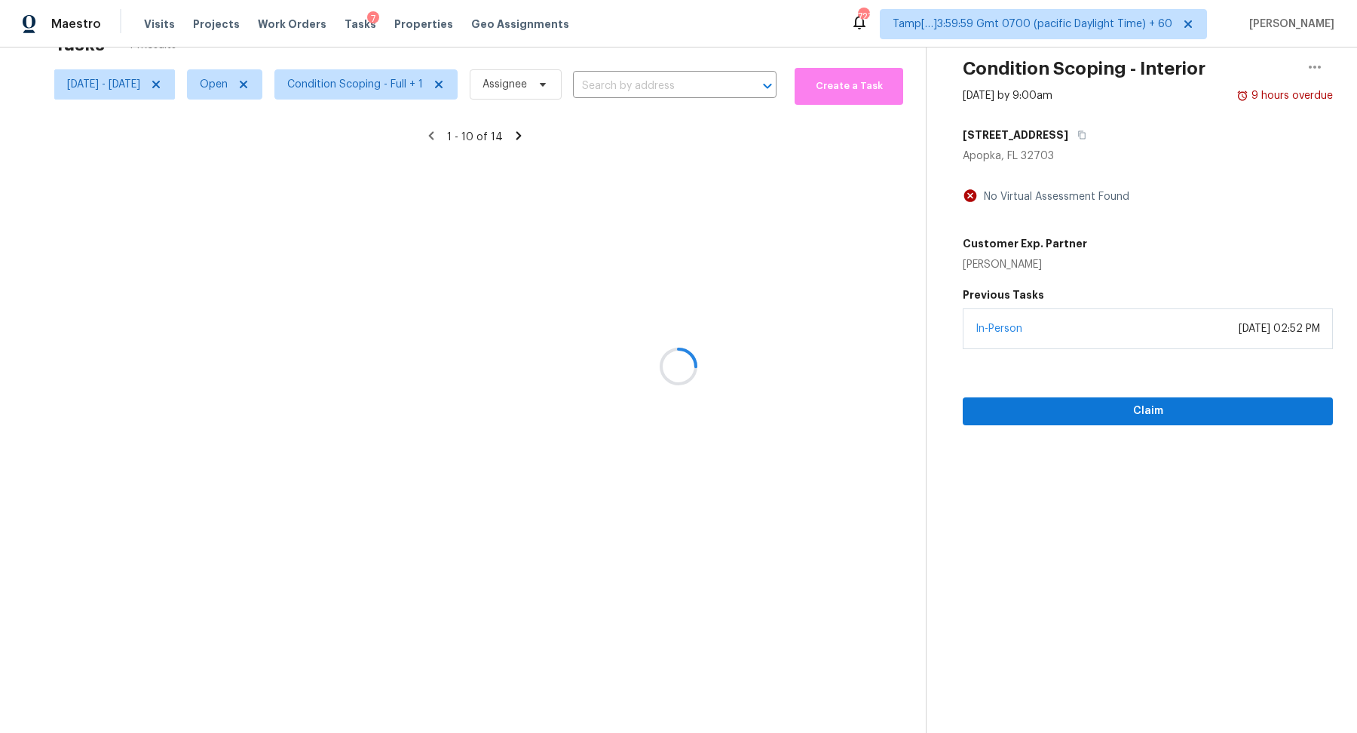
scroll to position [52, 0]
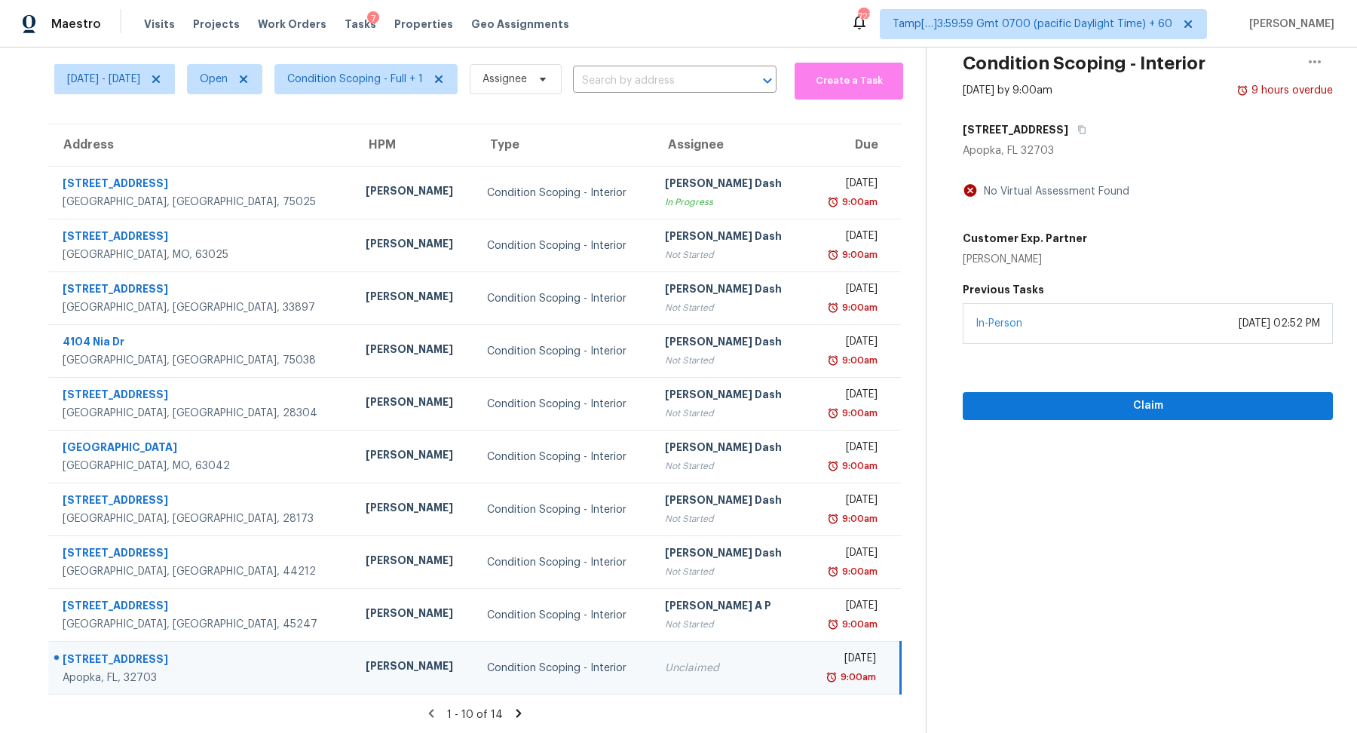
click at [520, 709] on icon at bounding box center [518, 712] width 5 height 8
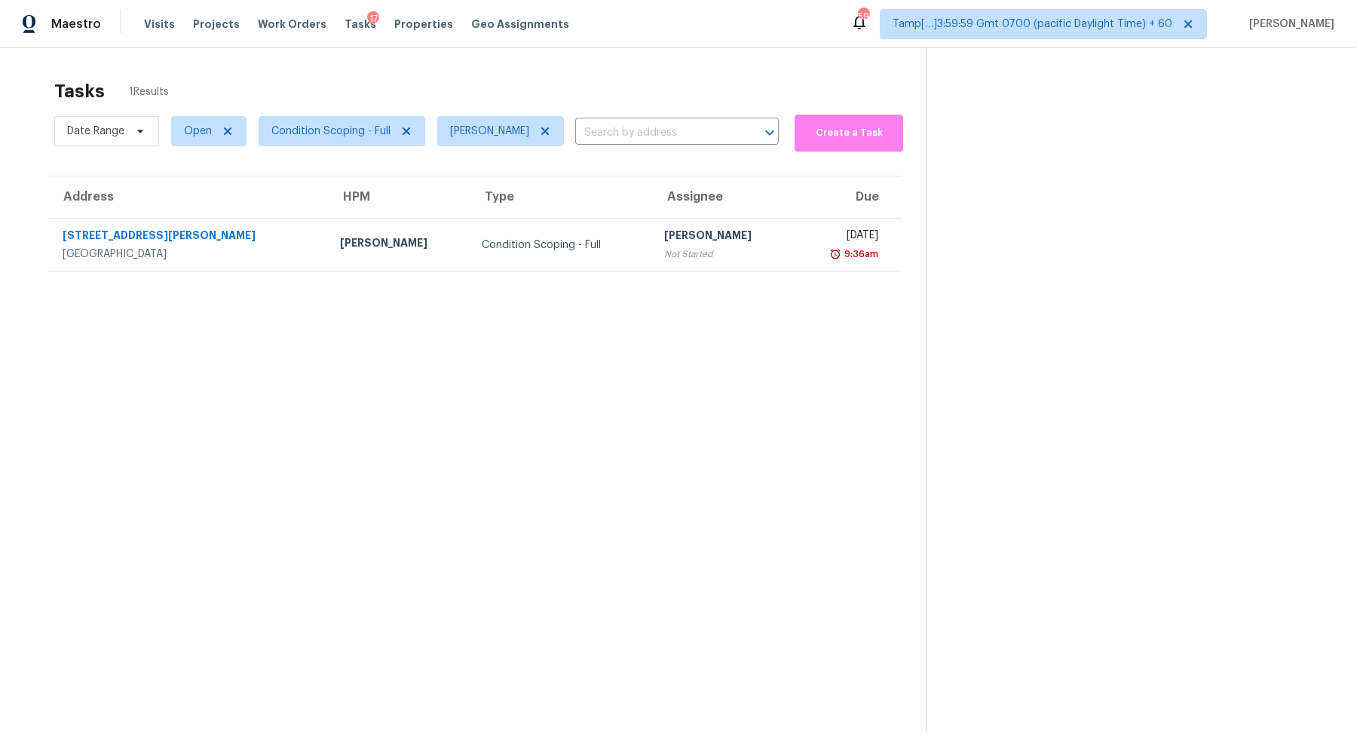
scroll to position [47, 0]
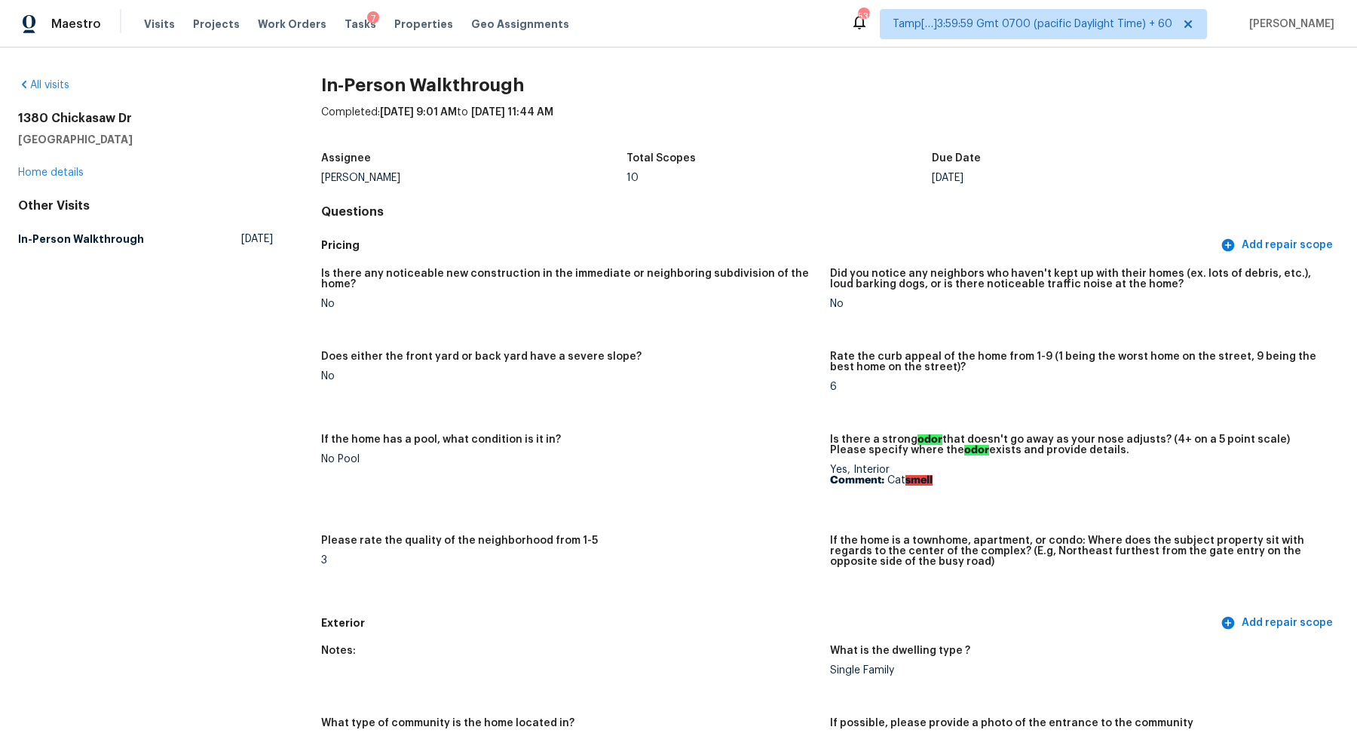
click at [63, 78] on div "All visits" at bounding box center [145, 85] width 255 height 15
click at [53, 99] on div "All visits 1380 Chickasaw Dr London, OH 43140 Home details Other Visits In-Pers…" at bounding box center [145, 165] width 255 height 175
click at [51, 84] on link "All visits" at bounding box center [43, 85] width 51 height 11
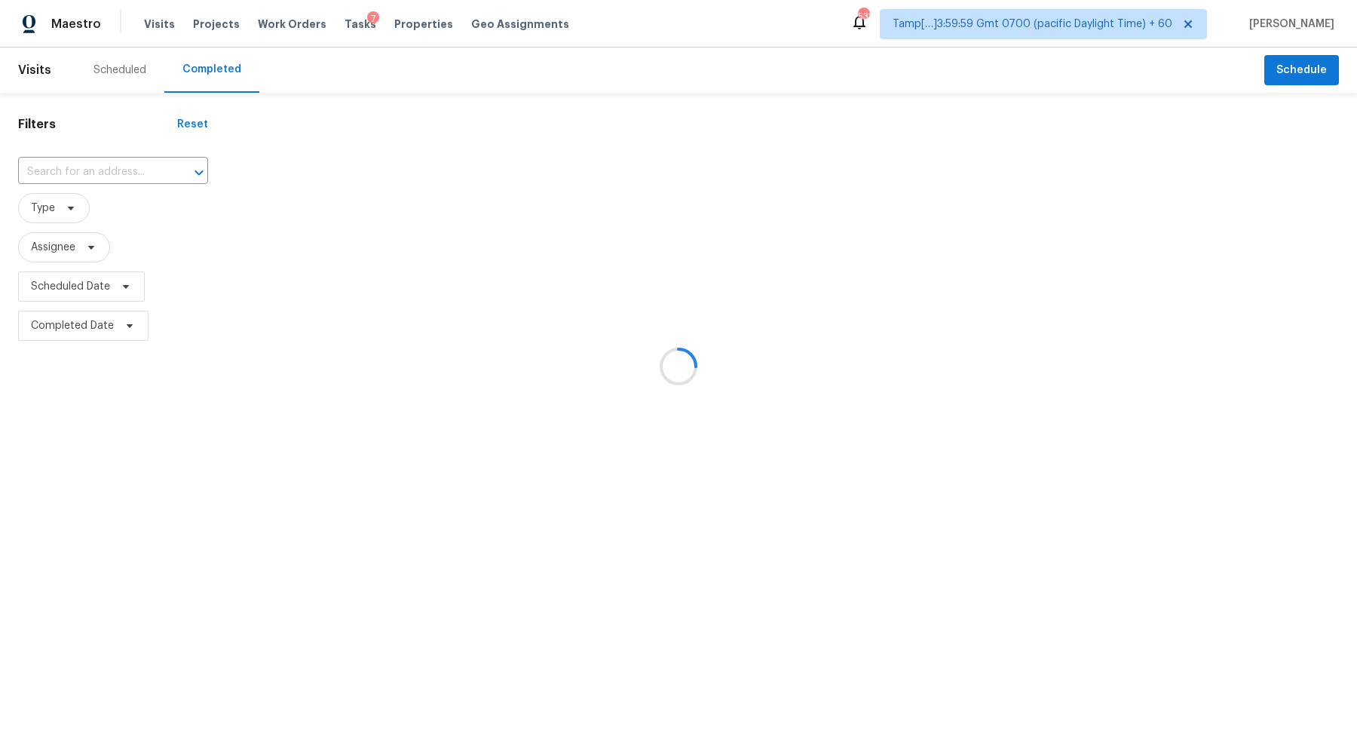
click at [80, 170] on div at bounding box center [678, 366] width 1357 height 733
click at [107, 170] on div at bounding box center [678, 366] width 1357 height 733
click at [143, 172] on div at bounding box center [678, 366] width 1357 height 733
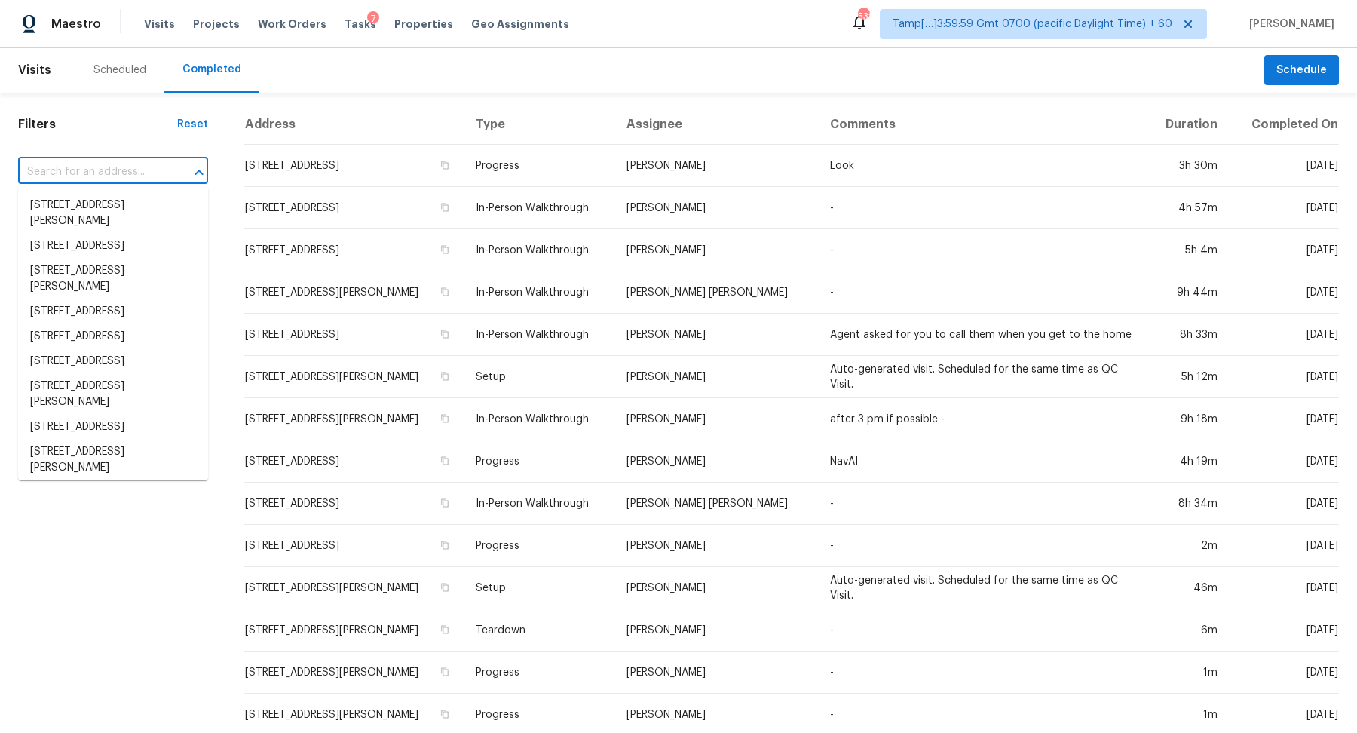
click at [130, 172] on input "text" at bounding box center [92, 172] width 148 height 23
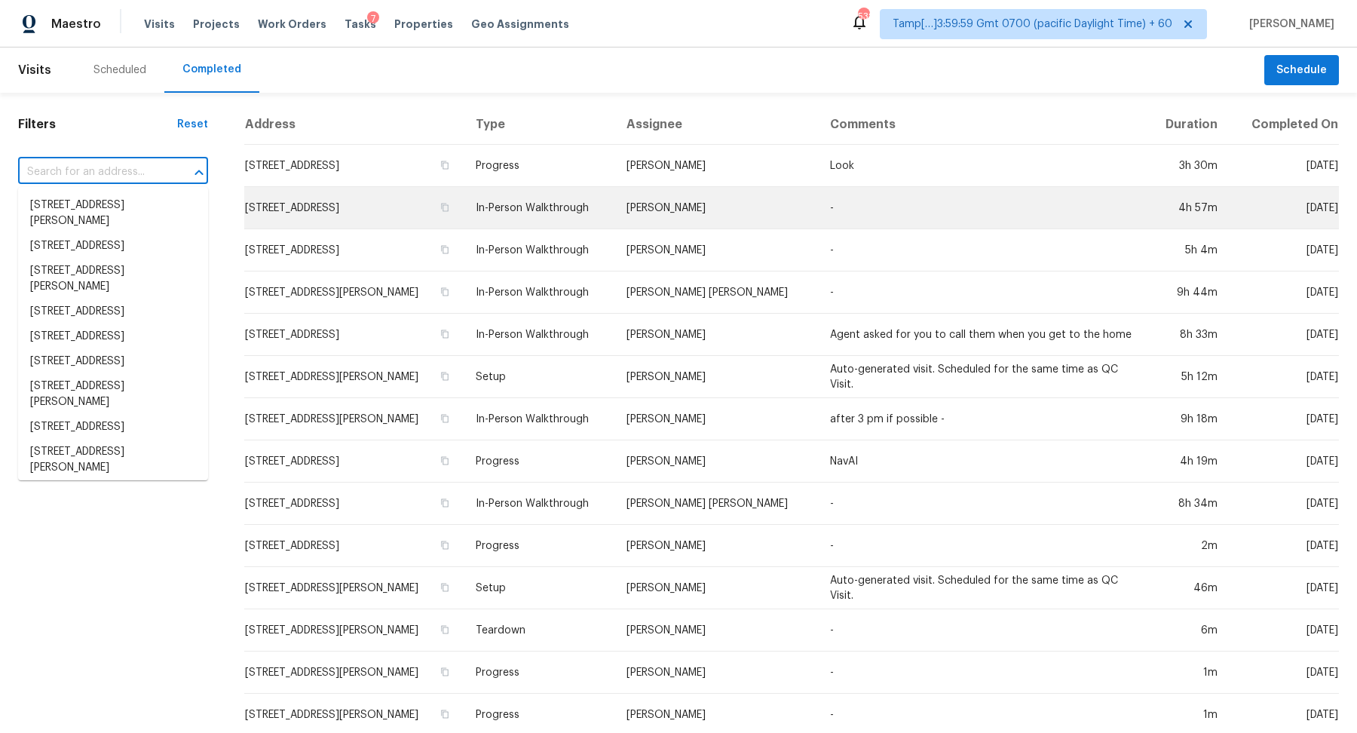
paste input "352 Sesame Ave, Apopka, FL 32703"
type input "352 Sesame Ave, Apopka, FL 32703"
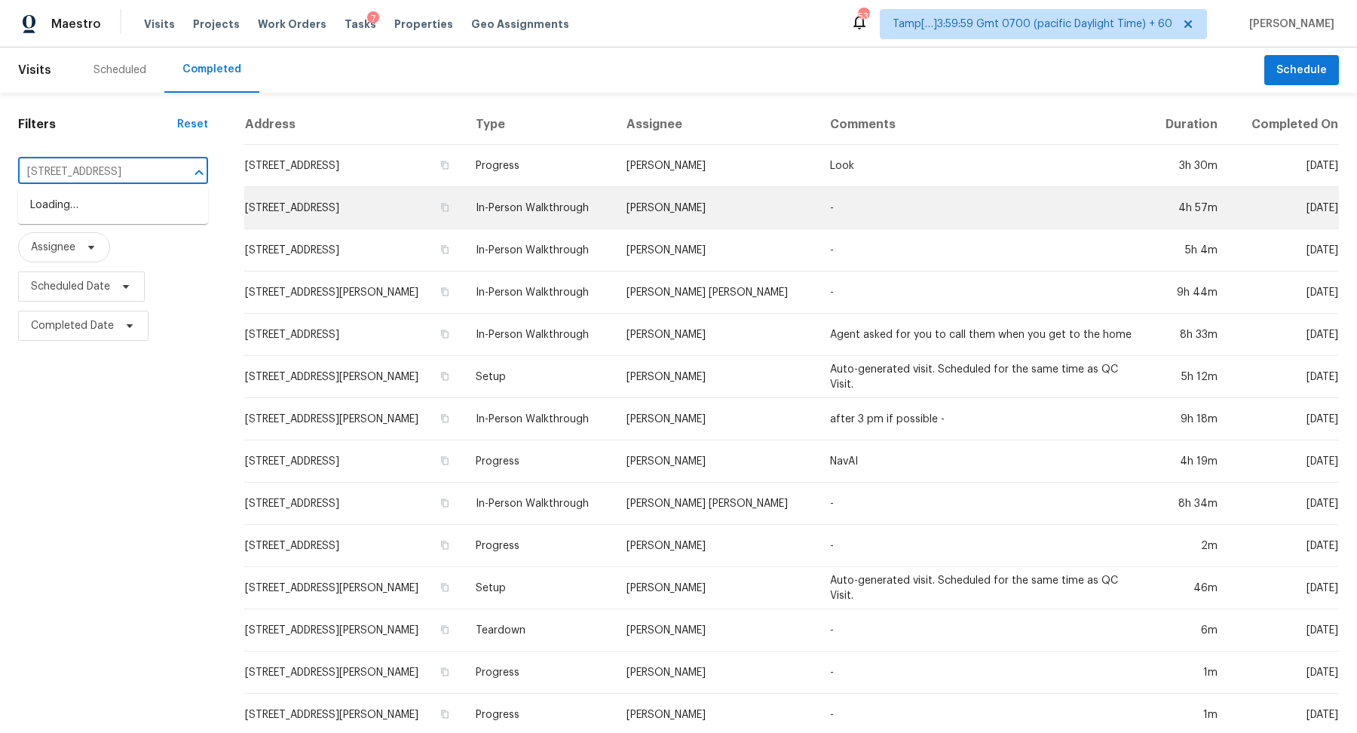
scroll to position [0, 37]
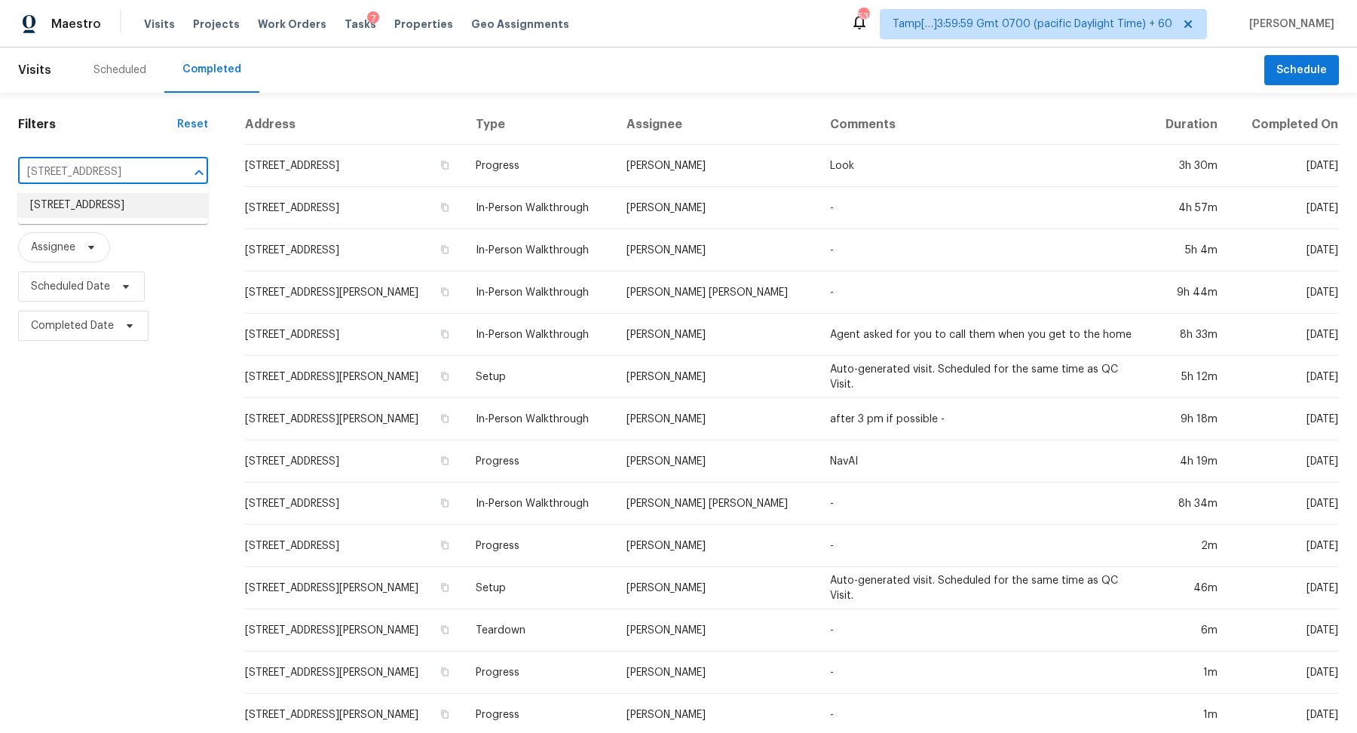
click at [159, 216] on li "352 Sesame Ave, Apopka, FL 32703" at bounding box center [113, 205] width 190 height 25
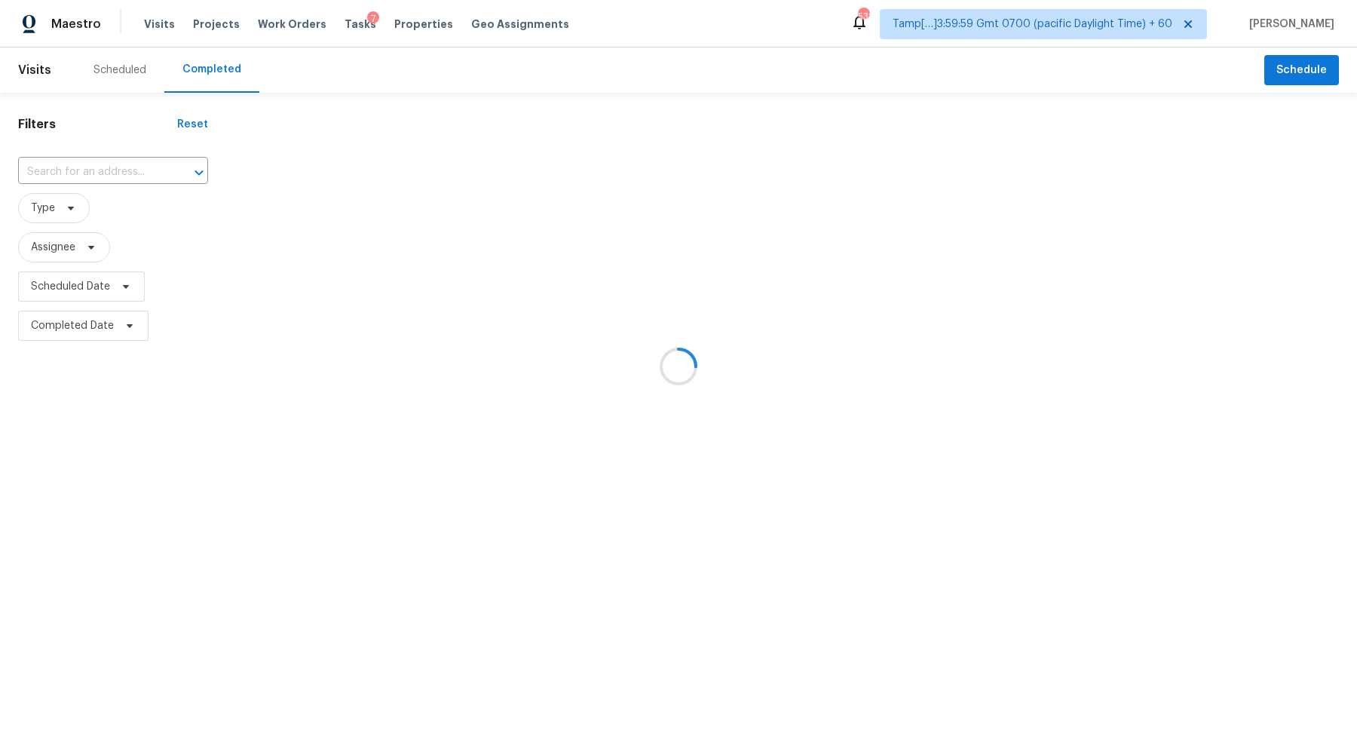
type input "352 Sesame Ave, Apopka, FL 32703"
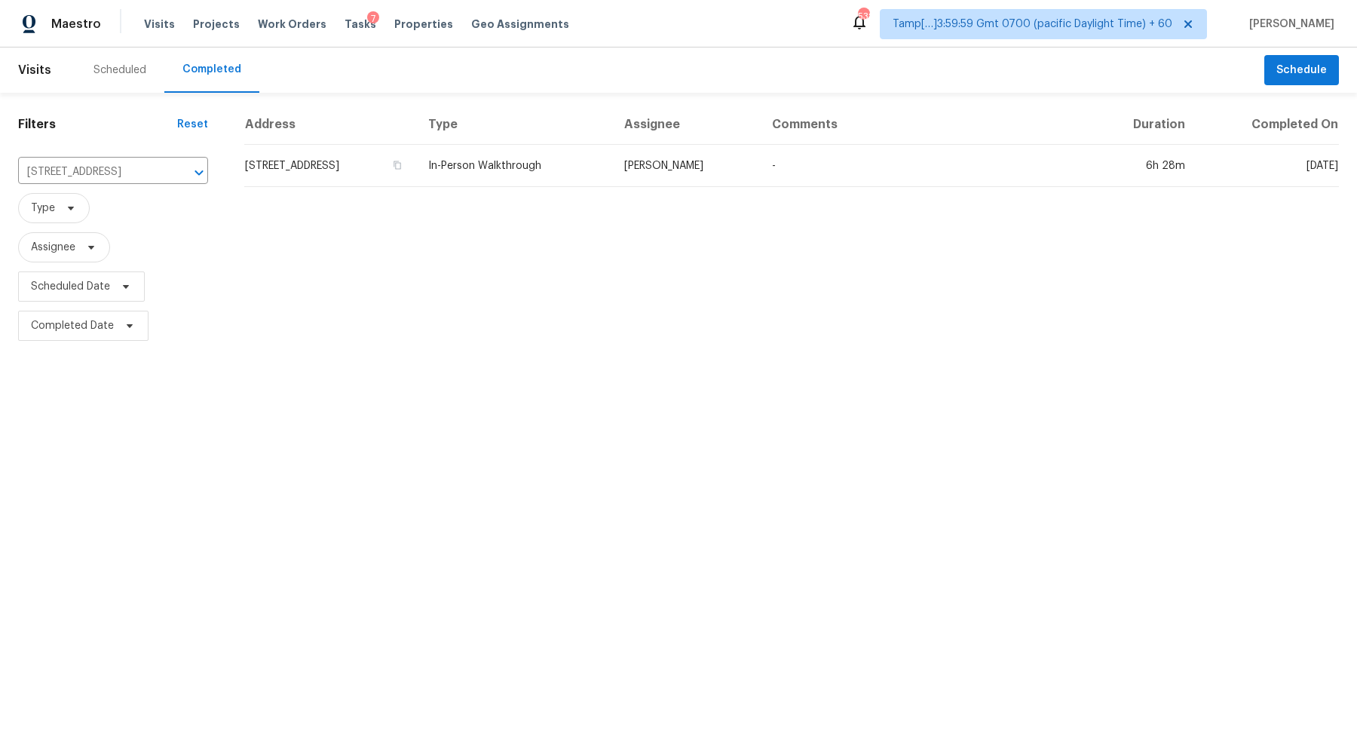
click at [404, 163] on td "352 Sesame Ave, Apopka, FL 32703" at bounding box center [330, 166] width 172 height 42
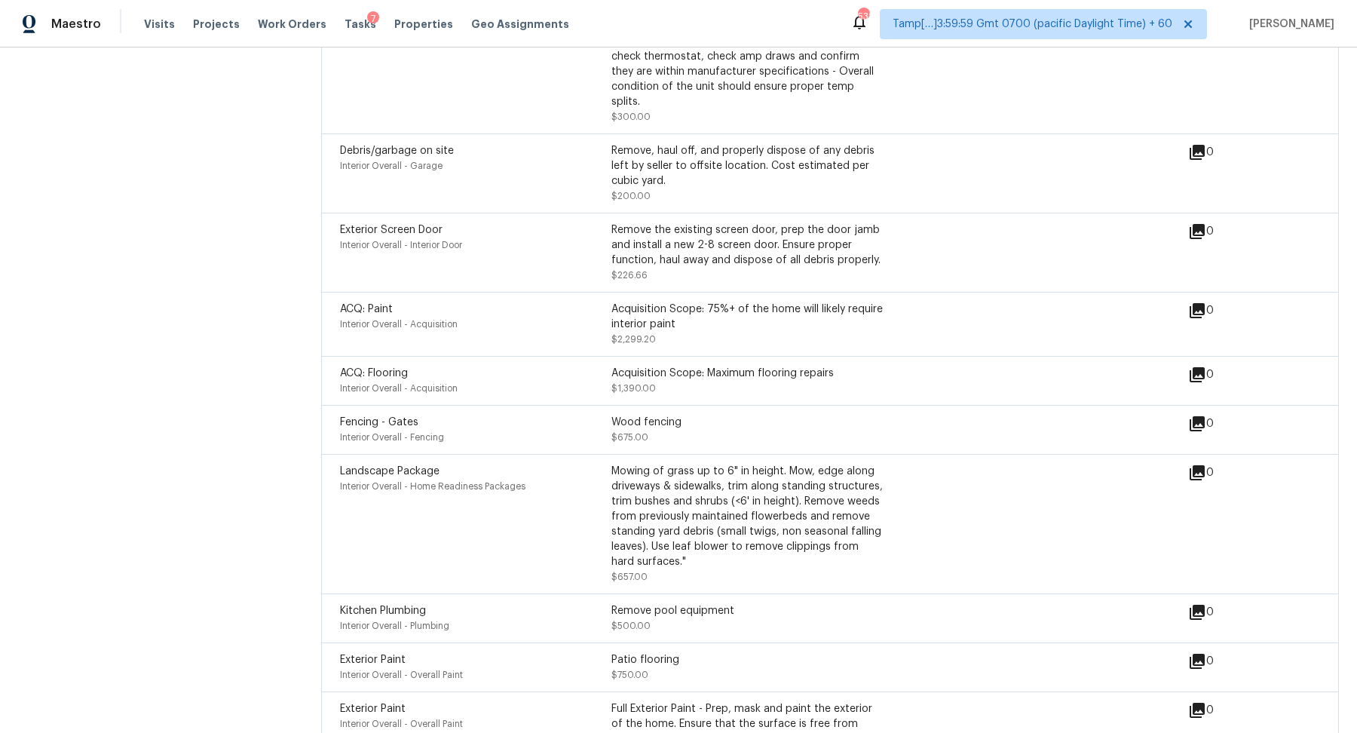
scroll to position [3785, 0]
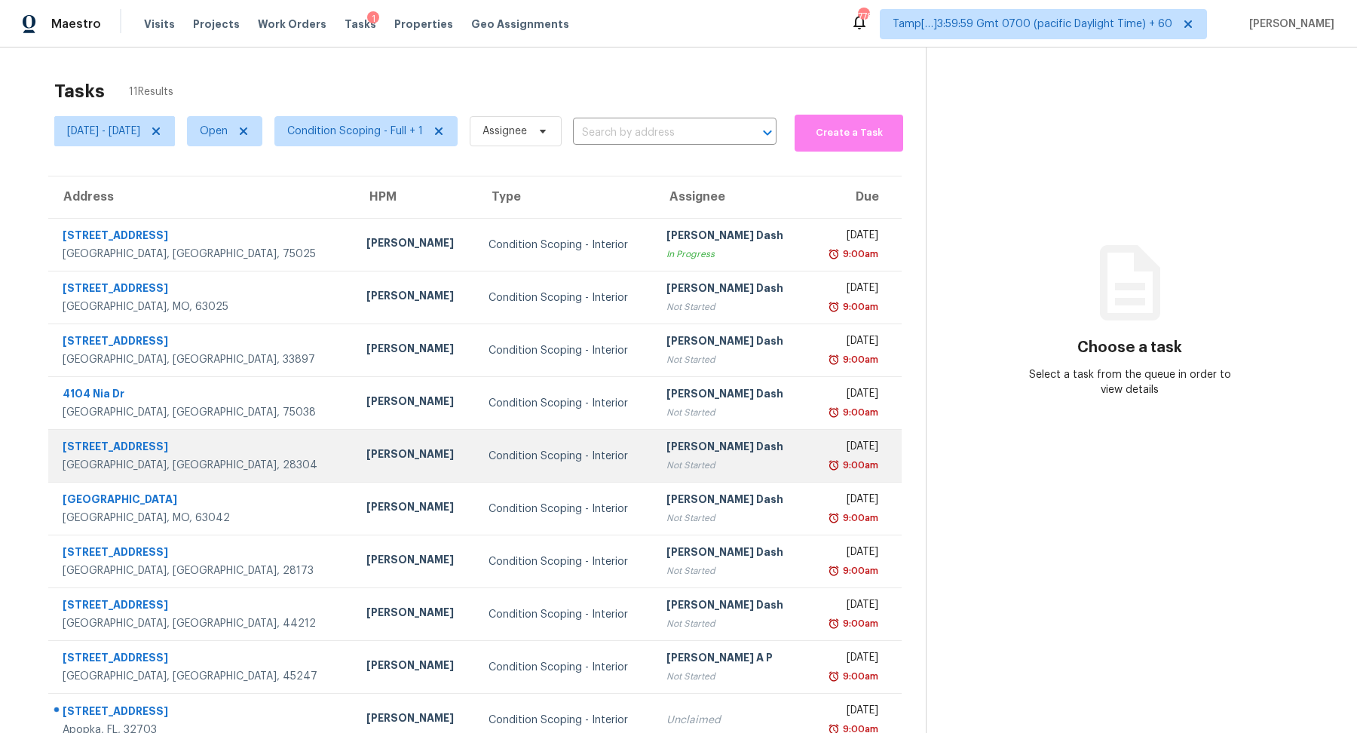
scroll to position [52, 0]
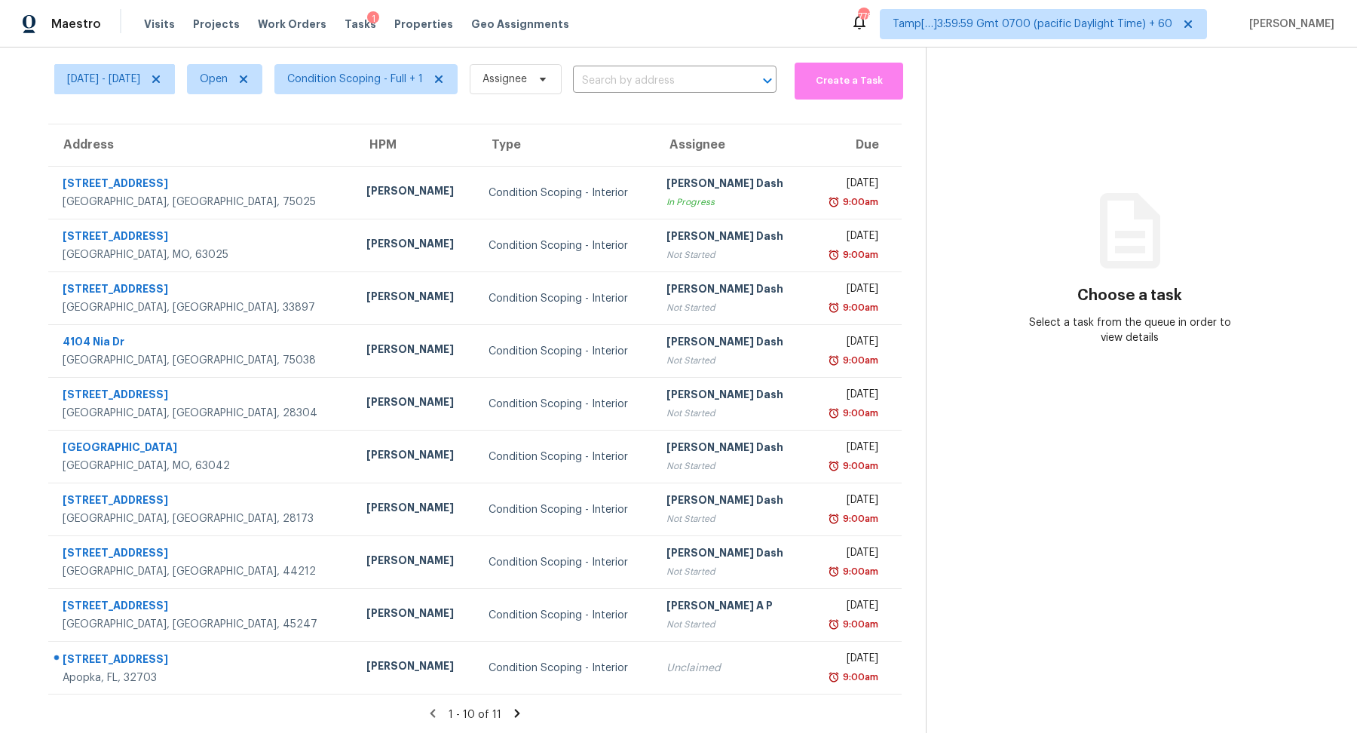
click at [523, 713] on icon at bounding box center [517, 713] width 14 height 14
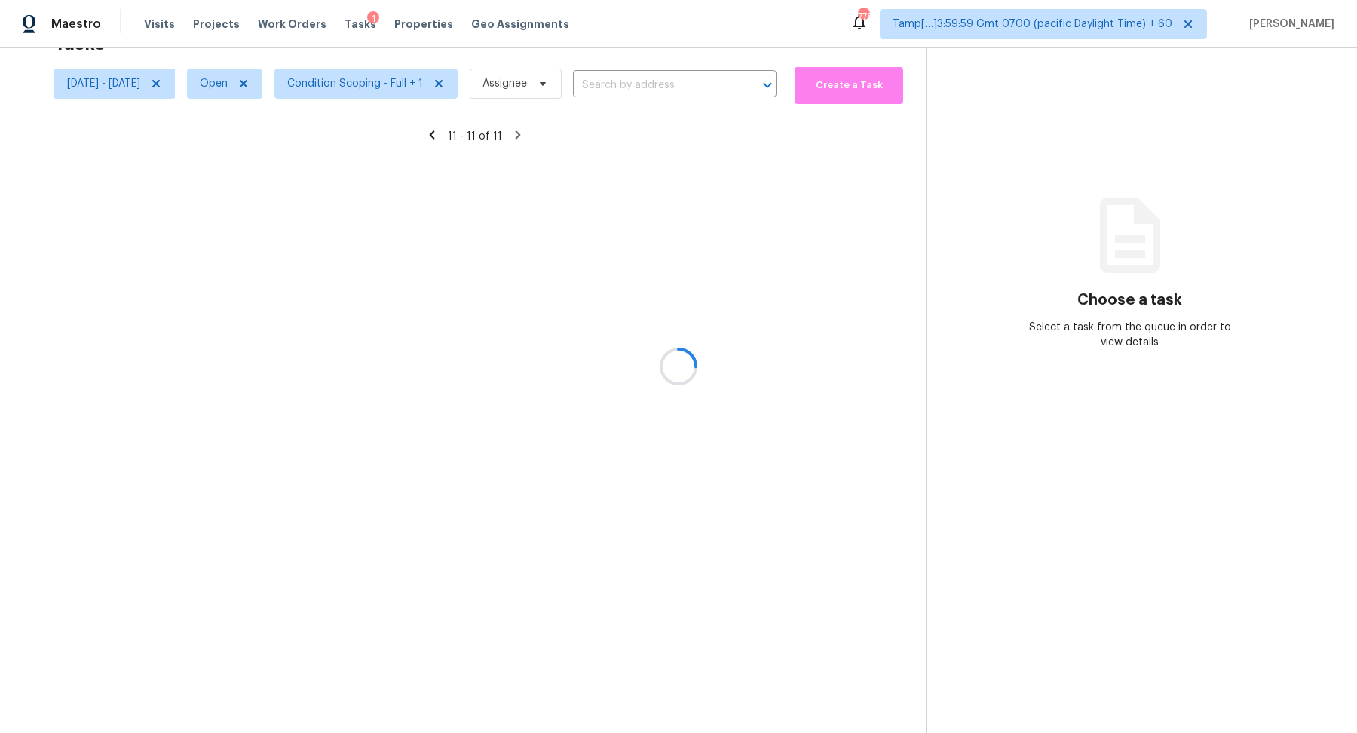
scroll to position [47, 0]
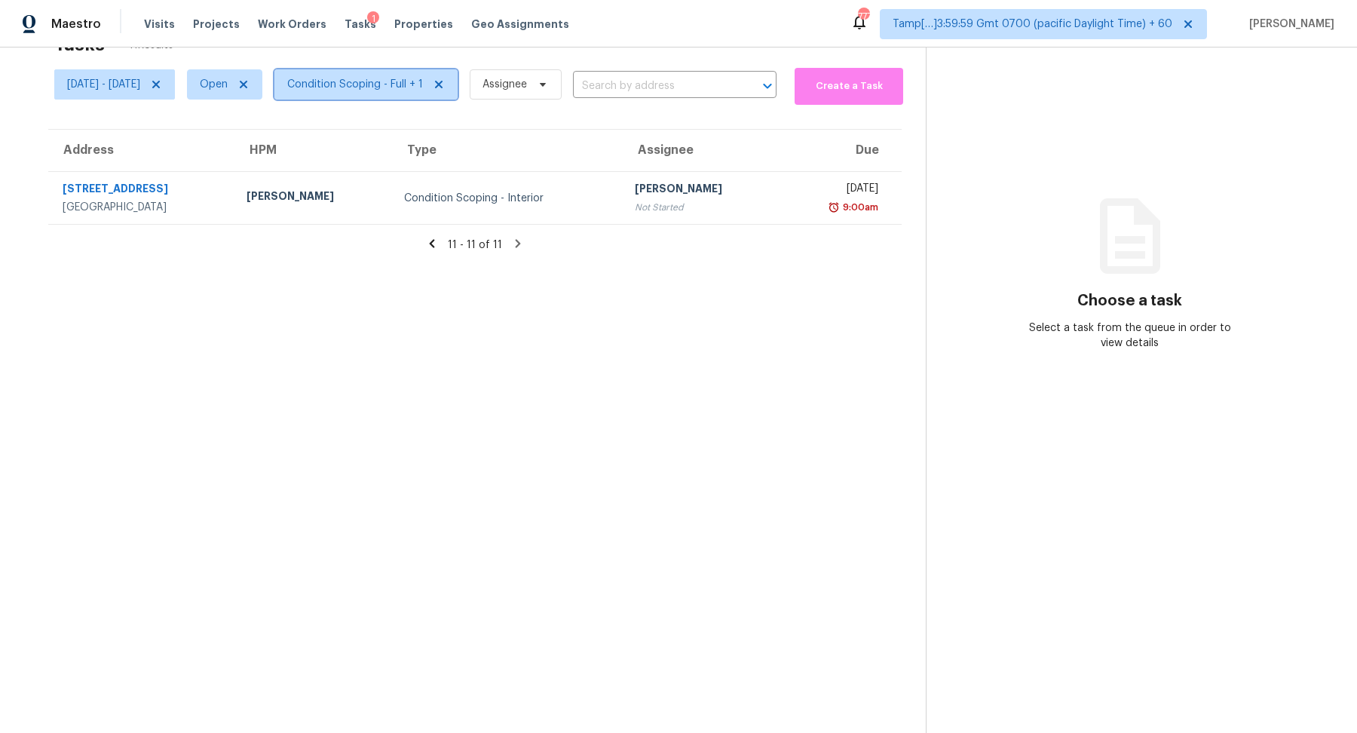
click at [370, 78] on span "Condition Scoping - Full + 1" at bounding box center [355, 84] width 136 height 15
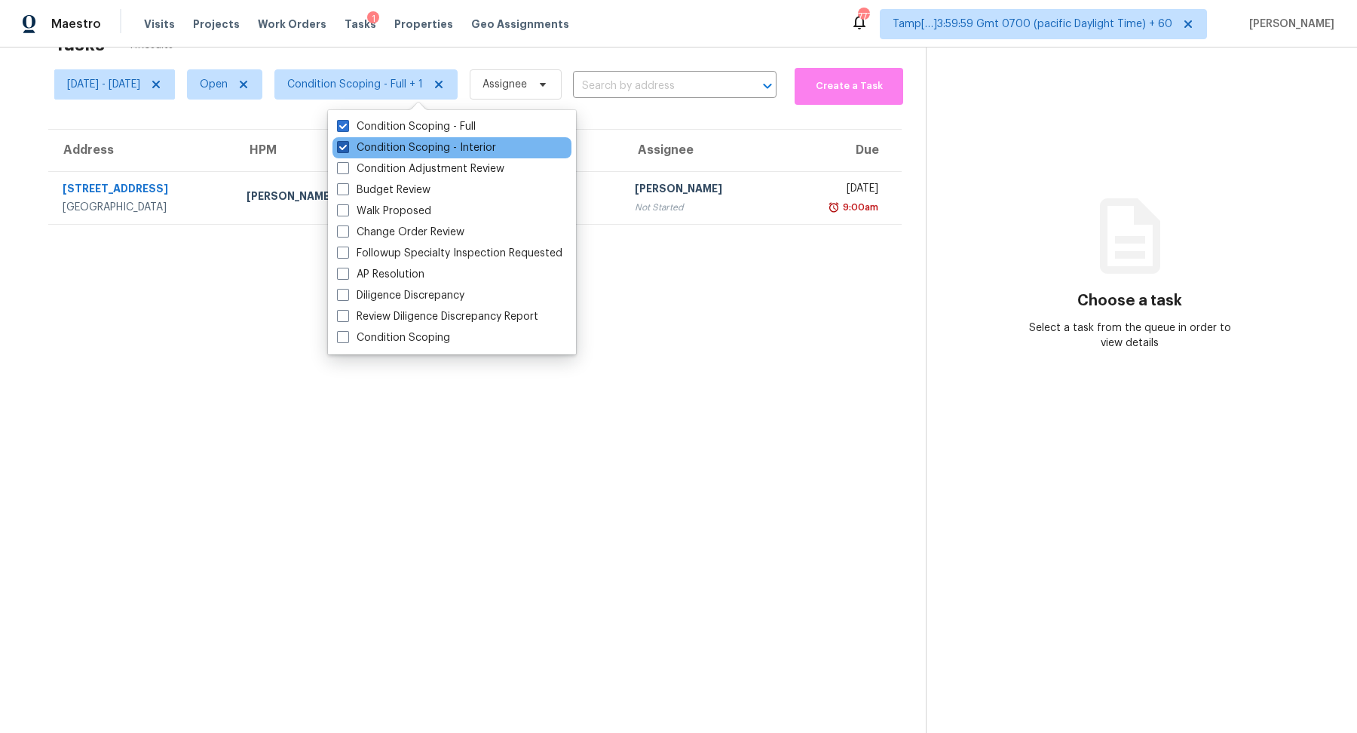
click at [402, 144] on label "Condition Scoping - Interior" at bounding box center [416, 147] width 159 height 15
click at [347, 144] on input "Condition Scoping - Interior" at bounding box center [342, 145] width 10 height 10
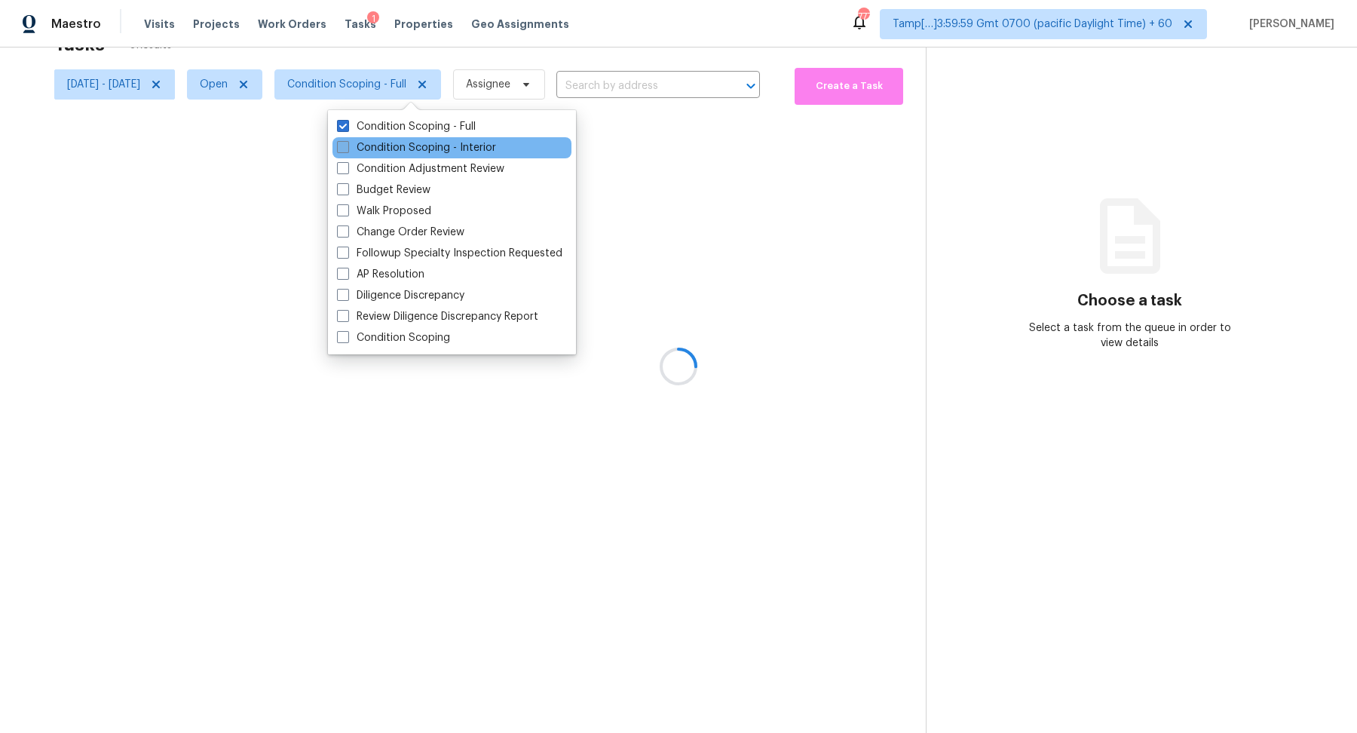
click at [402, 144] on label "Condition Scoping - Interior" at bounding box center [416, 147] width 159 height 15
click at [347, 144] on input "Condition Scoping - Interior" at bounding box center [342, 145] width 10 height 10
checkbox input "true"
click at [587, 55] on div at bounding box center [678, 366] width 1357 height 733
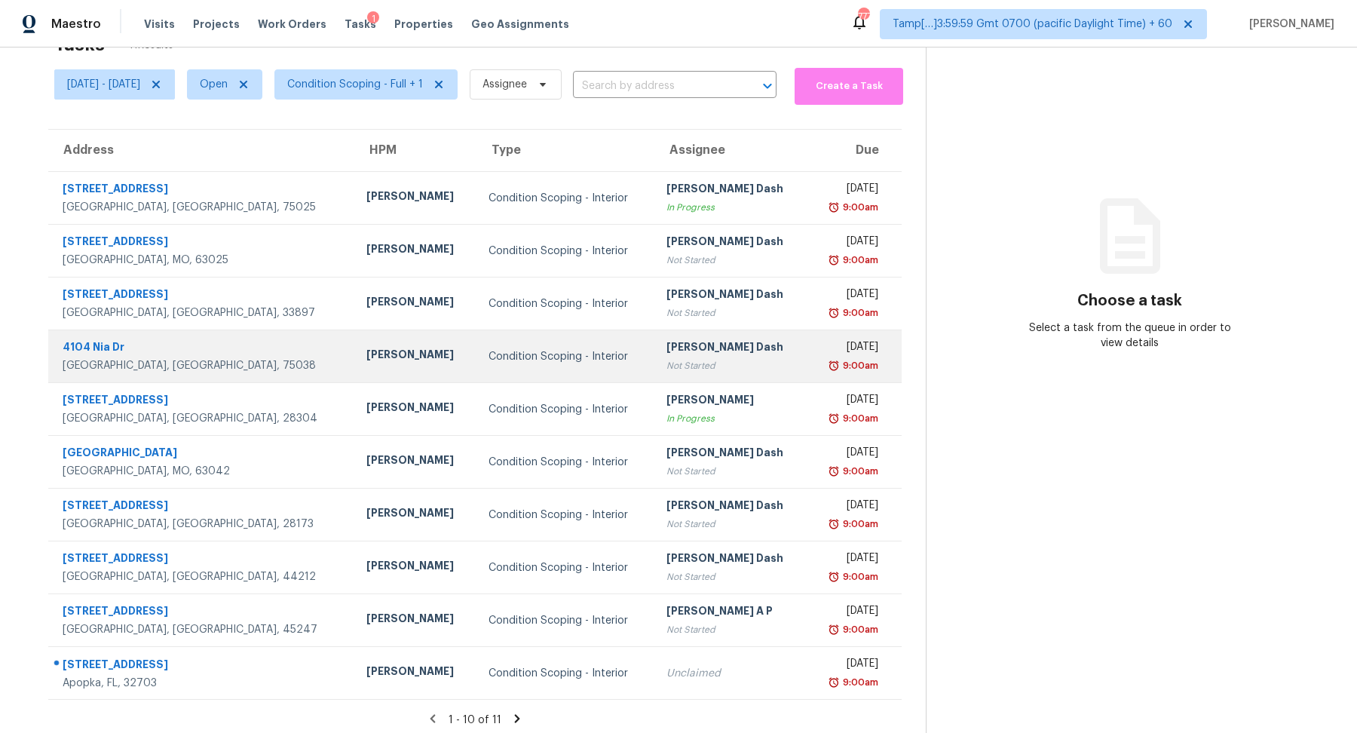
scroll to position [52, 0]
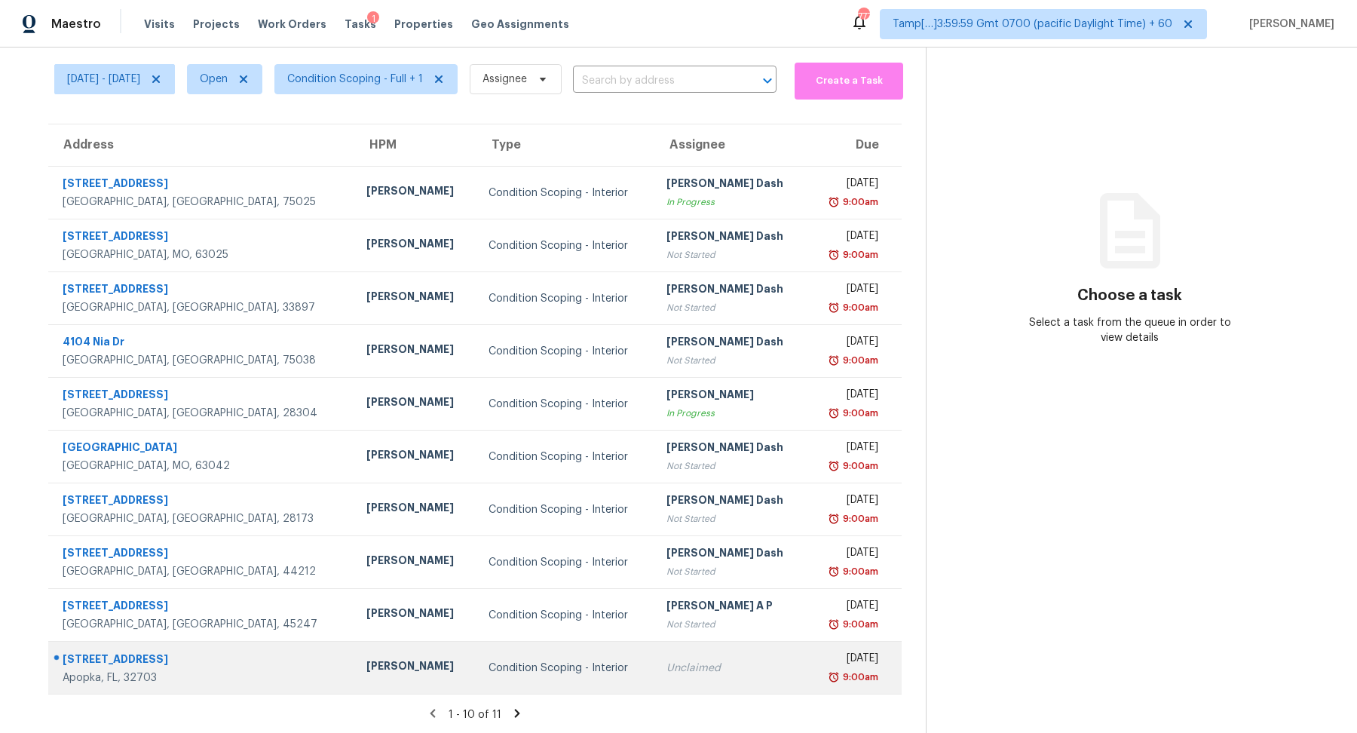
click at [680, 655] on td "Unclaimed" at bounding box center [731, 667] width 154 height 53
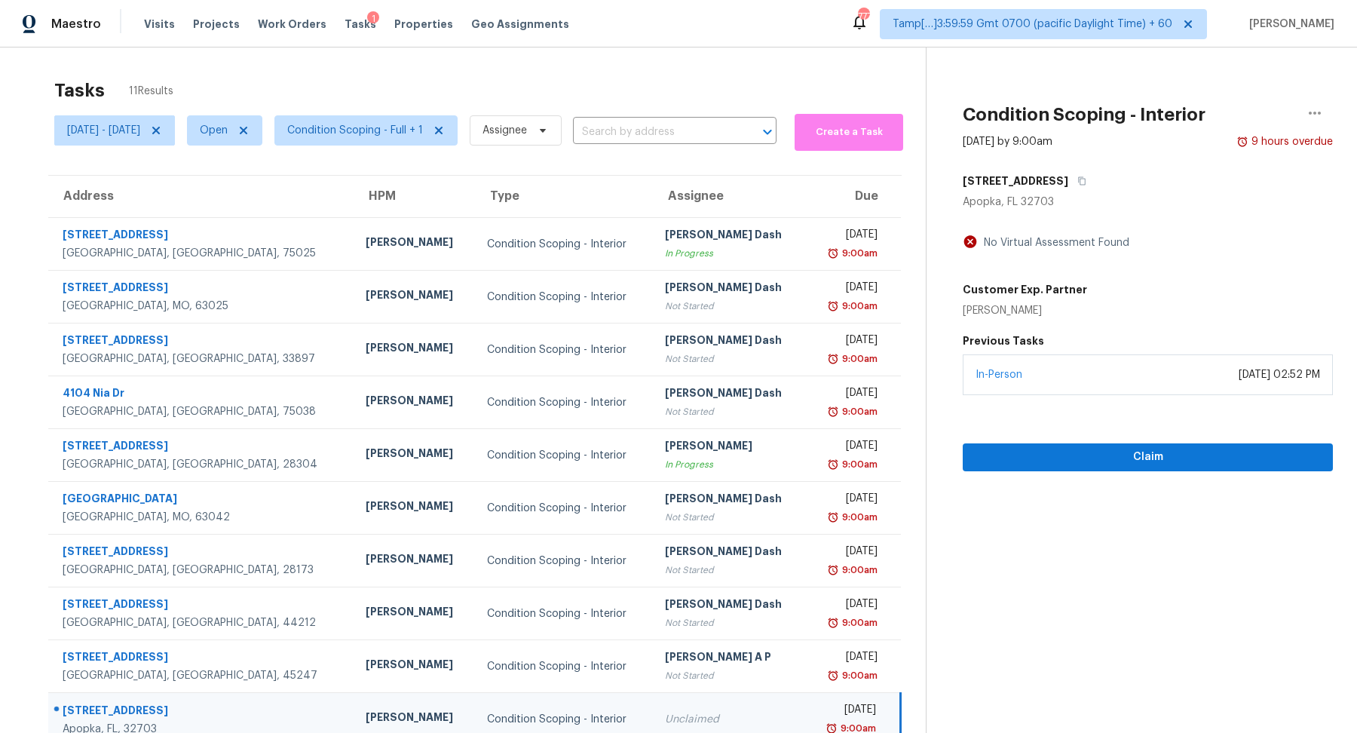
scroll to position [0, 0]
click at [1077, 181] on icon "button" at bounding box center [1081, 181] width 9 height 9
click at [423, 136] on span "Condition Scoping - Full + 1" at bounding box center [355, 131] width 136 height 15
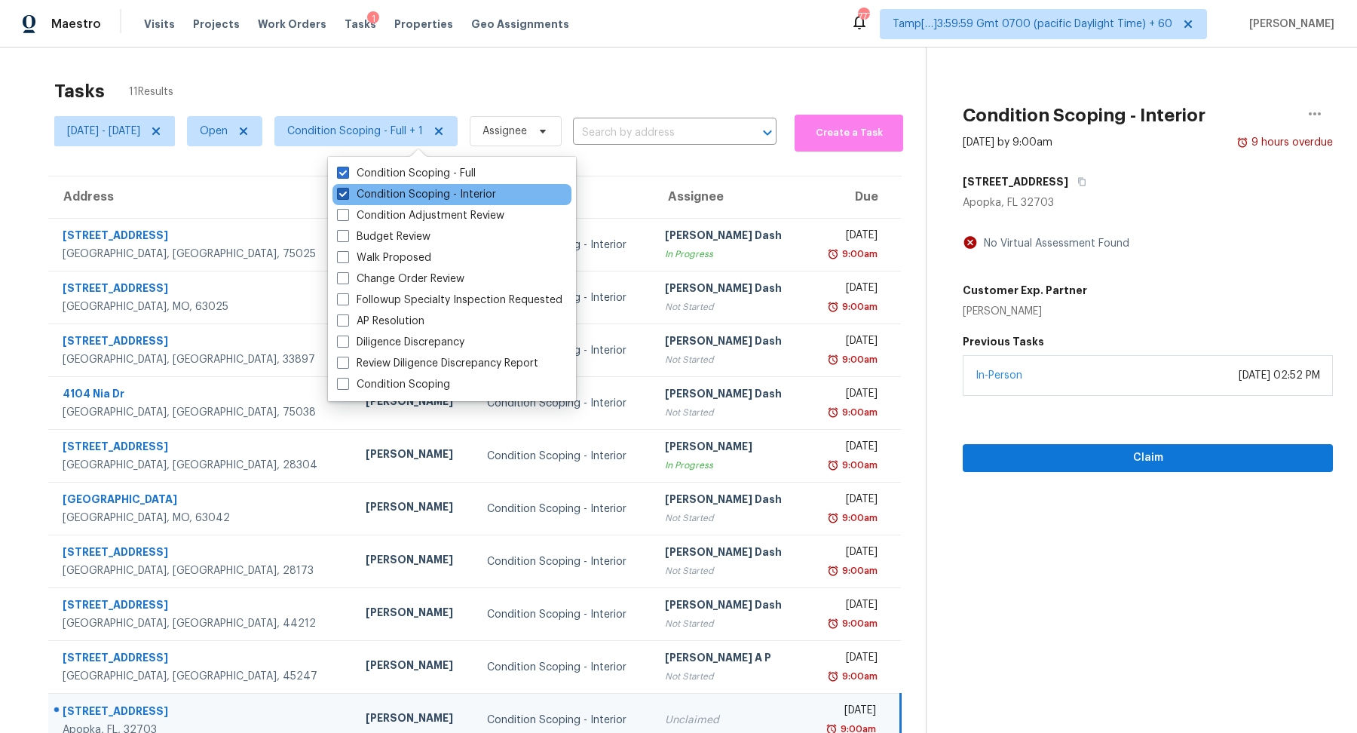
click at [442, 195] on label "Condition Scoping - Interior" at bounding box center [416, 194] width 159 height 15
click at [347, 195] on input "Condition Scoping - Interior" at bounding box center [342, 192] width 10 height 10
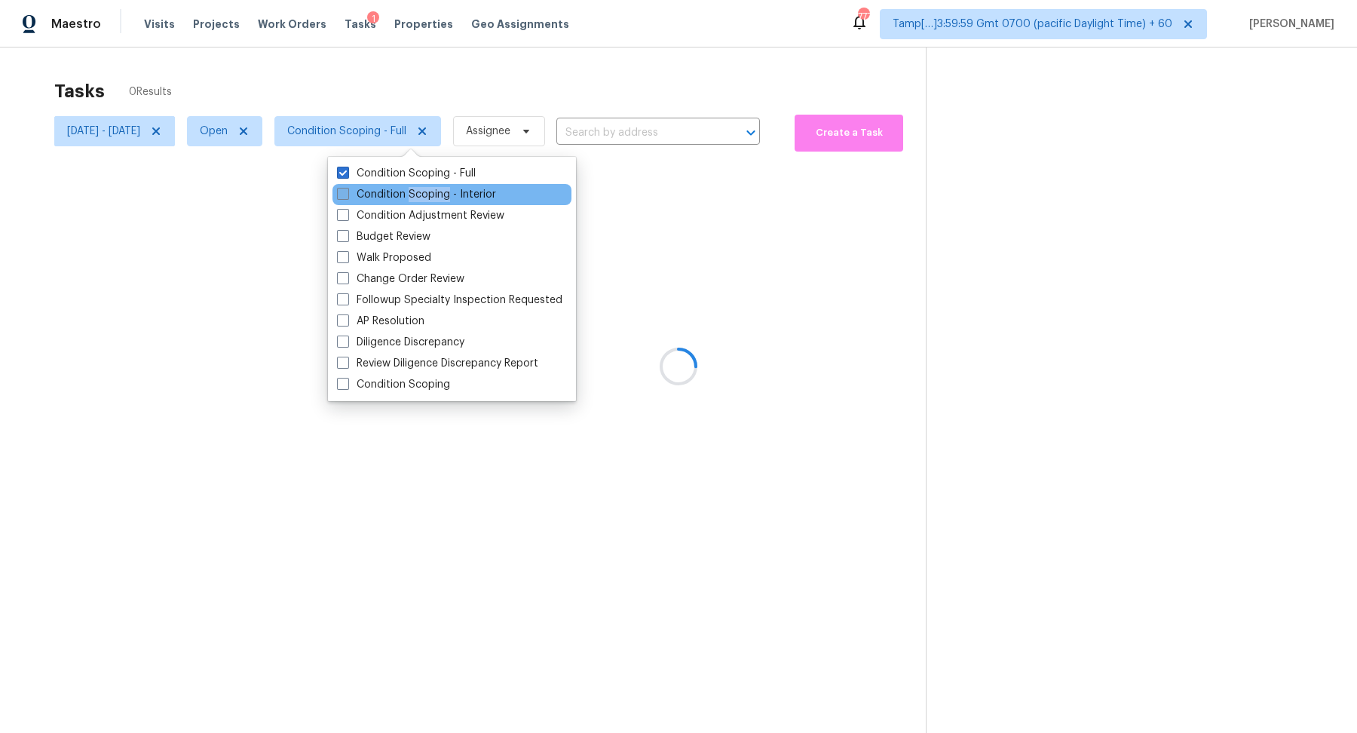
click at [442, 195] on label "Condition Scoping - Interior" at bounding box center [416, 194] width 159 height 15
click at [347, 195] on input "Condition Scoping - Interior" at bounding box center [342, 192] width 10 height 10
checkbox input "true"
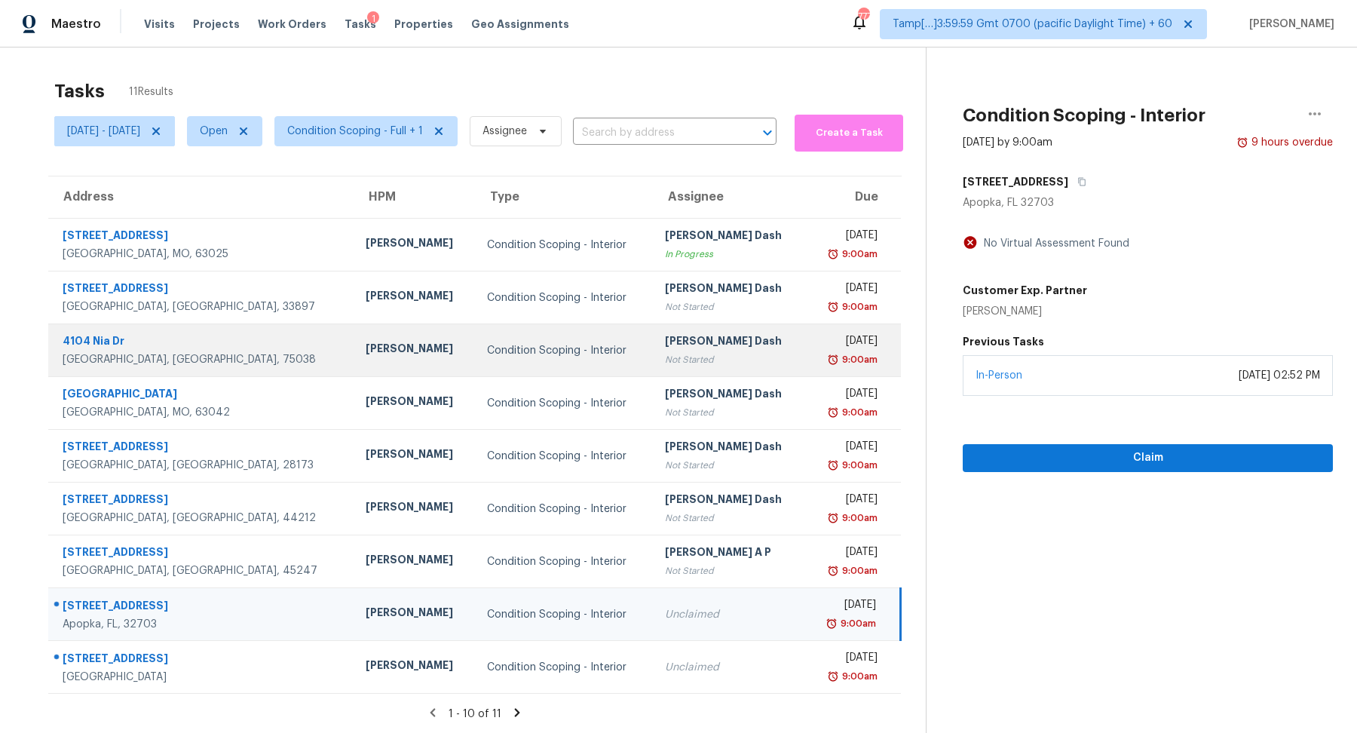
scroll to position [47, 0]
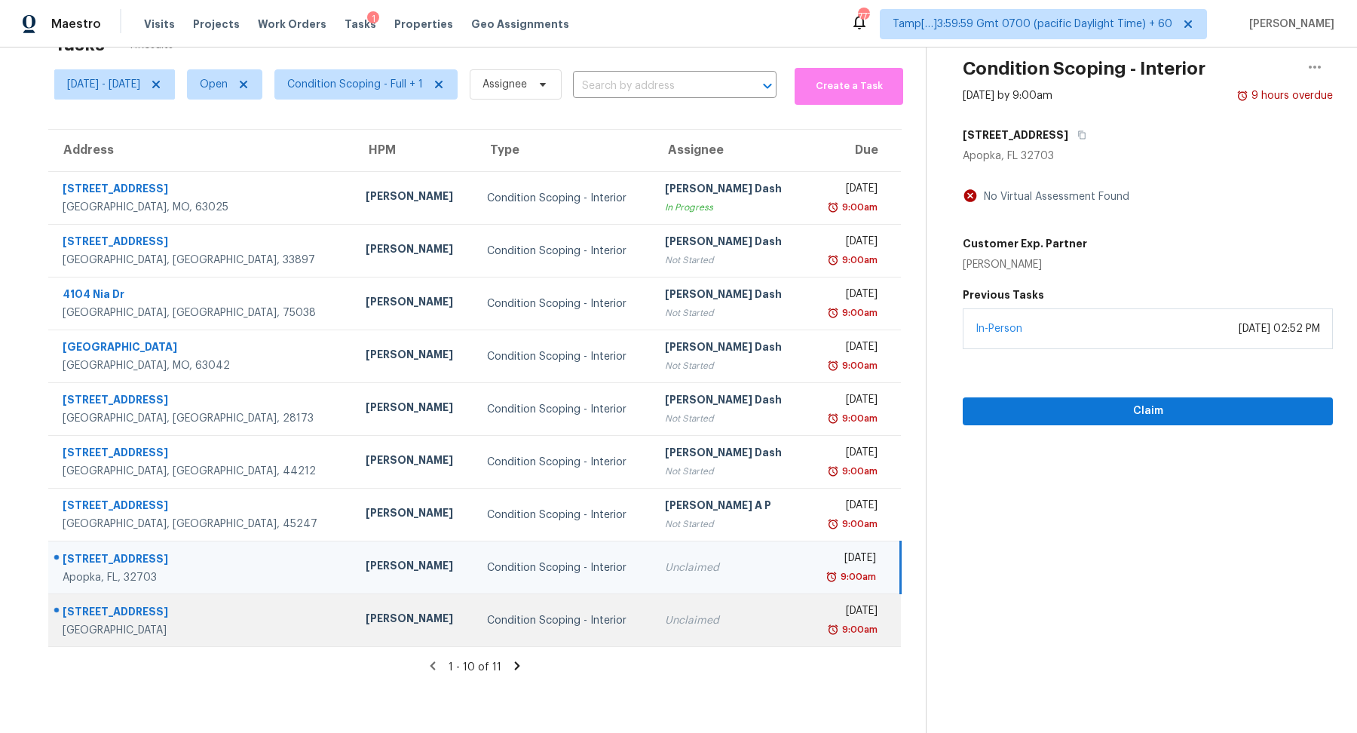
click at [665, 616] on div "Unclaimed" at bounding box center [729, 620] width 129 height 15
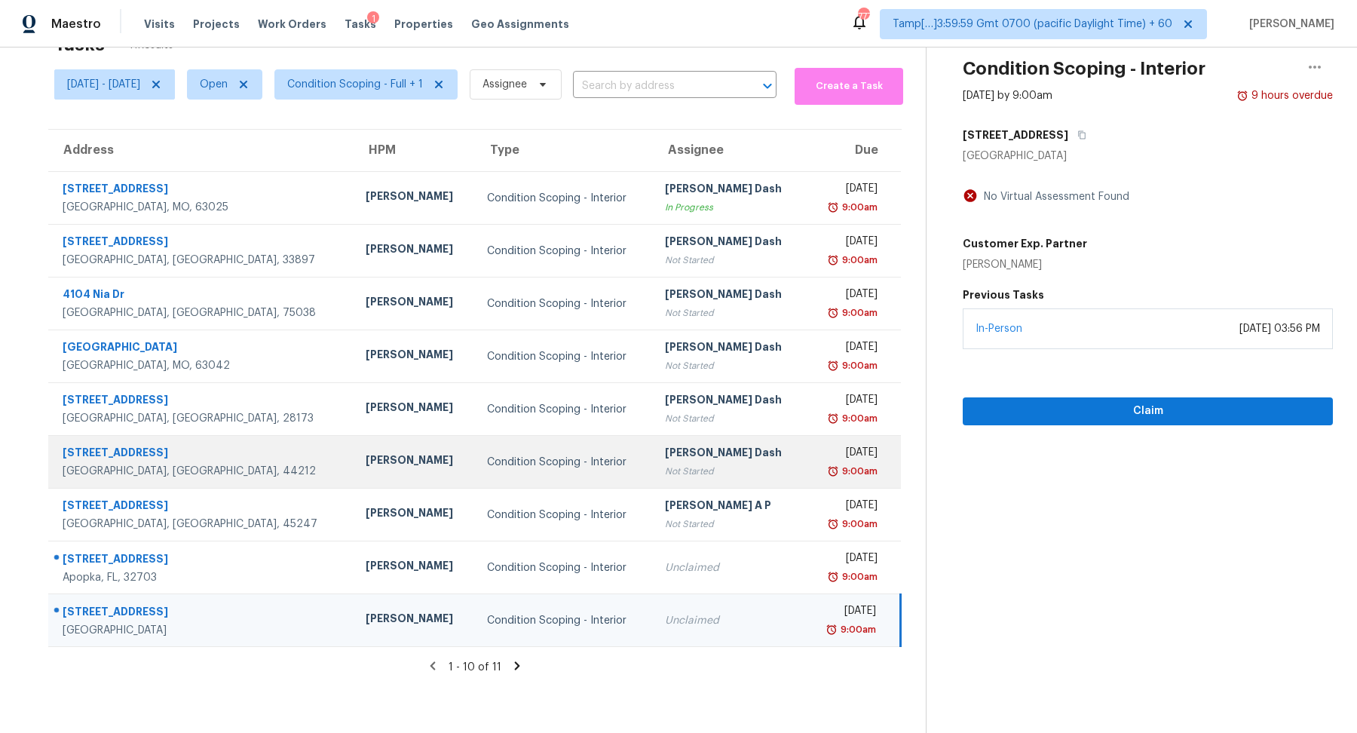
click at [716, 482] on td "[PERSON_NAME] Dash Not Started" at bounding box center [729, 462] width 153 height 53
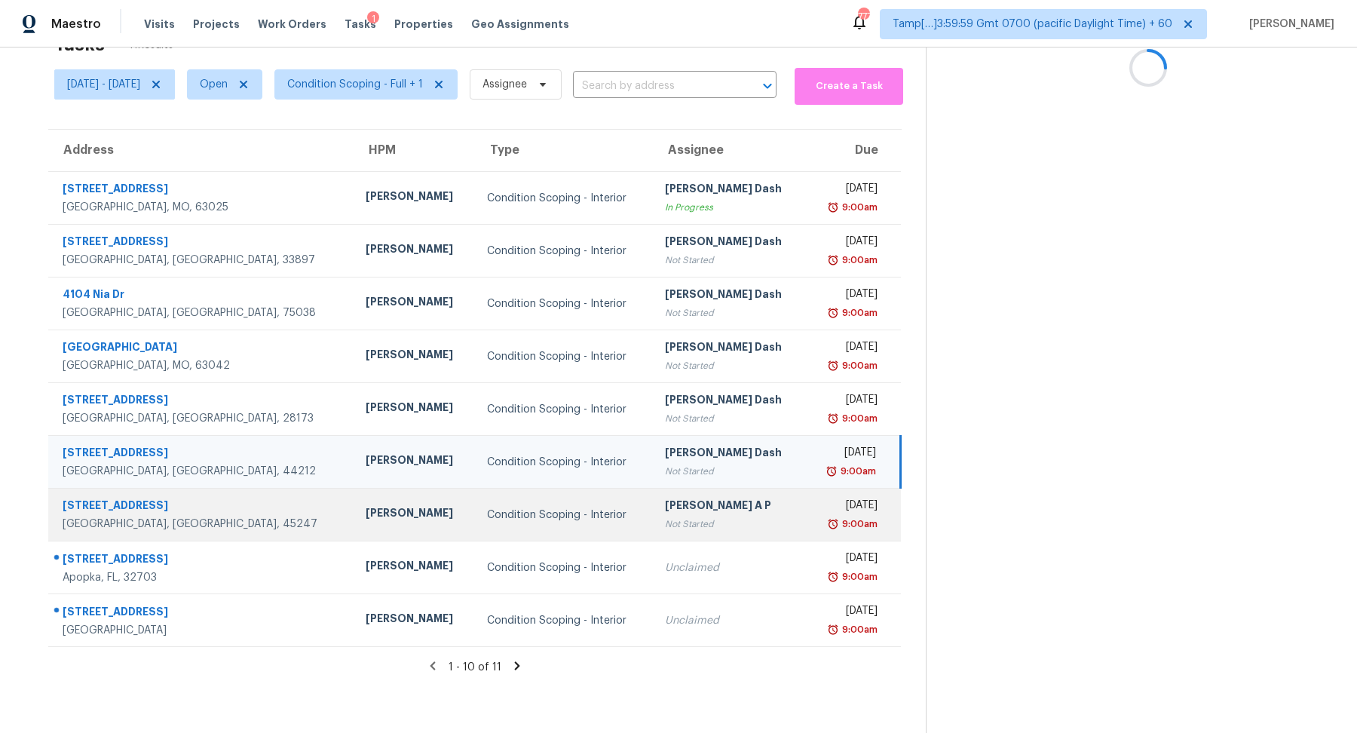
click at [713, 497] on div "[PERSON_NAME] A P" at bounding box center [729, 506] width 129 height 19
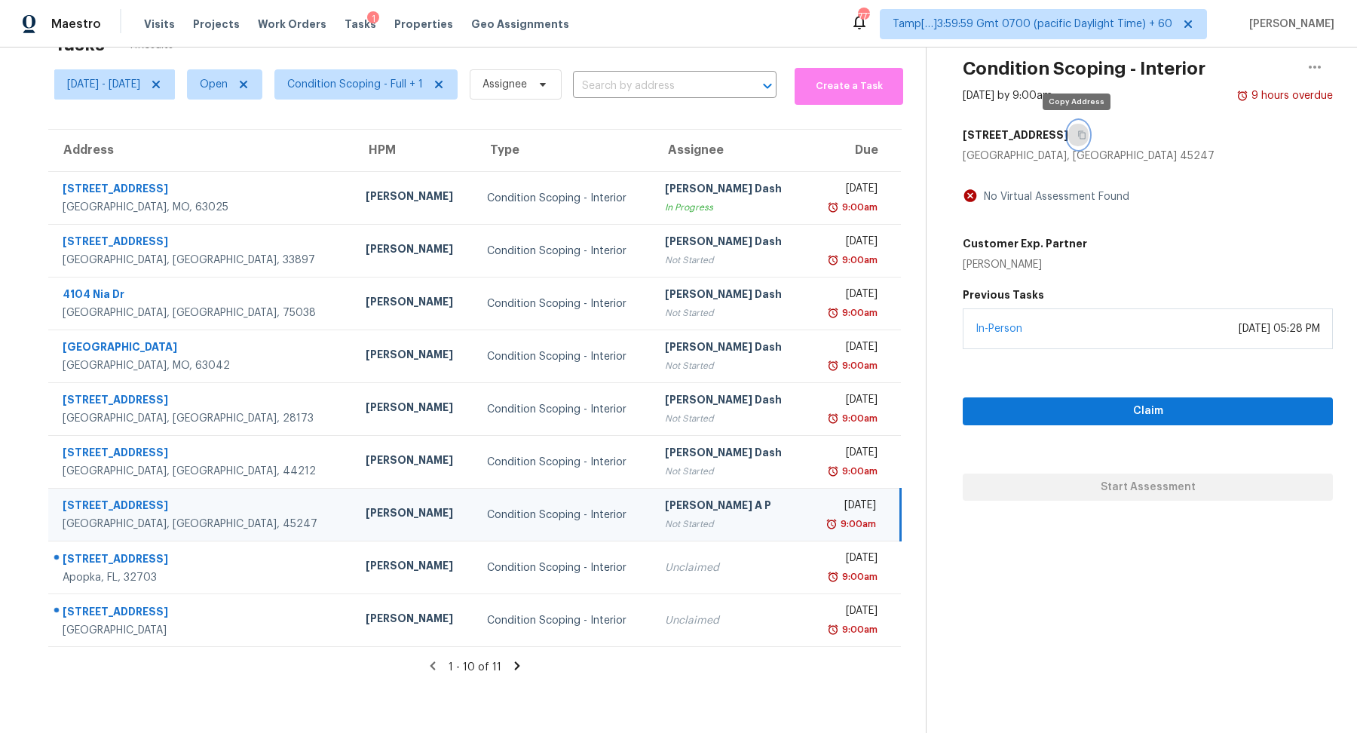
click at [1075, 139] on button "button" at bounding box center [1078, 134] width 20 height 27
click at [390, 87] on span "Condition Scoping - Full + 1" at bounding box center [355, 84] width 136 height 15
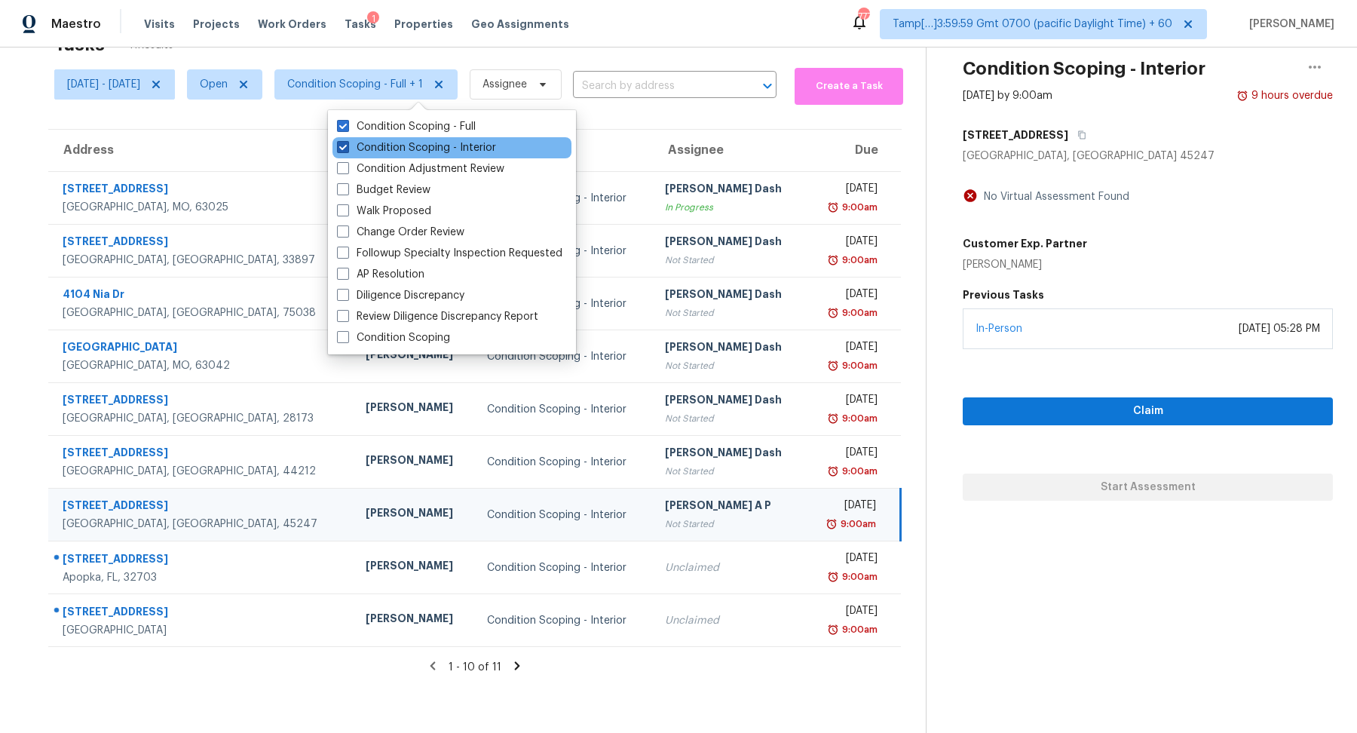
click at [404, 148] on label "Condition Scoping - Interior" at bounding box center [416, 147] width 159 height 15
click at [347, 148] on input "Condition Scoping - Interior" at bounding box center [342, 145] width 10 height 10
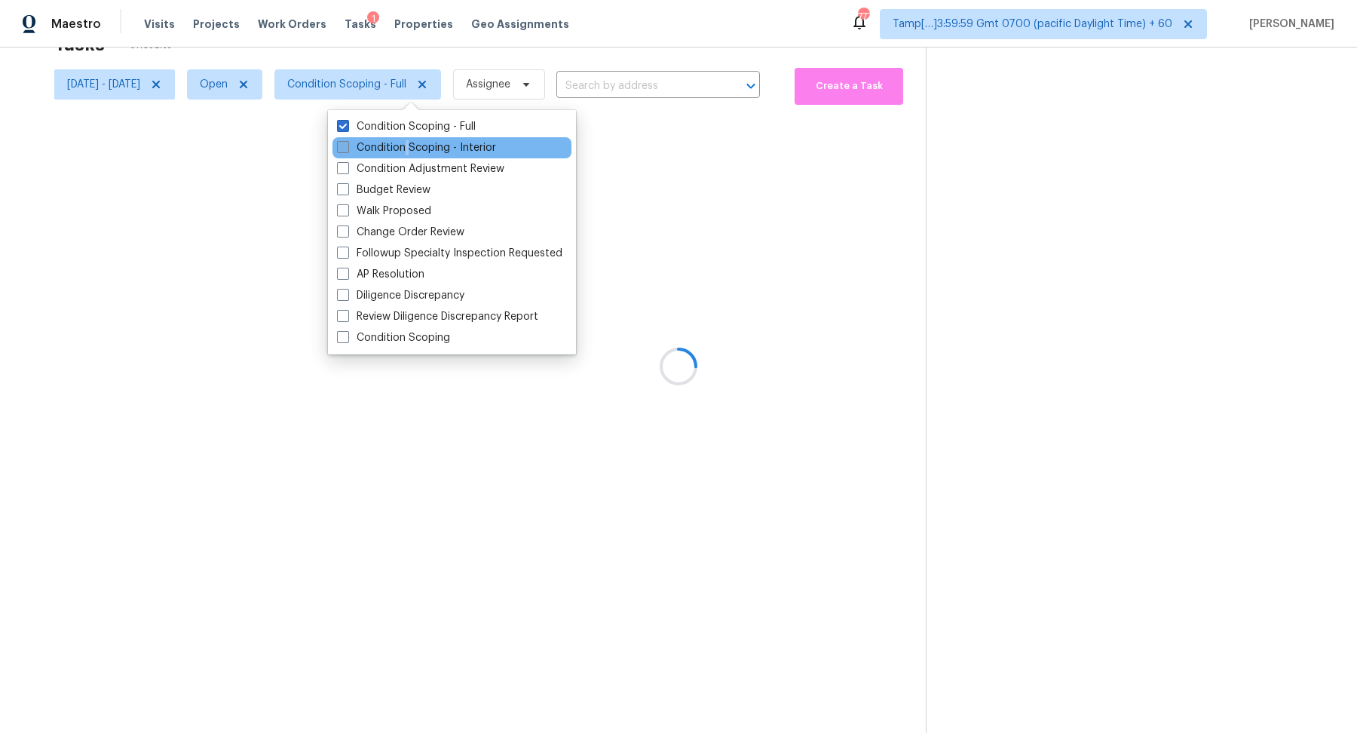
click at [404, 148] on label "Condition Scoping - Interior" at bounding box center [416, 147] width 159 height 15
click at [347, 148] on input "Condition Scoping - Interior" at bounding box center [342, 145] width 10 height 10
checkbox input "true"
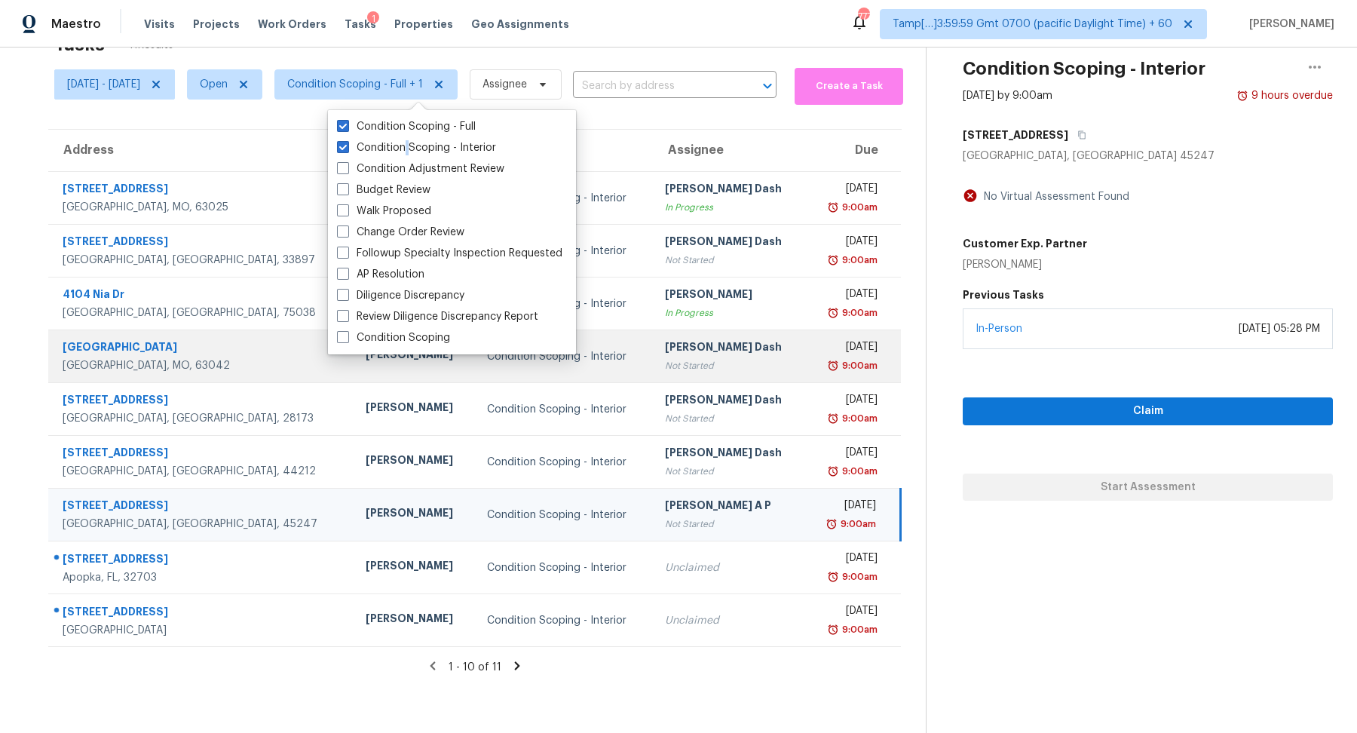
click at [818, 345] on div "[DATE]" at bounding box center [848, 348] width 60 height 19
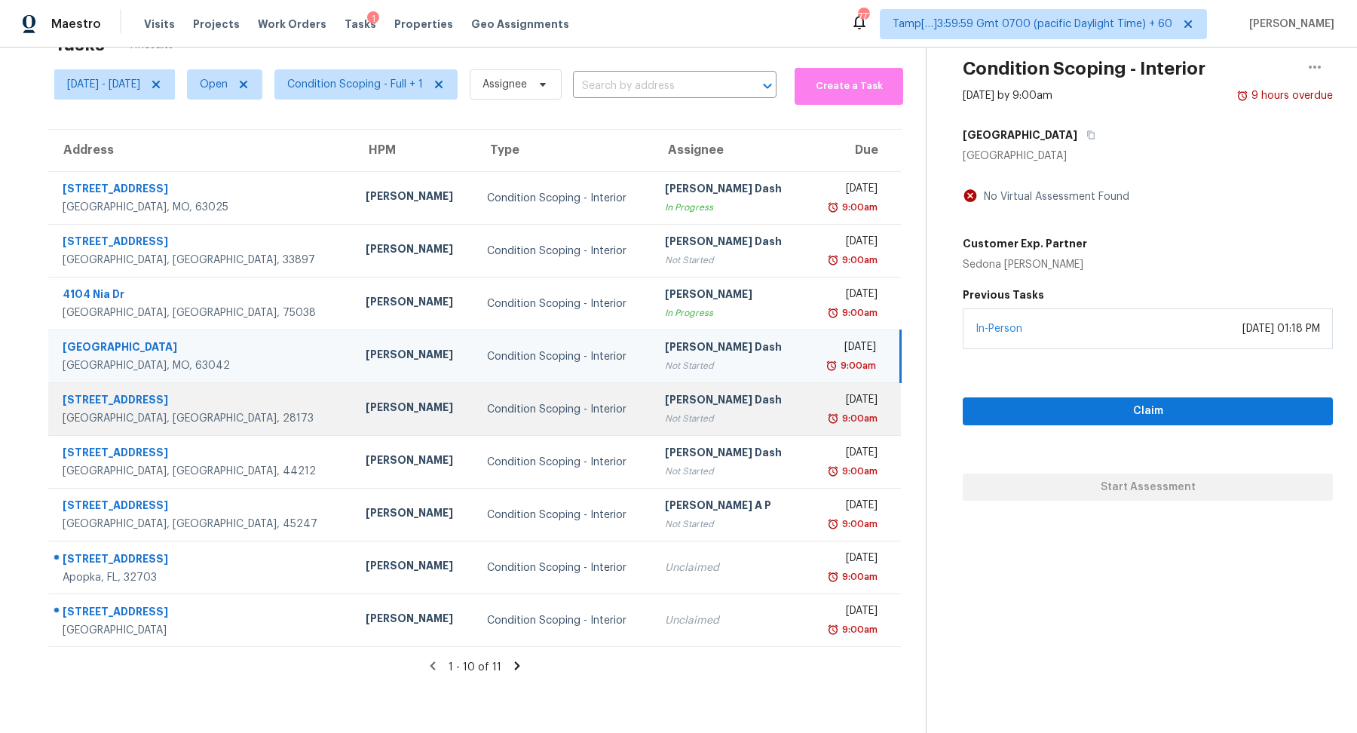
click at [724, 397] on div "[PERSON_NAME] Dash" at bounding box center [729, 401] width 129 height 19
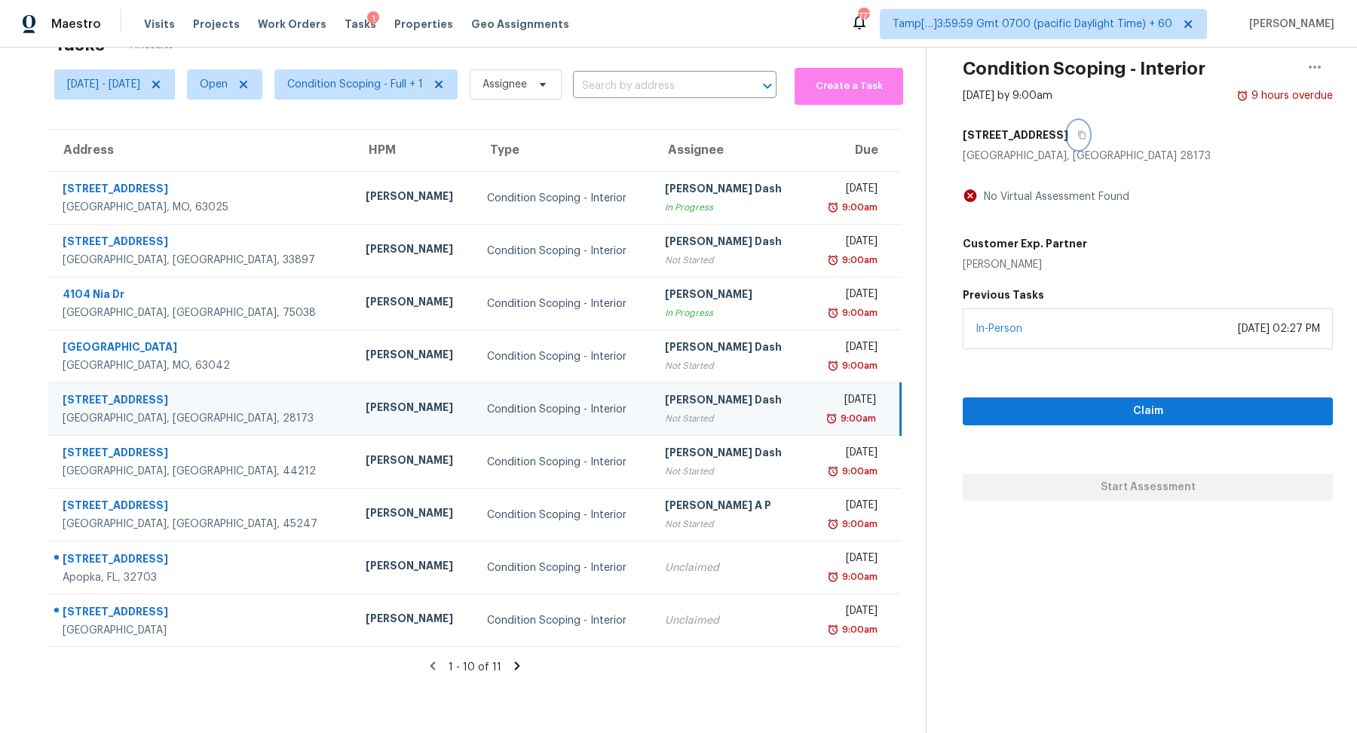
click at [1077, 136] on icon "button" at bounding box center [1081, 134] width 9 height 9
click at [397, 87] on span "Condition Scoping - Full + 1" at bounding box center [355, 84] width 136 height 15
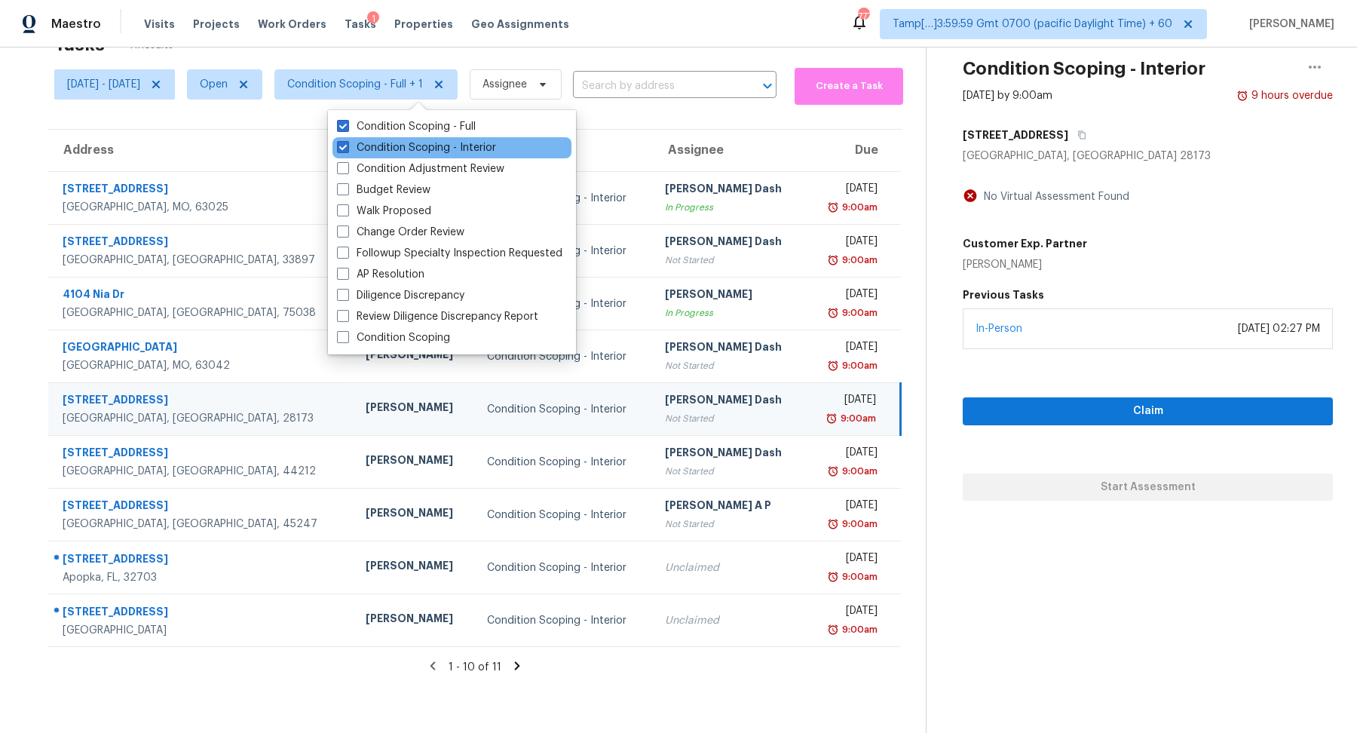
click at [402, 156] on div "Condition Scoping - Interior" at bounding box center [451, 147] width 239 height 21
click at [406, 152] on label "Condition Scoping - Interior" at bounding box center [416, 147] width 159 height 15
click at [347, 150] on input "Condition Scoping - Interior" at bounding box center [342, 145] width 10 height 10
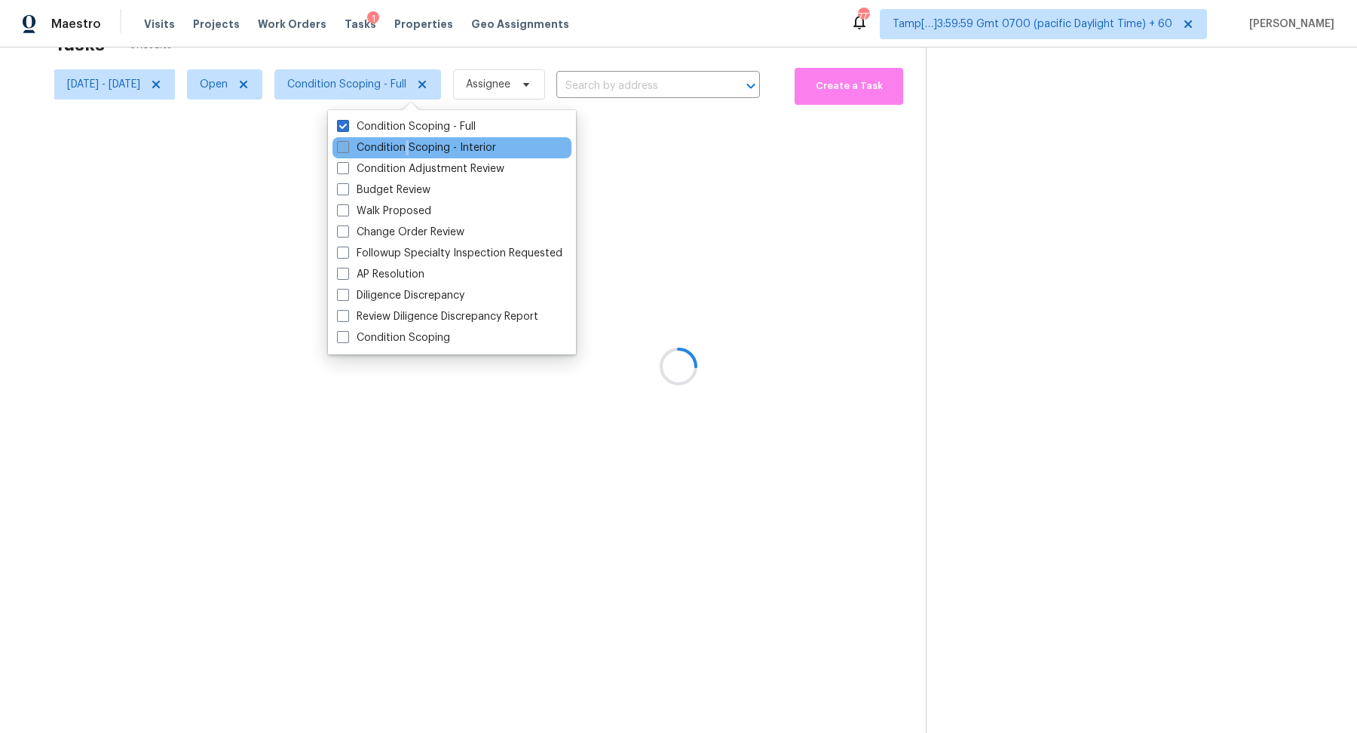
click at [406, 152] on label "Condition Scoping - Interior" at bounding box center [416, 147] width 159 height 15
click at [347, 150] on input "Condition Scoping - Interior" at bounding box center [342, 145] width 10 height 10
checkbox input "true"
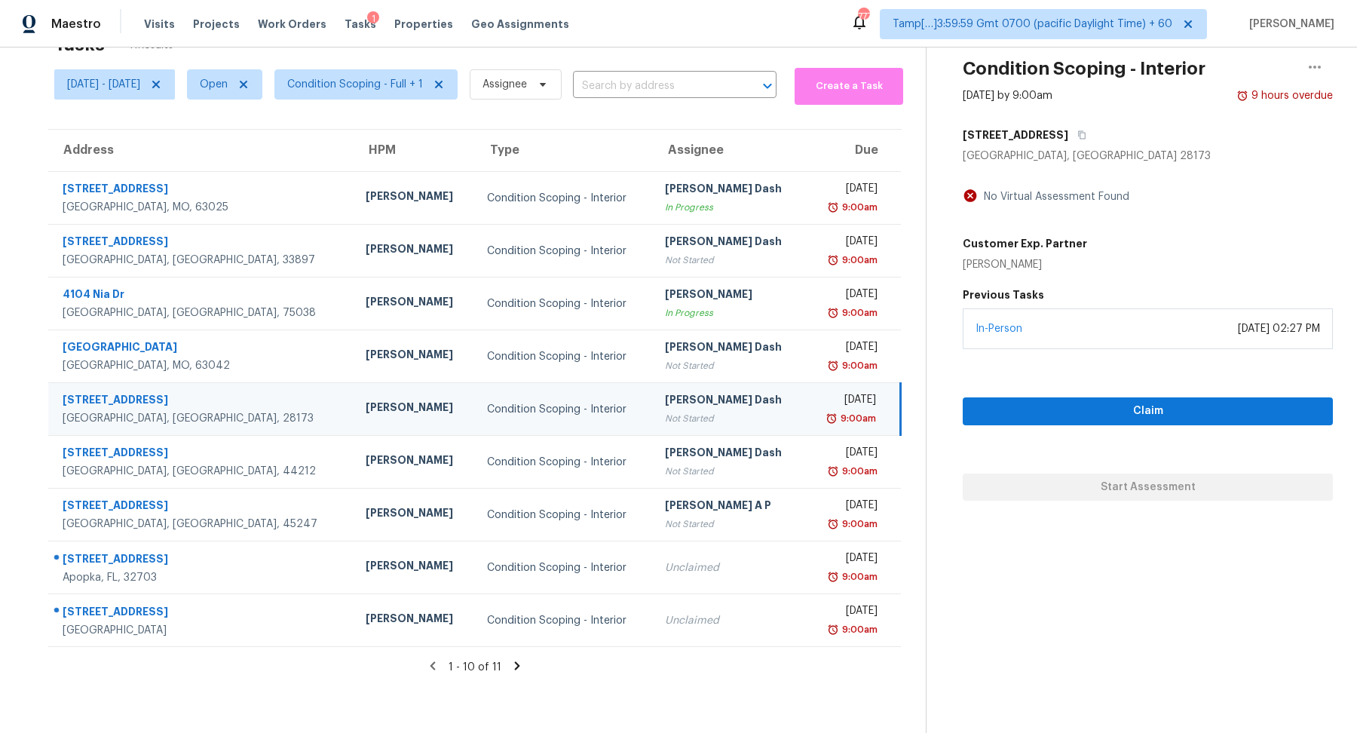
click at [671, 230] on td "[PERSON_NAME] Dash Not Started" at bounding box center [729, 251] width 153 height 53
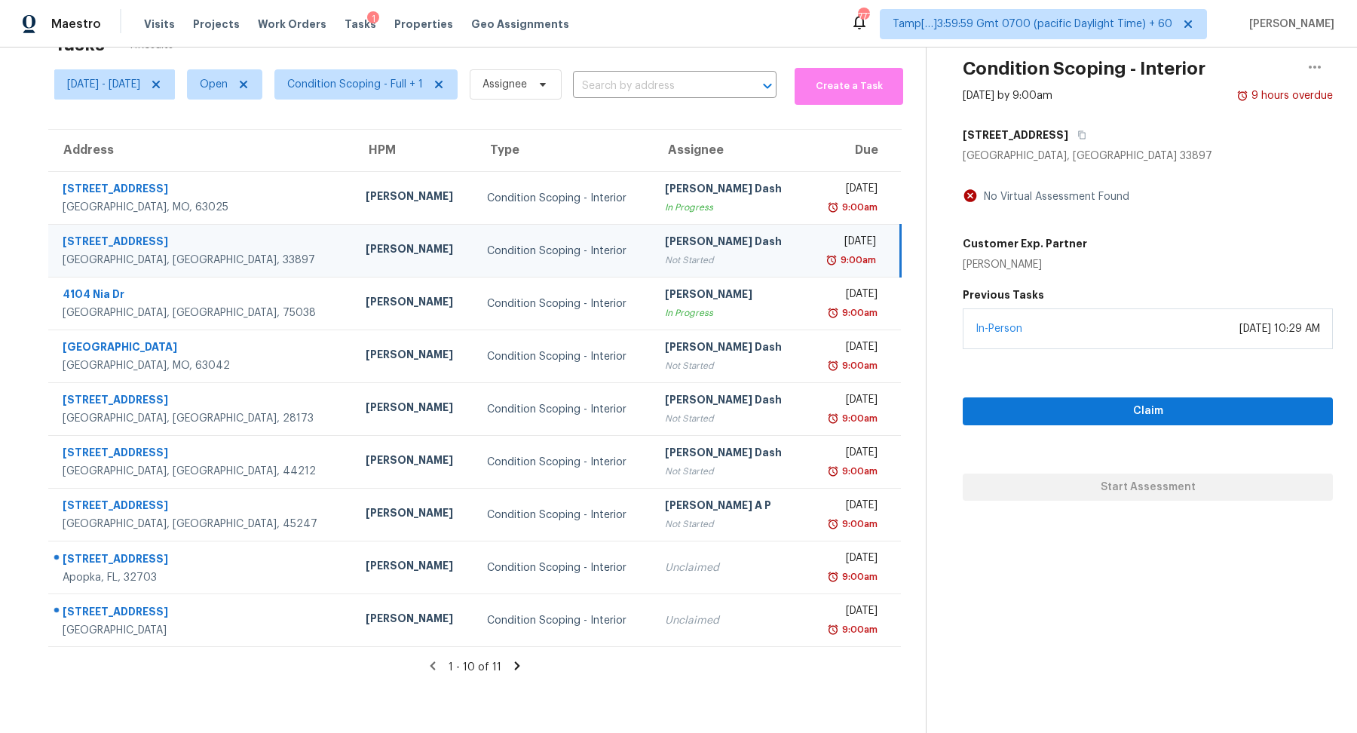
click at [710, 706] on section "Tasks 11 Results [DATE] - [DATE] Open Condition Scoping - Full + 1 Assignee ​ C…" at bounding box center [474, 379] width 901 height 708
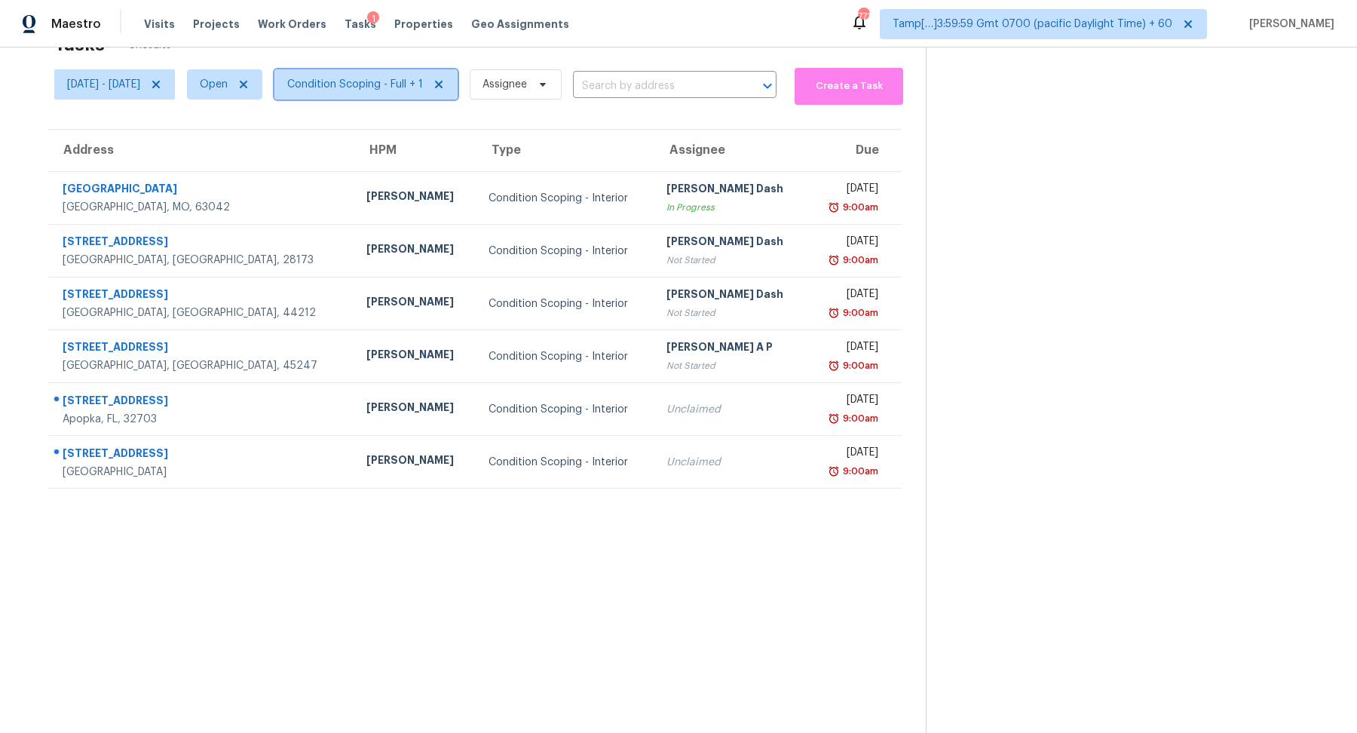
click at [357, 91] on span "Condition Scoping - Full + 1" at bounding box center [365, 84] width 183 height 30
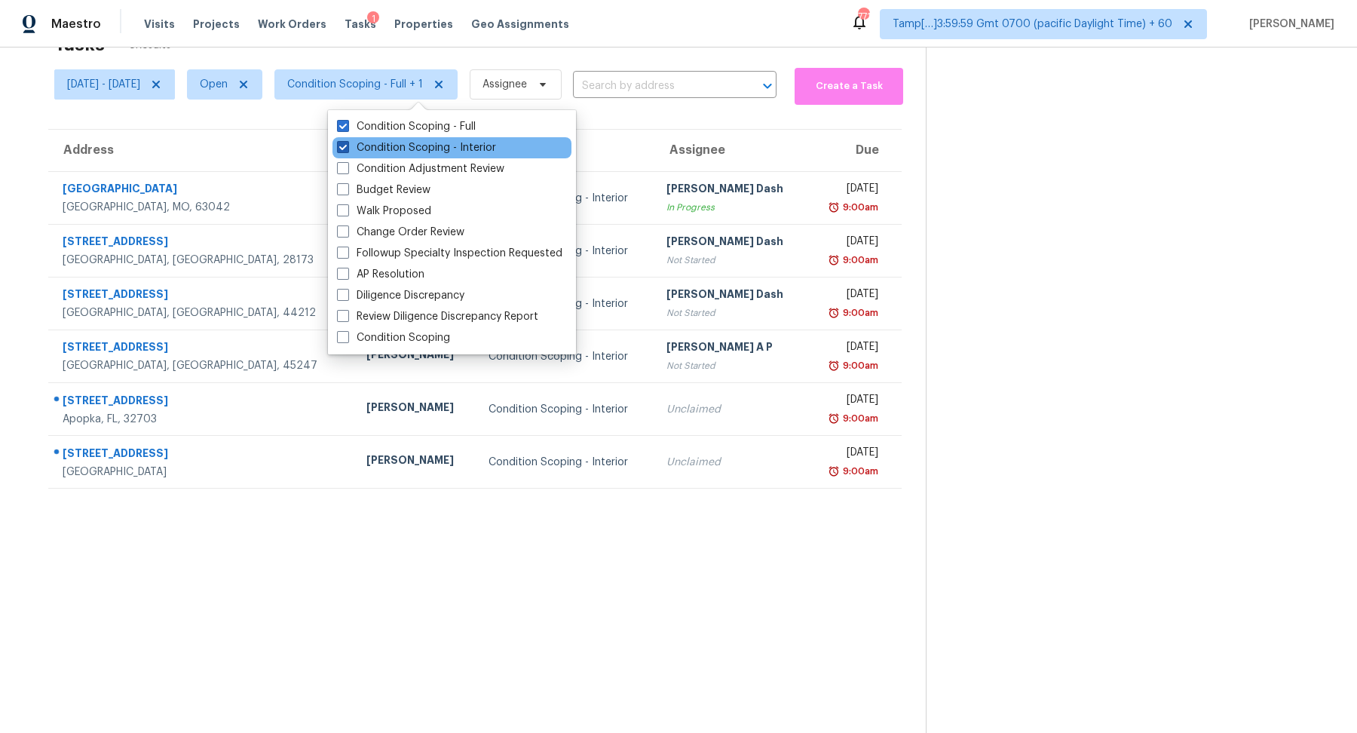
click at [382, 141] on label "Condition Scoping - Interior" at bounding box center [416, 147] width 159 height 15
click at [347, 141] on input "Condition Scoping - Interior" at bounding box center [342, 145] width 10 height 10
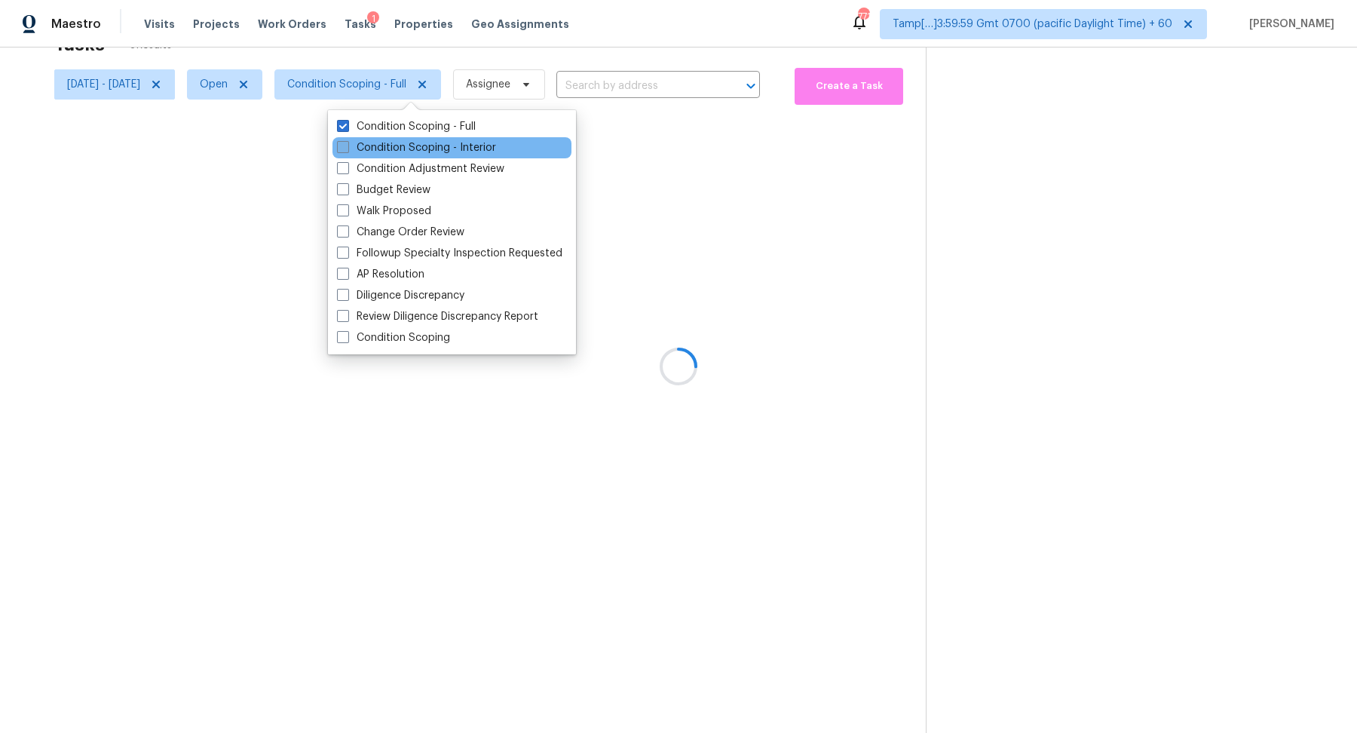
click at [382, 140] on label "Condition Scoping - Interior" at bounding box center [416, 147] width 159 height 15
click at [347, 140] on input "Condition Scoping - Interior" at bounding box center [342, 145] width 10 height 10
checkbox input "true"
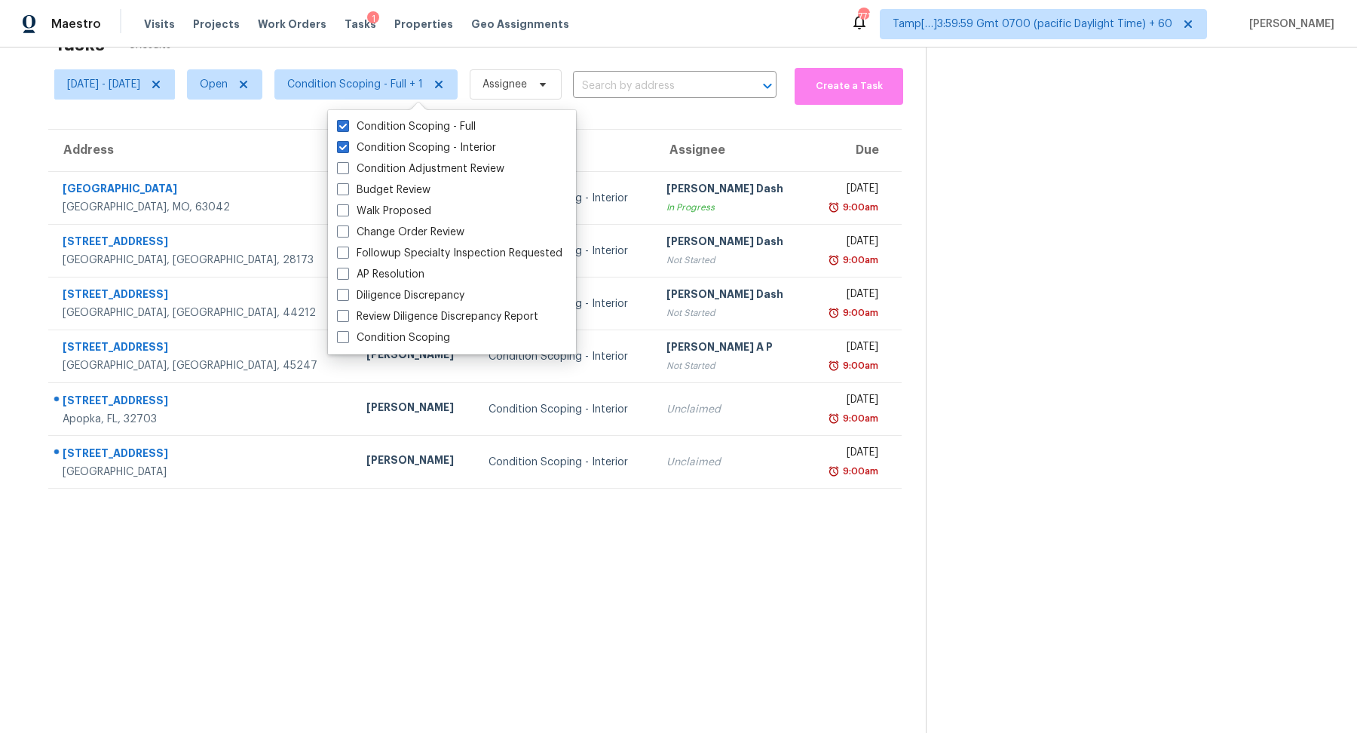
click at [1096, 206] on section at bounding box center [1129, 367] width 407 height 733
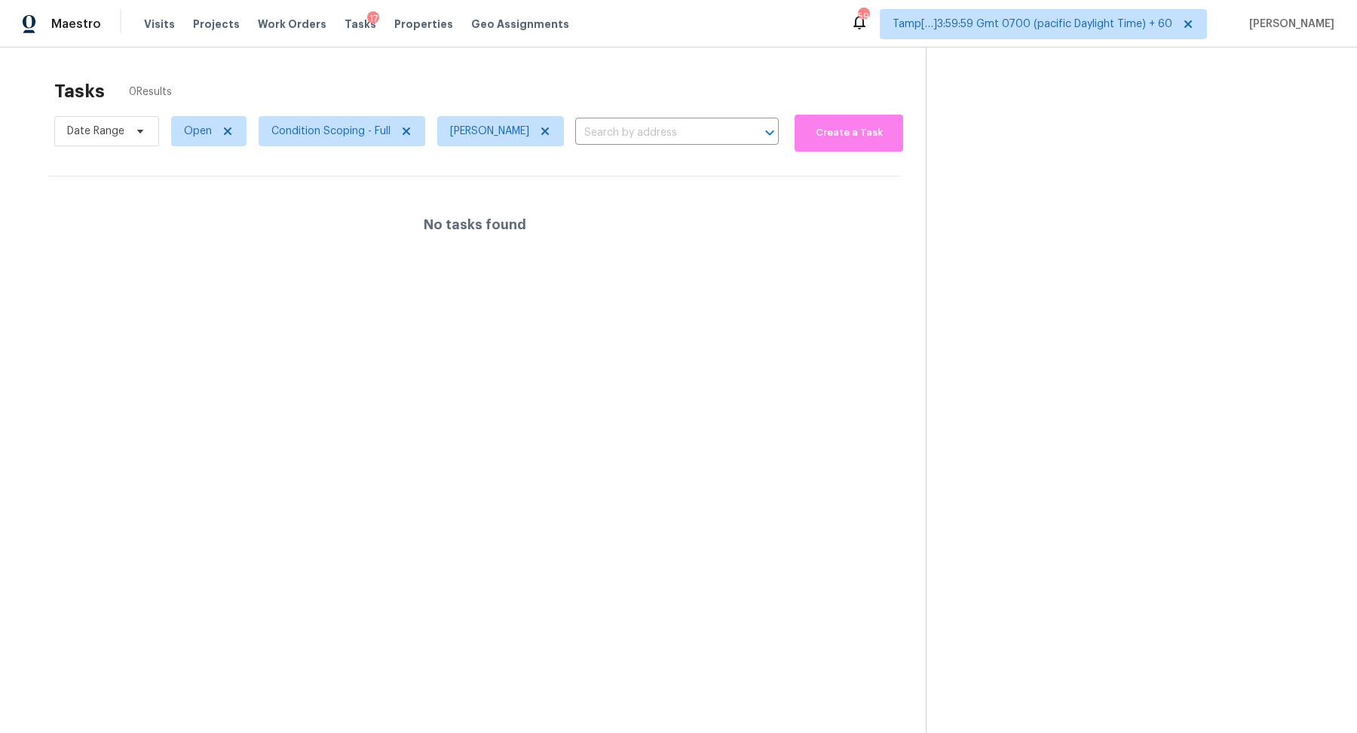
scroll to position [47, 0]
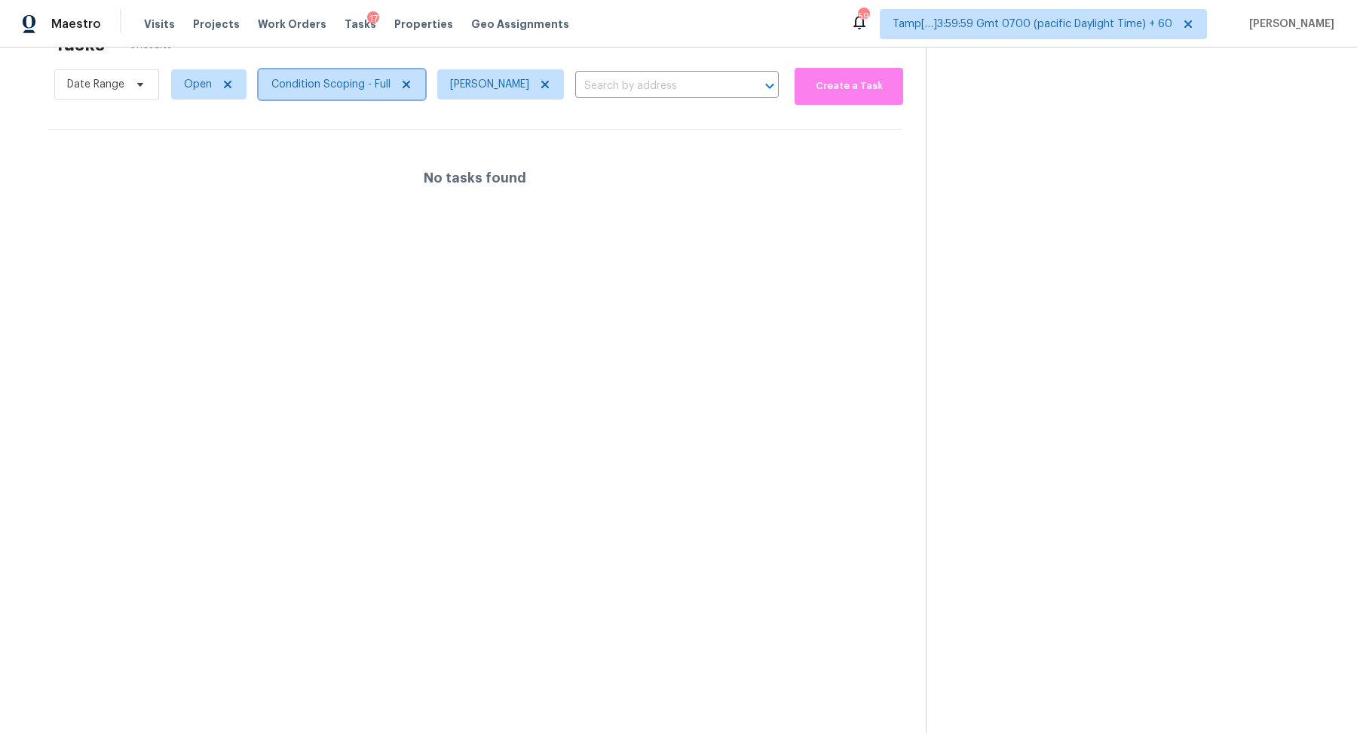
click at [317, 84] on span "Condition Scoping - Full" at bounding box center [330, 84] width 119 height 15
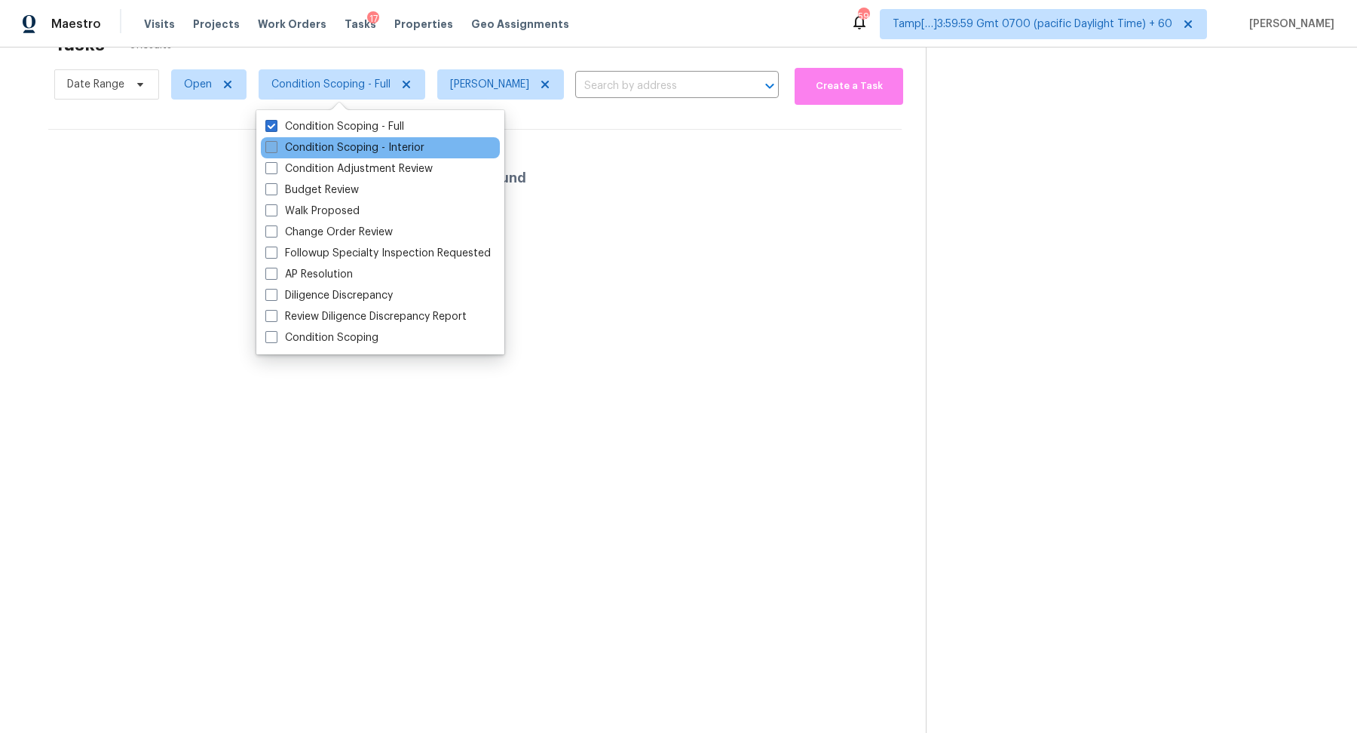
click at [332, 148] on label "Condition Scoping - Interior" at bounding box center [344, 147] width 159 height 15
click at [275, 148] on input "Condition Scoping - Interior" at bounding box center [270, 145] width 10 height 10
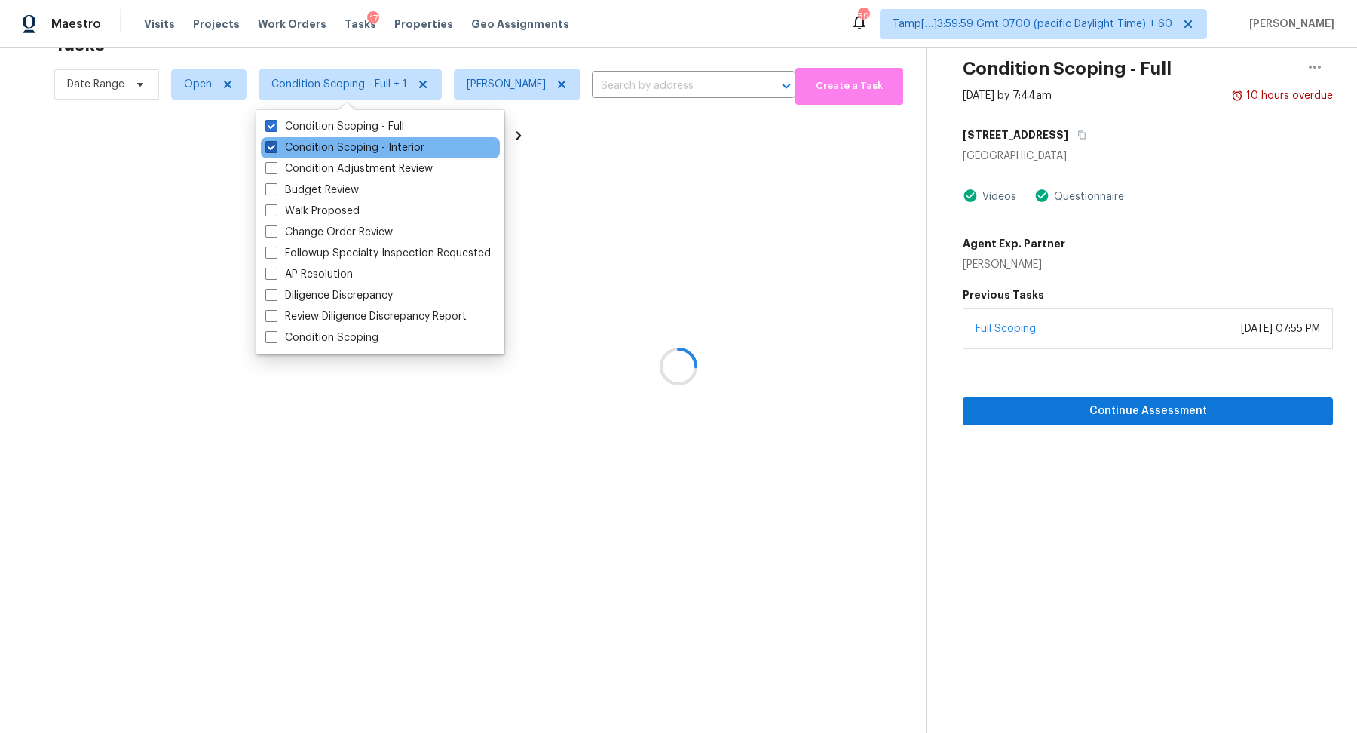
click at [332, 148] on label "Condition Scoping - Interior" at bounding box center [344, 147] width 159 height 15
click at [275, 148] on input "Condition Scoping - Interior" at bounding box center [270, 145] width 10 height 10
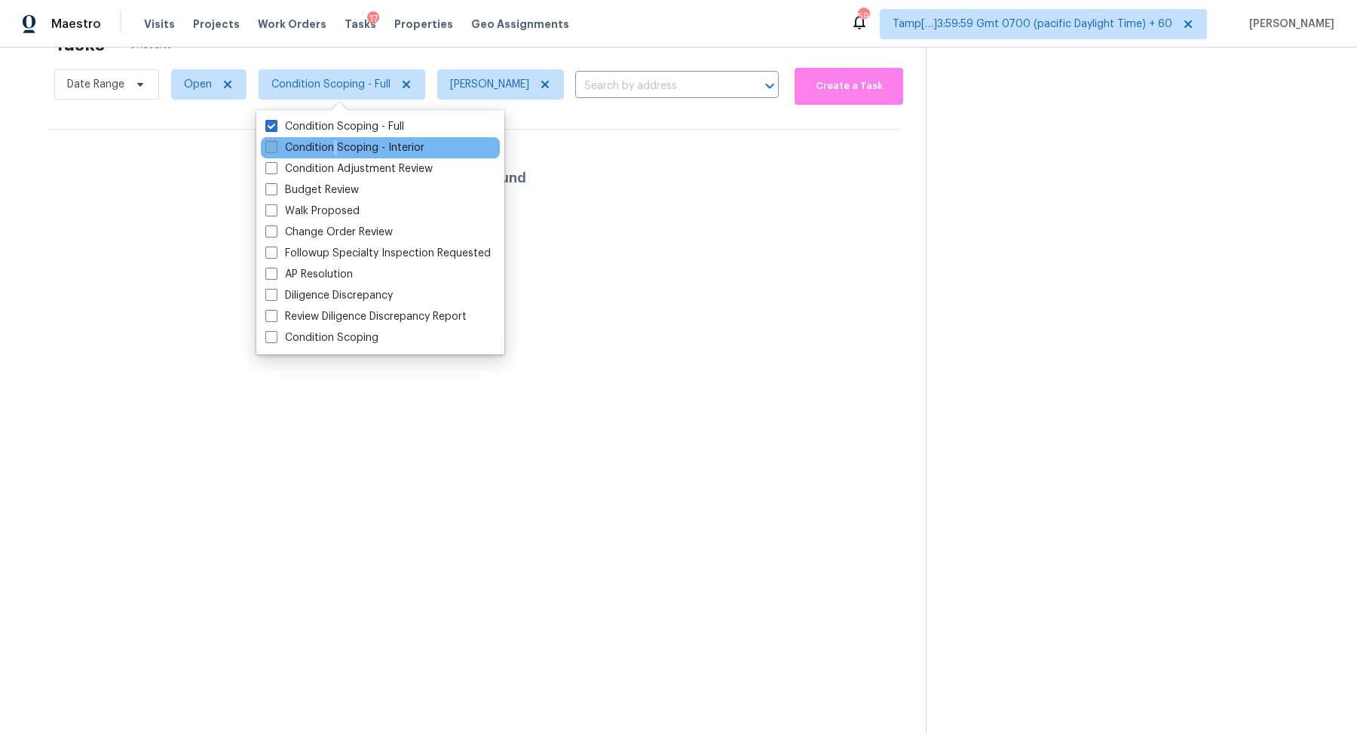
click at [332, 148] on label "Condition Scoping - Interior" at bounding box center [344, 147] width 159 height 15
click at [275, 148] on input "Condition Scoping - Interior" at bounding box center [270, 145] width 10 height 10
checkbox input "true"
click at [617, 326] on section "Tasks 18 Results Date Range Open Condition Scoping - Full + 1 [PERSON_NAME] ​ C…" at bounding box center [474, 379] width 901 height 708
